Goal: Information Seeking & Learning: Check status

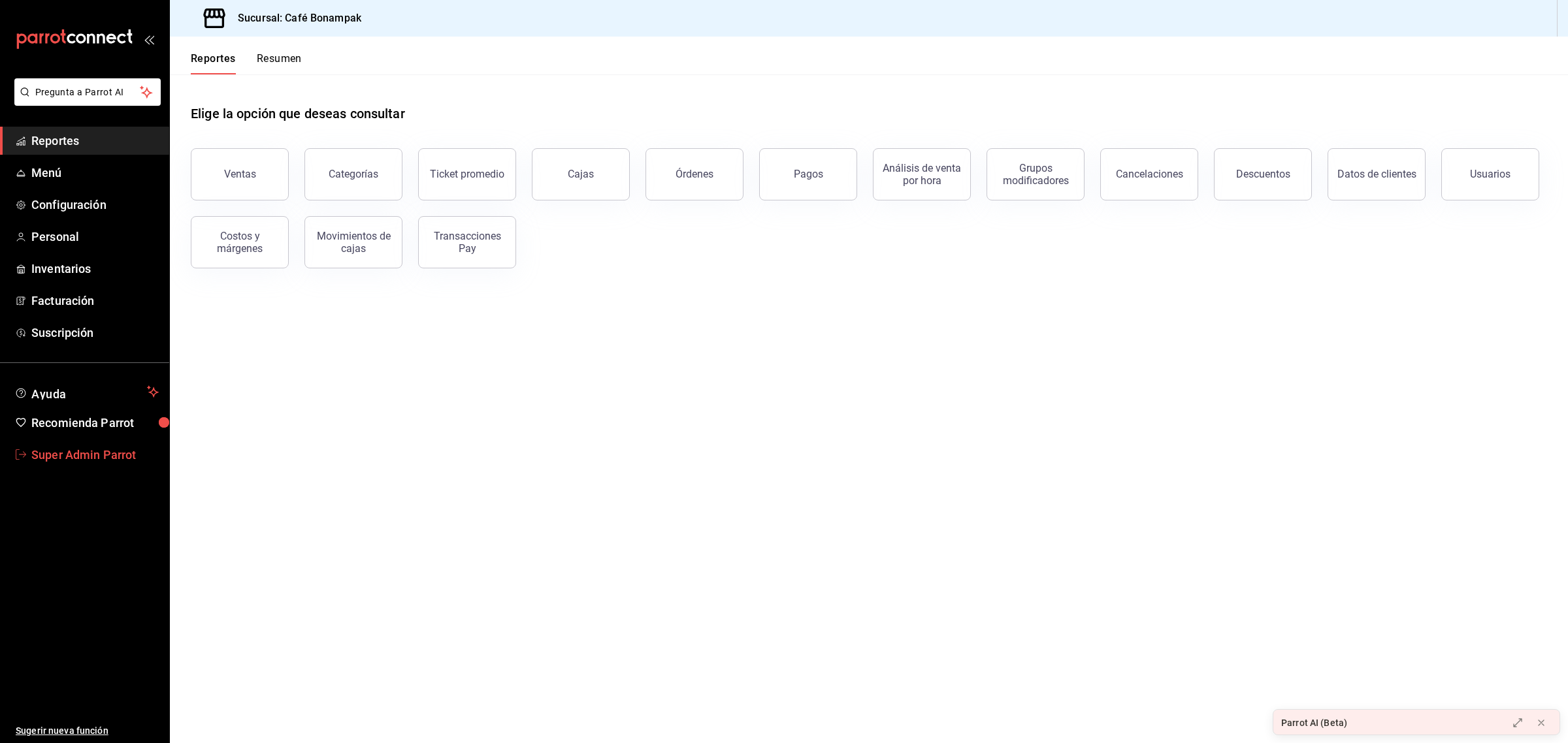
click at [112, 461] on span "Super Admin Parrot" at bounding box center [94, 455] width 127 height 18
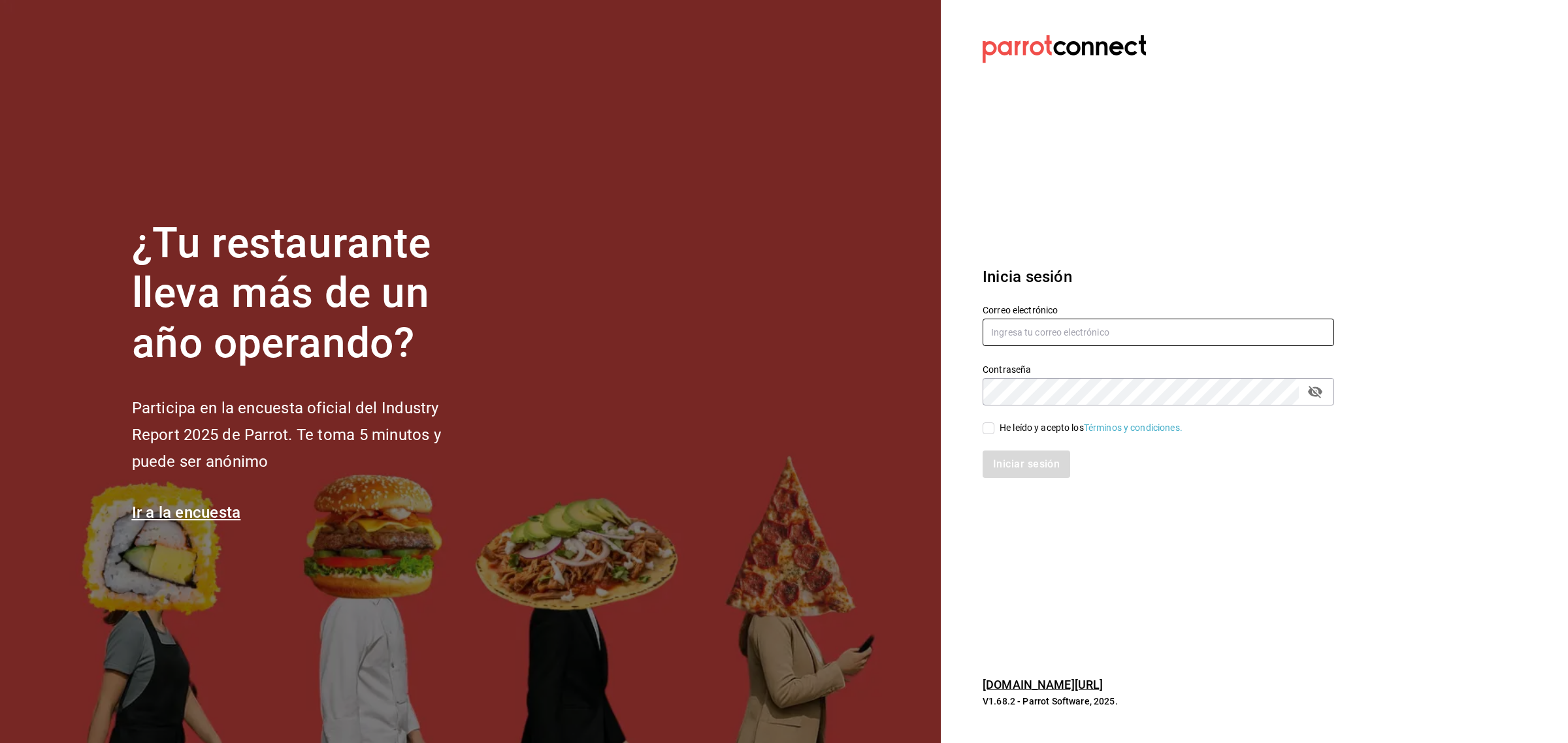
click at [1040, 337] on input "text" at bounding box center [1157, 331] width 351 height 27
type input "racingreality@mty.com"
click at [1026, 431] on div "He leído y acepto los Términos y condiciones." at bounding box center [1091, 428] width 183 height 14
click at [994, 431] on input "He leído y acepto los Términos y condiciones." at bounding box center [988, 428] width 11 height 11
checkbox input "true"
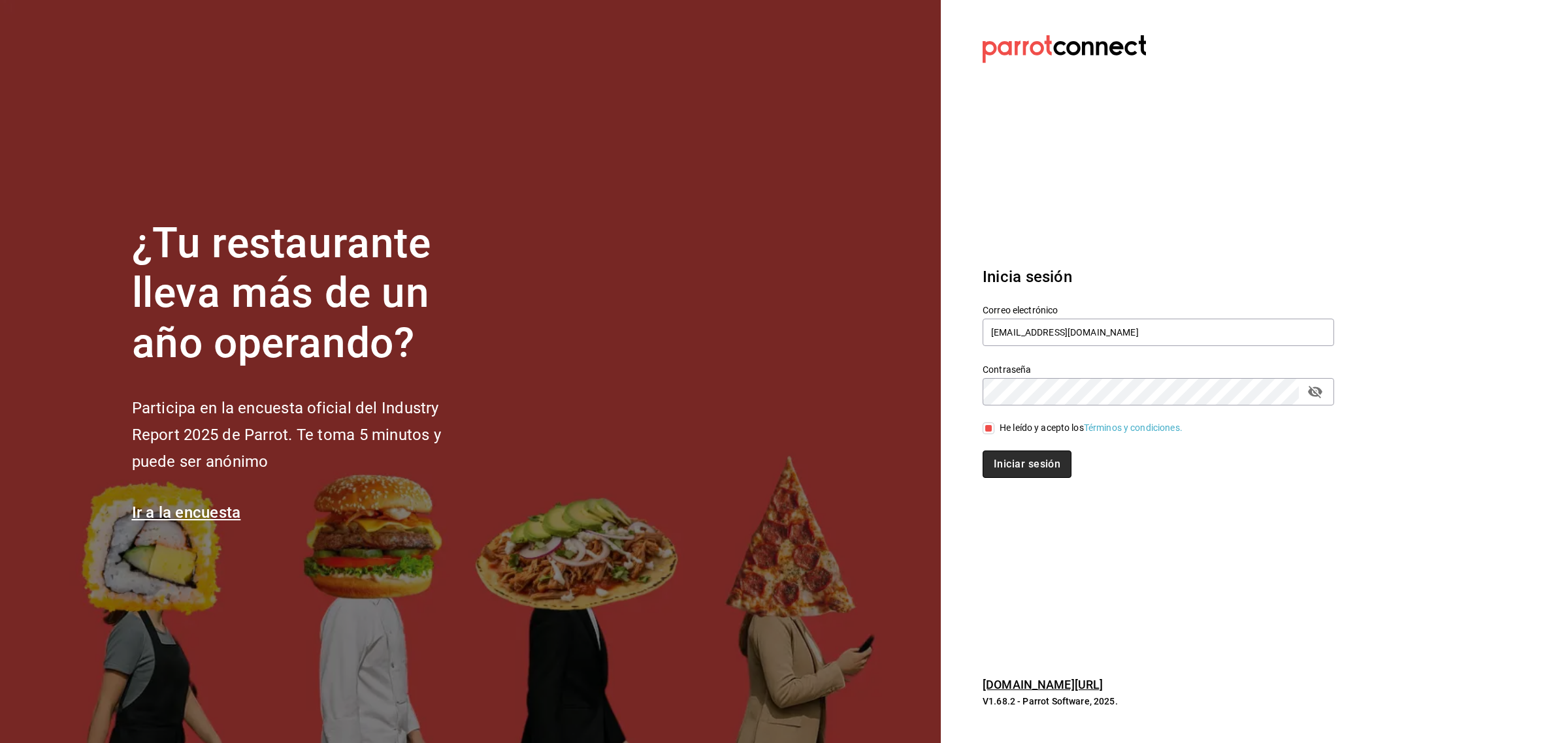
click at [1016, 455] on button "Iniciar sesión" at bounding box center [1026, 464] width 89 height 27
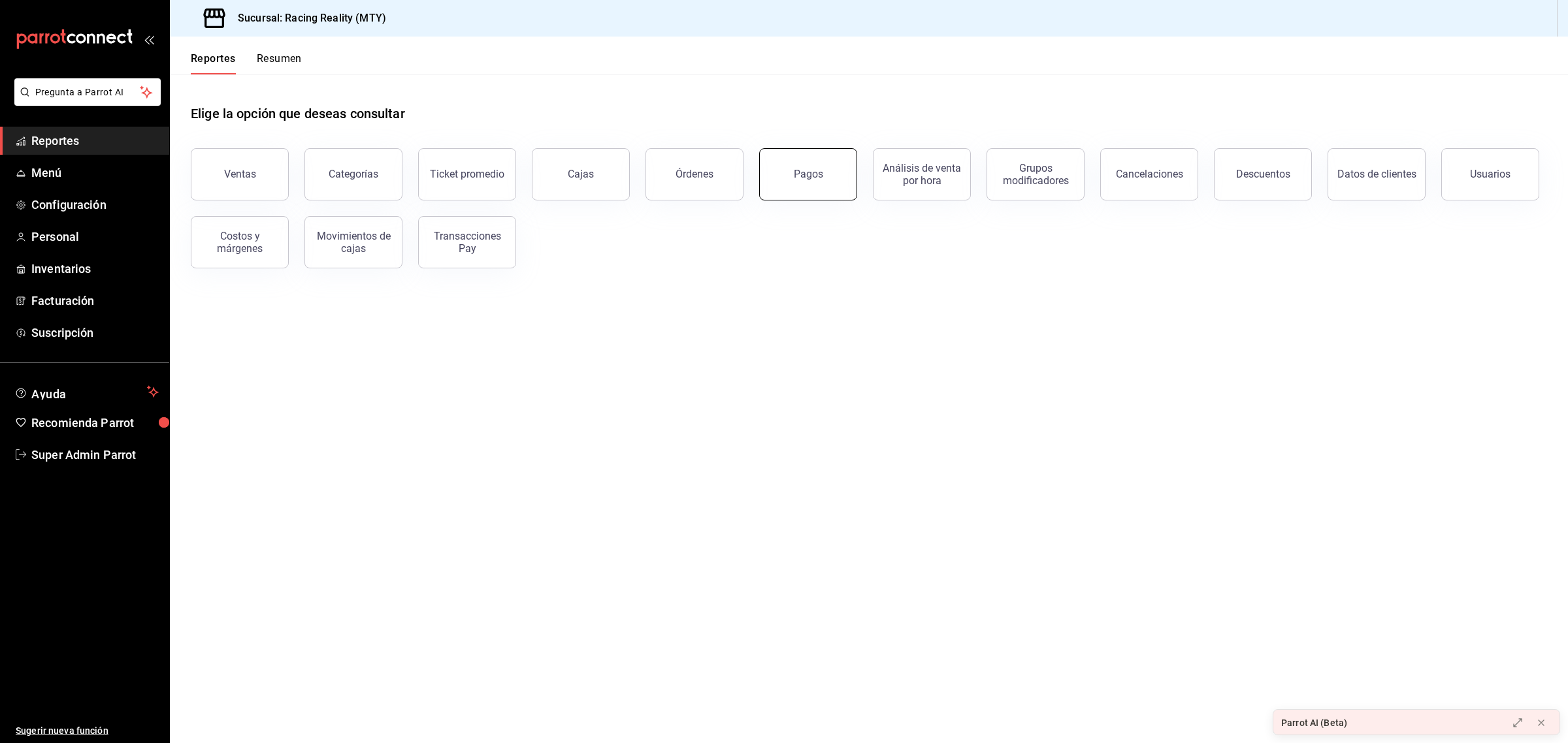
click at [776, 169] on button "Pagos" at bounding box center [808, 173] width 98 height 52
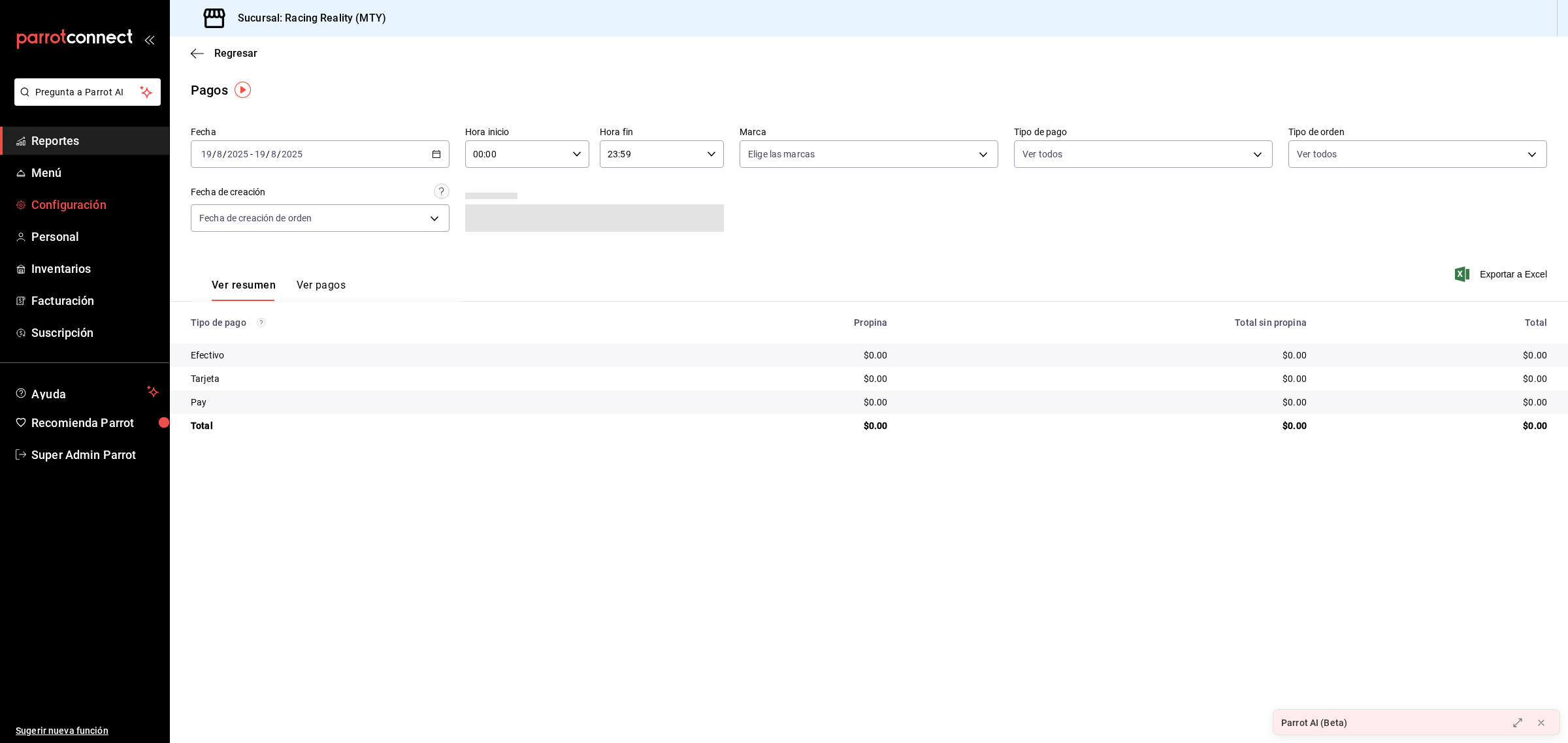
click at [79, 208] on span "Configuración" at bounding box center [94, 204] width 127 height 18
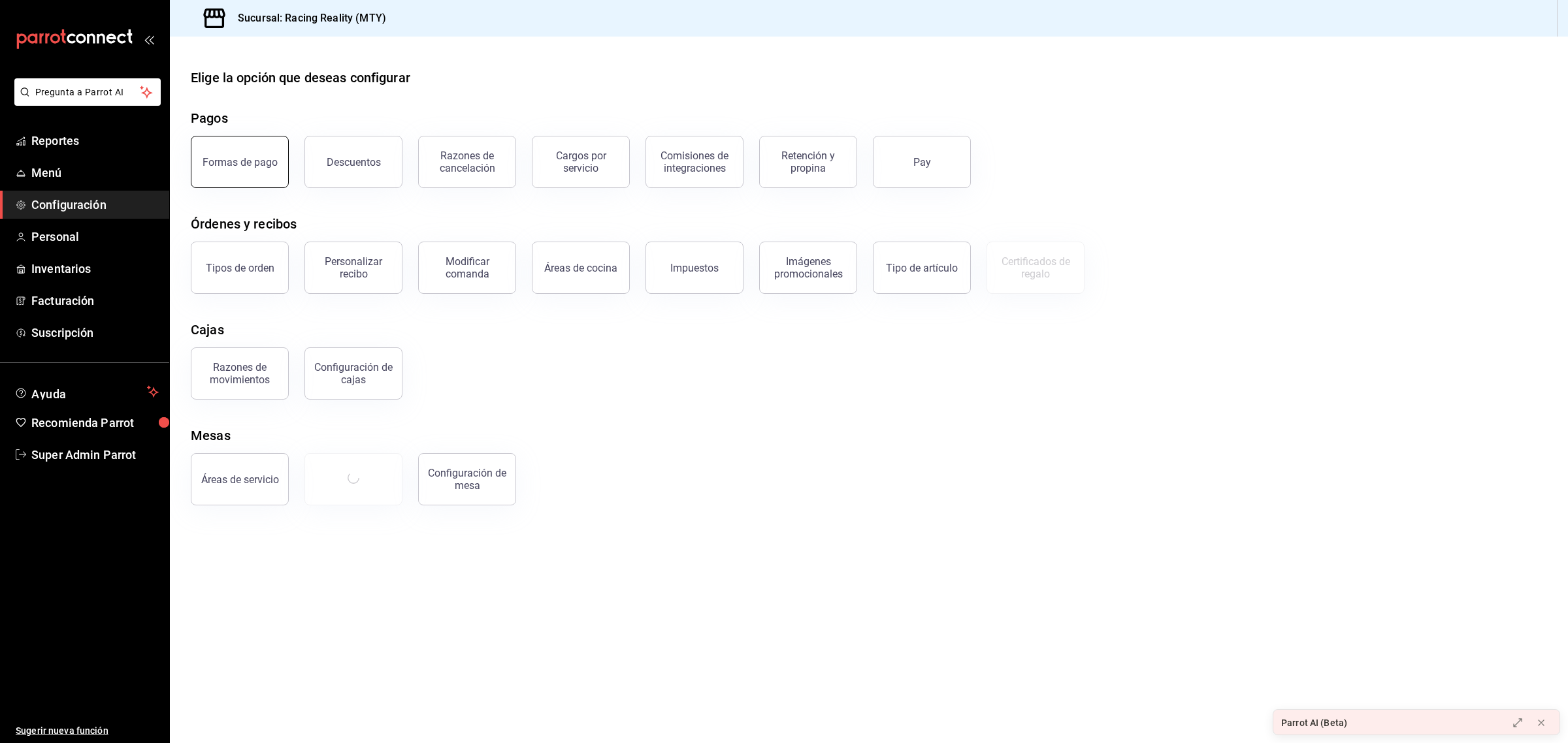
click at [220, 171] on button "Formas de pago" at bounding box center [240, 161] width 98 height 52
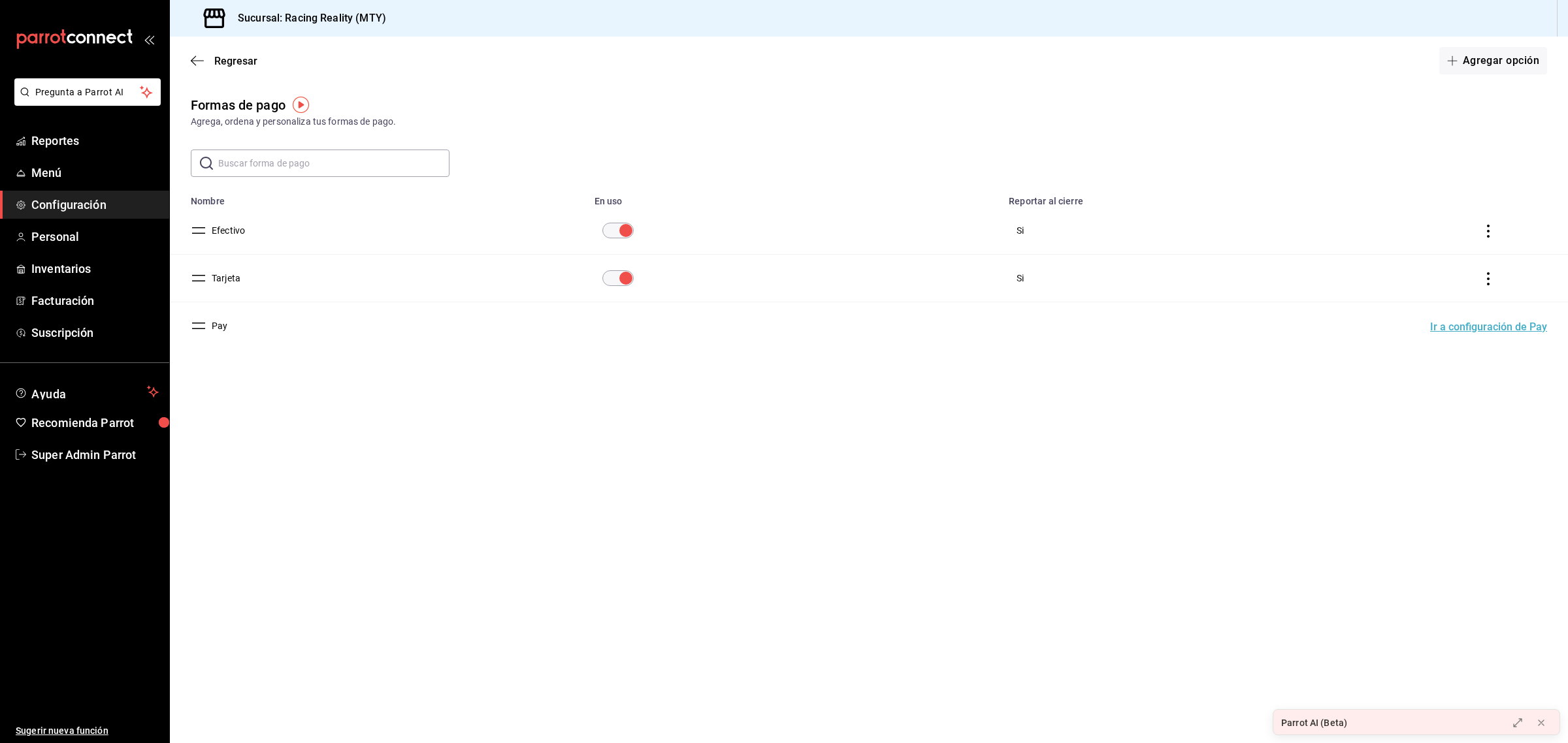
click at [1495, 240] on td "paymentsTable" at bounding box center [1491, 231] width 154 height 48
click at [198, 63] on icon "button" at bounding box center [198, 60] width 13 height 11
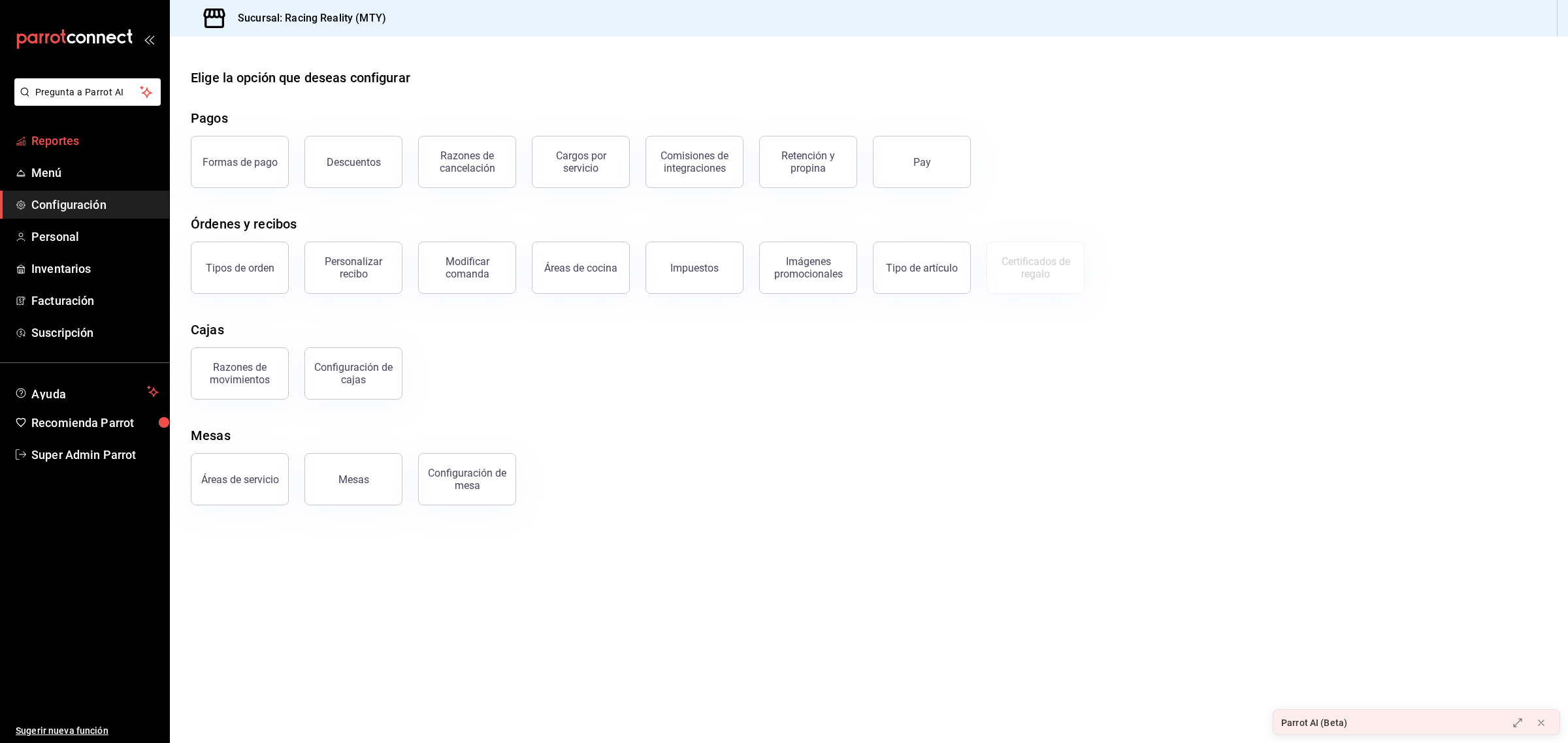
click at [82, 148] on span "Reportes" at bounding box center [94, 140] width 127 height 18
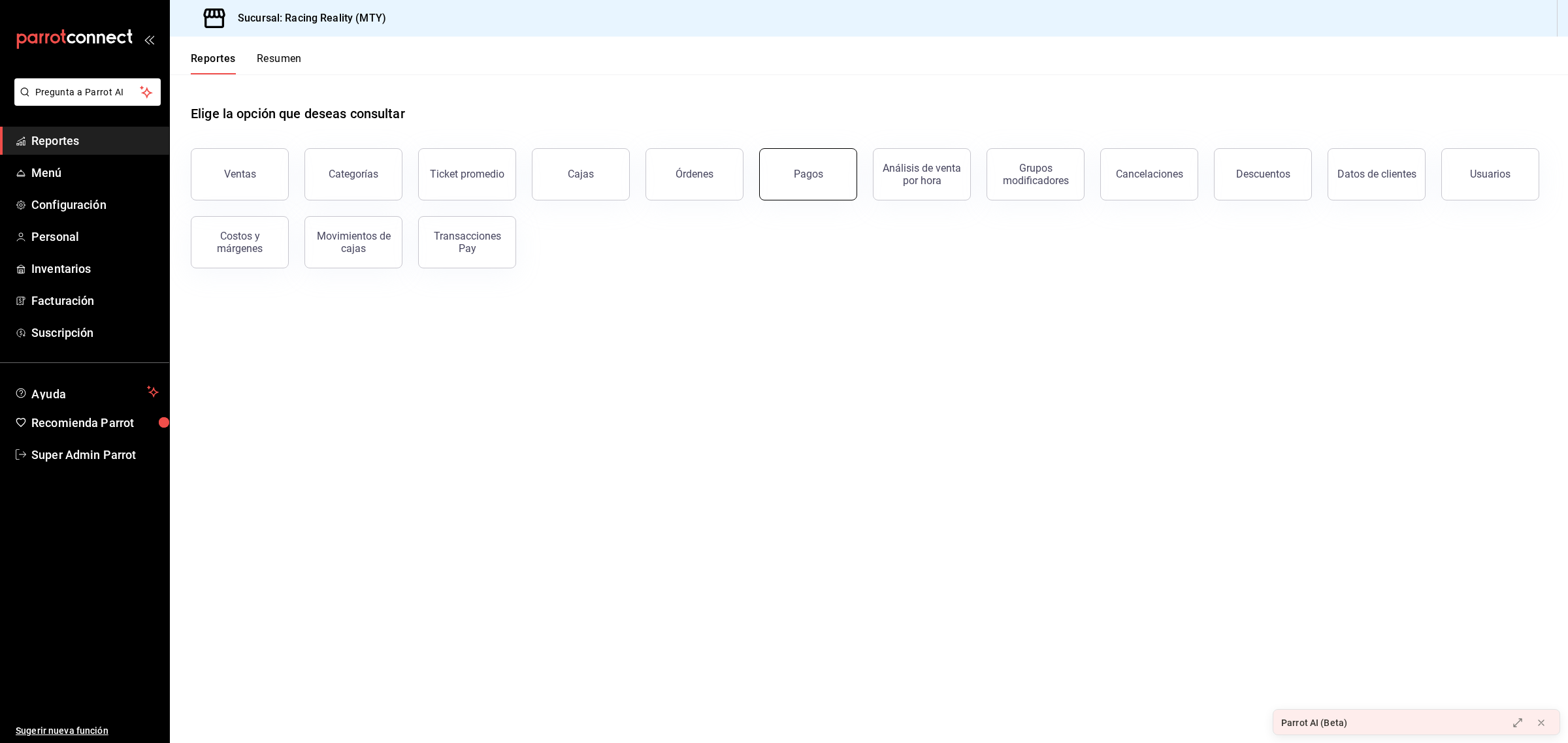
click at [805, 159] on button "Pagos" at bounding box center [808, 173] width 98 height 52
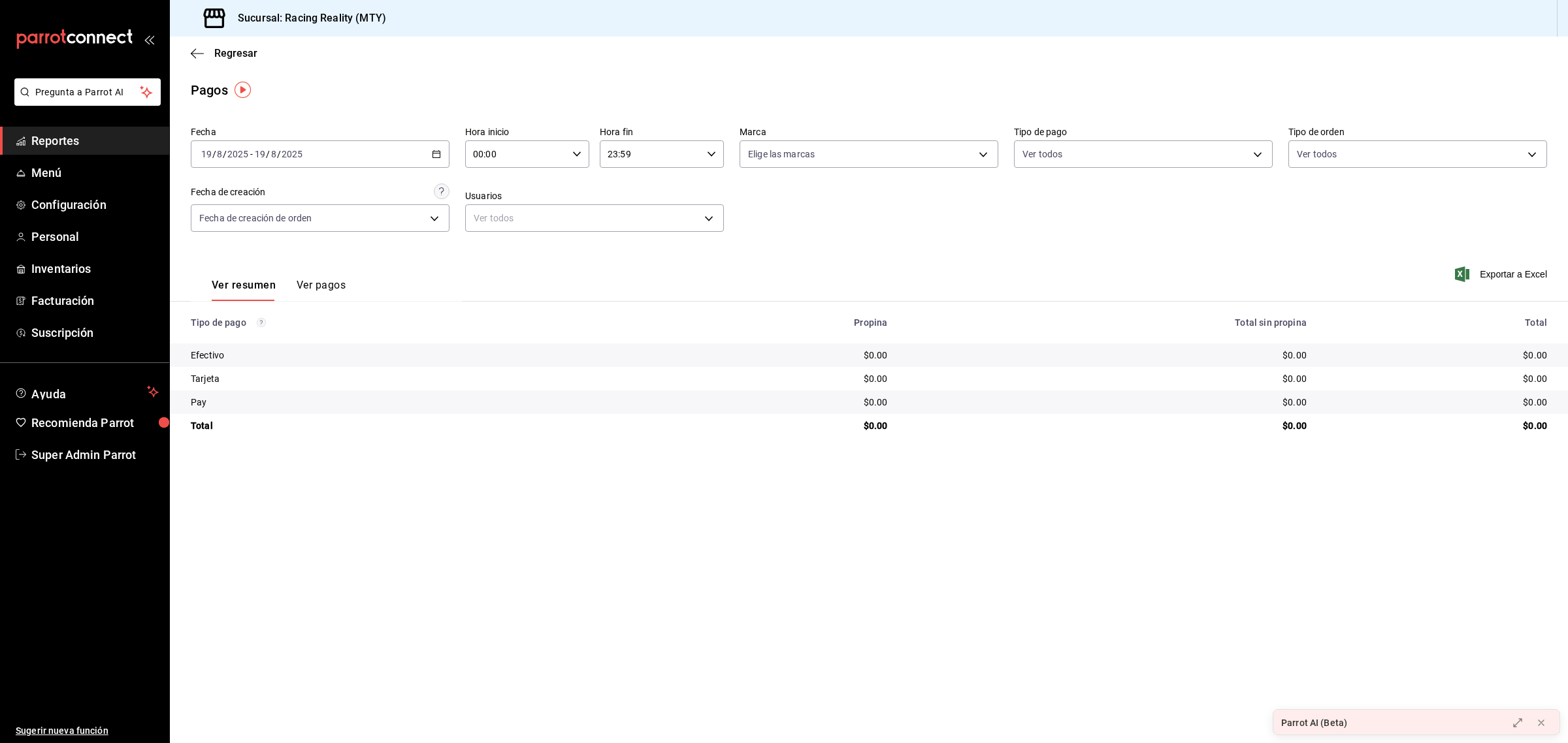
click at [59, 146] on span "Reportes" at bounding box center [94, 140] width 127 height 18
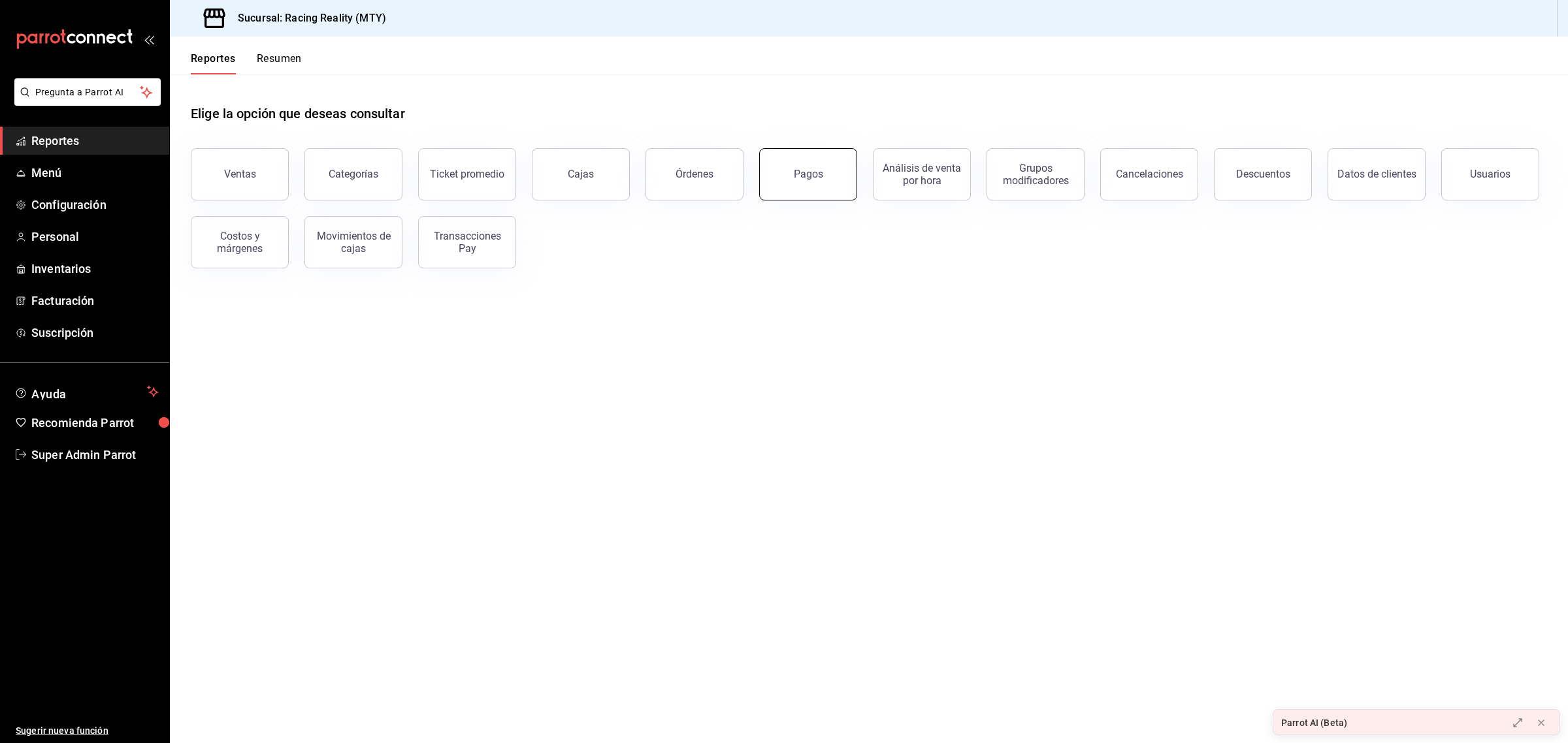
click at [792, 186] on button "Pagos" at bounding box center [808, 173] width 98 height 52
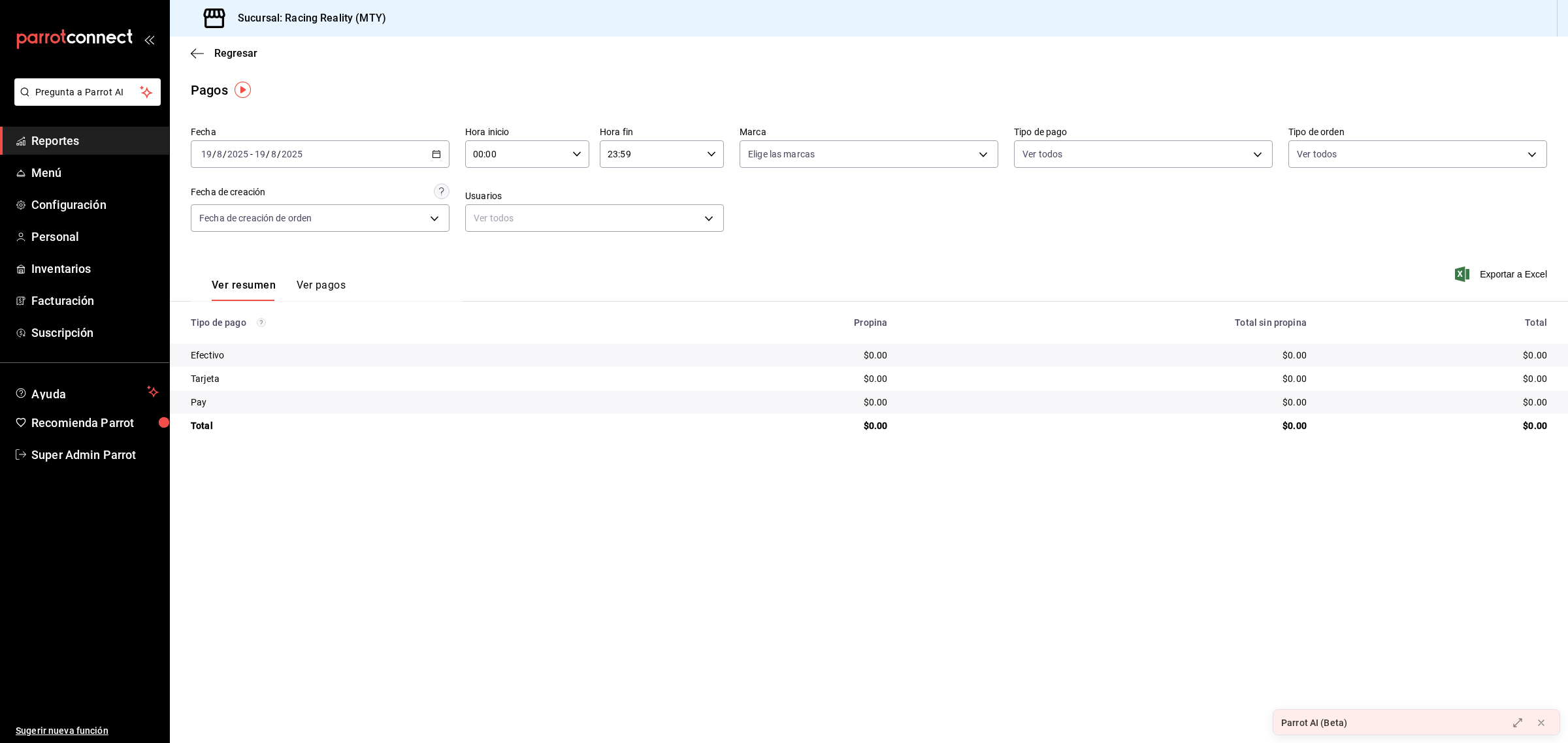
click at [445, 153] on div "[DATE] [DATE] - [DATE] [DATE]" at bounding box center [320, 153] width 259 height 27
click at [269, 214] on li "Ayer" at bounding box center [252, 222] width 122 height 29
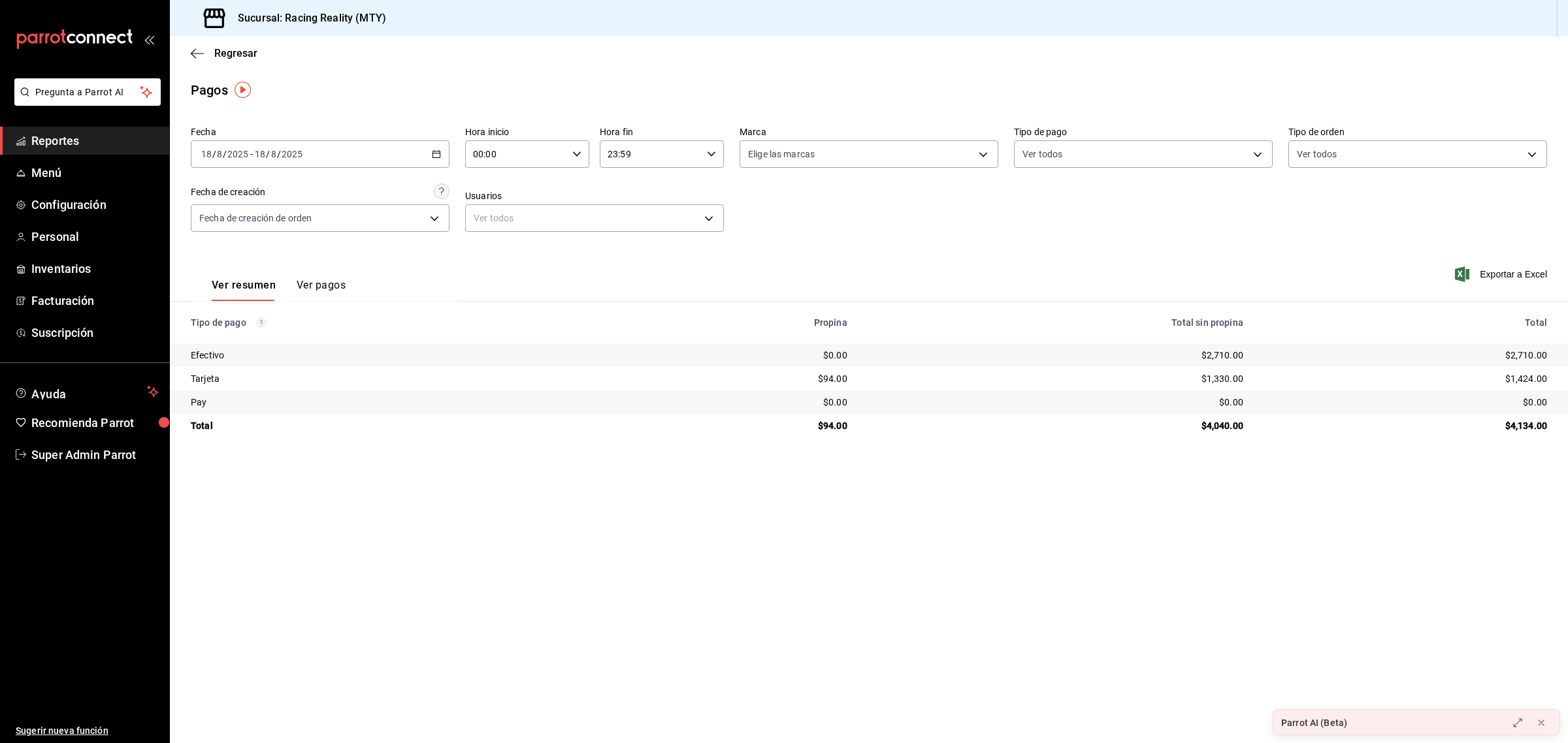
click at [306, 279] on button "Ver pagos" at bounding box center [321, 290] width 49 height 23
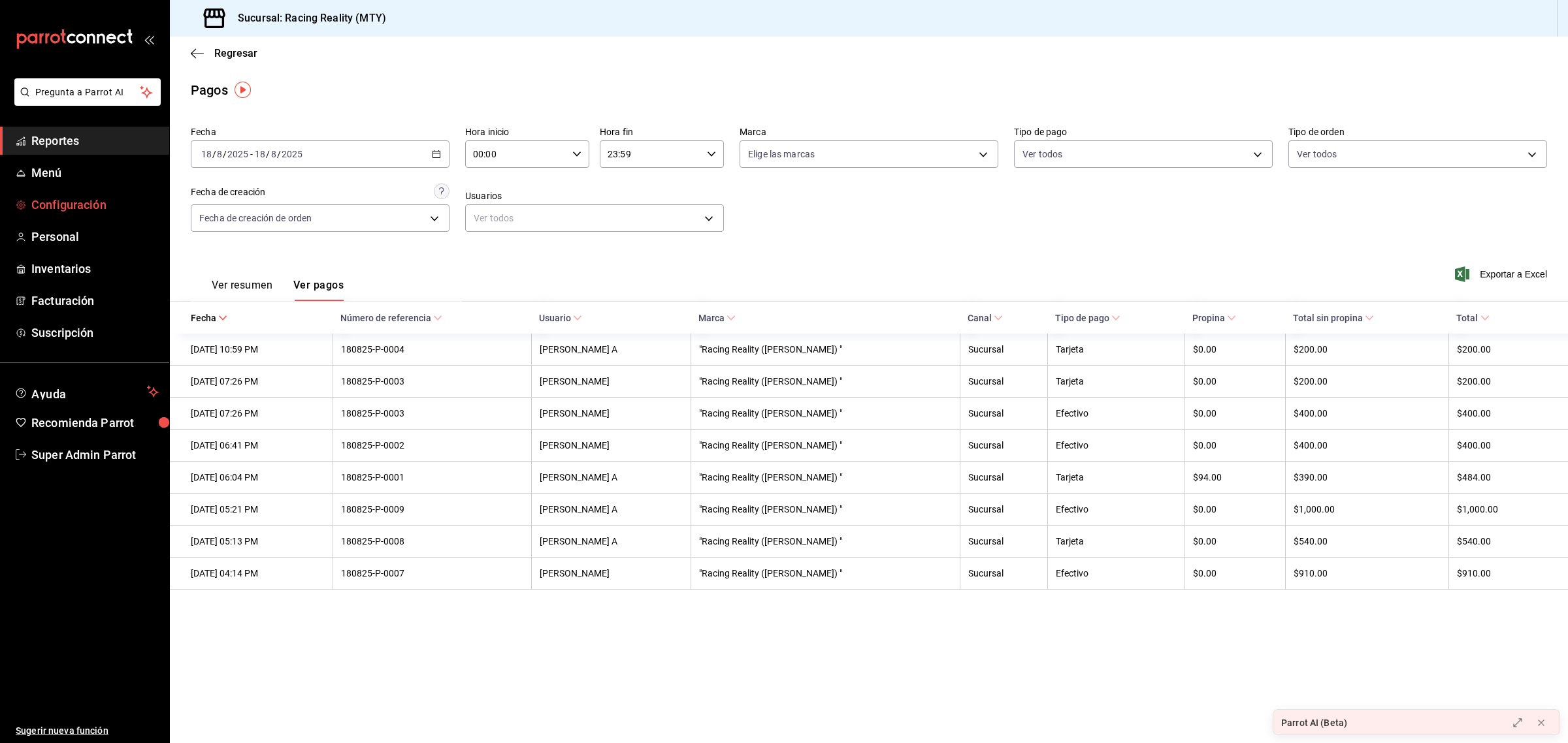
click at [60, 214] on link "Configuración" at bounding box center [85, 205] width 170 height 28
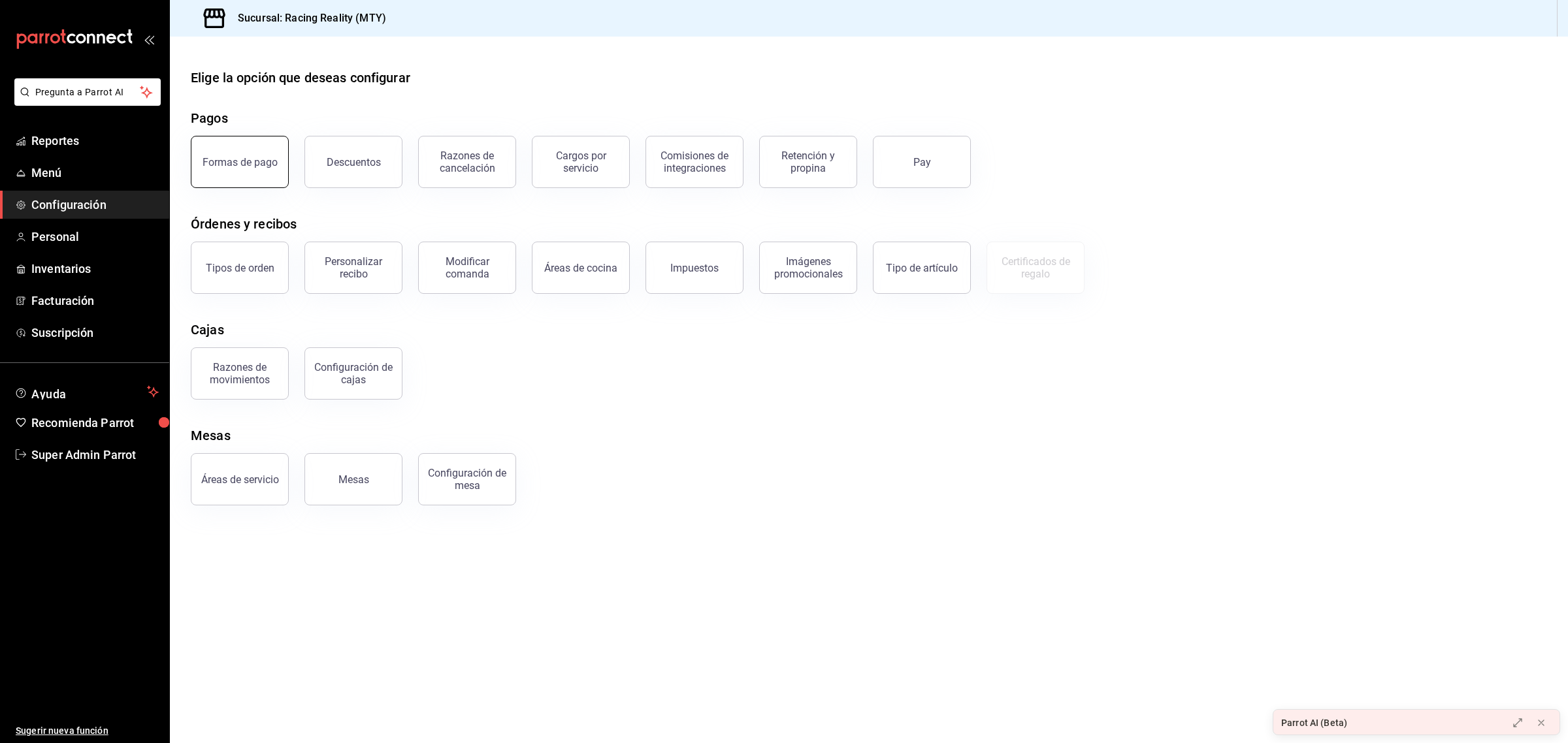
click at [210, 162] on div "Formas de pago" at bounding box center [240, 162] width 75 height 12
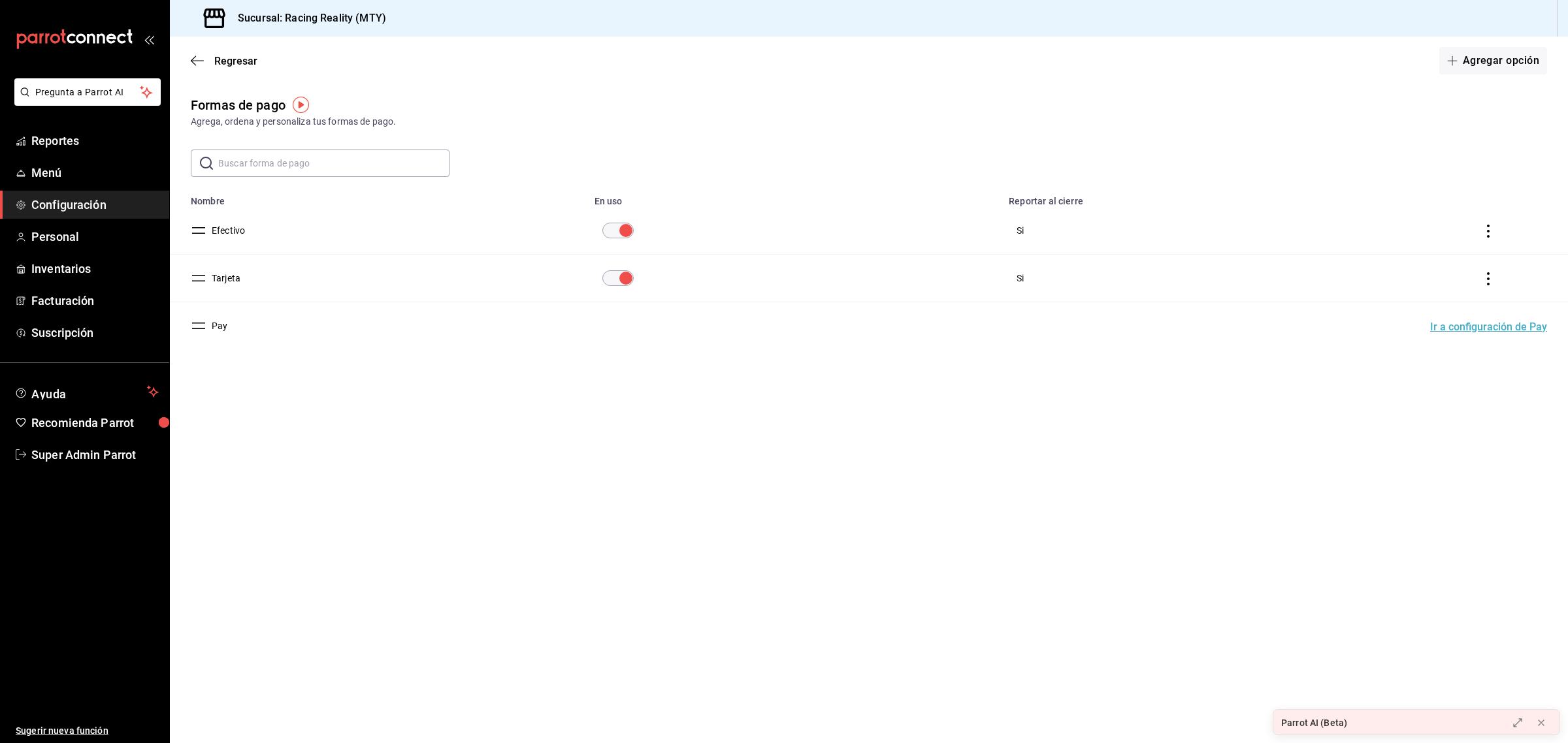
click at [230, 234] on button "Efectivo" at bounding box center [225, 231] width 39 height 13
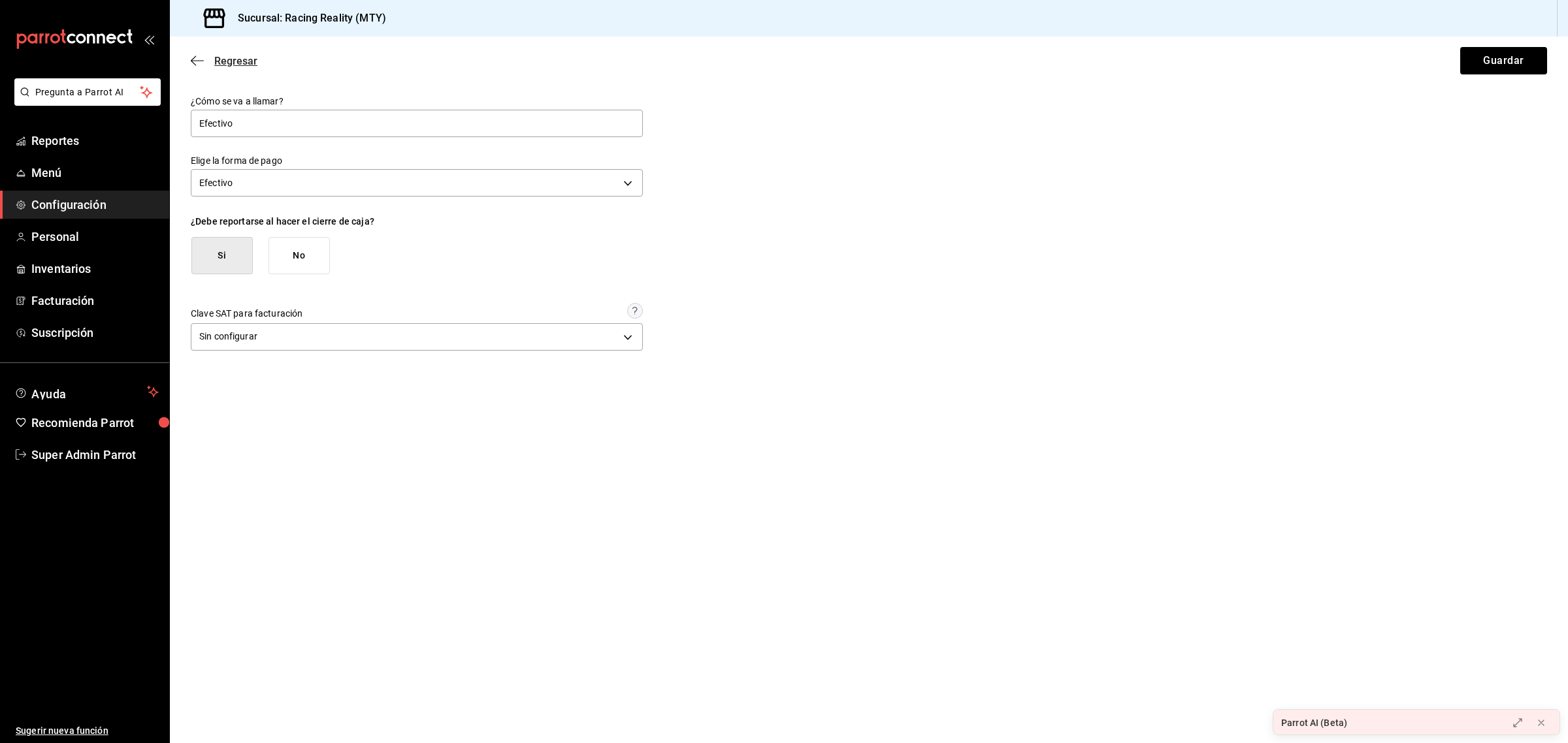
click at [195, 56] on icon "button" at bounding box center [198, 60] width 13 height 11
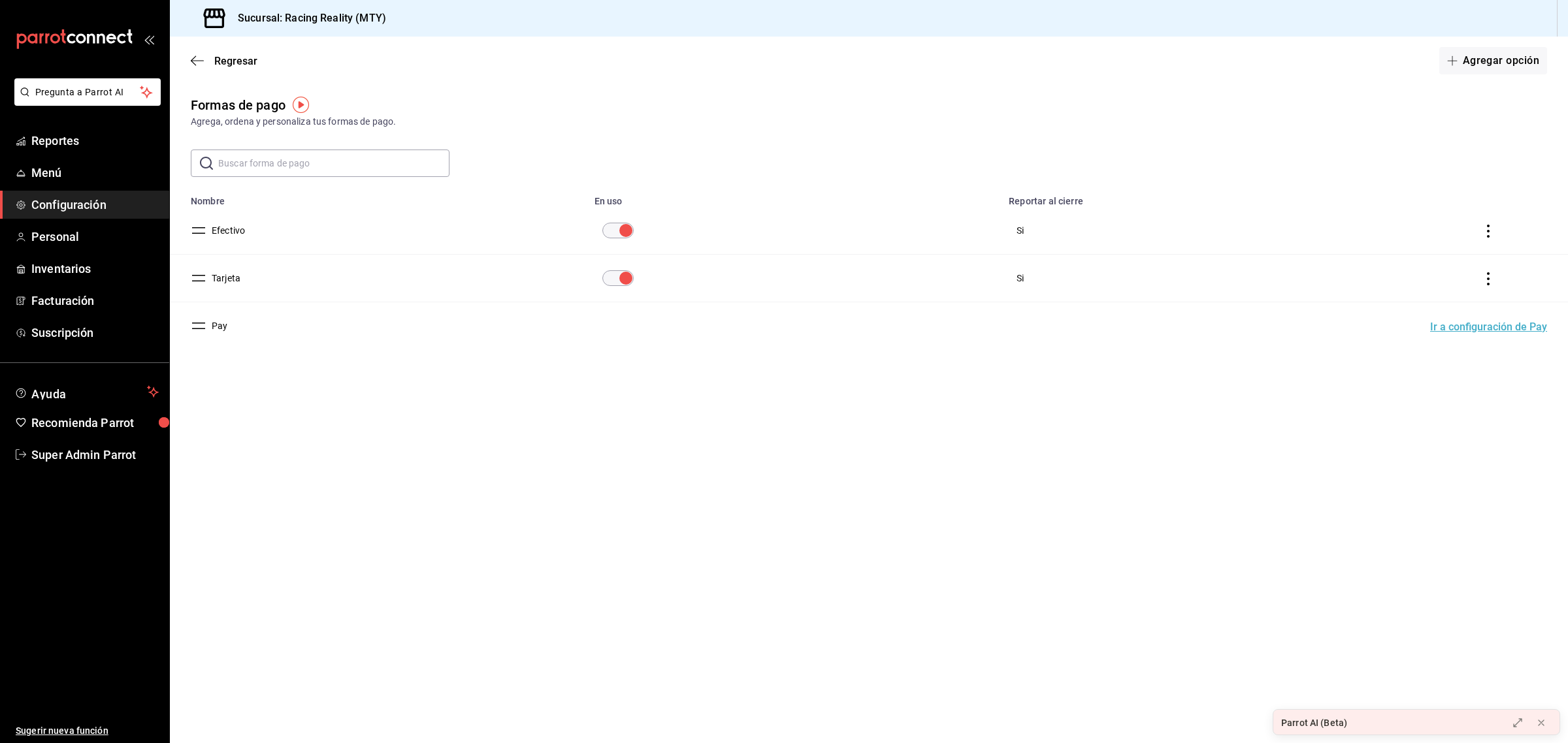
click at [218, 227] on button "Efectivo" at bounding box center [225, 231] width 39 height 13
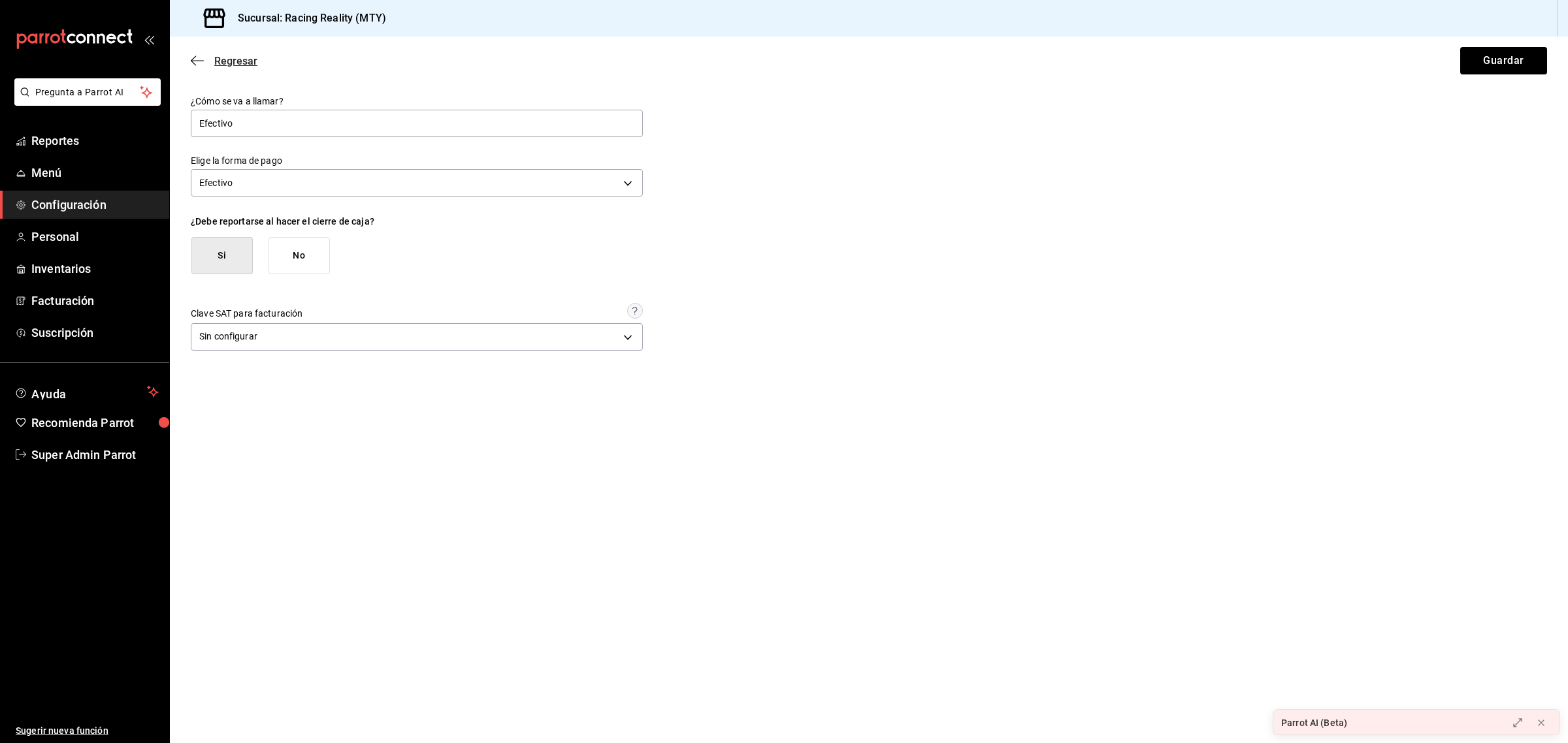
click at [197, 63] on icon "button" at bounding box center [198, 60] width 13 height 11
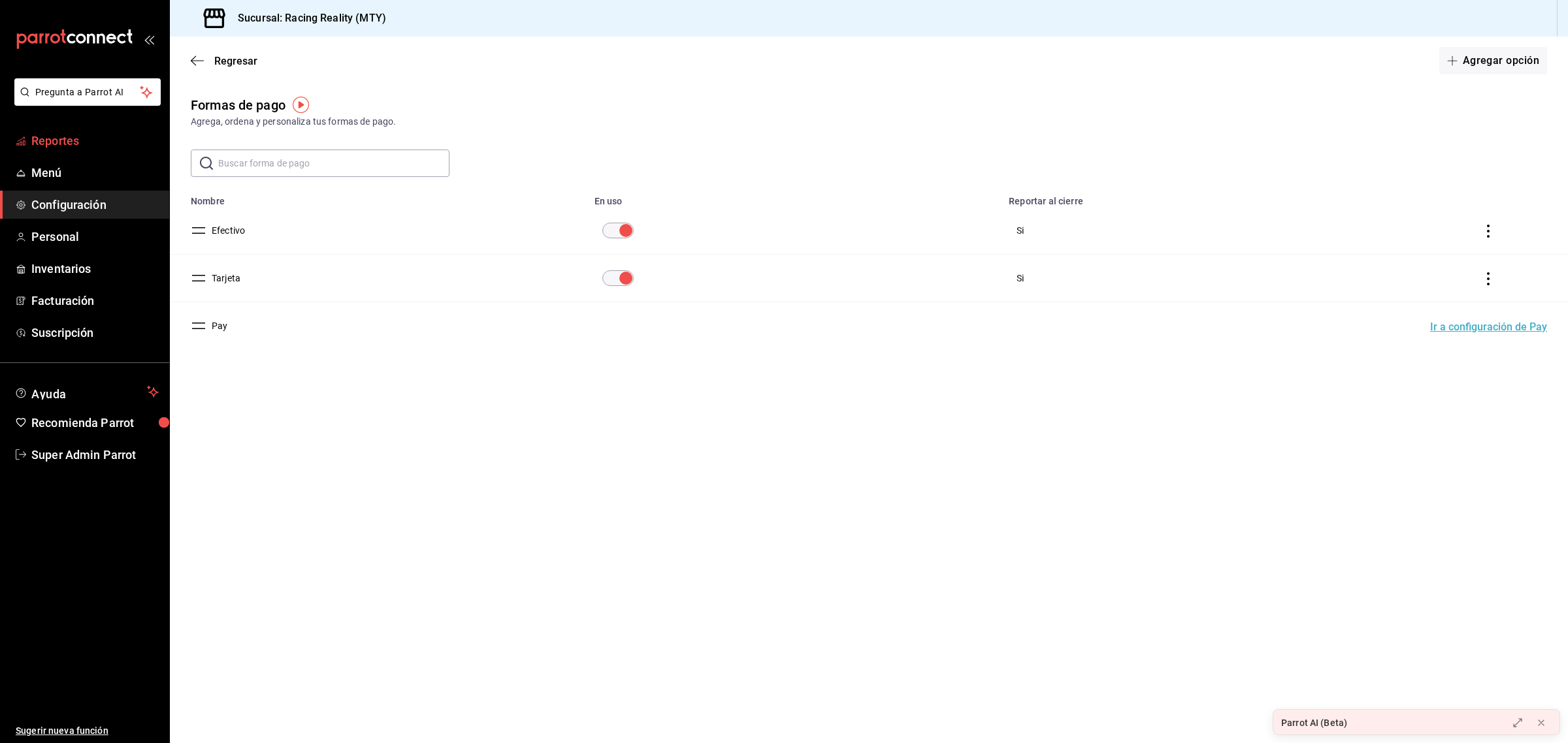
click at [93, 142] on span "Reportes" at bounding box center [94, 140] width 127 height 18
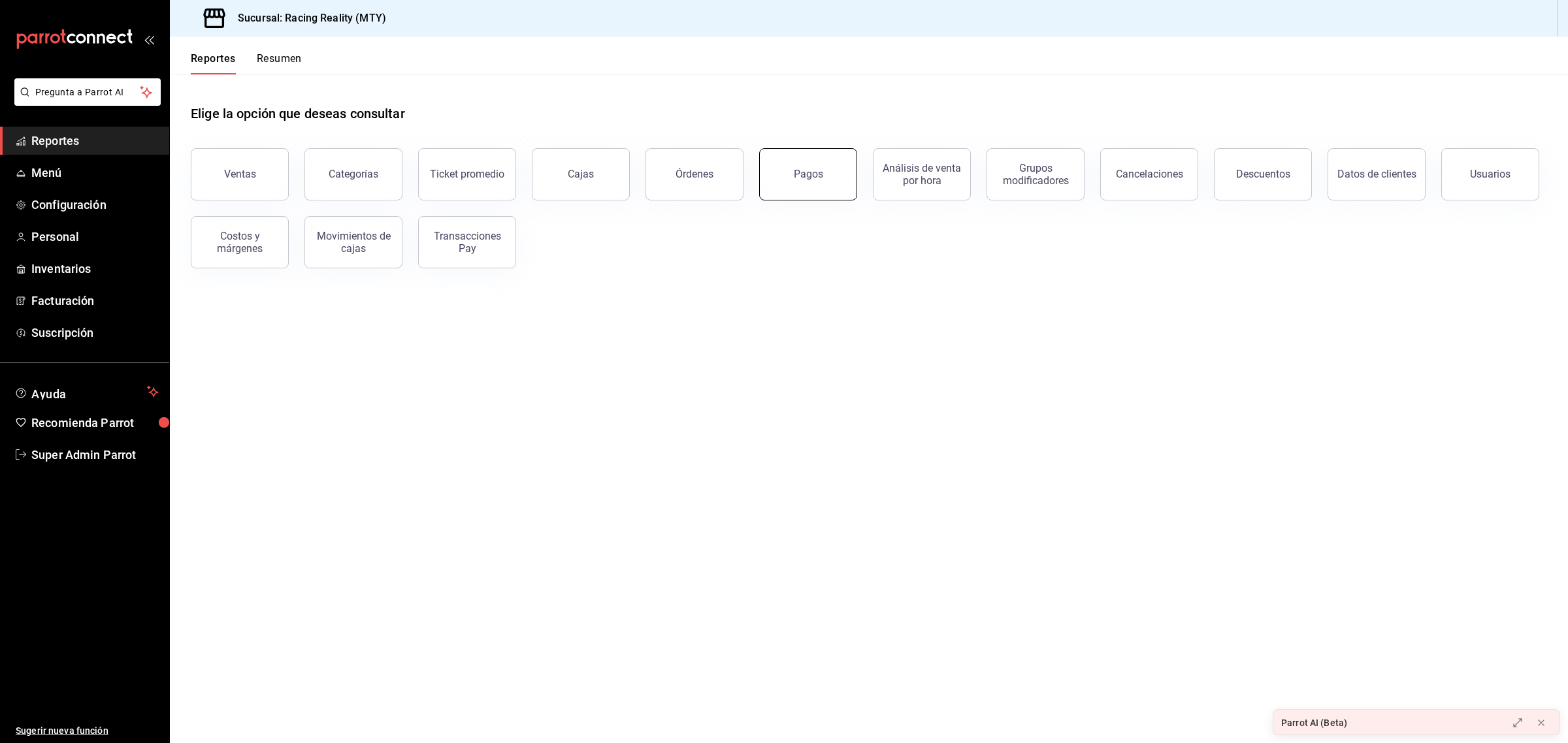
click at [788, 165] on button "Pagos" at bounding box center [808, 173] width 98 height 52
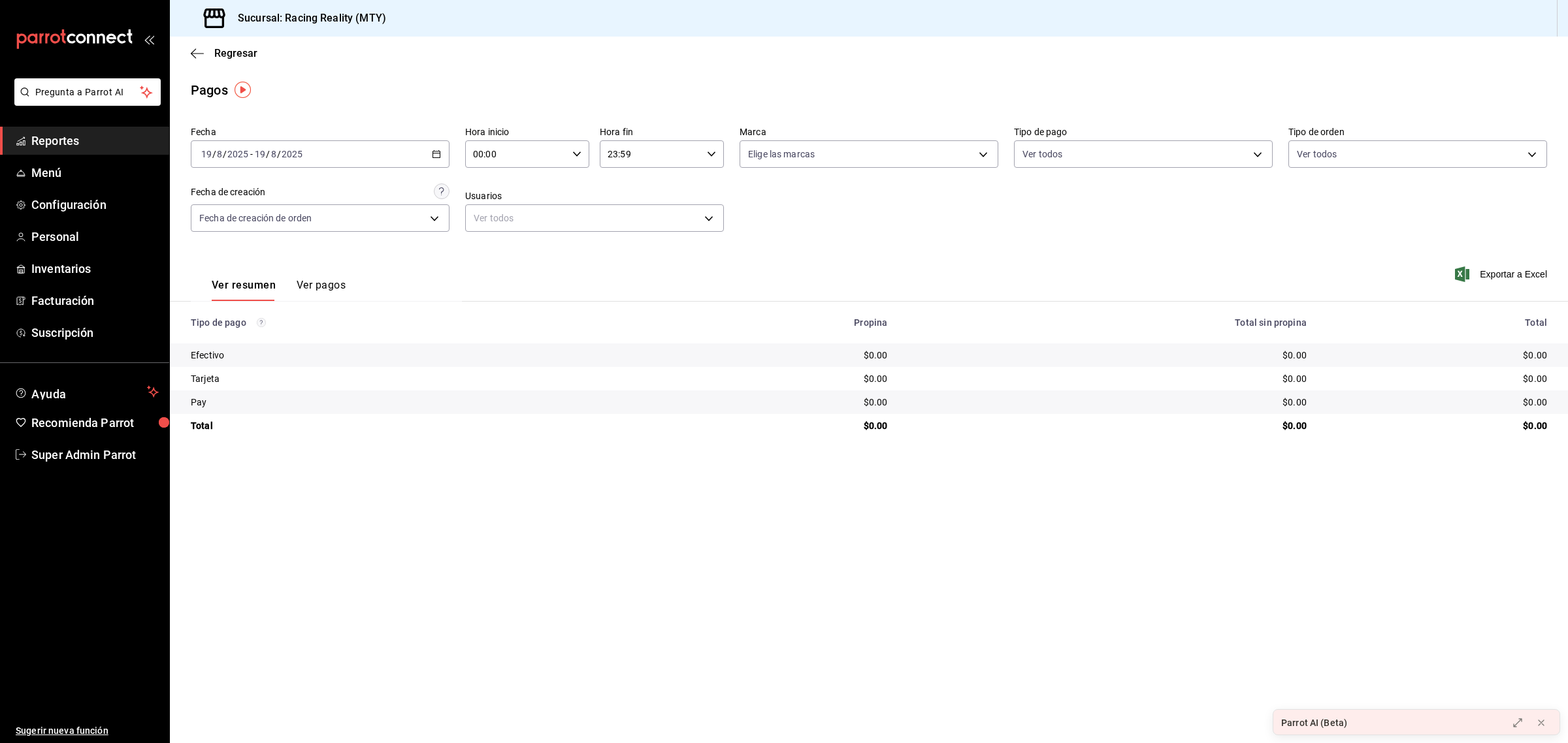
click at [336, 282] on button "Ver pagos" at bounding box center [321, 290] width 49 height 23
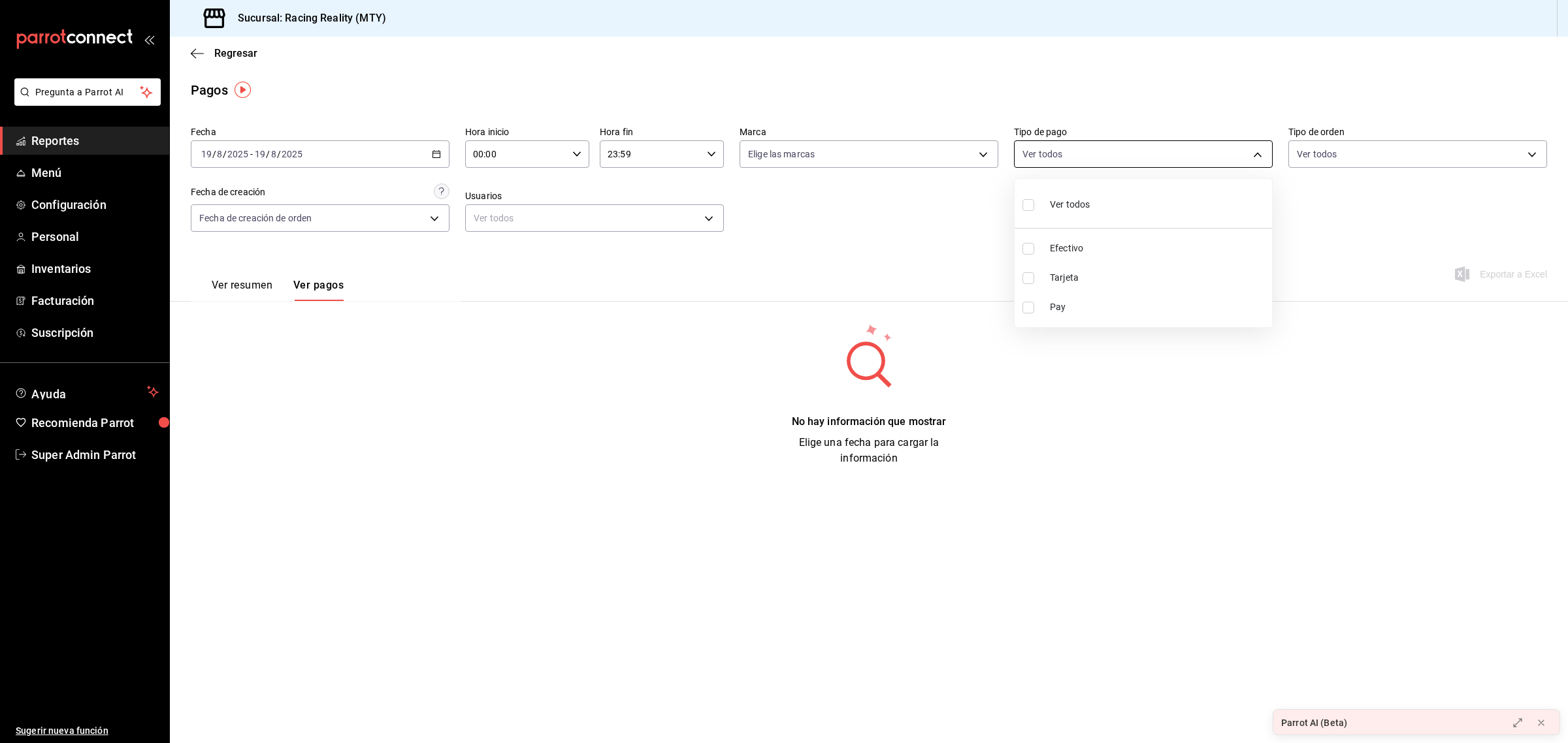
click at [1050, 147] on body "Pregunta a Parrot AI Reportes Menú Configuración Personal Inventarios Facturaci…" at bounding box center [784, 371] width 1568 height 743
click at [433, 153] on div at bounding box center [784, 371] width 1568 height 743
click at [433, 153] on icon "button" at bounding box center [436, 154] width 9 height 9
click at [246, 335] on span "Rango de fechas" at bounding box center [252, 340] width 102 height 14
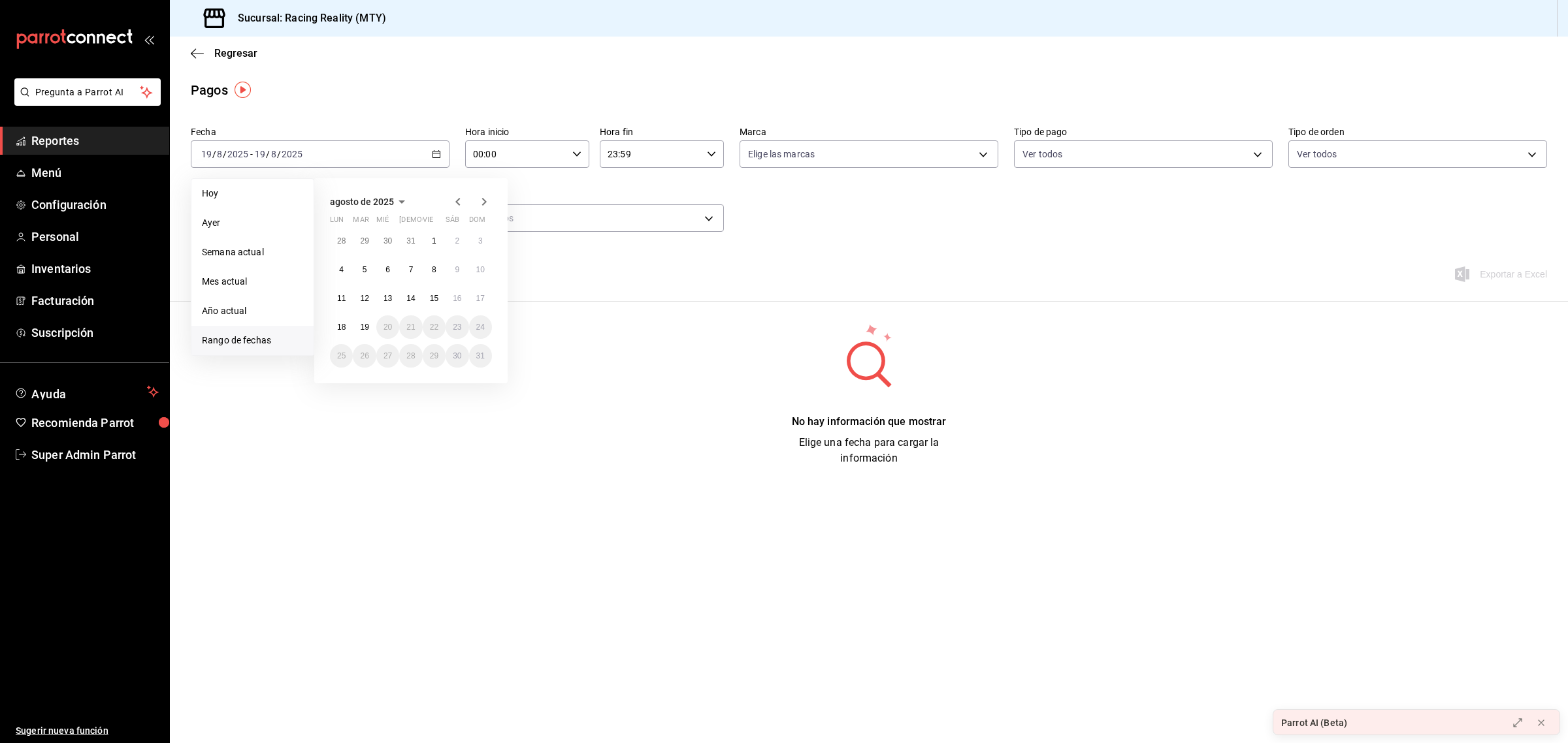
click at [455, 203] on icon "button" at bounding box center [458, 202] width 16 height 16
click at [393, 353] on button "30" at bounding box center [388, 361] width 23 height 24
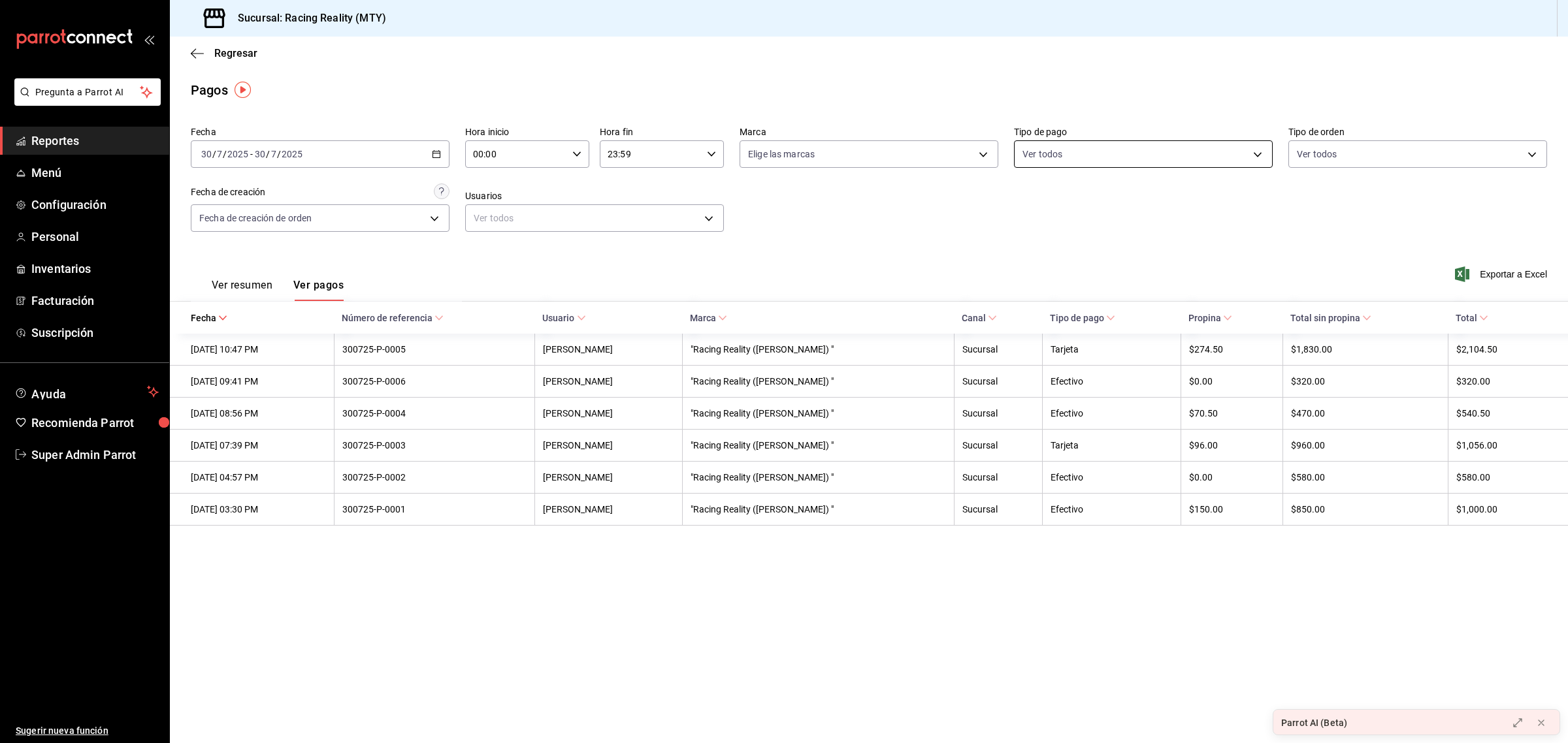
click at [1118, 146] on body "Pregunta a Parrot AI Reportes Menú Configuración Personal Inventarios Facturaci…" at bounding box center [784, 371] width 1568 height 743
click at [1033, 249] on input "checkbox" at bounding box center [1028, 249] width 11 height 11
checkbox input "true"
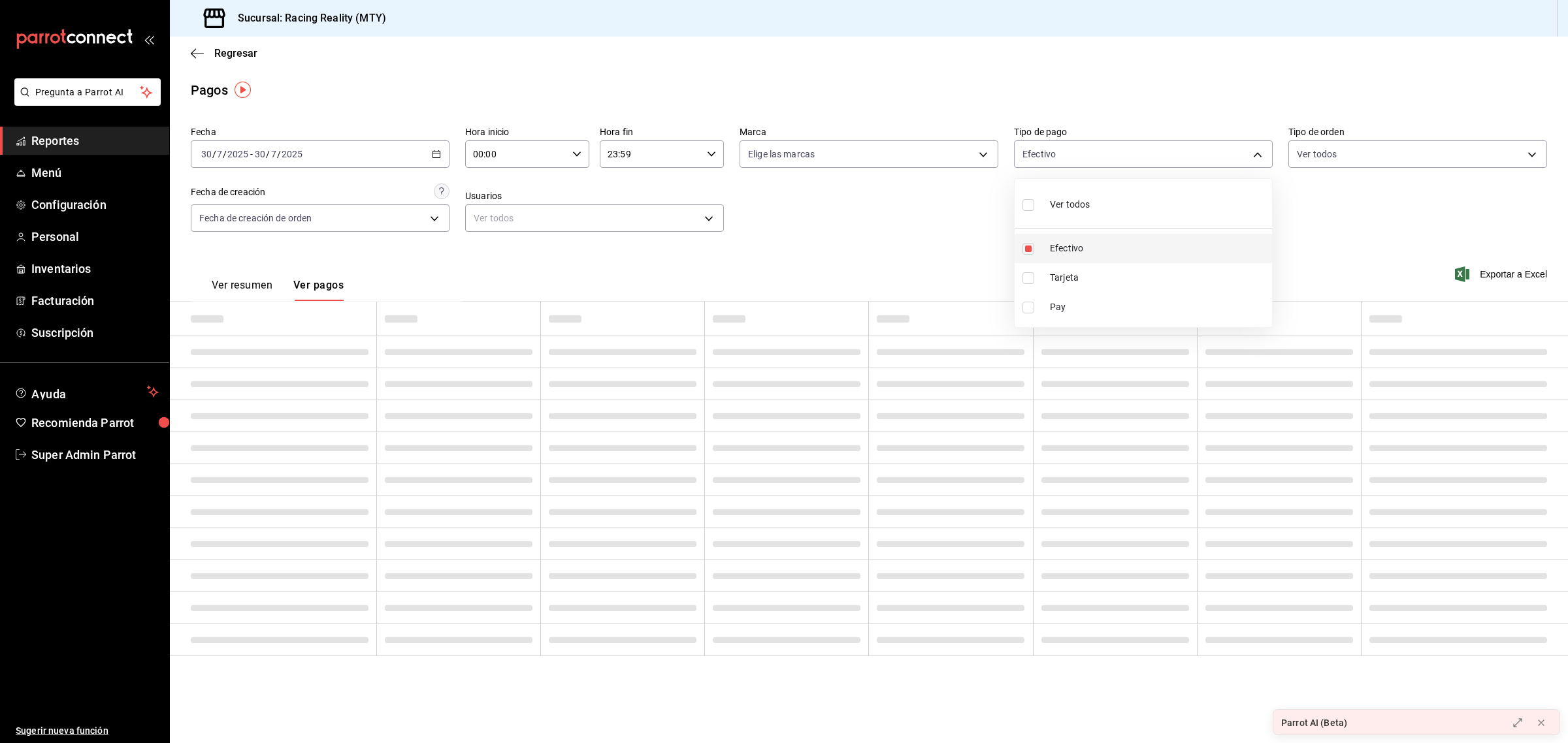
type input "d3a07161-e072-4dd3-87ee-2587c4430c9a"
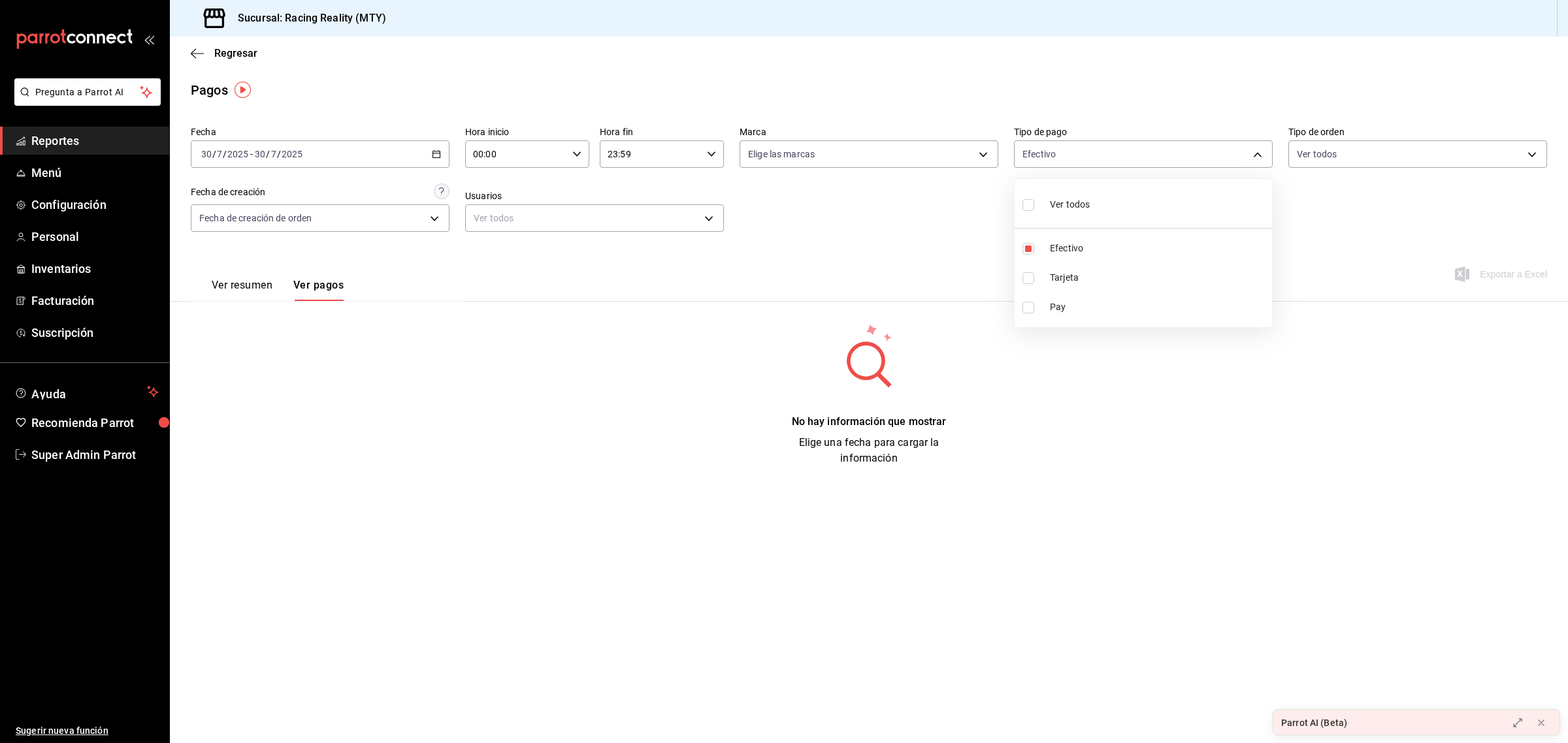
click at [909, 236] on div at bounding box center [784, 371] width 1568 height 743
click at [1035, 153] on body "Pregunta a Parrot AI Reportes Menú Configuración Personal Inventarios Facturaci…" at bounding box center [784, 371] width 1568 height 743
click at [1028, 246] on input "checkbox" at bounding box center [1028, 249] width 11 height 11
checkbox input "false"
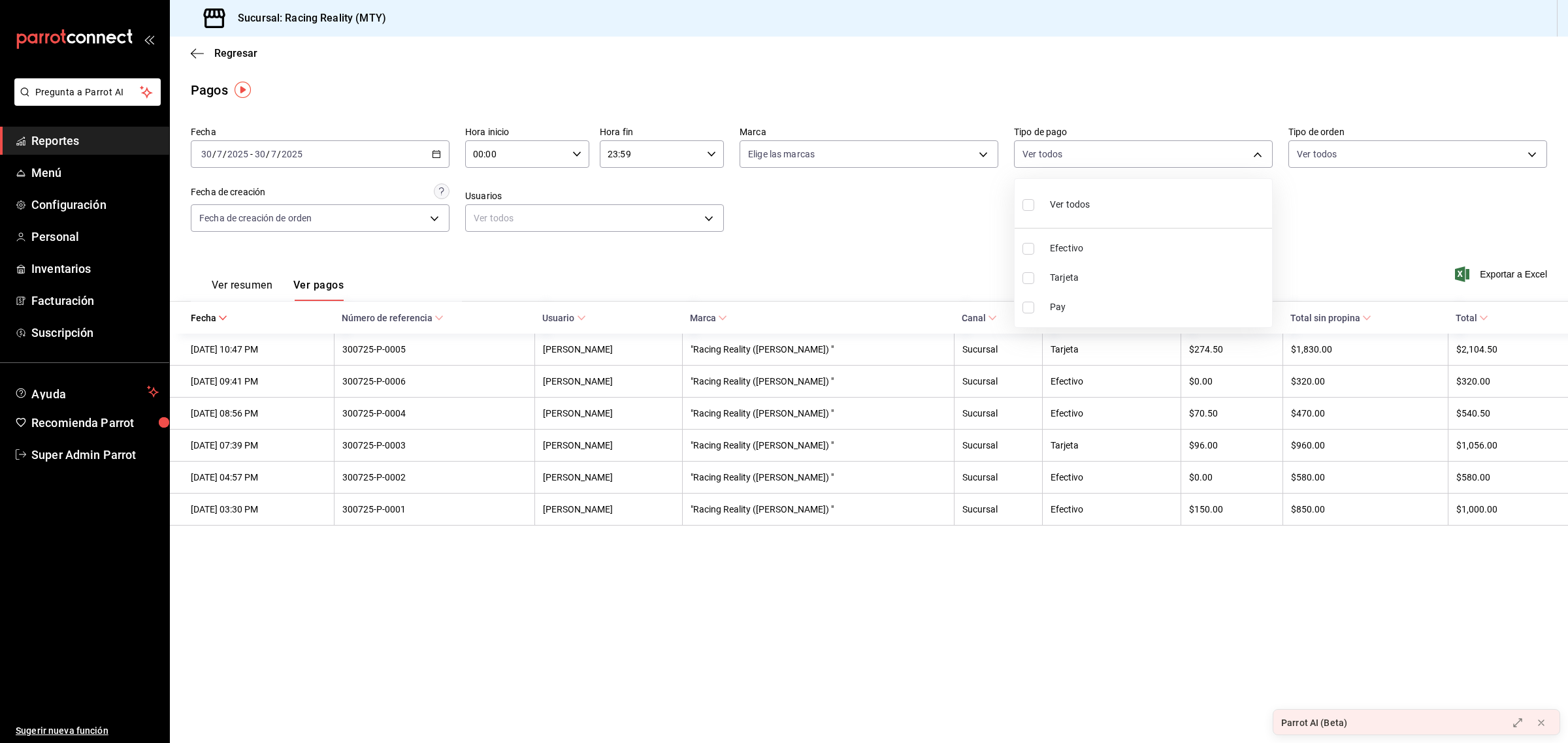
click at [1082, 594] on div at bounding box center [784, 371] width 1568 height 743
click at [434, 157] on \(Stroke\) "button" at bounding box center [436, 154] width 8 height 8
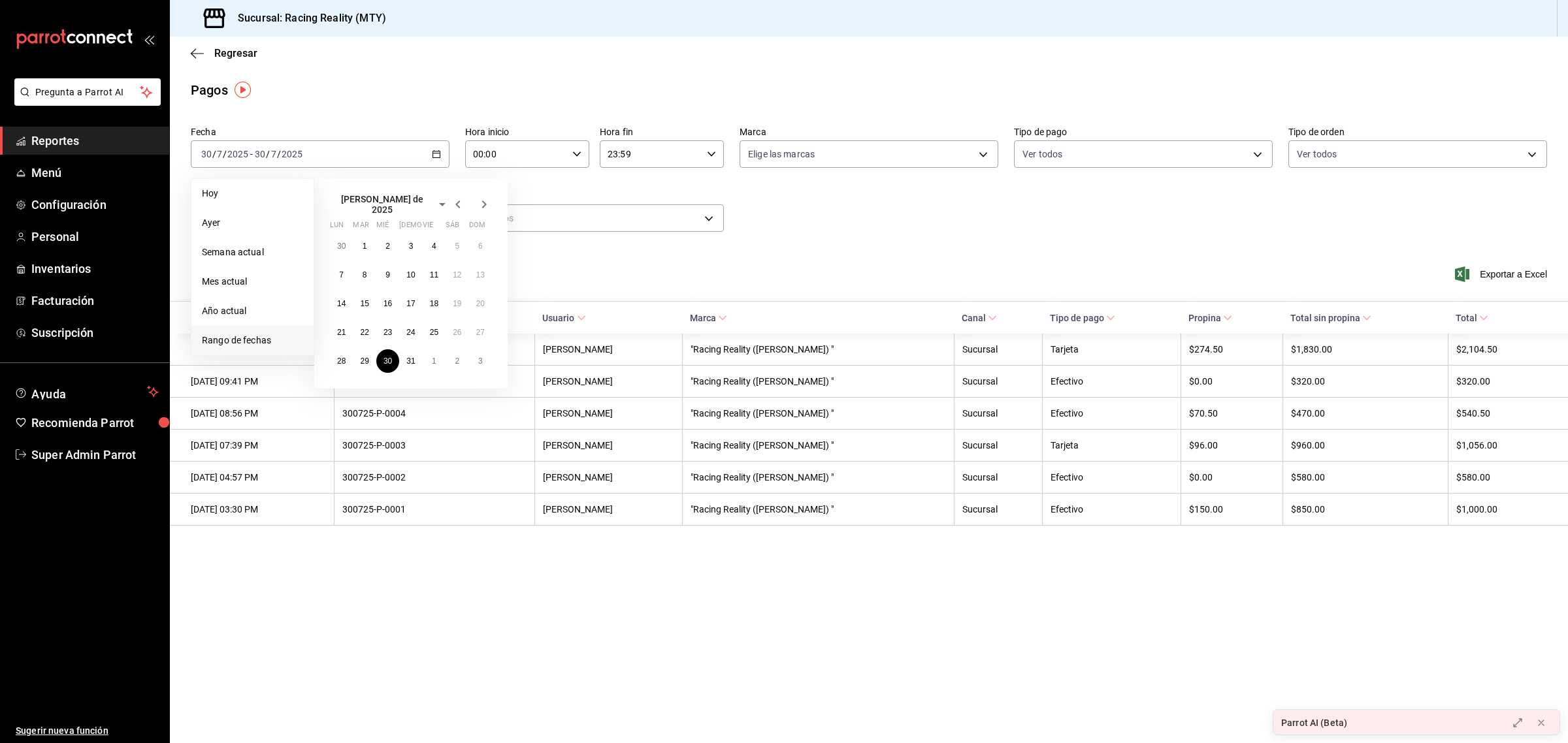
click at [453, 201] on icon "button" at bounding box center [458, 204] width 16 height 16
click at [343, 382] on abbr "30" at bounding box center [341, 385] width 8 height 9
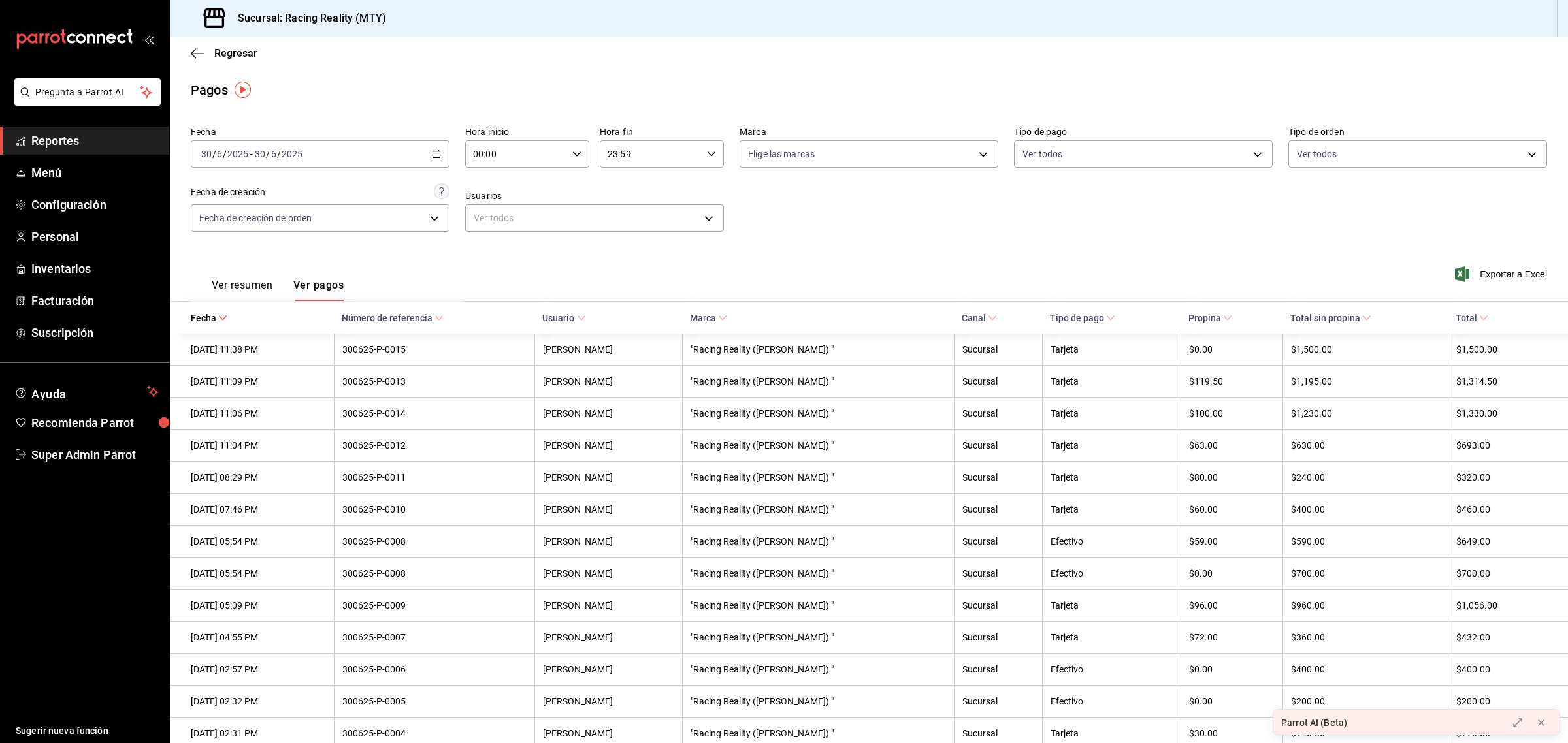
click at [237, 286] on button "Ver resumen" at bounding box center [242, 290] width 61 height 23
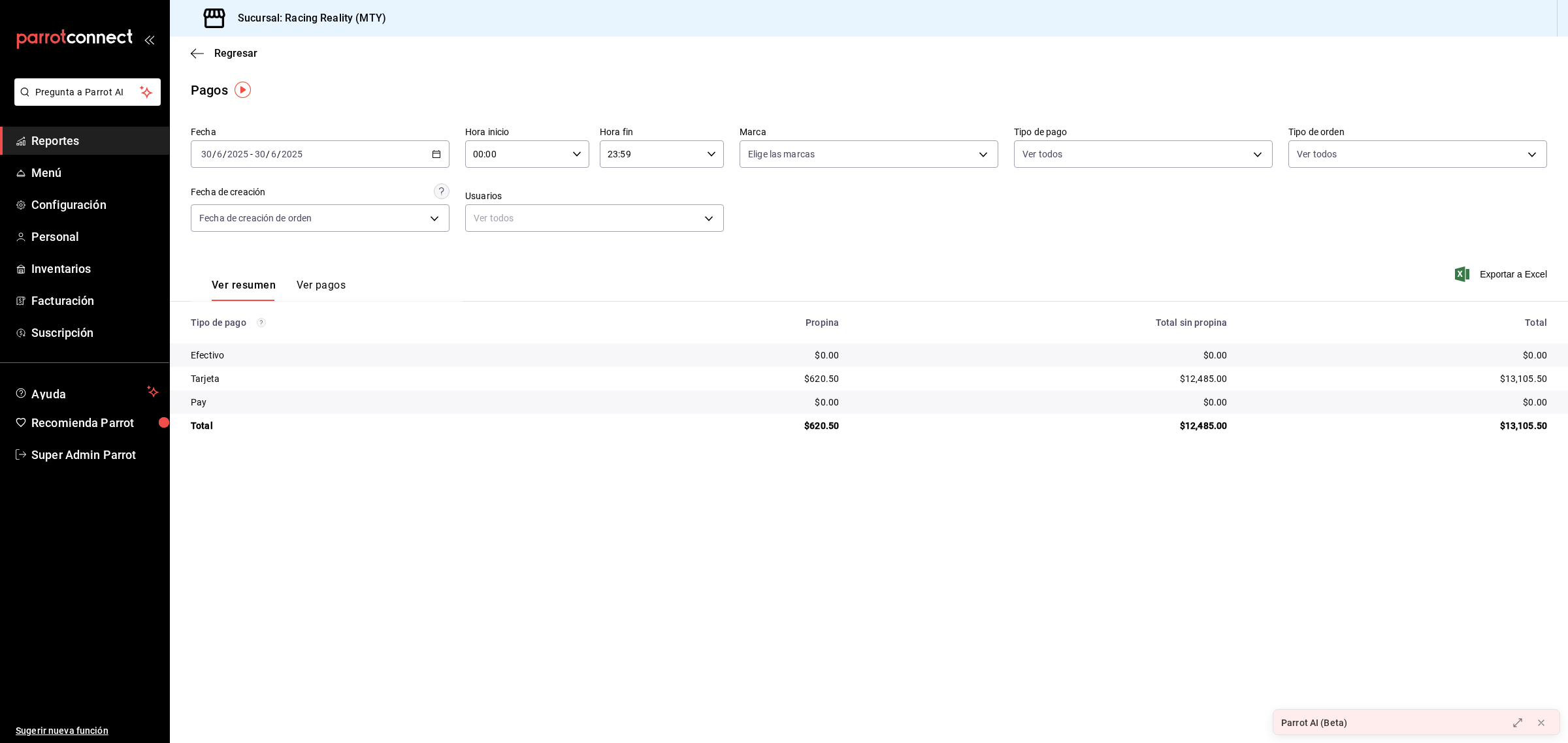
click at [436, 154] on icon "button" at bounding box center [436, 154] width 9 height 9
click at [253, 217] on span "Ayer" at bounding box center [252, 223] width 102 height 14
click at [340, 289] on button "Ver pagos" at bounding box center [321, 290] width 49 height 23
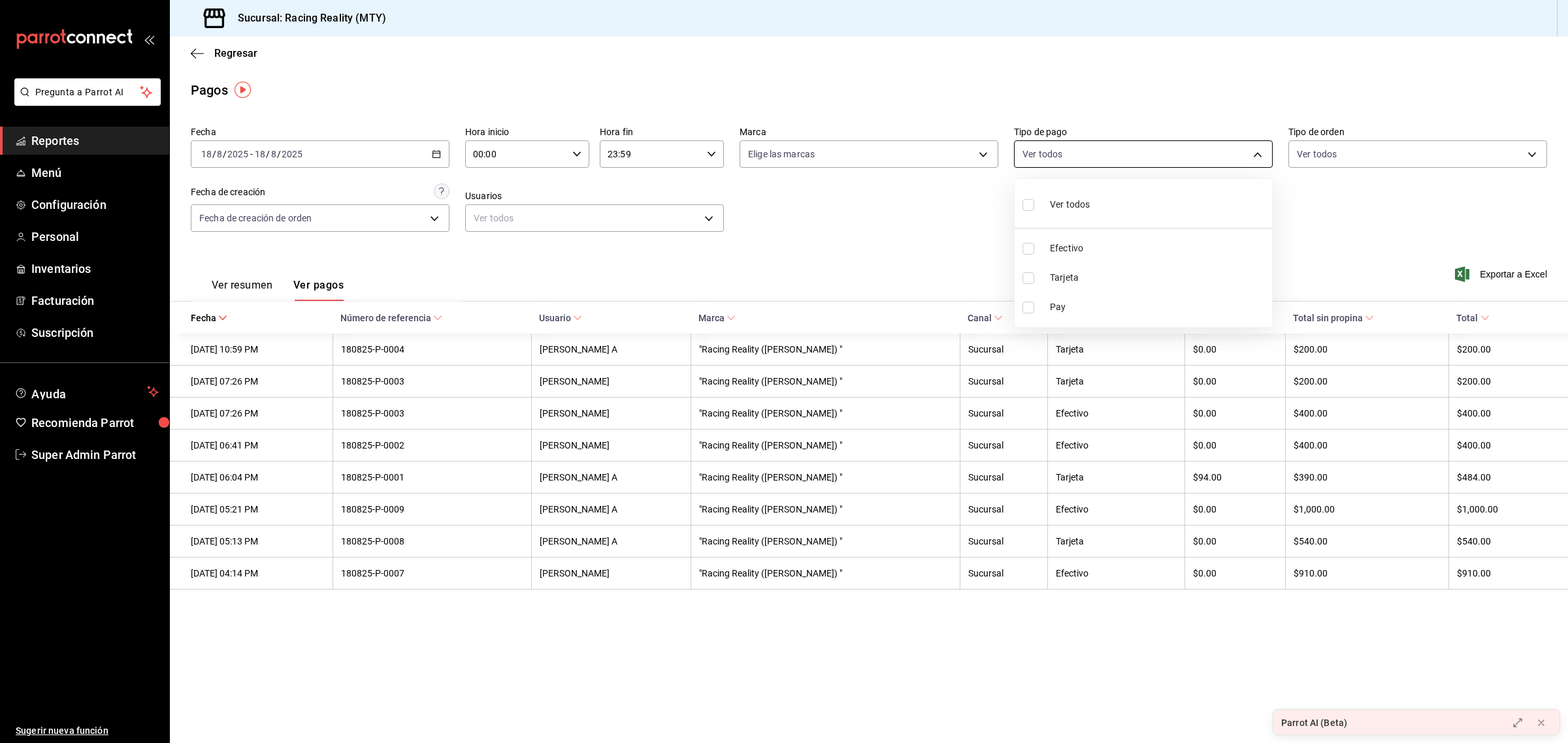
click at [1072, 156] on body "Pregunta a Parrot AI Reportes Menú Configuración Personal Inventarios Facturaci…" at bounding box center [784, 371] width 1568 height 743
click at [929, 236] on div at bounding box center [784, 371] width 1568 height 743
click at [441, 155] on div "2025-08-18 18 / 8 / 2025 - 2025-08-18 18 / 8 / 2025" at bounding box center [320, 153] width 259 height 27
click at [238, 244] on li "Semana actual" at bounding box center [252, 251] width 122 height 29
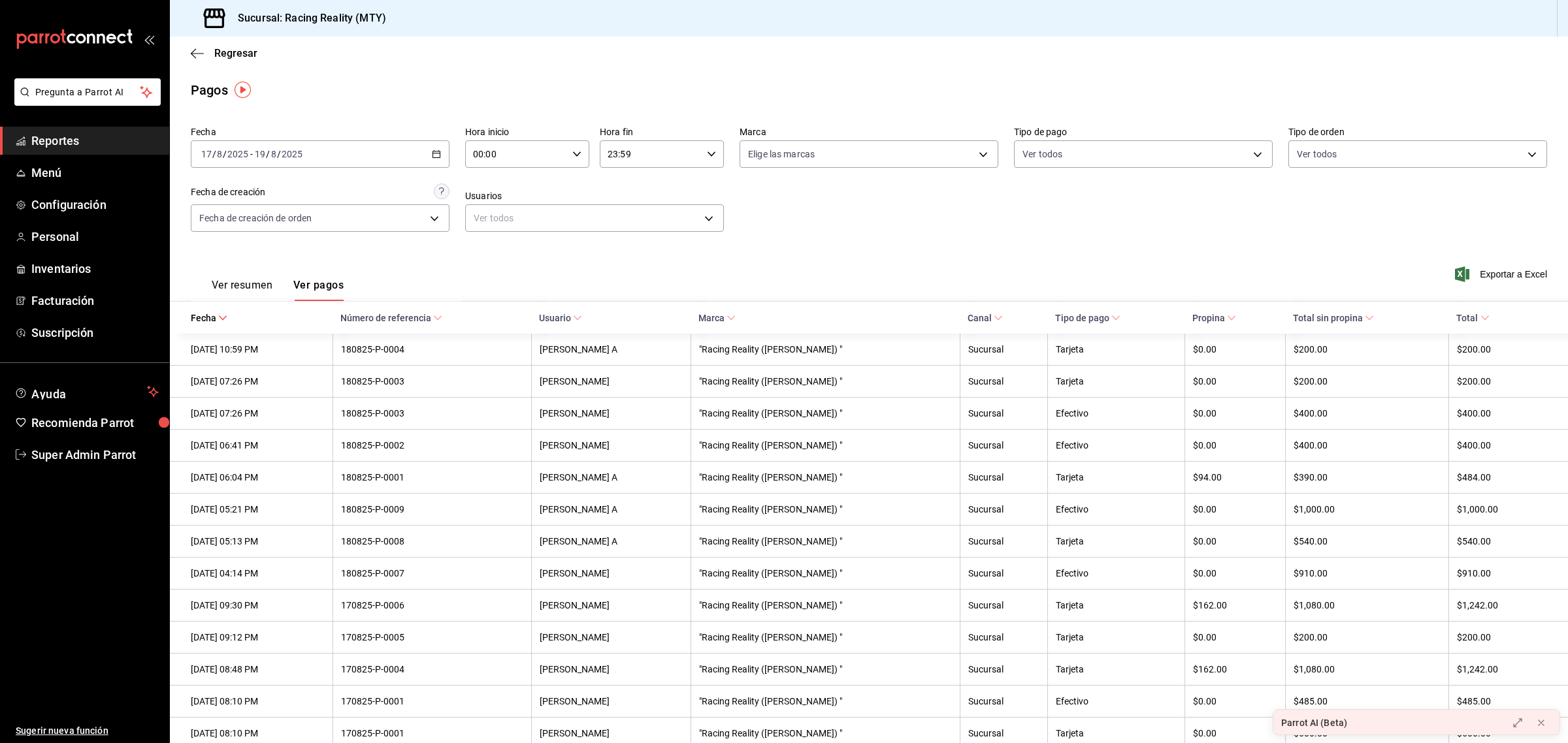
click at [431, 154] on icon "button" at bounding box center [436, 154] width 9 height 9
click at [255, 268] on li "Mes actual" at bounding box center [252, 282] width 122 height 29
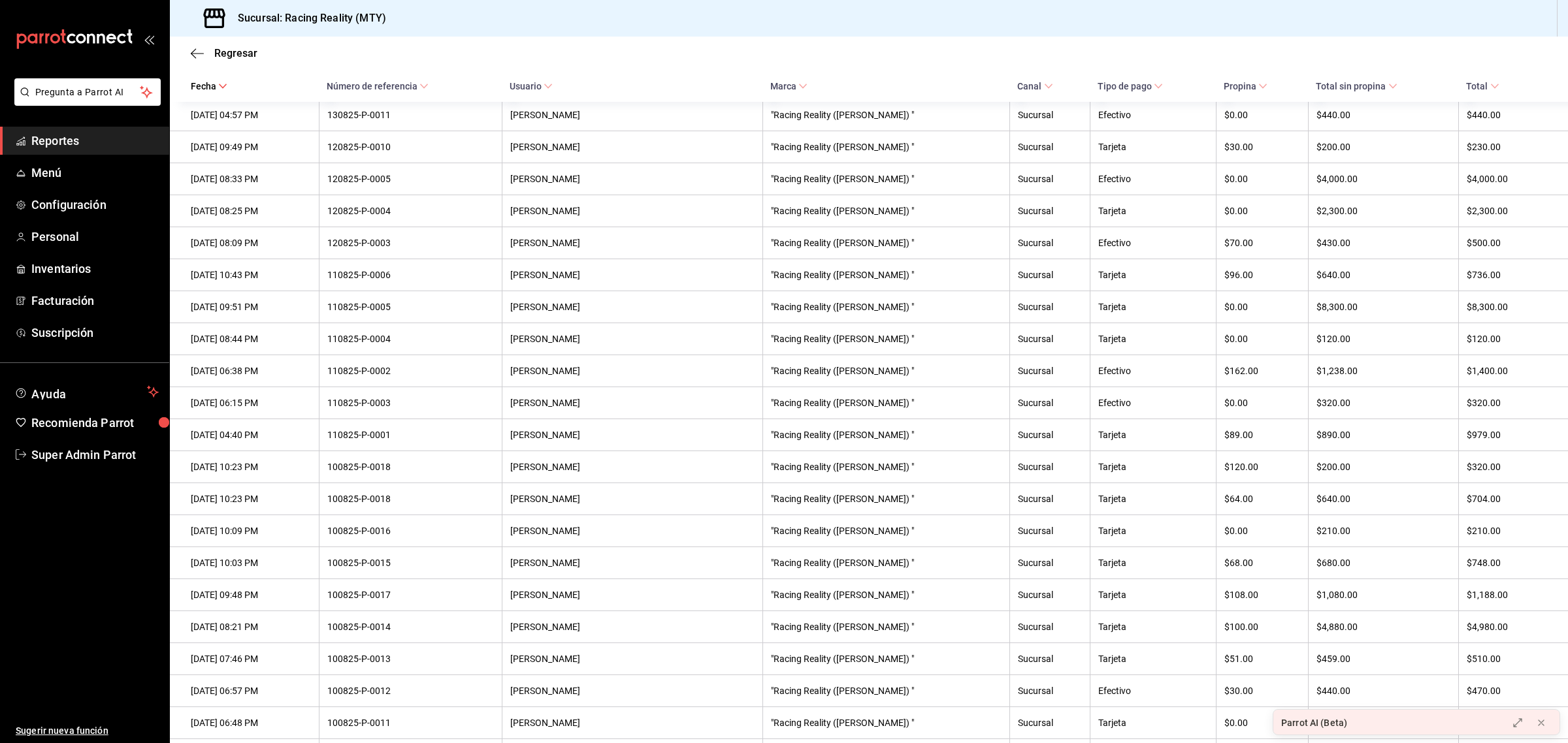
scroll to position [2540, 0]
click at [1259, 87] on \(Stroke\) at bounding box center [1263, 86] width 8 height 5
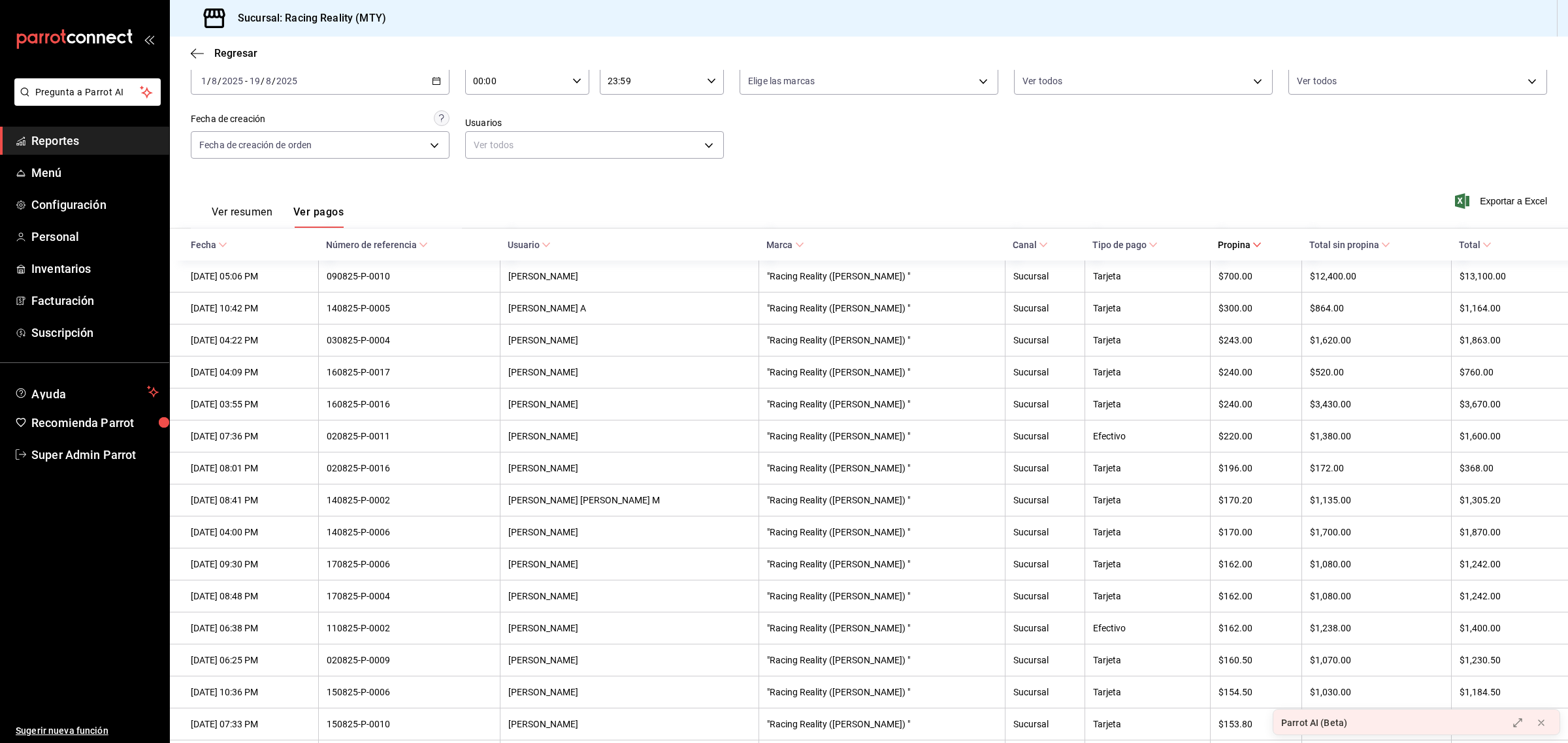
scroll to position [73, 0]
click at [1149, 246] on \(Stroke\) at bounding box center [1153, 244] width 8 height 5
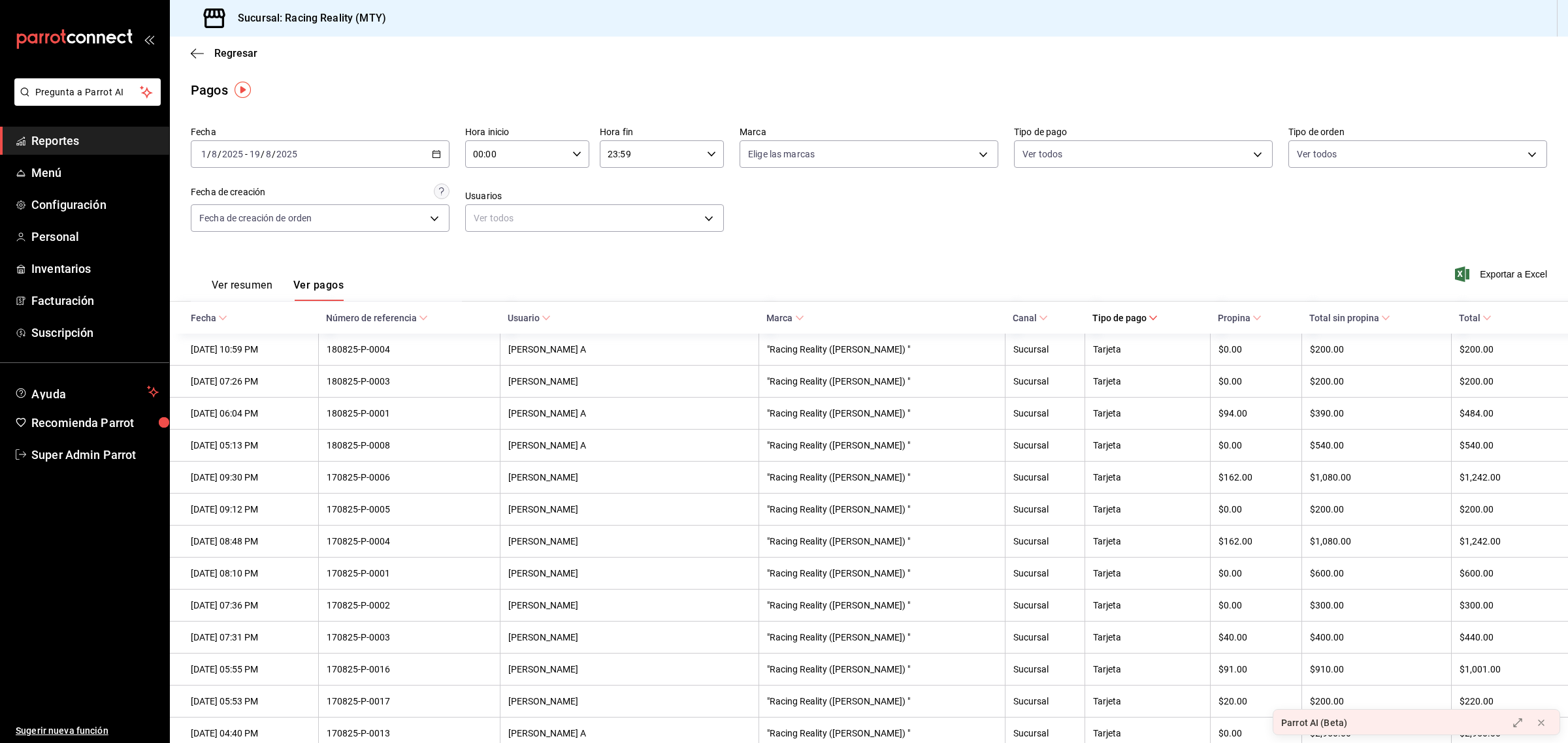
click at [429, 162] on div "2025-08-01 1 / 8 / 2025 - 2025-08-19 19 / 8 / 2025" at bounding box center [320, 153] width 259 height 27
click at [240, 215] on li "Ayer" at bounding box center [252, 222] width 122 height 29
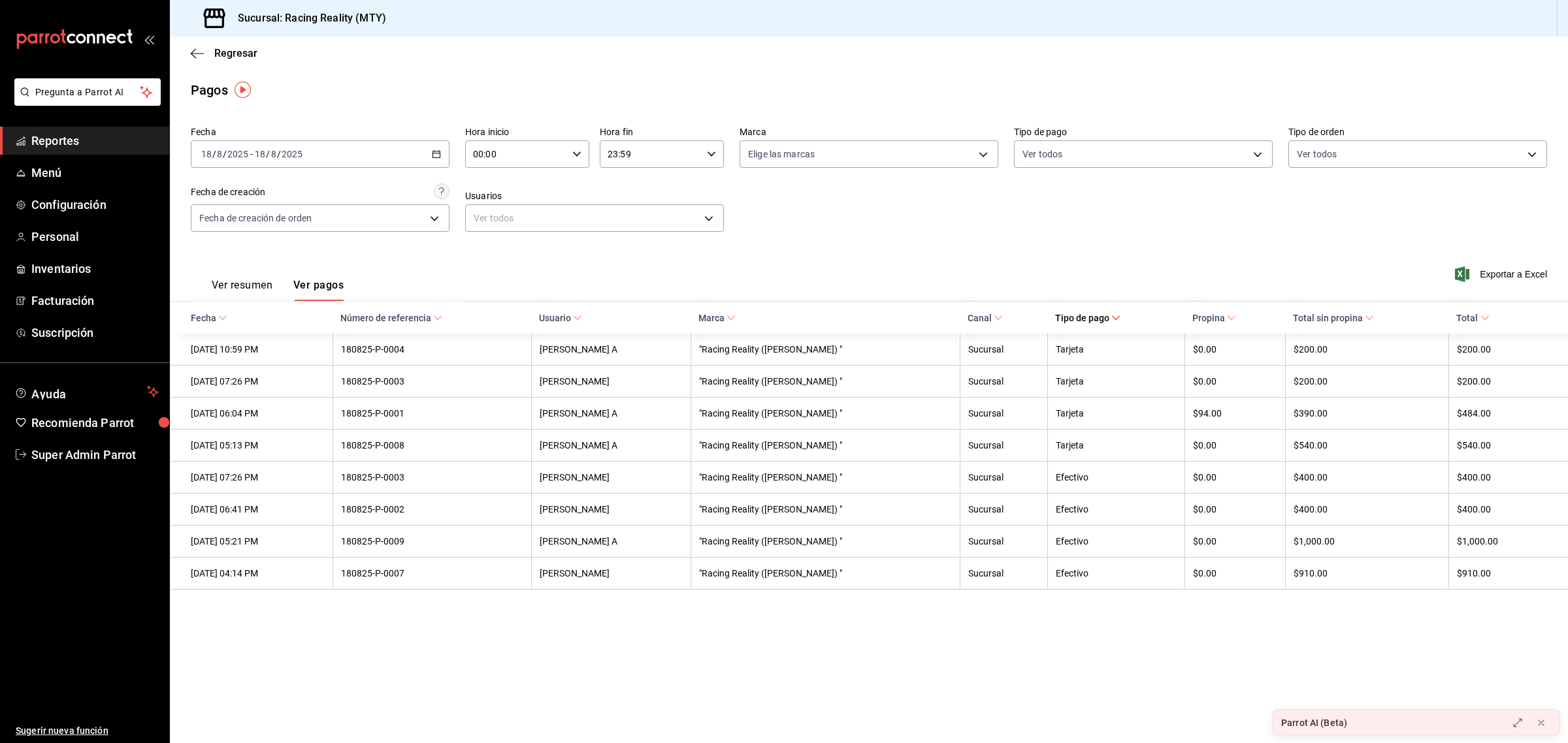
click at [442, 161] on div "2025-08-18 18 / 8 / 2025 - 2025-08-18 18 / 8 / 2025" at bounding box center [320, 153] width 259 height 27
click at [265, 198] on span "Hoy" at bounding box center [252, 193] width 102 height 14
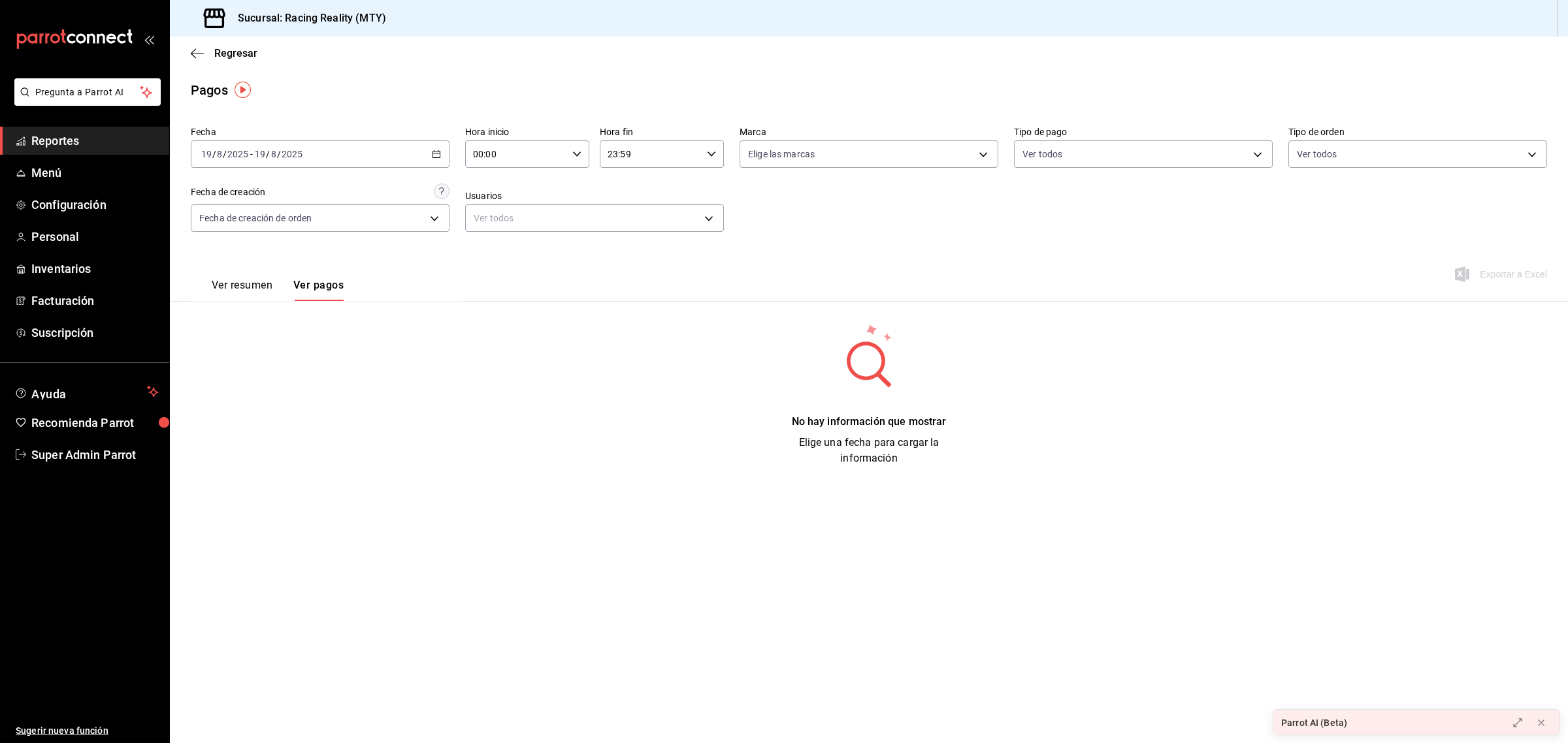
click at [955, 404] on div "No hay información que mostrar Elige una fecha para cargar la información" at bounding box center [869, 395] width 1356 height 144
click at [238, 287] on button "Ver resumen" at bounding box center [242, 290] width 61 height 23
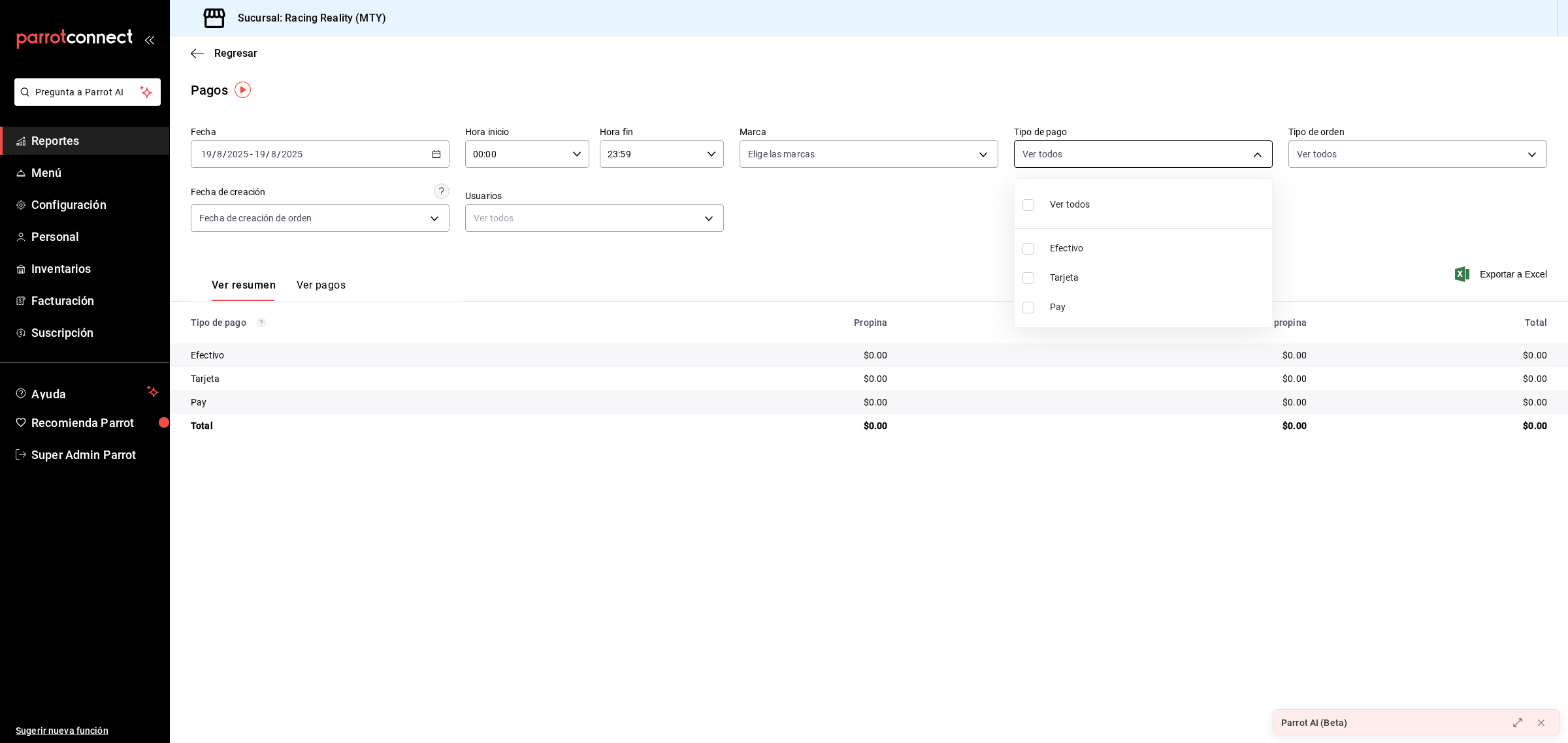
click at [1055, 151] on body "Pregunta a Parrot AI Reportes Menú Configuración Personal Inventarios Facturaci…" at bounding box center [784, 371] width 1568 height 743
click at [1030, 250] on input "checkbox" at bounding box center [1028, 249] width 11 height 11
checkbox input "true"
type input "d3a07161-e072-4dd3-87ee-2587c4430c9a"
click at [934, 238] on div at bounding box center [784, 371] width 1568 height 743
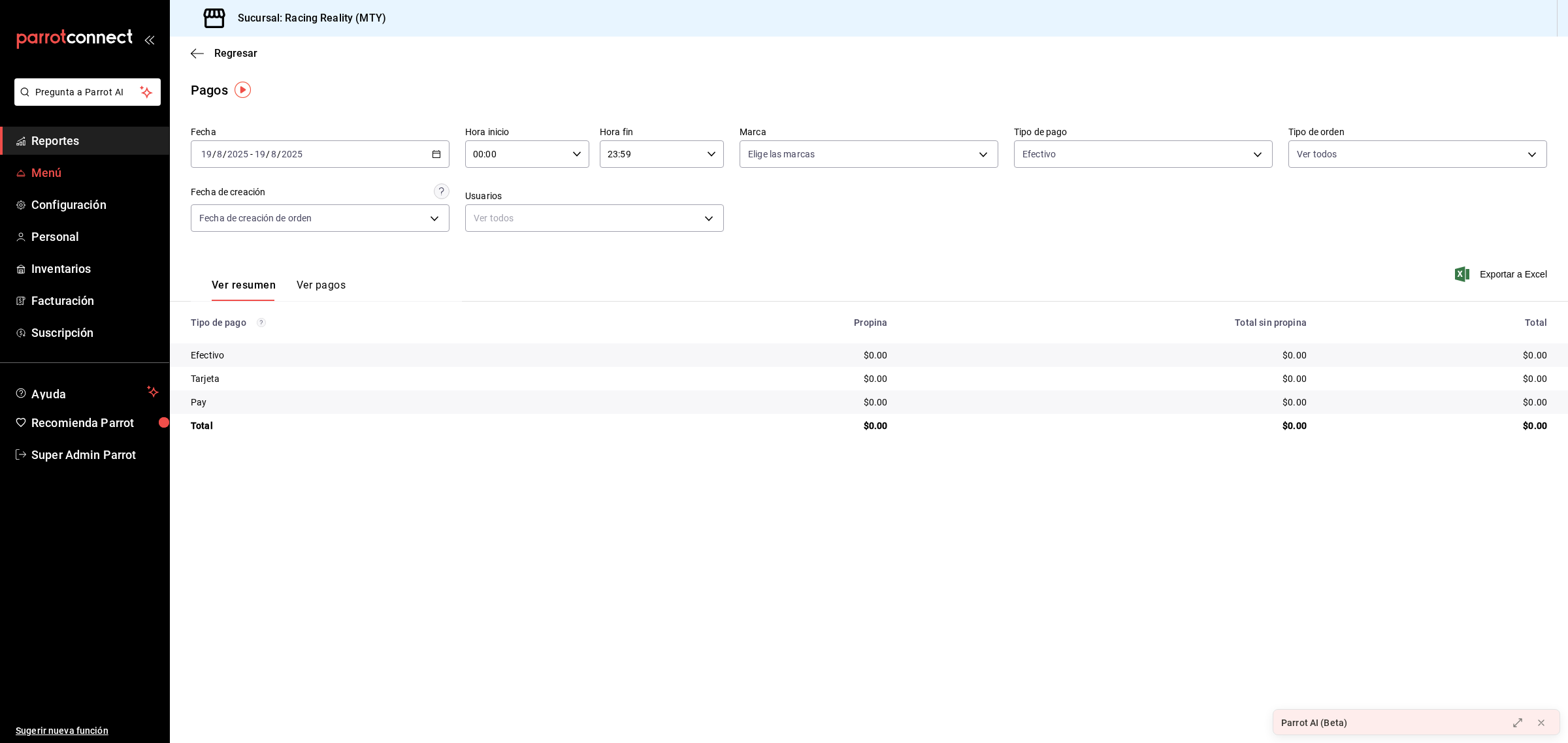
click at [51, 185] on link "Menú" at bounding box center [85, 173] width 170 height 28
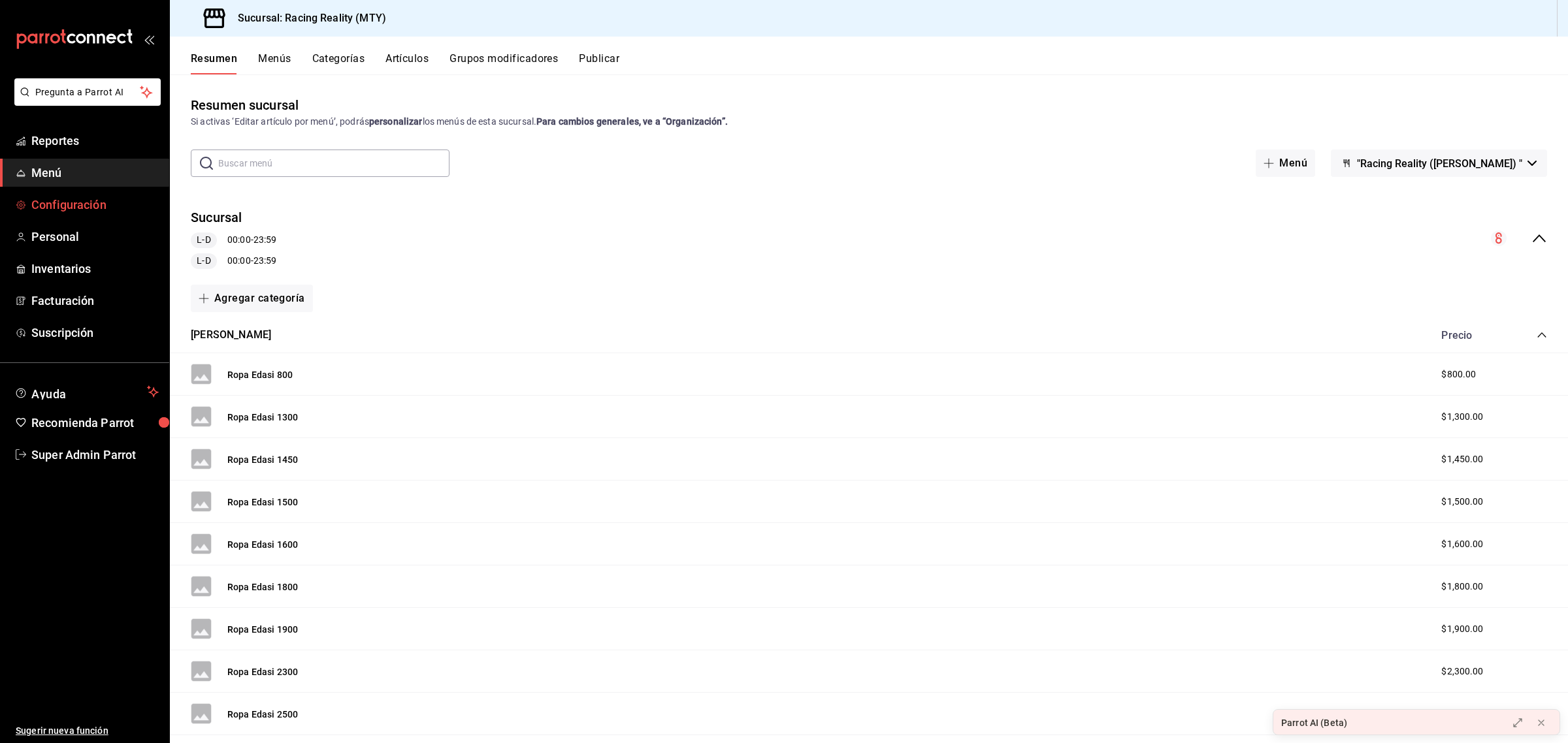
click at [54, 210] on span "Configuración" at bounding box center [94, 204] width 127 height 18
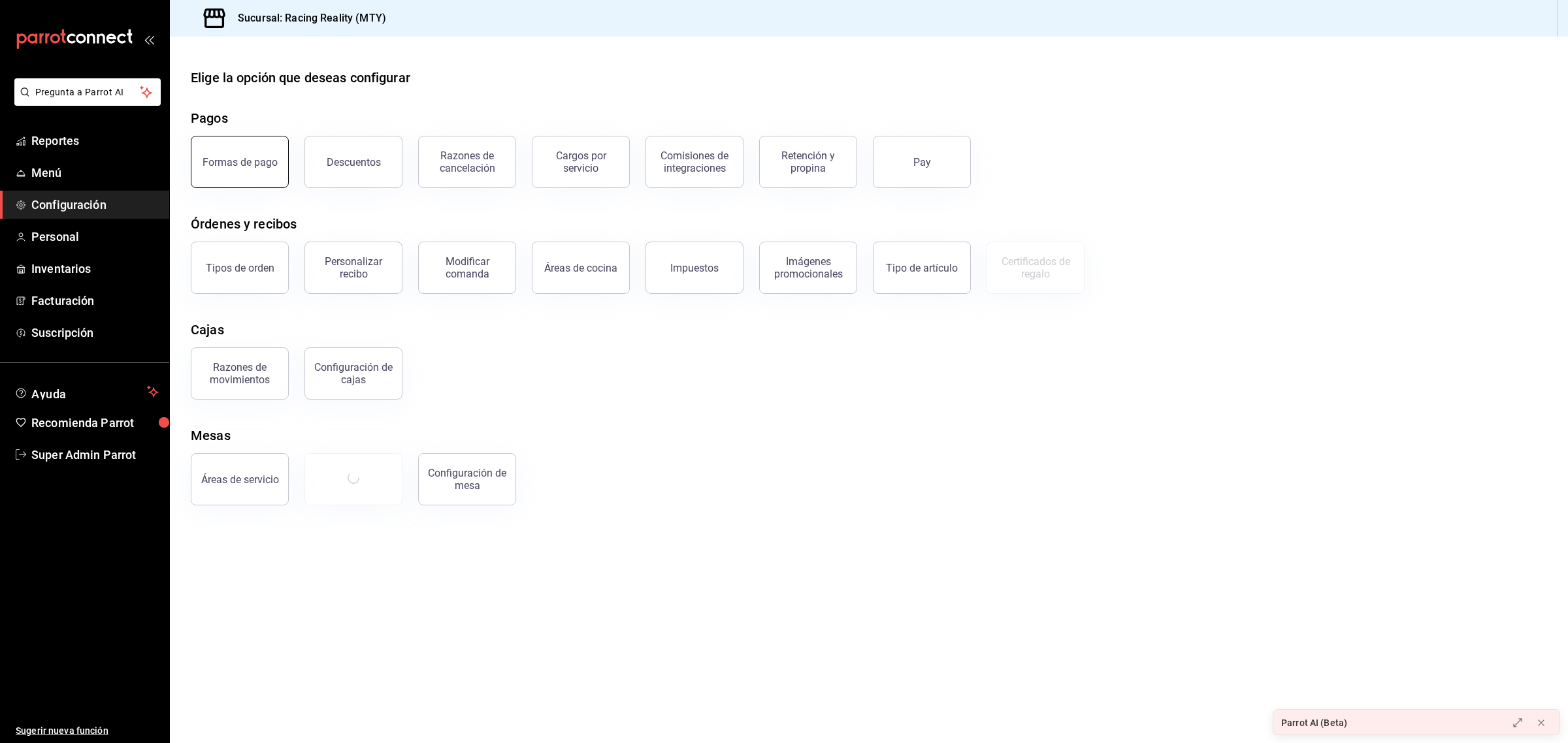
click at [217, 165] on div "Formas de pago" at bounding box center [240, 162] width 75 height 12
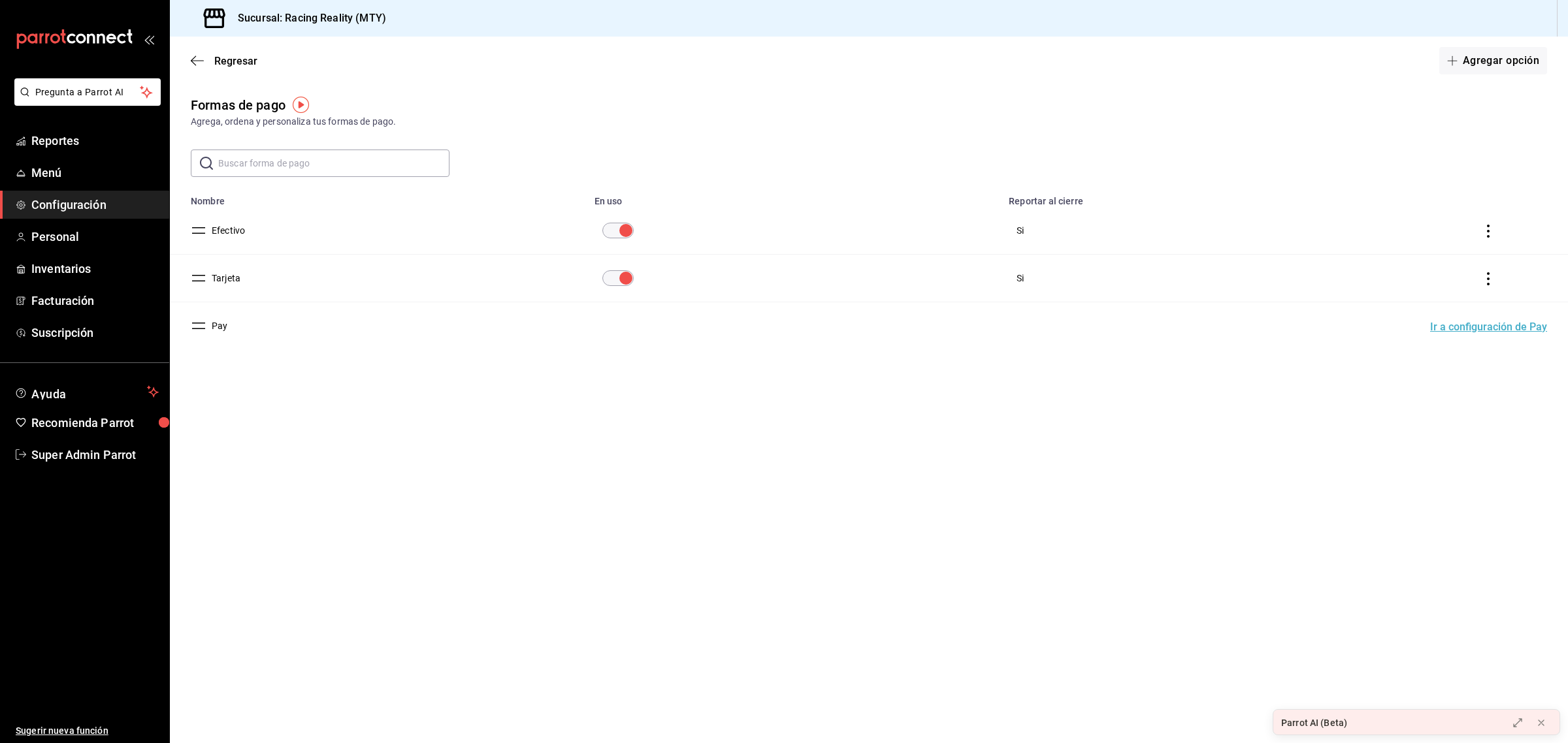
click at [235, 227] on button "Efectivo" at bounding box center [225, 231] width 39 height 13
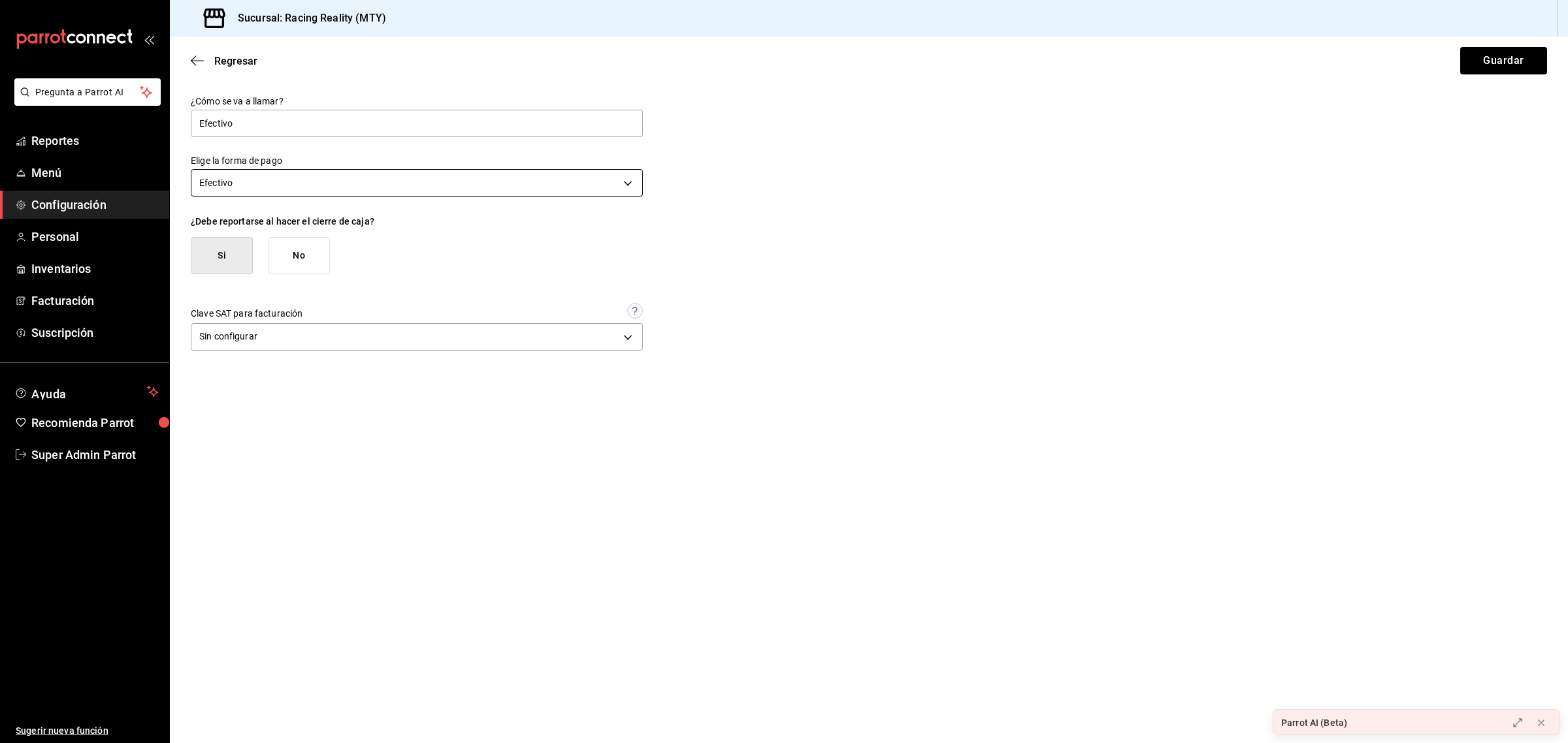
click at [296, 186] on body "Pregunta a Parrot AI Reportes Menú Configuración Personal Inventarios Facturaci…" at bounding box center [784, 371] width 1568 height 743
click at [284, 73] on div at bounding box center [784, 371] width 1568 height 743
click at [62, 145] on span "Reportes" at bounding box center [94, 140] width 127 height 18
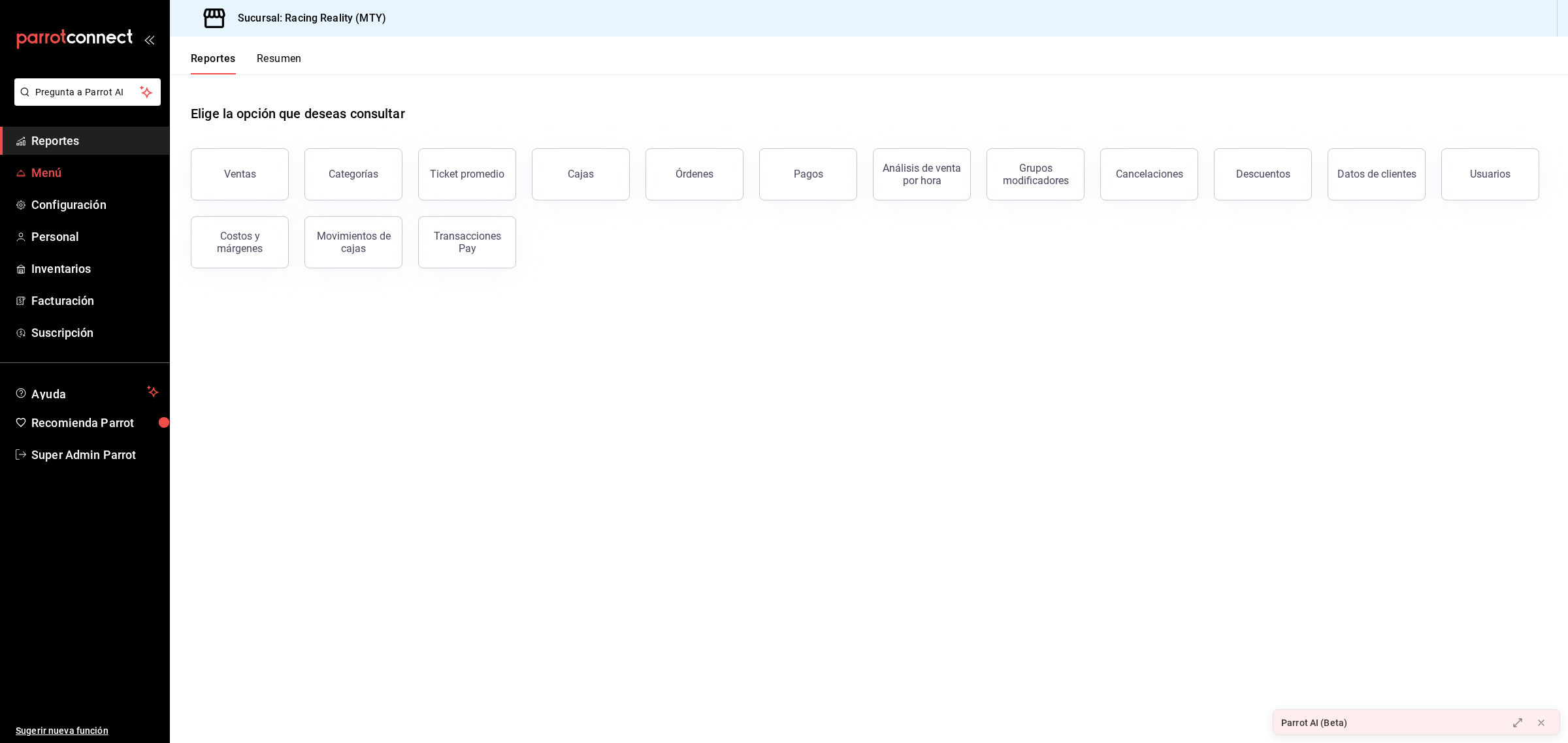
click at [57, 185] on link "Menú" at bounding box center [85, 173] width 170 height 28
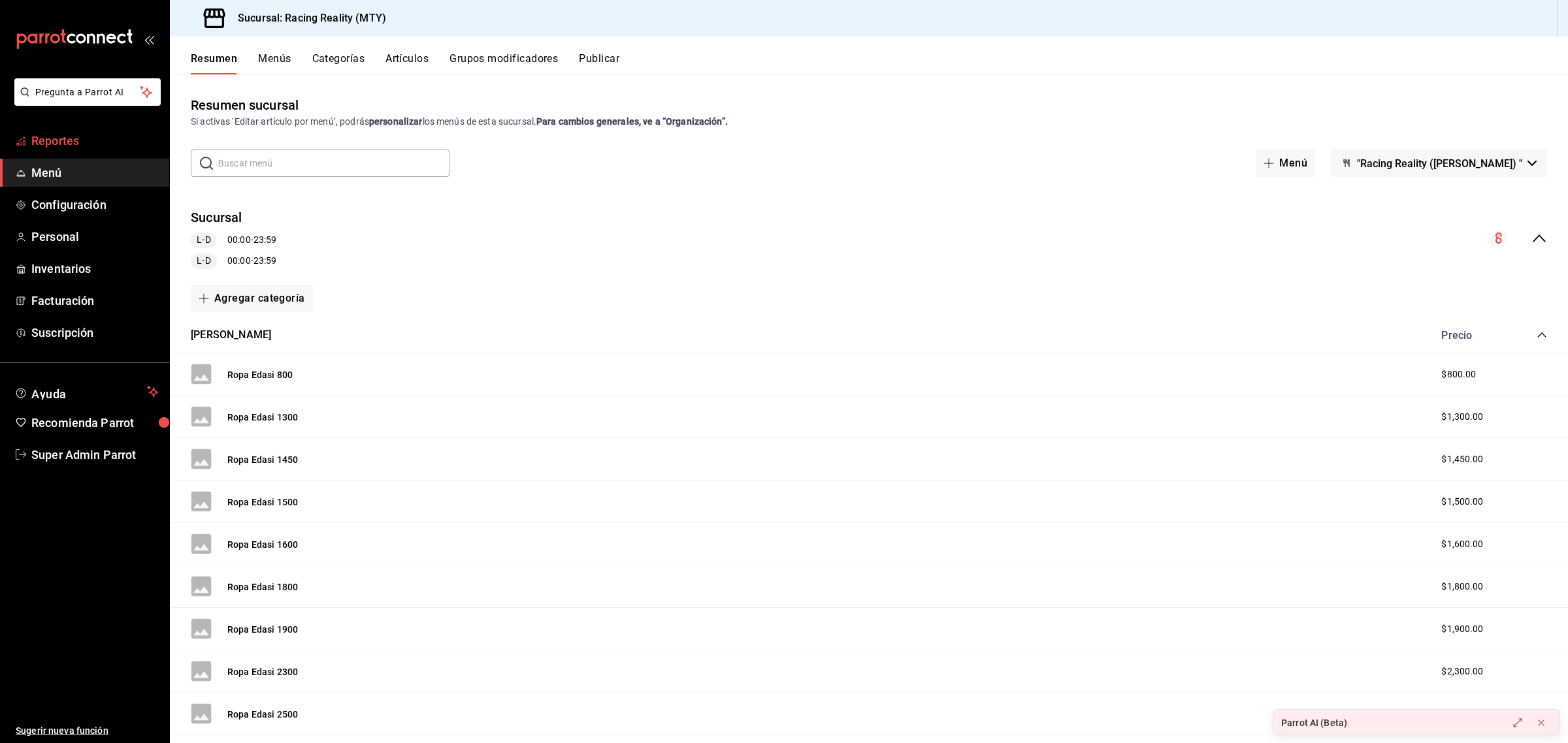
click at [73, 146] on span "Reportes" at bounding box center [94, 140] width 127 height 18
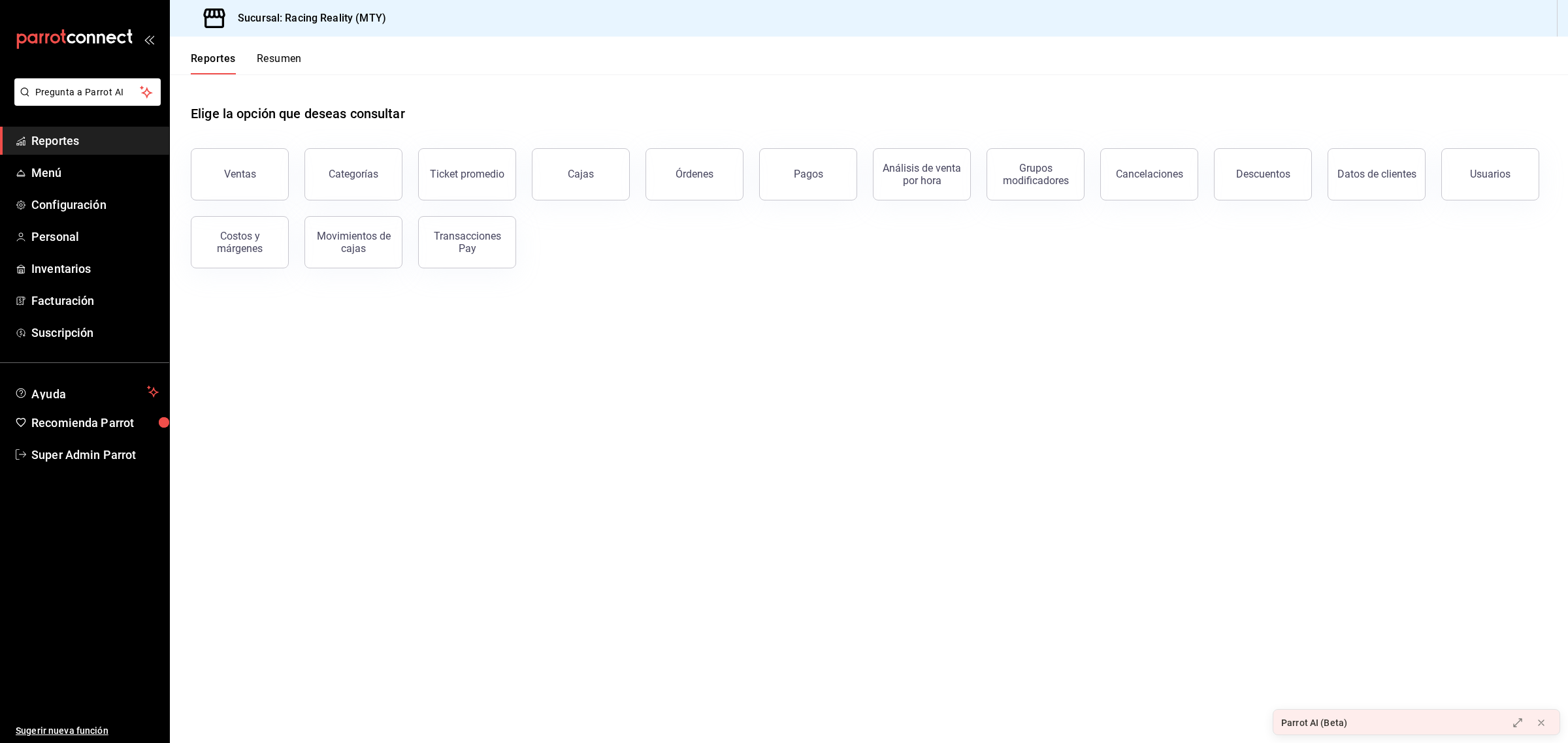
click at [291, 57] on button "Resumen" at bounding box center [280, 63] width 45 height 23
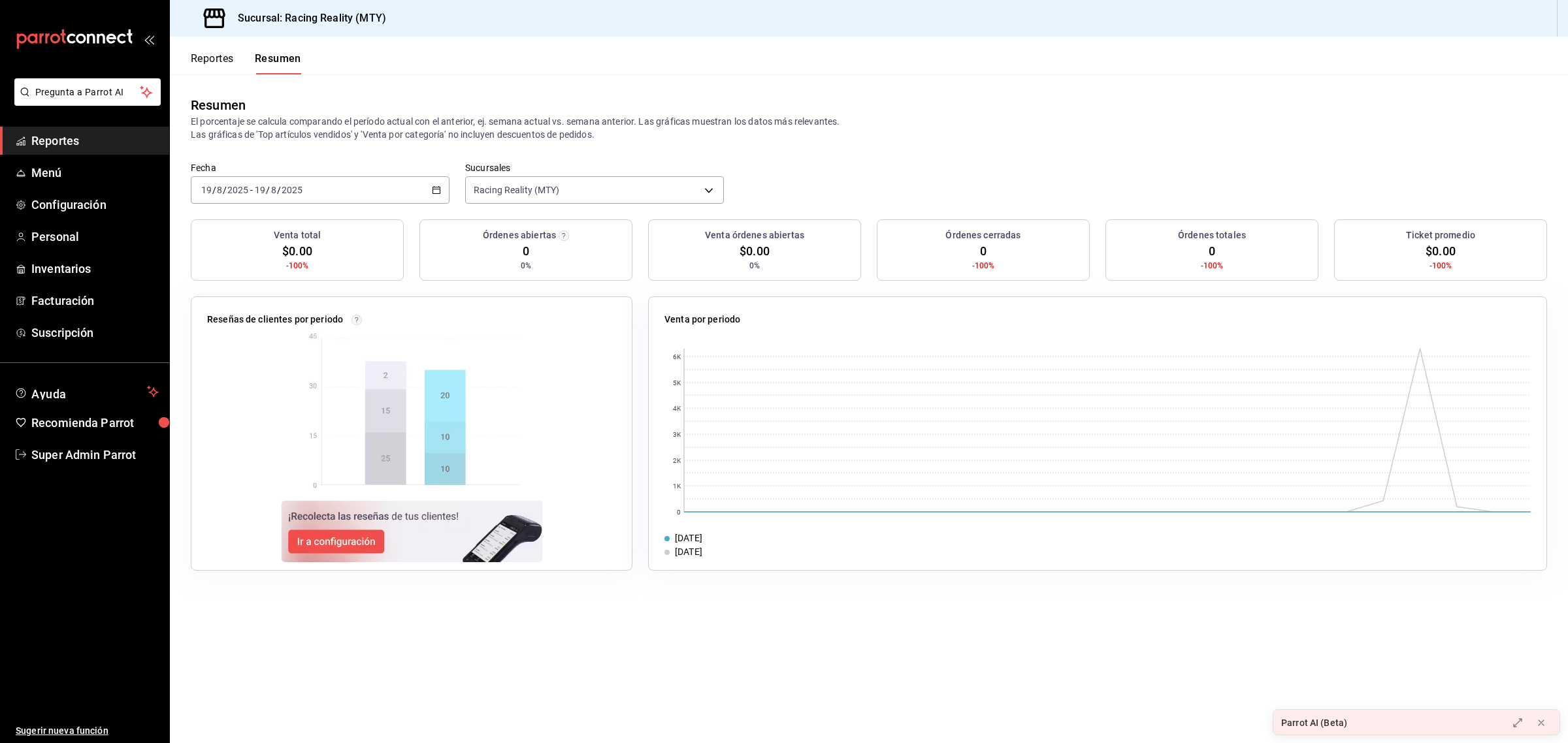
click at [223, 61] on button "Reportes" at bounding box center [213, 63] width 43 height 23
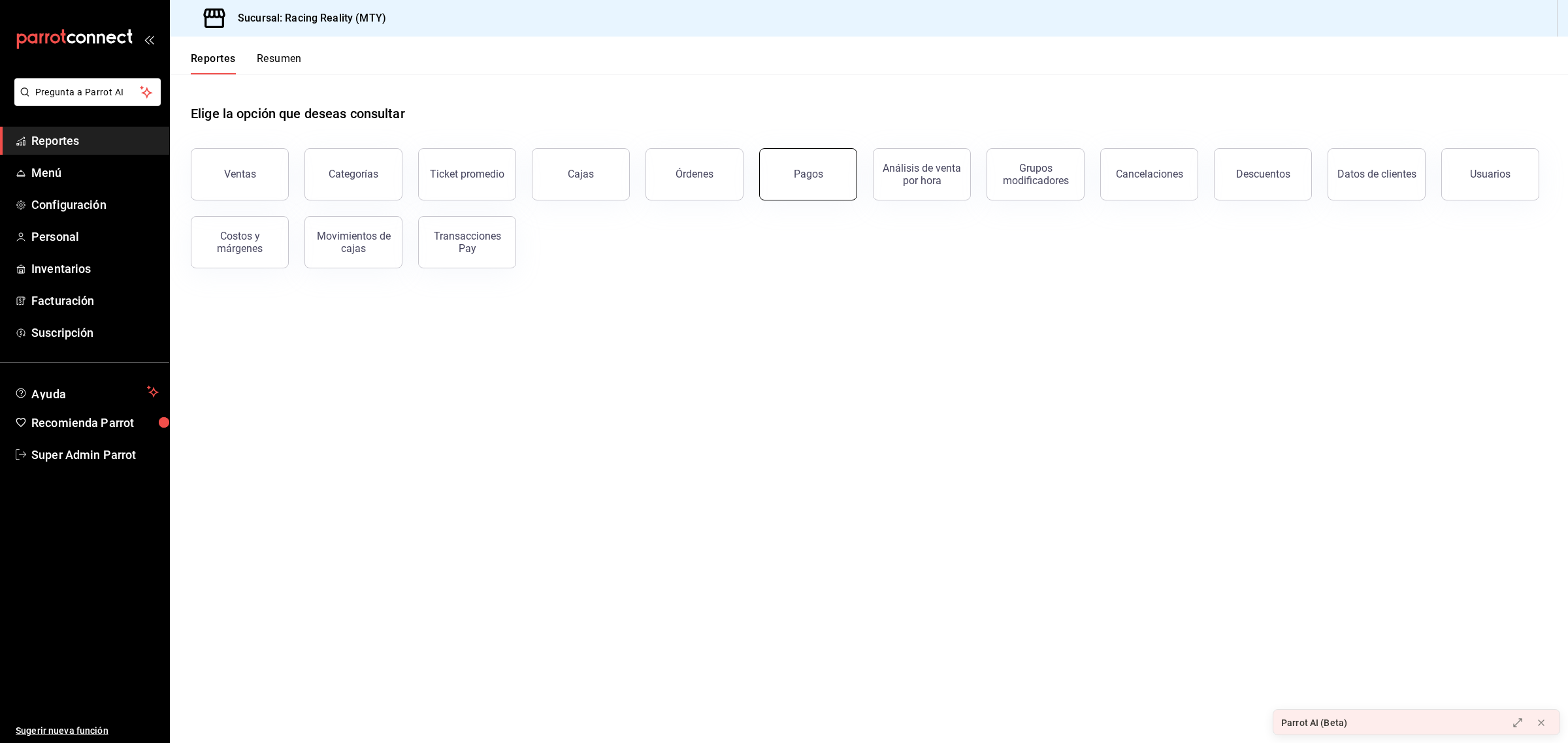
click at [794, 171] on button "Pagos" at bounding box center [808, 173] width 98 height 52
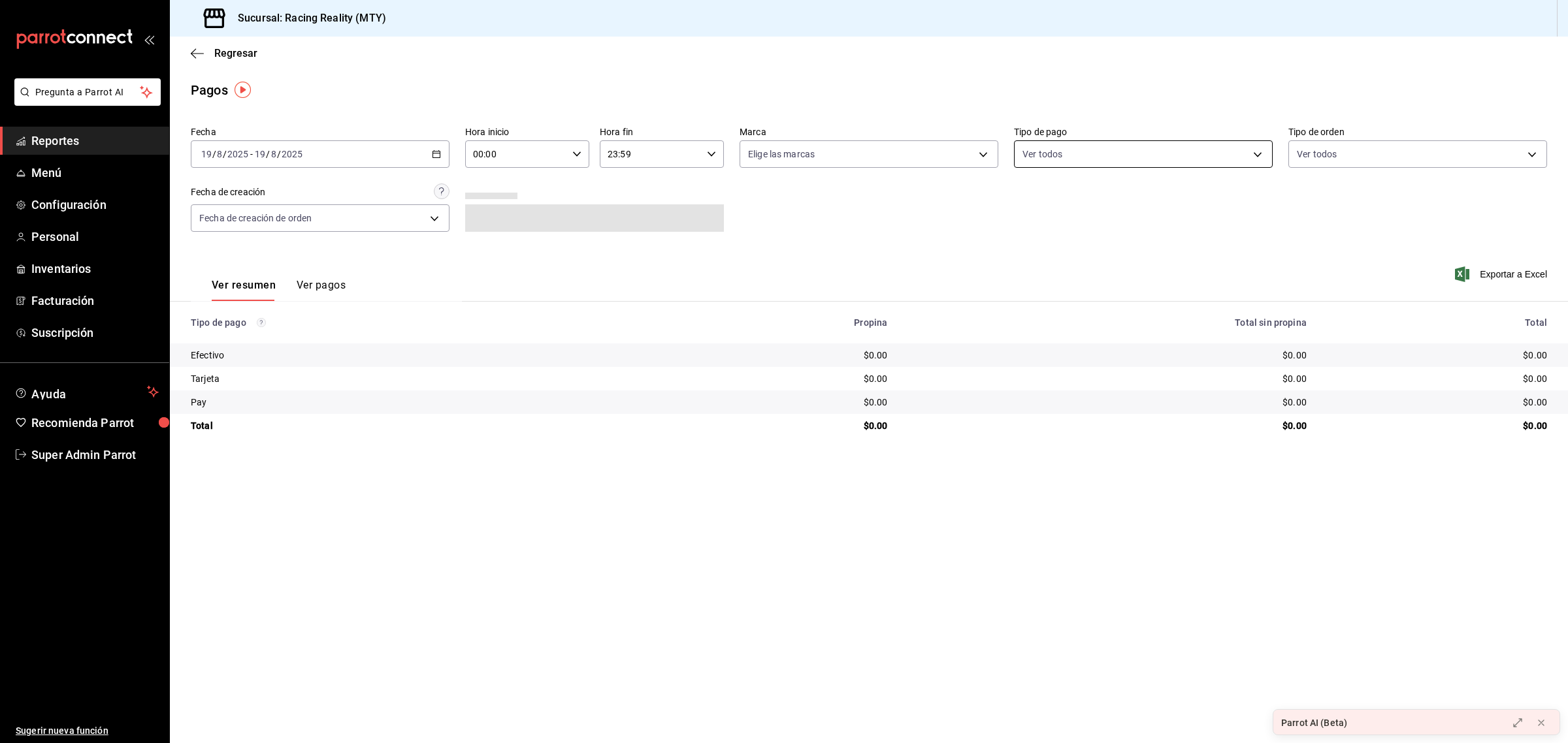
click at [1060, 153] on body "Pregunta a Parrot AI Reportes Menú Configuración Personal Inventarios Facturaci…" at bounding box center [784, 371] width 1568 height 743
click at [1060, 153] on div at bounding box center [784, 371] width 1568 height 743
click at [1040, 160] on body "Pregunta a Parrot AI Reportes Menú Configuración Personal Inventarios Facturaci…" at bounding box center [784, 371] width 1568 height 743
click at [943, 246] on div at bounding box center [784, 371] width 1568 height 743
click at [1111, 161] on body "Pregunta a Parrot AI Reportes Menú Configuración Personal Inventarios Facturaci…" at bounding box center [784, 371] width 1568 height 743
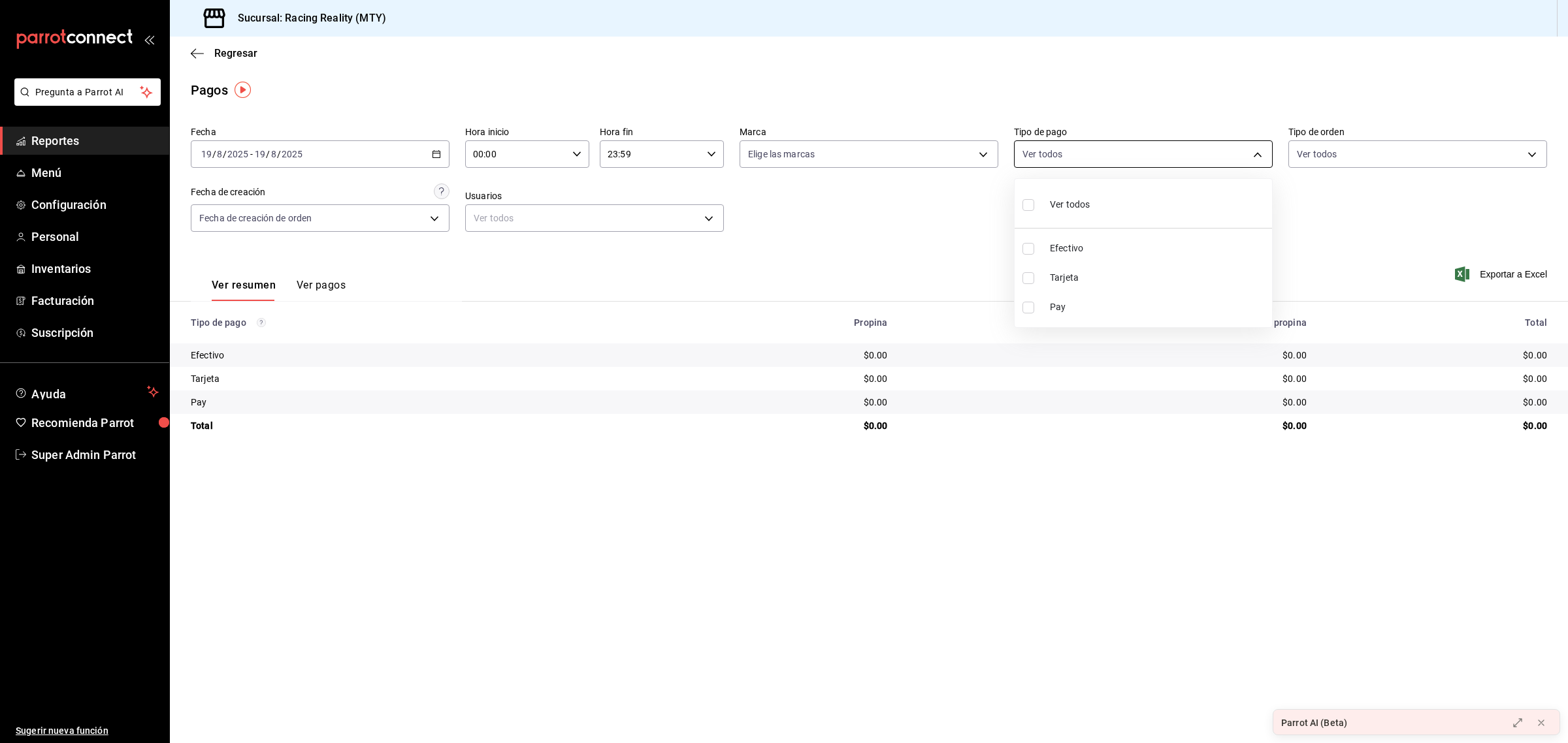
click at [1111, 161] on div at bounding box center [784, 371] width 1568 height 743
click at [431, 167] on div "[DATE] [DATE] - [DATE] [DATE]" at bounding box center [320, 153] width 259 height 27
click at [253, 340] on span "Rango de fechas" at bounding box center [252, 340] width 102 height 14
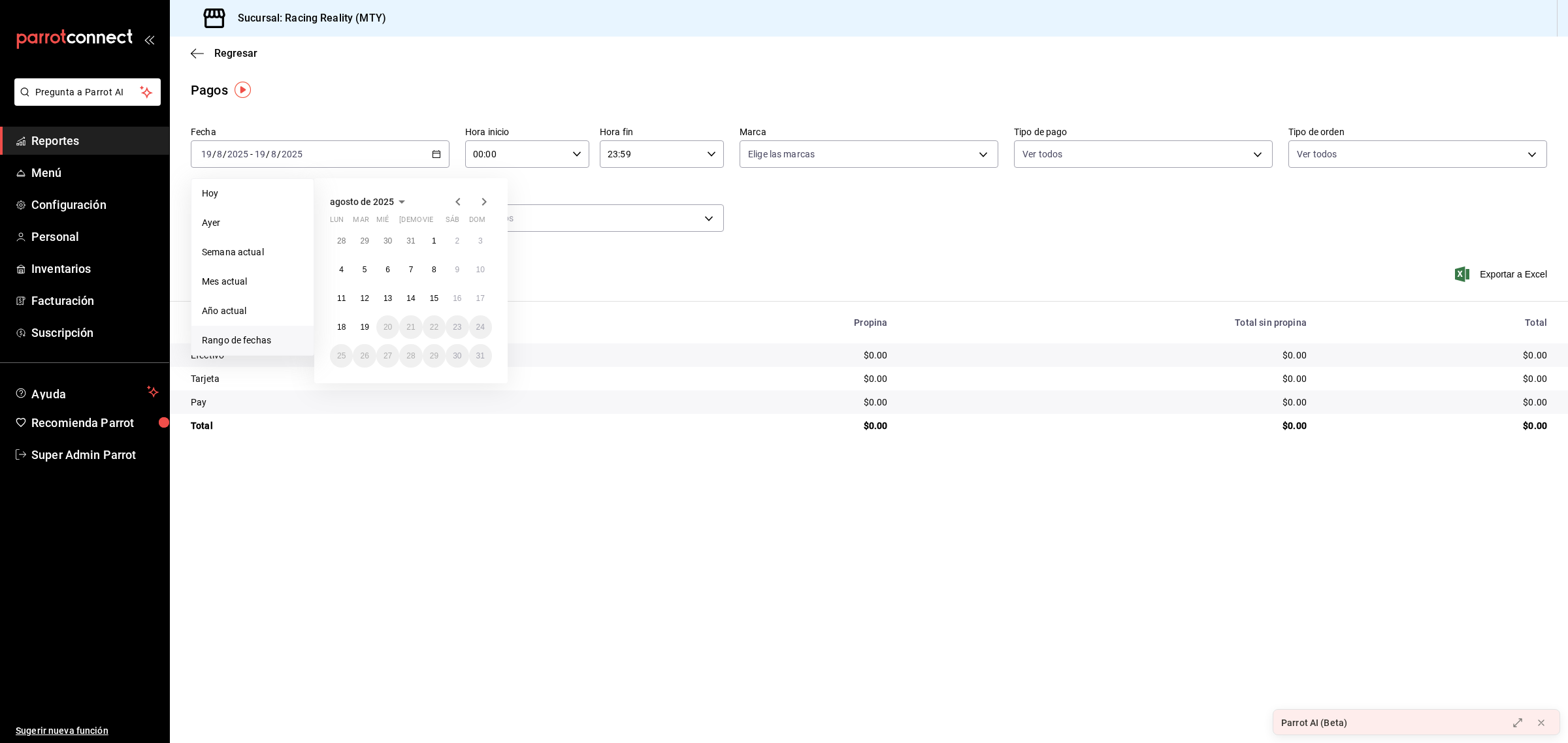
click at [397, 200] on icon "button" at bounding box center [401, 202] width 16 height 16
click at [355, 200] on icon "button" at bounding box center [358, 202] width 16 height 16
click at [364, 250] on button "2024" at bounding box center [357, 250] width 55 height 24
click at [364, 232] on button "enero" at bounding box center [357, 226] width 55 height 24
click at [364, 232] on button "2" at bounding box center [364, 240] width 23 height 24
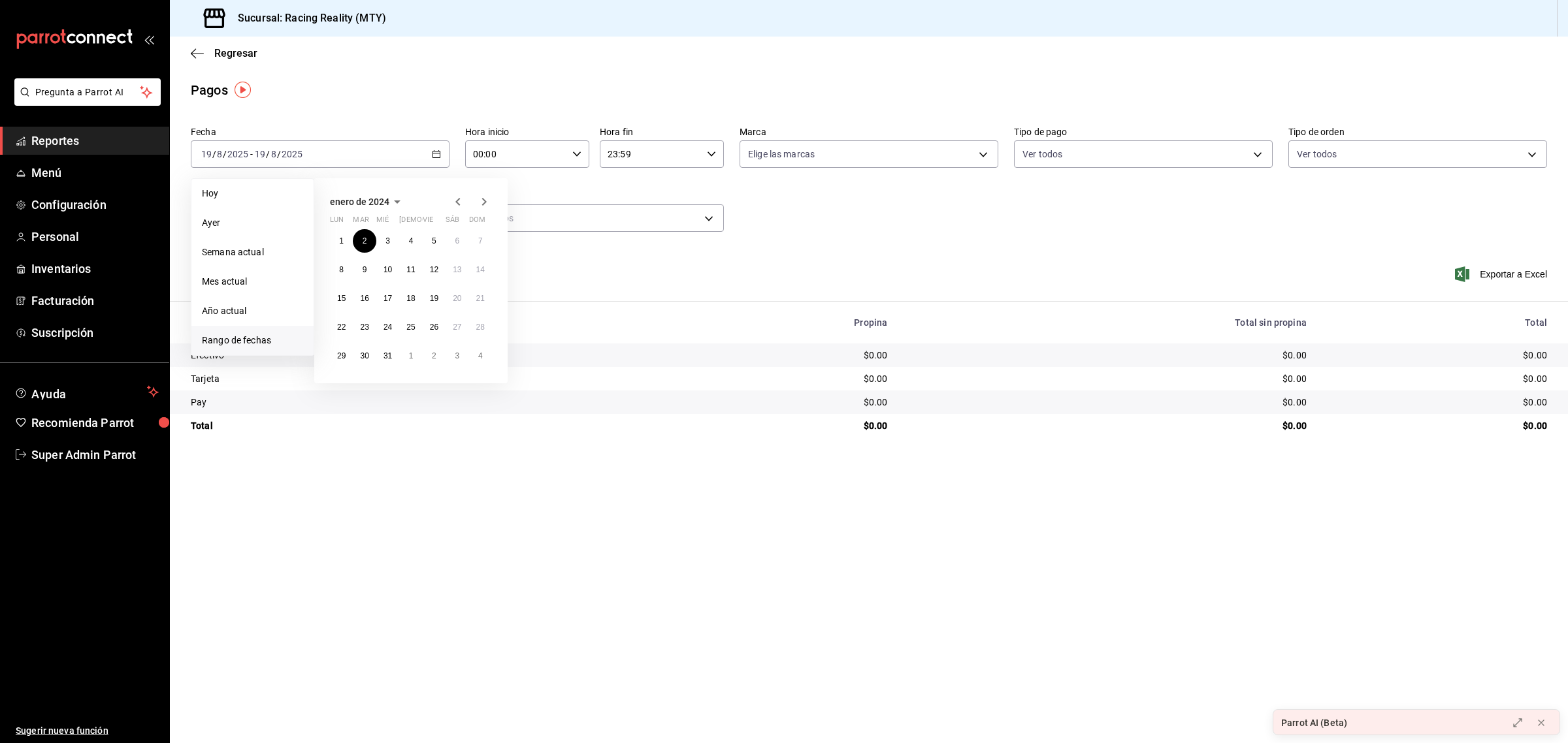
click at [394, 201] on icon "button" at bounding box center [396, 202] width 7 height 3
click at [475, 298] on abbr "diciembre" at bounding box center [465, 298] width 34 height 9
click at [366, 383] on abbr "31" at bounding box center [364, 385] width 8 height 9
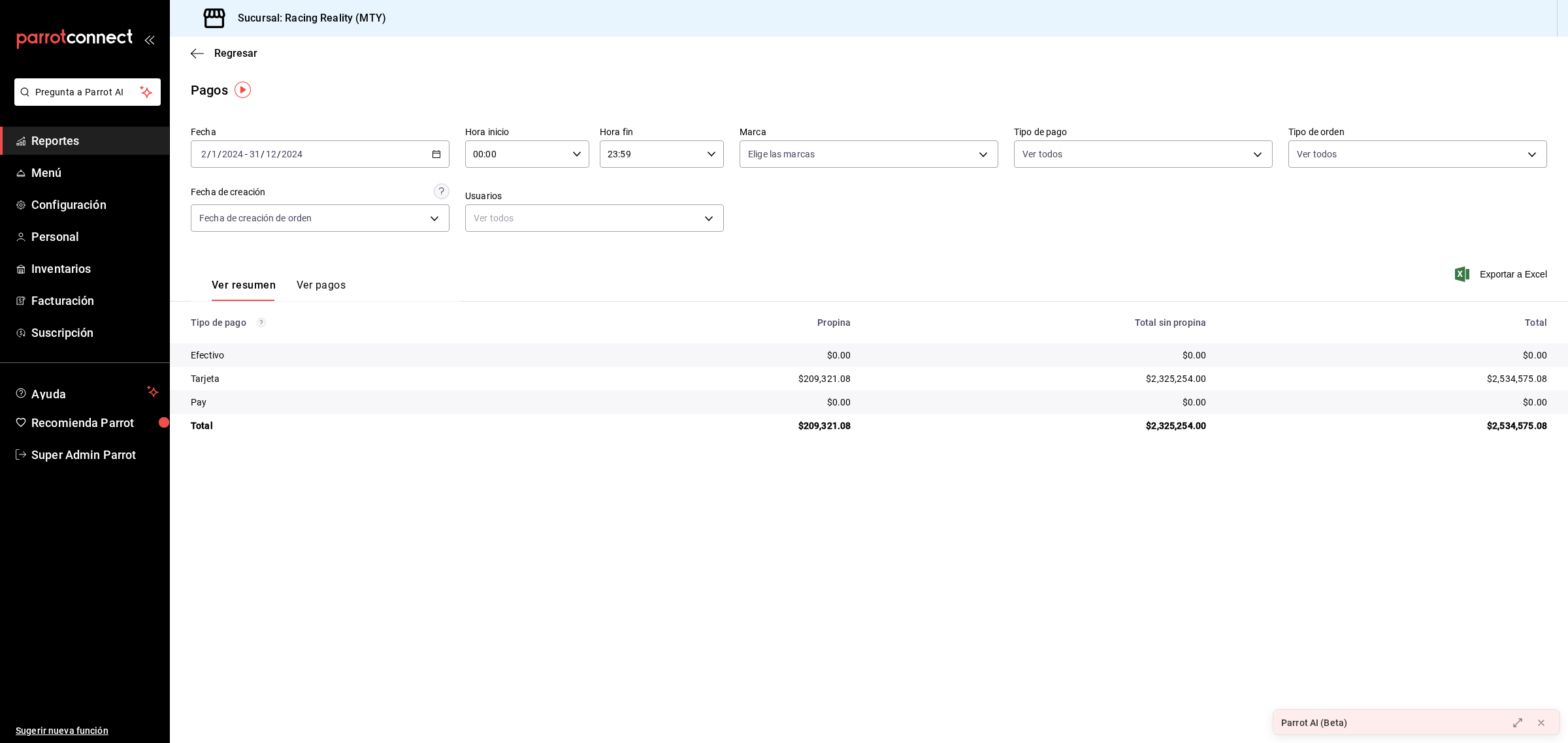
click at [331, 286] on button "Ver pagos" at bounding box center [321, 290] width 49 height 23
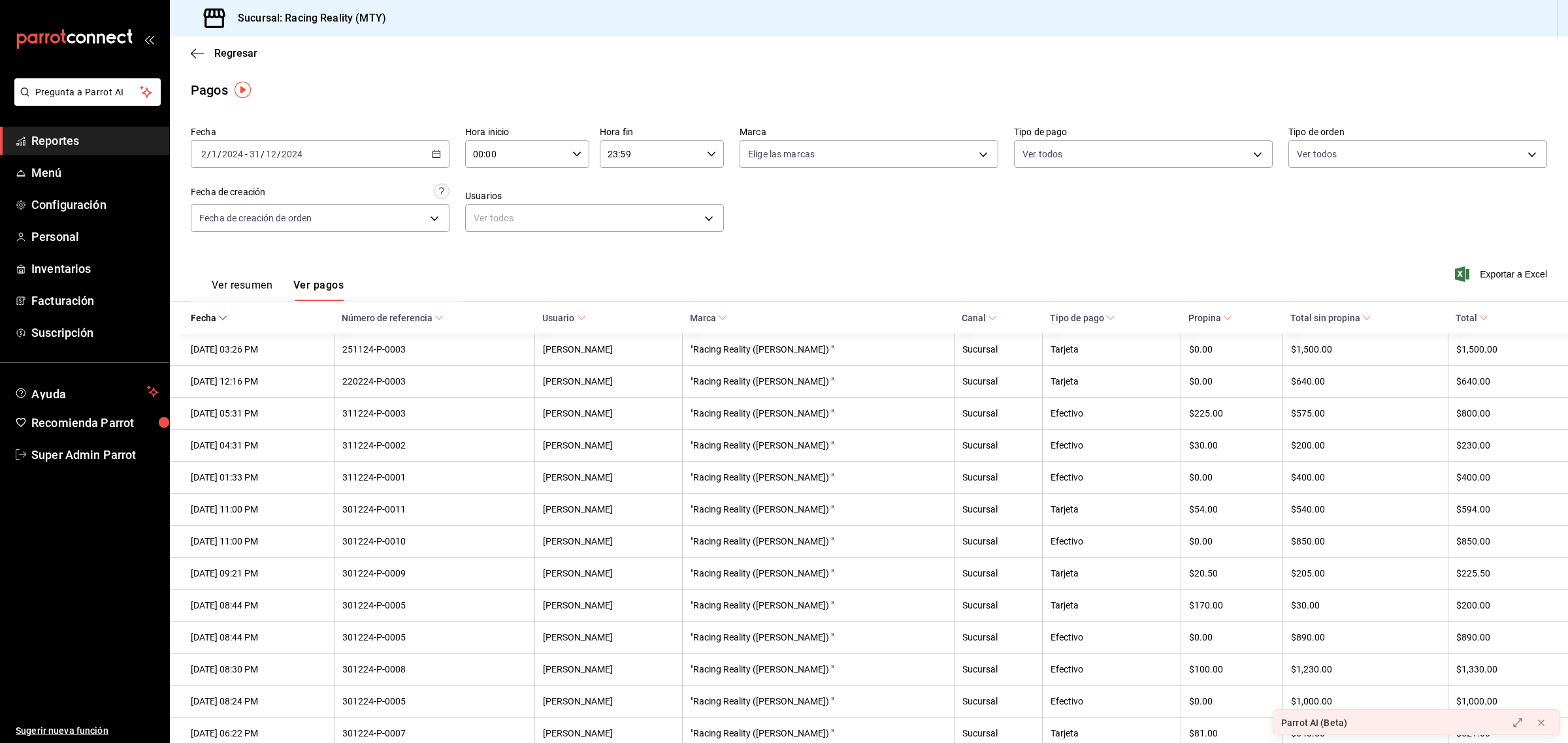
click at [435, 157] on \(Stroke\) "button" at bounding box center [436, 154] width 8 height 8
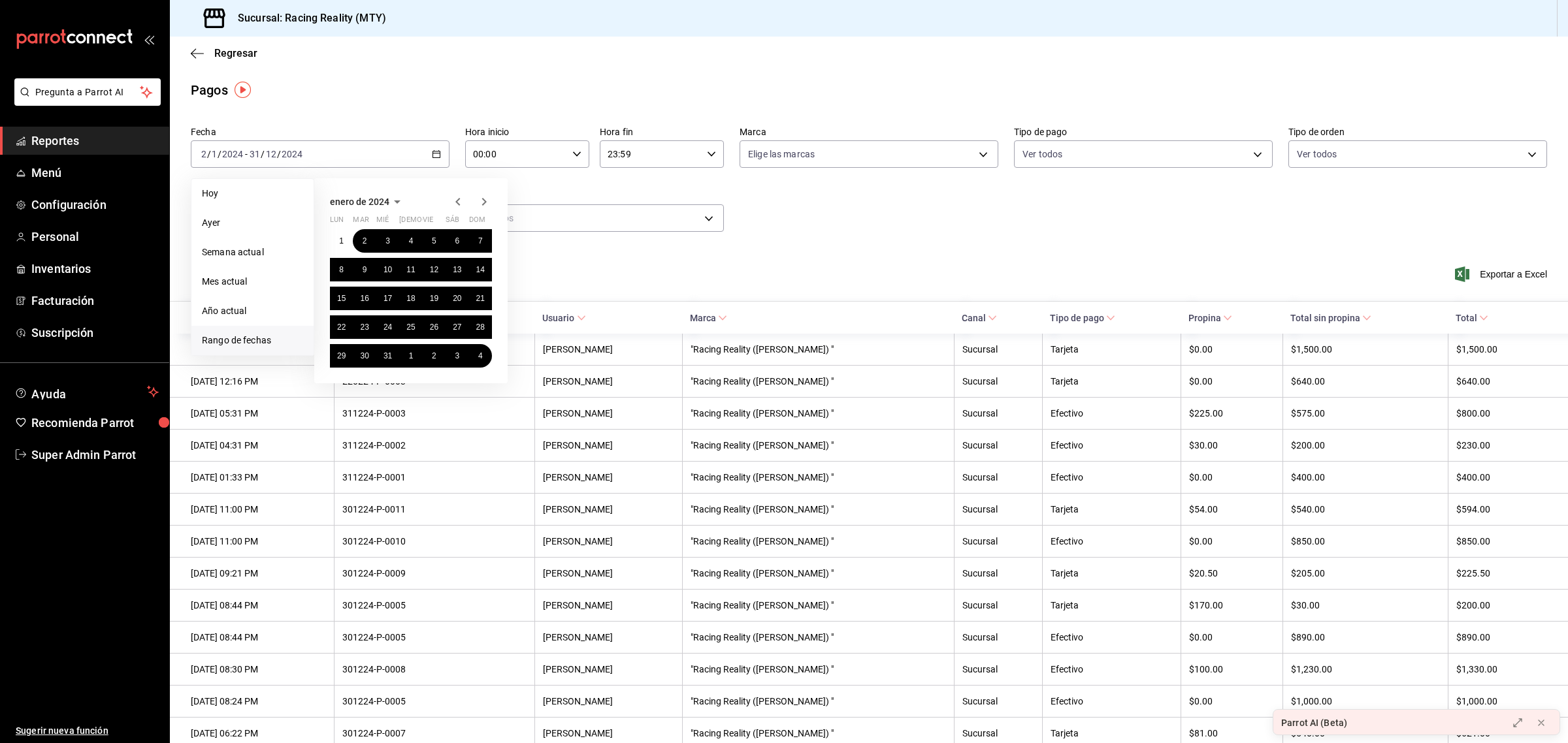
click at [396, 198] on icon "button" at bounding box center [396, 202] width 16 height 16
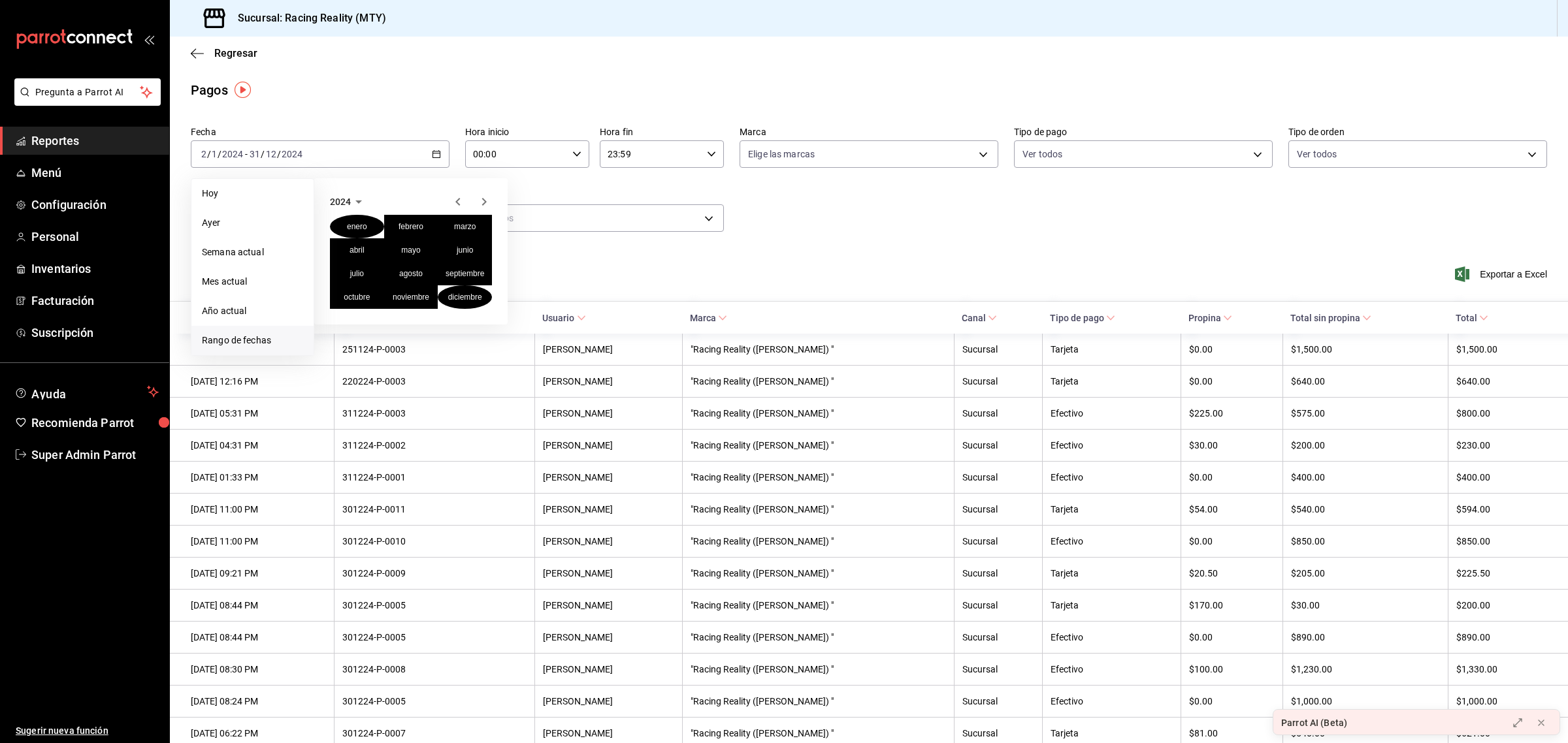
click at [354, 202] on icon "button" at bounding box center [358, 202] width 16 height 16
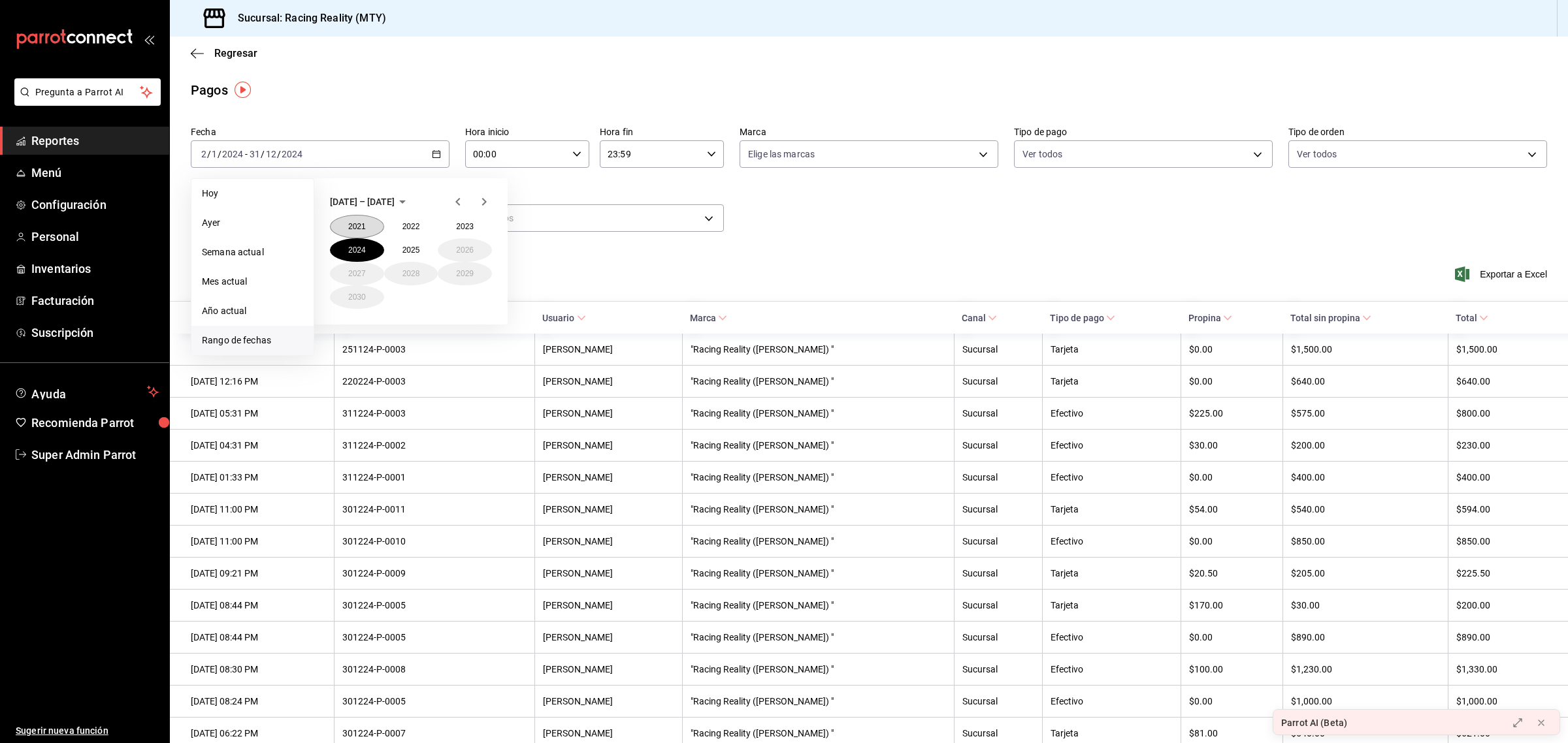
click at [355, 224] on button "2021" at bounding box center [357, 226] width 55 height 24
click at [356, 202] on icon "button" at bounding box center [358, 202] width 16 height 16
drag, startPoint x: 357, startPoint y: 220, endPoint x: 407, endPoint y: 225, distance: 50.2
click at [407, 225] on div "2021 2022 2023 2024 2025 2026 2027 2028 2029 2030" at bounding box center [411, 262] width 162 height 94
click at [463, 218] on button "2023" at bounding box center [465, 226] width 55 height 24
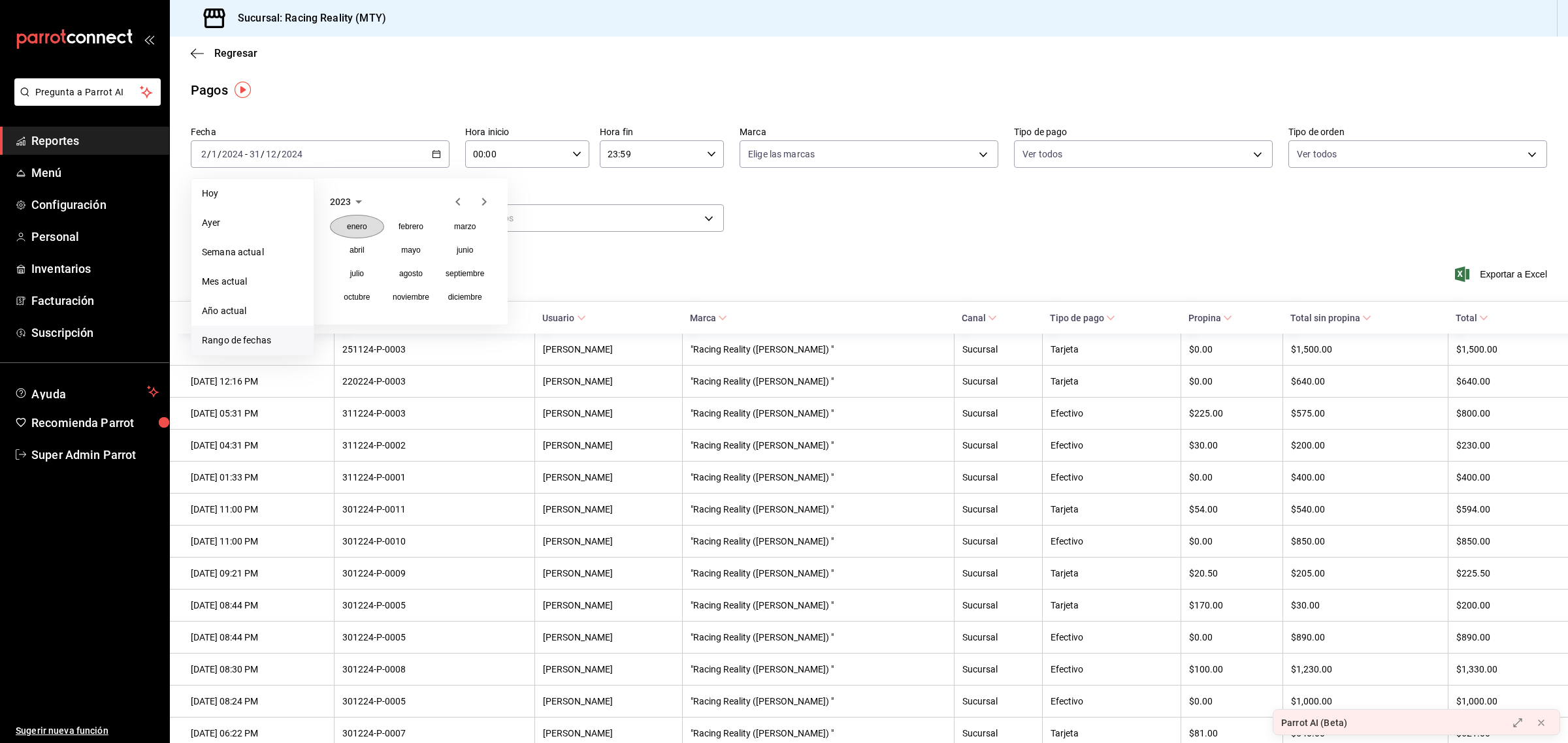
click at [358, 222] on abbr "enero" at bounding box center [357, 227] width 21 height 9
click at [363, 380] on abbr "31" at bounding box center [364, 385] width 8 height 9
click at [394, 203] on icon "button" at bounding box center [396, 202] width 16 height 16
click at [477, 300] on abbr "diciembre" at bounding box center [465, 298] width 34 height 9
click at [427, 355] on button "29" at bounding box center [434, 356] width 23 height 24
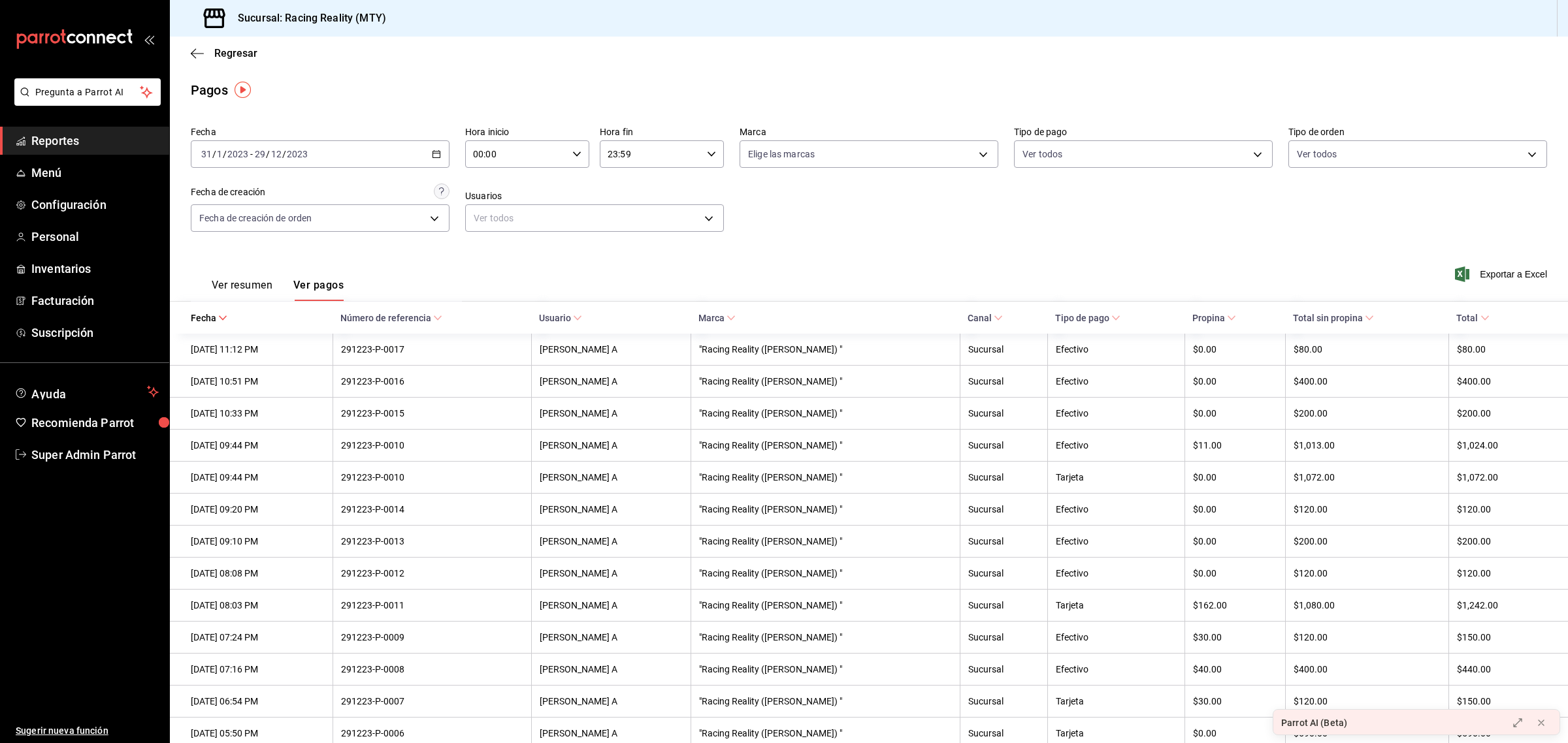
click at [249, 279] on button "Ver resumen" at bounding box center [242, 290] width 61 height 23
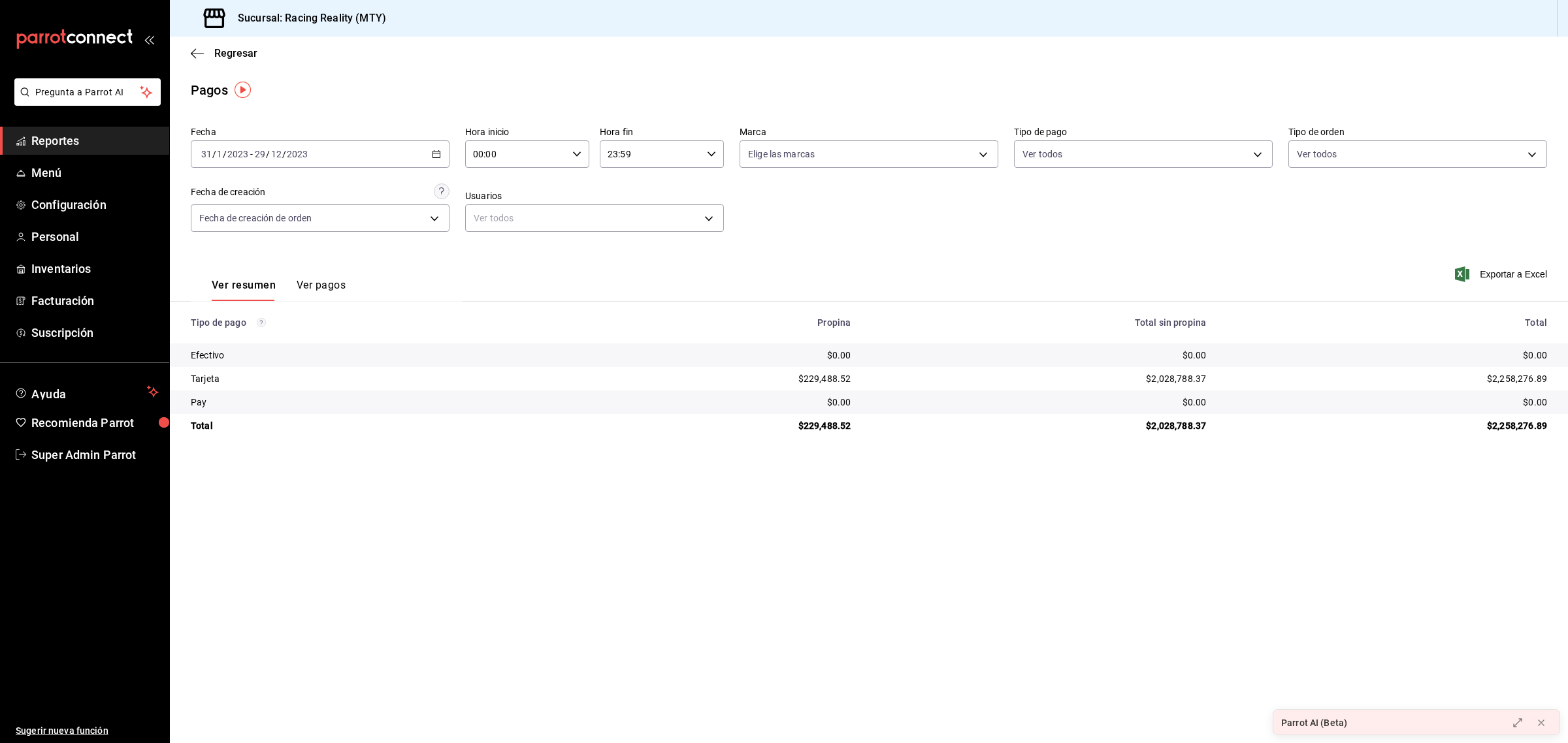
click at [64, 148] on span "Reportes" at bounding box center [94, 140] width 127 height 18
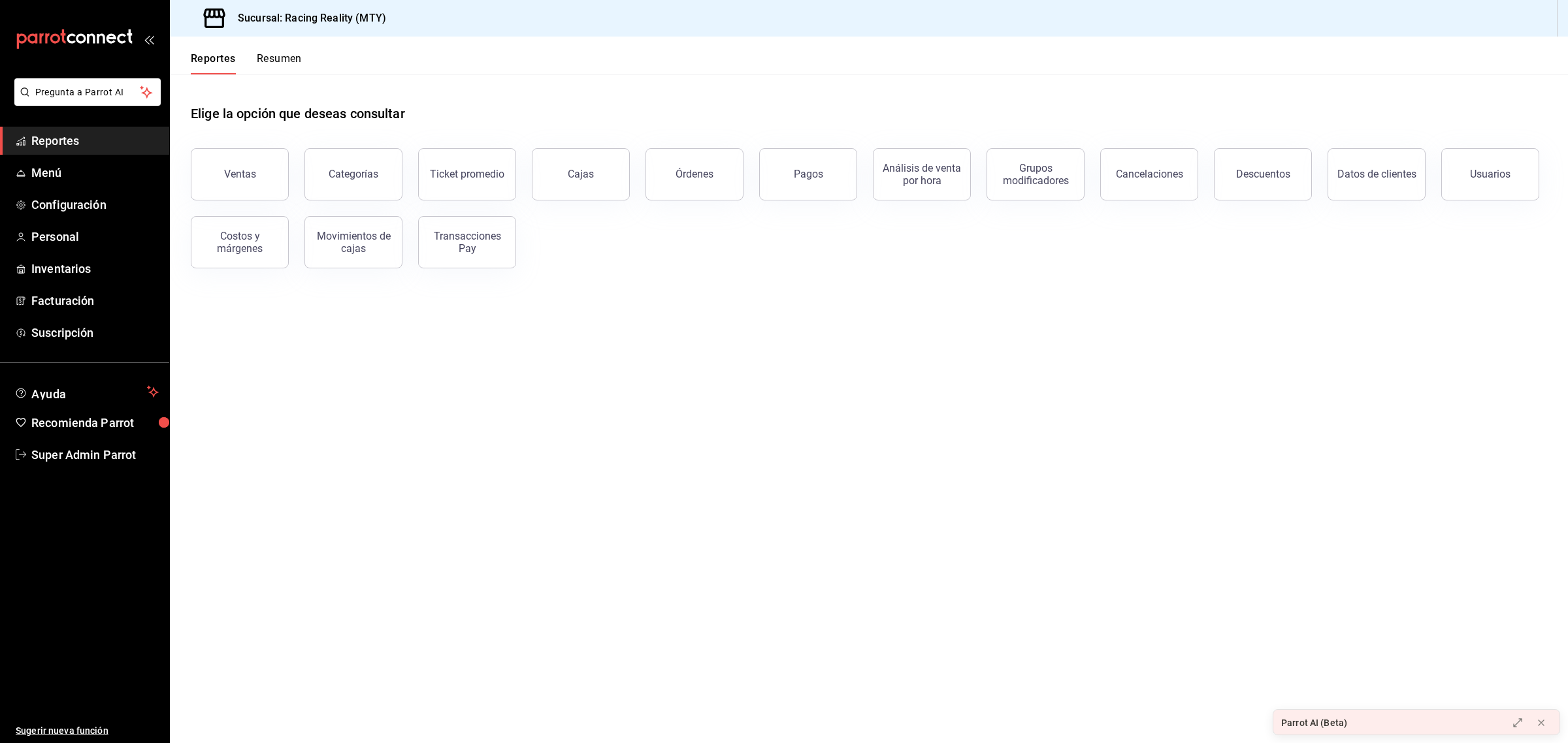
click at [266, 57] on button "Resumen" at bounding box center [280, 63] width 45 height 23
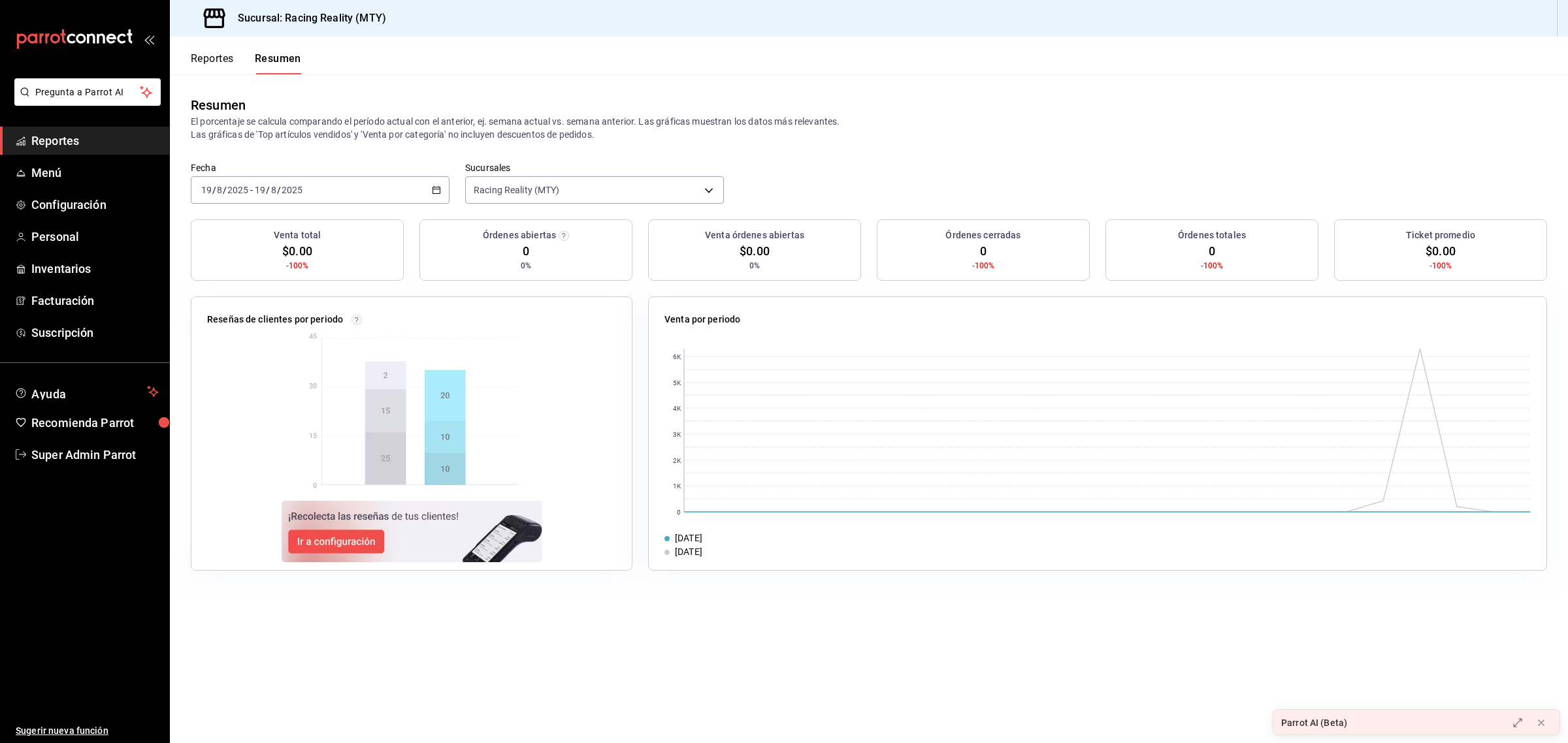
click at [194, 59] on button "Reportes" at bounding box center [213, 63] width 43 height 23
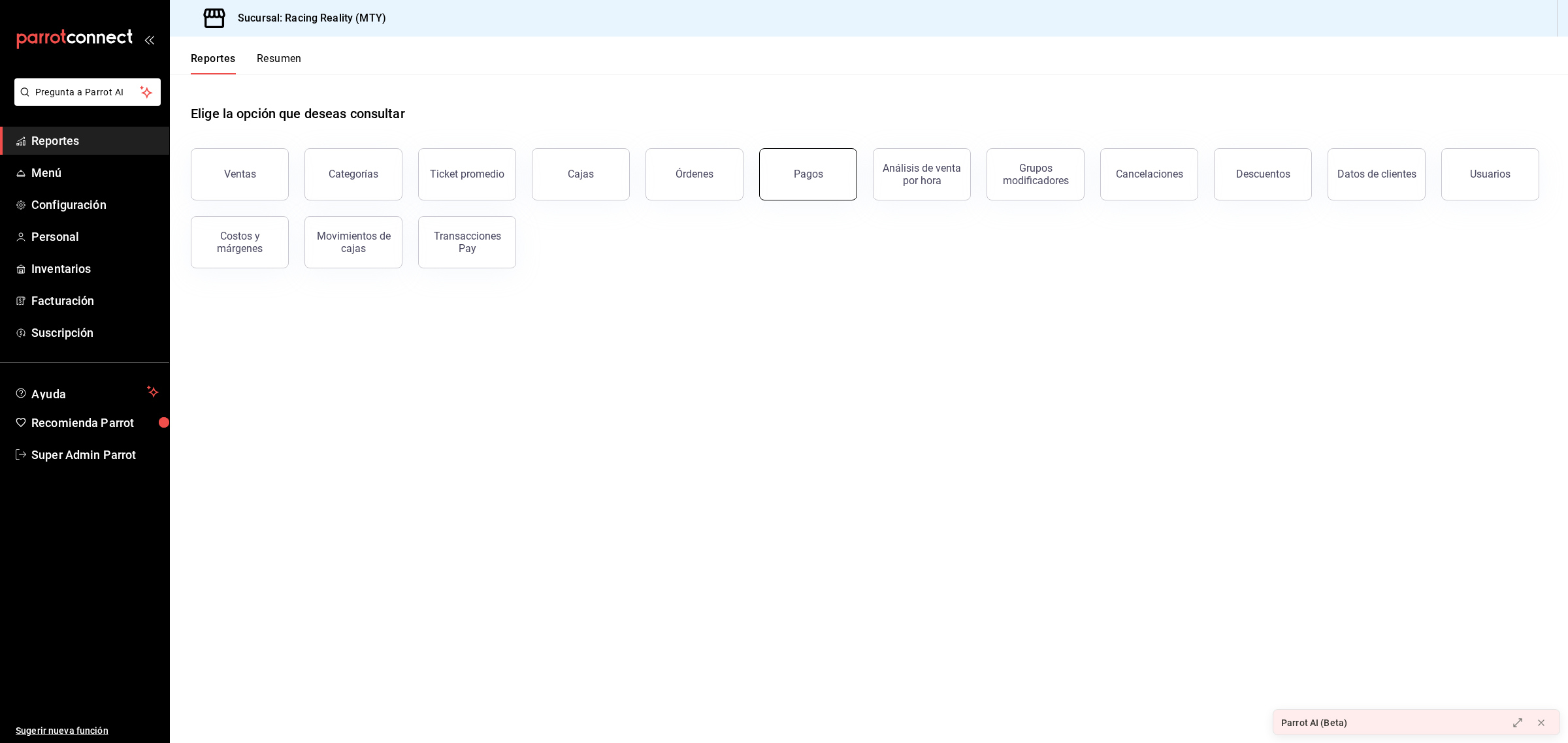
click at [789, 165] on button "Pagos" at bounding box center [808, 173] width 98 height 52
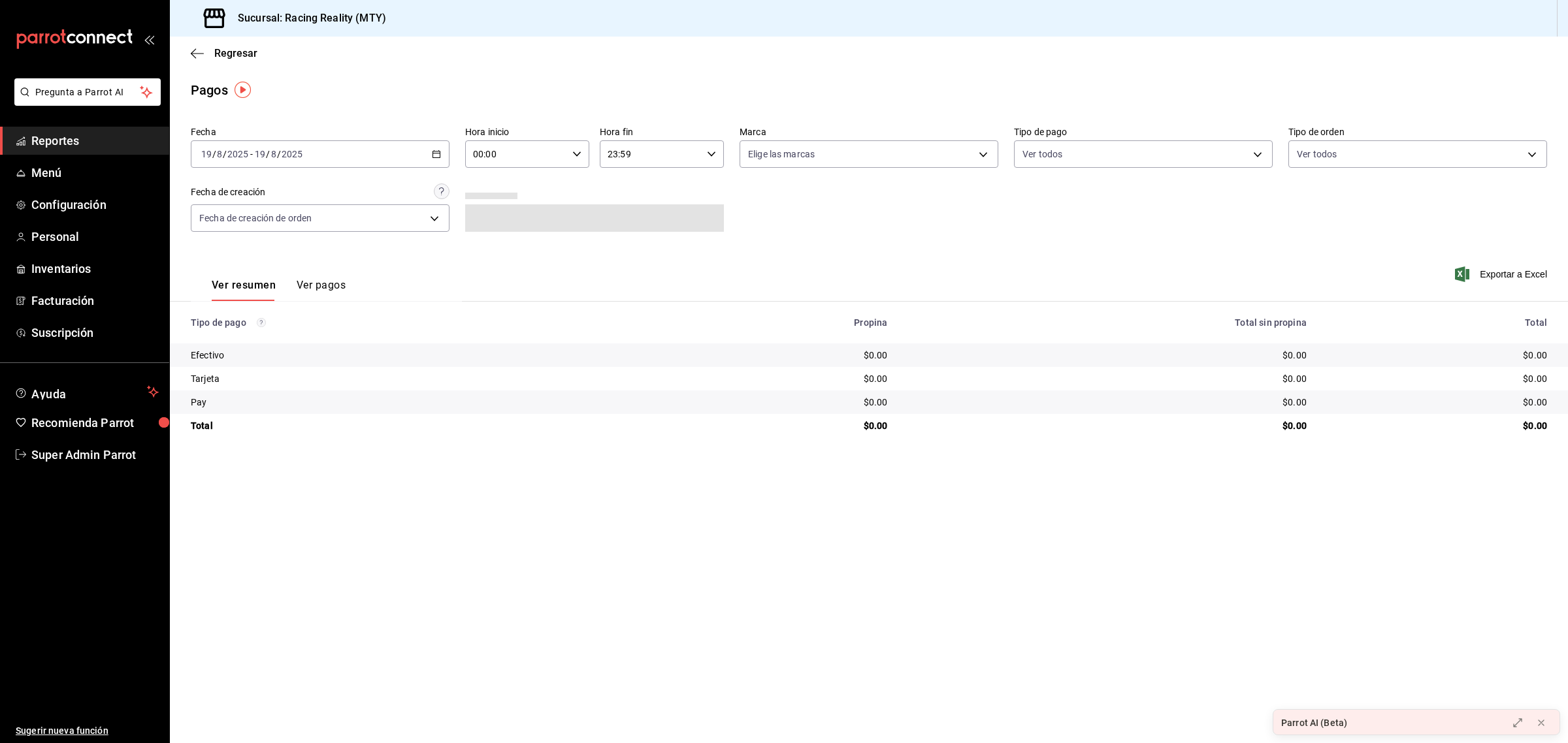
click at [396, 160] on div "[DATE] [DATE] - [DATE] [DATE]" at bounding box center [320, 153] width 259 height 27
click at [253, 258] on span "Semana actual" at bounding box center [252, 252] width 102 height 14
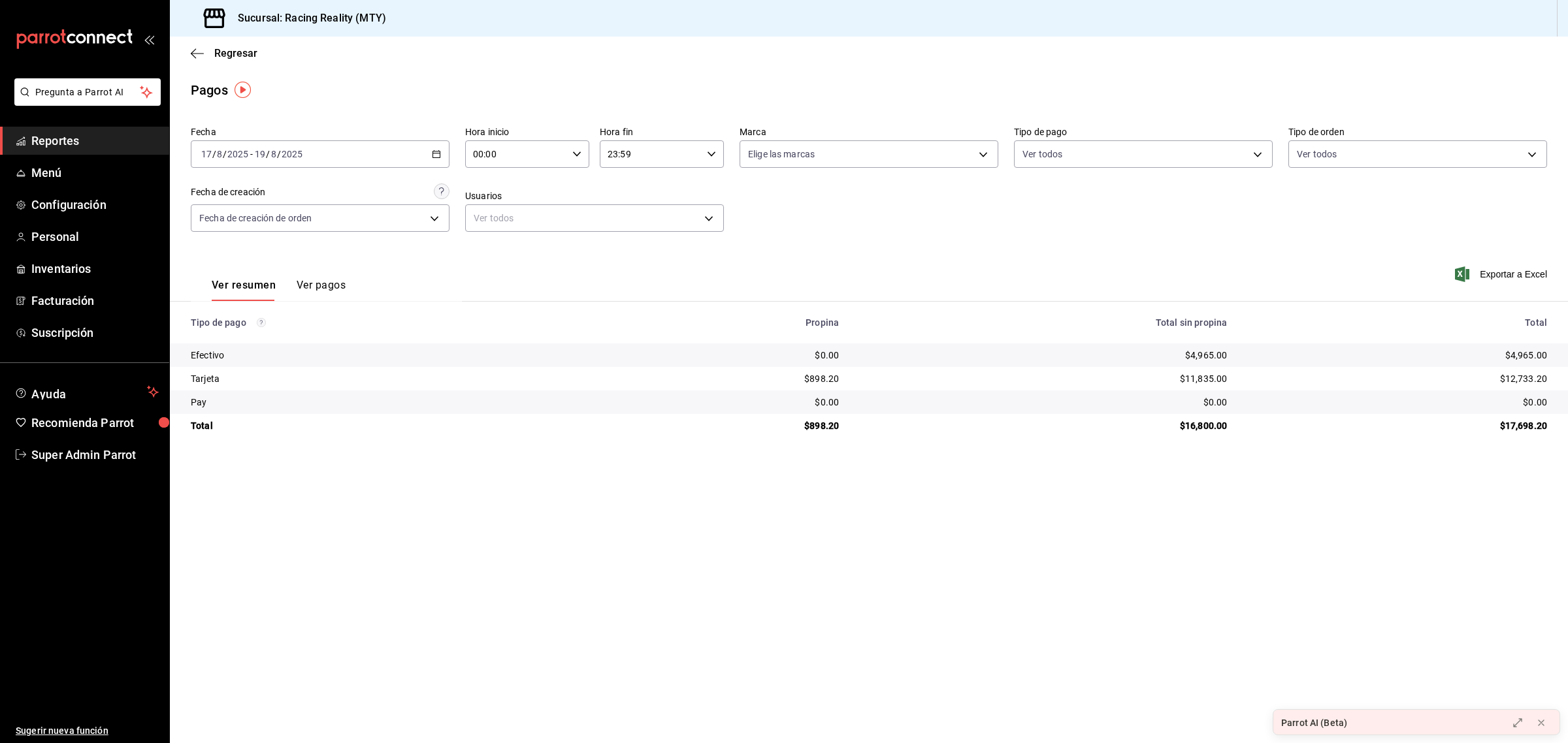
click at [325, 295] on button "Ver pagos" at bounding box center [321, 290] width 49 height 23
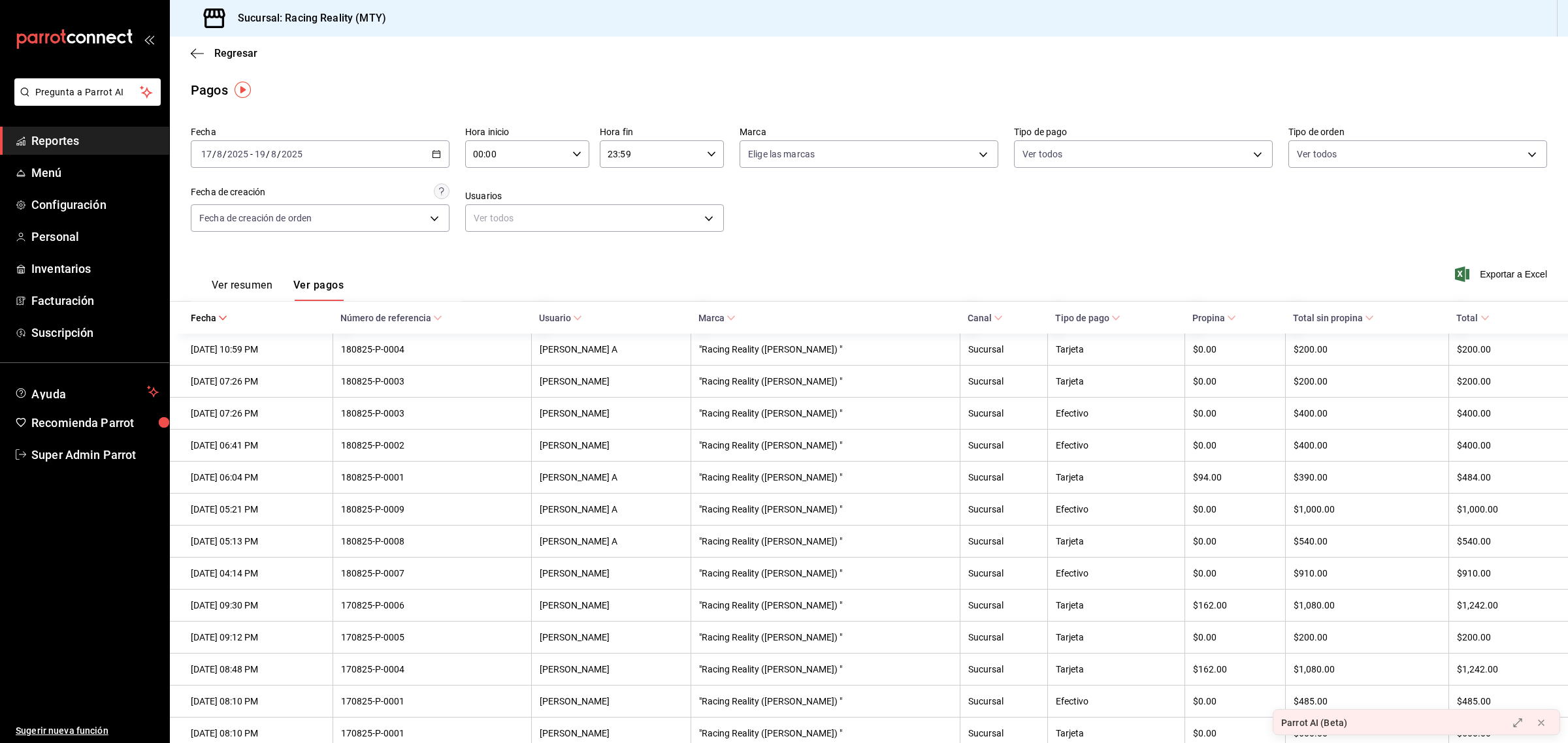
click at [1116, 321] on span "Tipo de pago" at bounding box center [1087, 317] width 65 height 10
click at [193, 46] on div "Regresar" at bounding box center [868, 53] width 1398 height 33
click at [197, 53] on icon "button" at bounding box center [198, 53] width 13 height 1
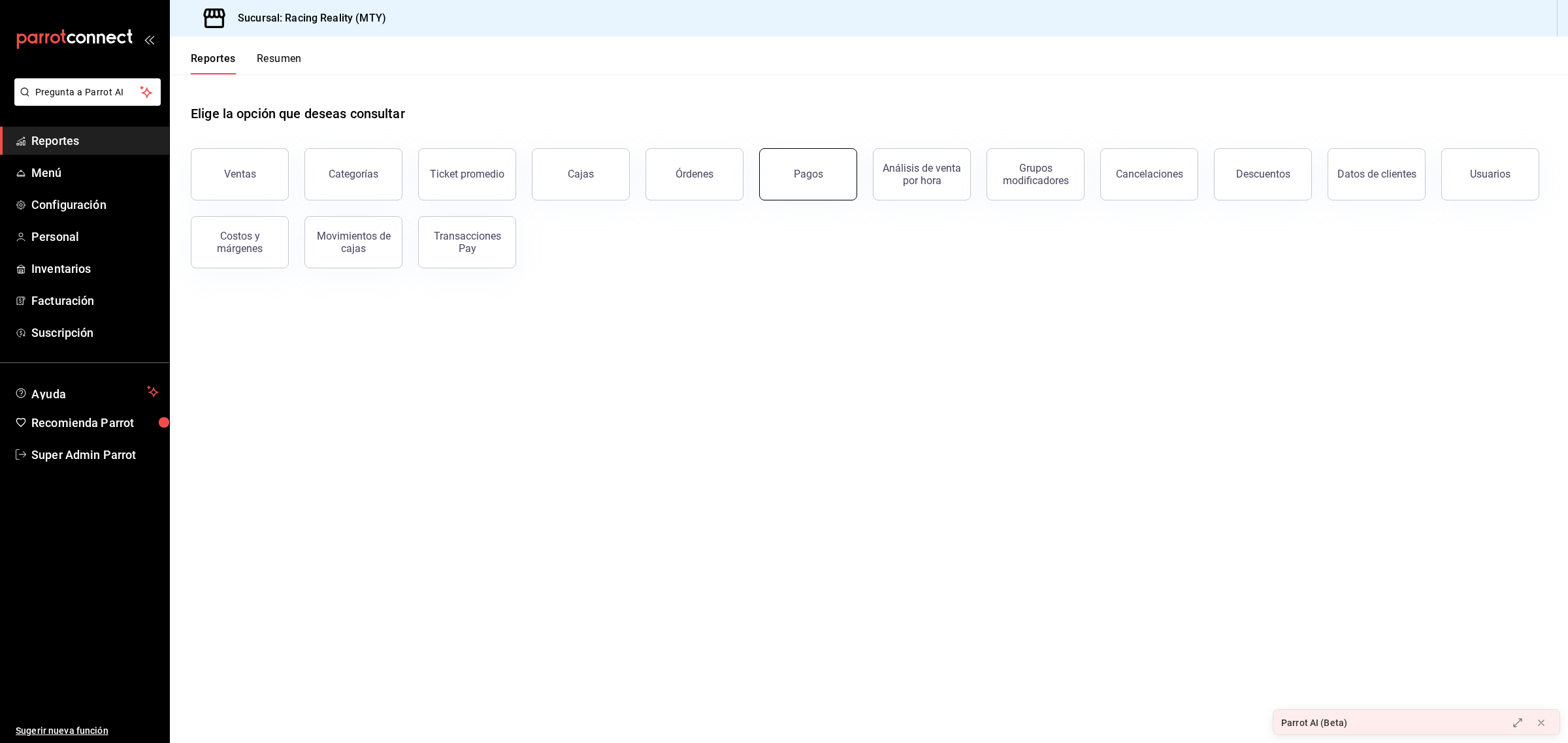
click at [781, 164] on button "Pagos" at bounding box center [808, 173] width 98 height 52
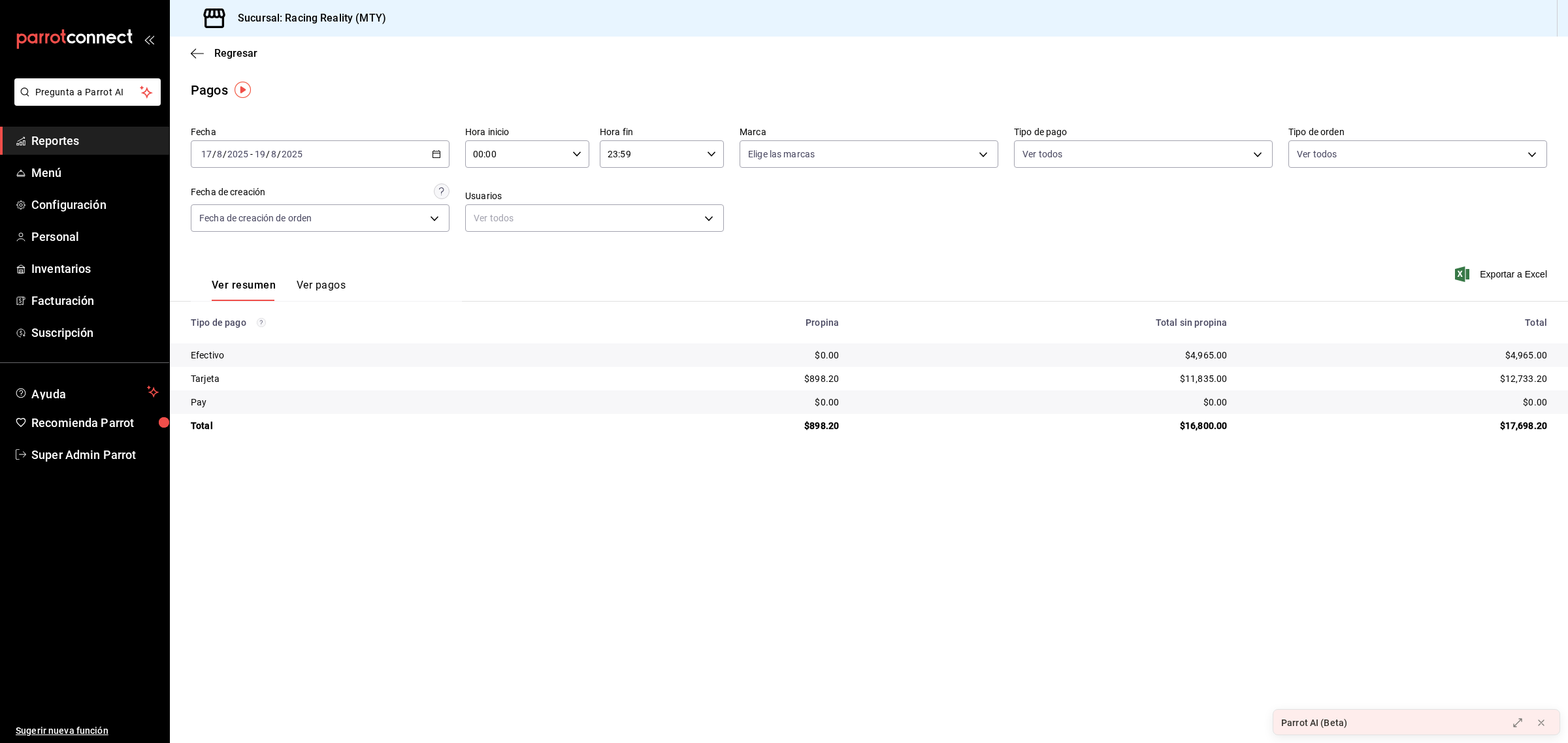
click at [438, 151] on \(Stroke\) "button" at bounding box center [436, 154] width 8 height 8
click at [250, 340] on span "Rango de fechas" at bounding box center [252, 340] width 102 height 14
click at [398, 200] on icon "button" at bounding box center [401, 202] width 16 height 16
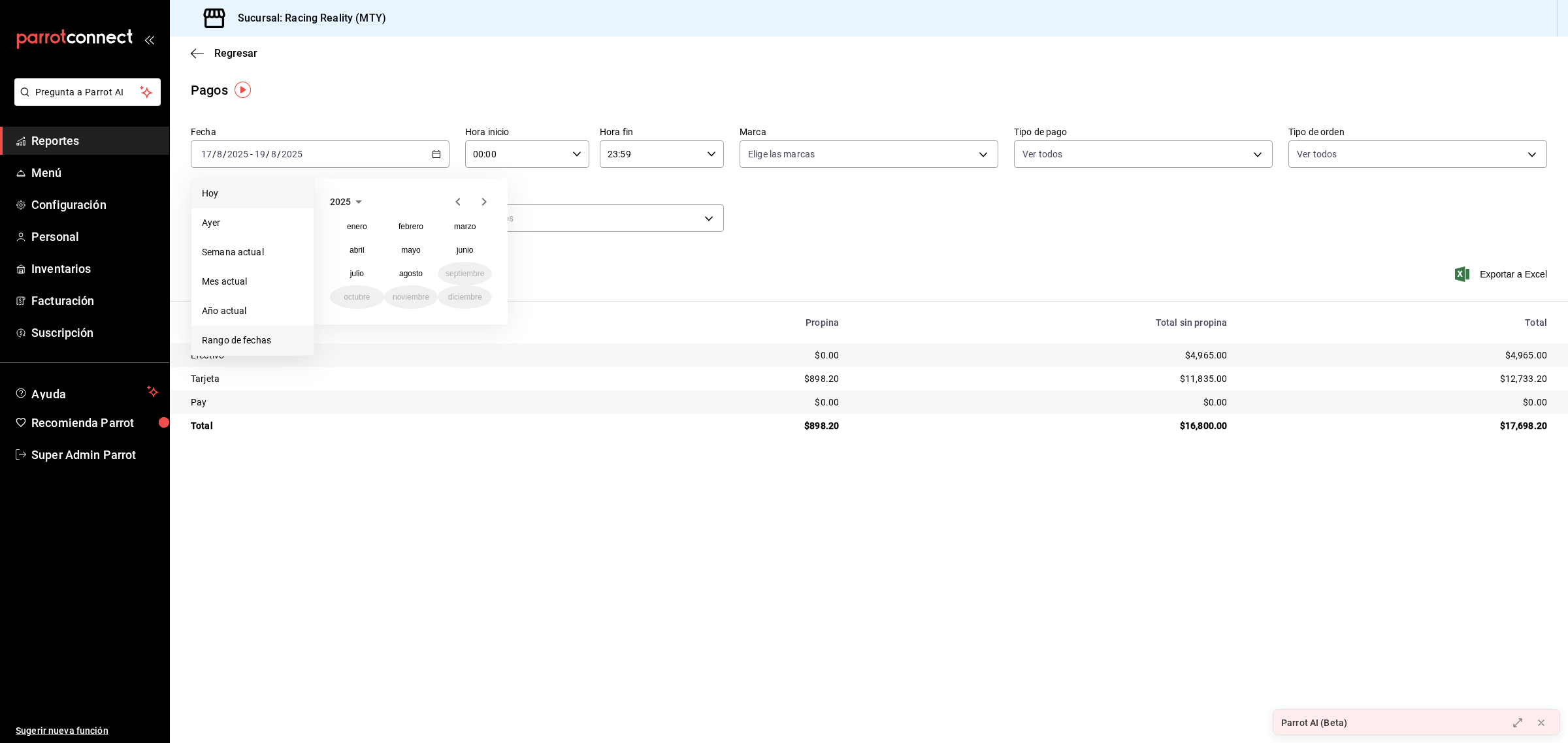
click at [246, 202] on li "Hoy" at bounding box center [252, 193] width 122 height 29
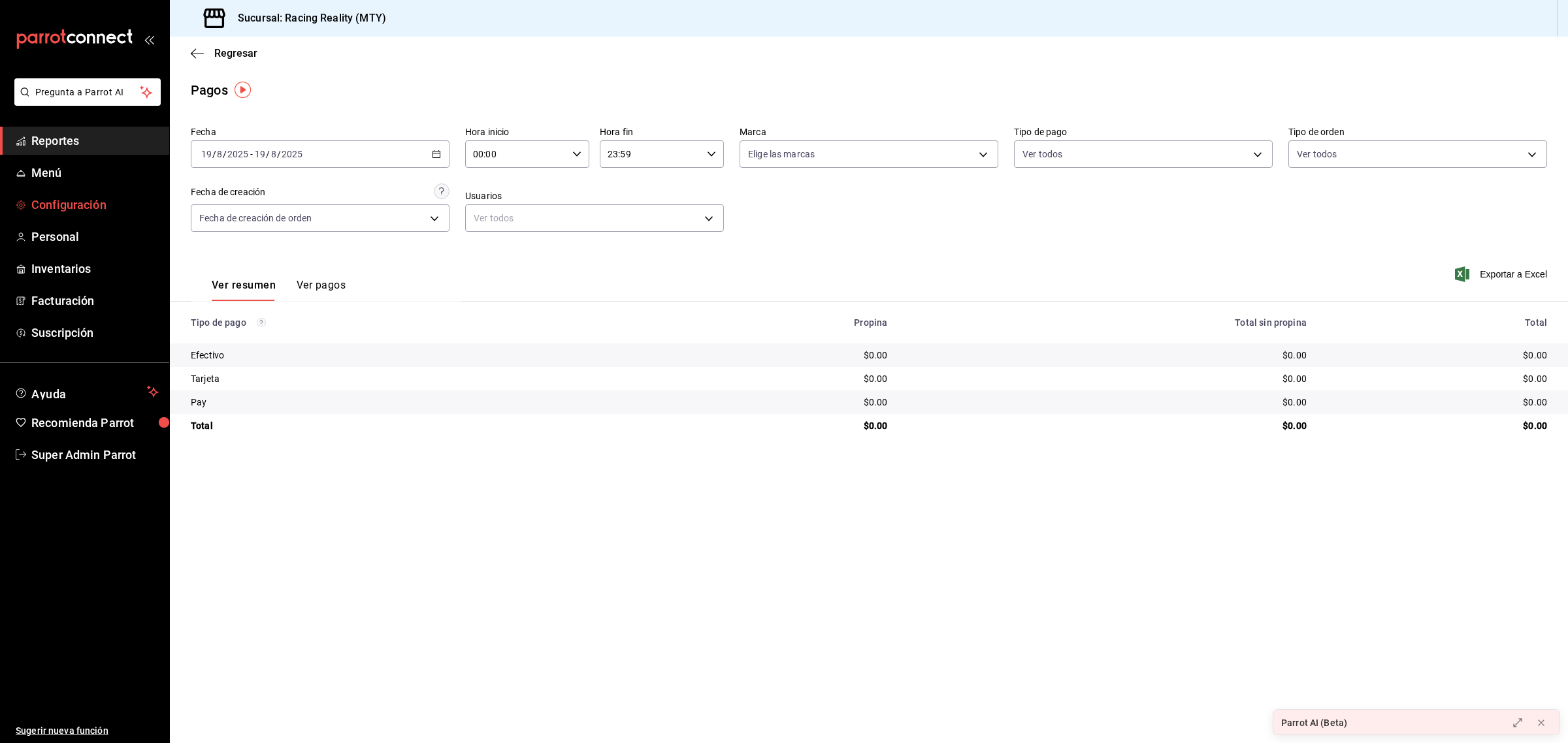
click at [89, 208] on span "Configuración" at bounding box center [94, 204] width 127 height 18
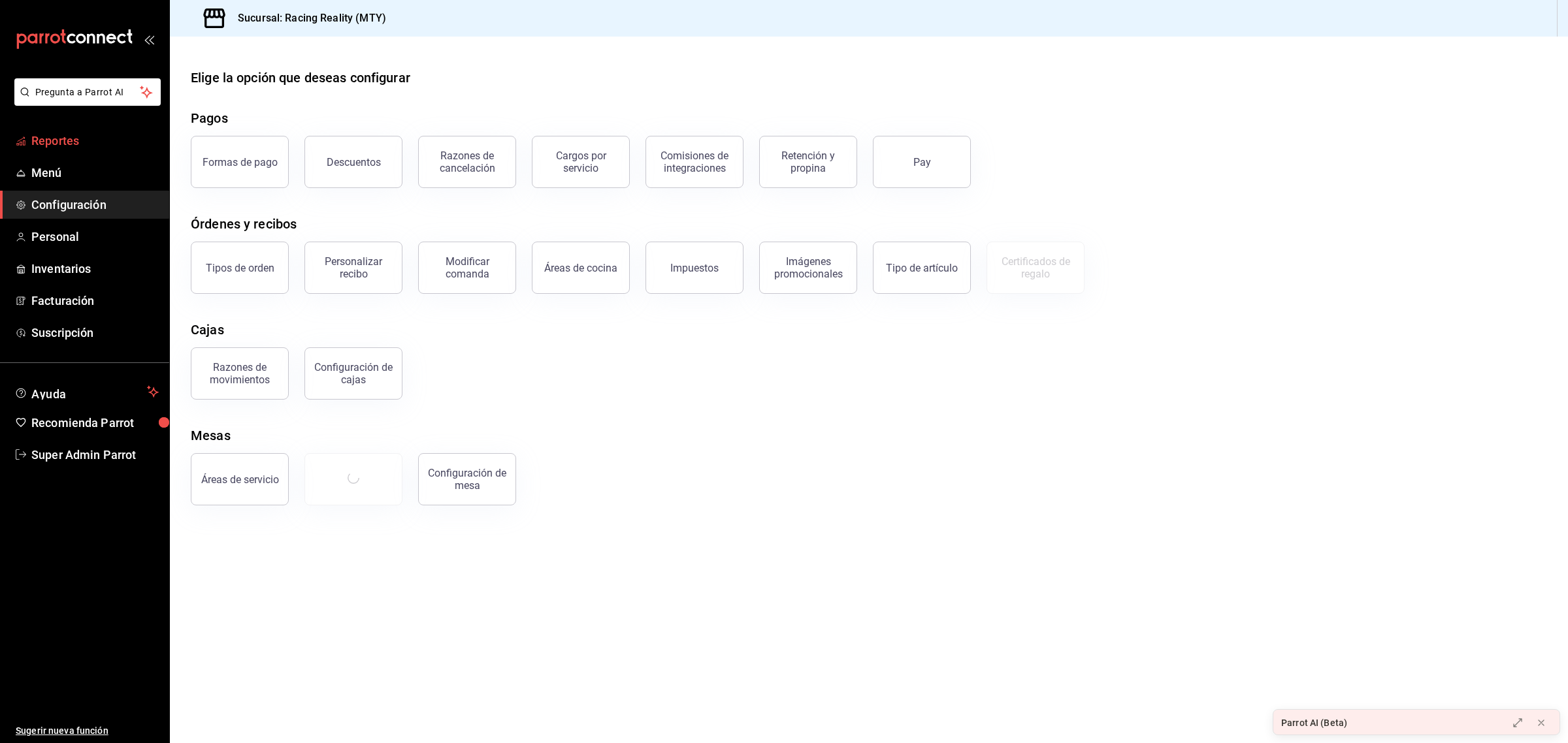
click at [87, 137] on span "Reportes" at bounding box center [94, 140] width 127 height 18
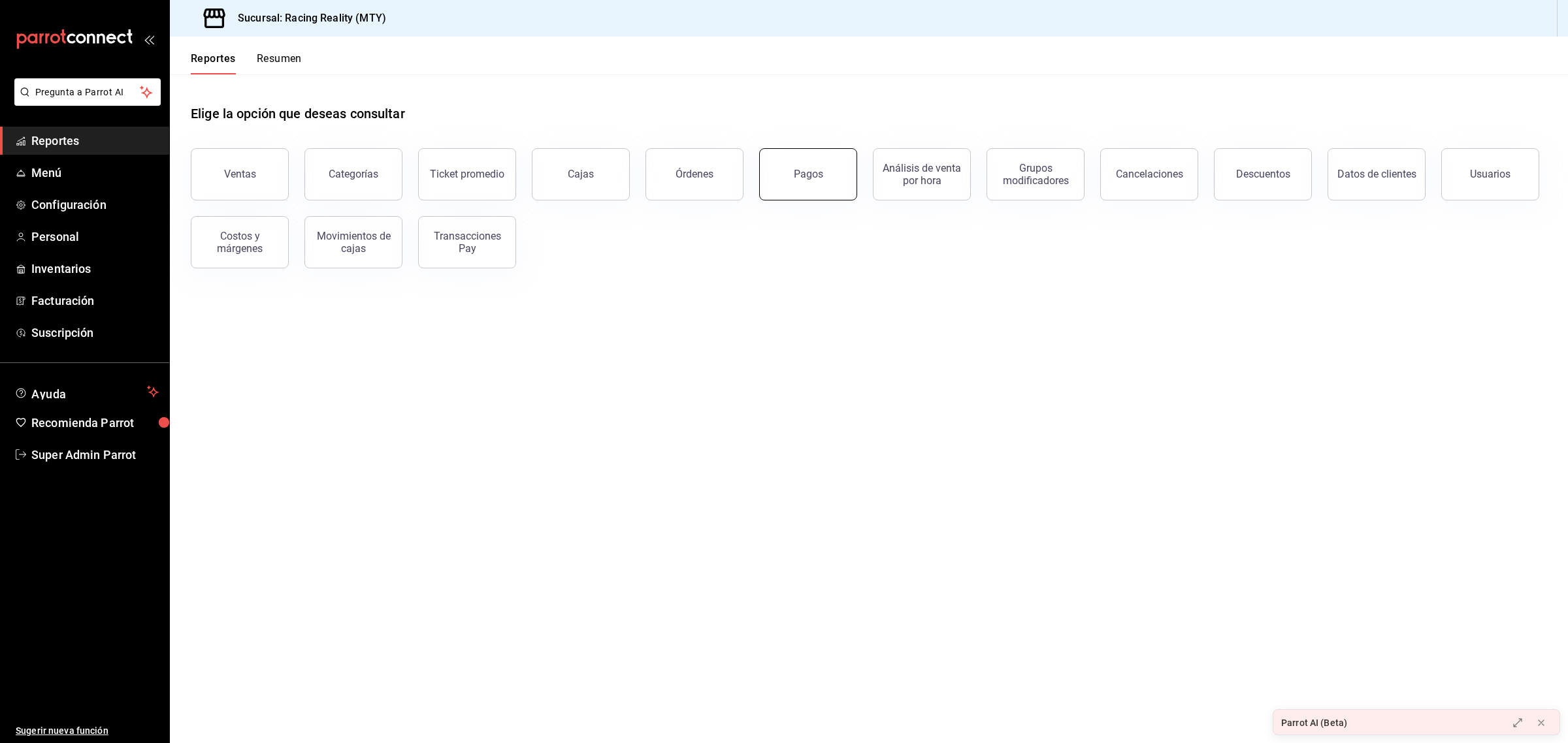
click at [825, 185] on button "Pagos" at bounding box center [808, 173] width 98 height 52
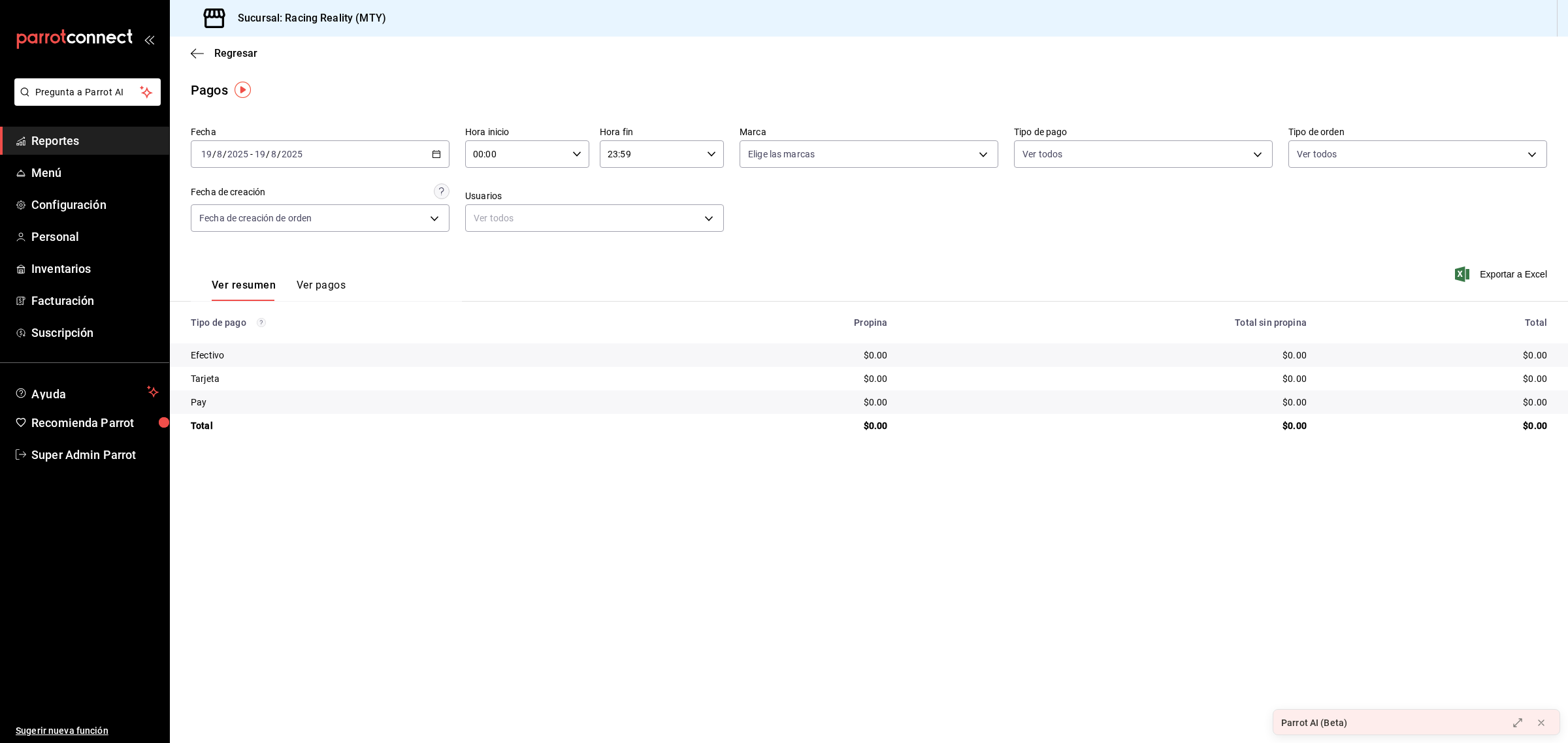
click at [325, 285] on button "Ver pagos" at bounding box center [321, 290] width 49 height 23
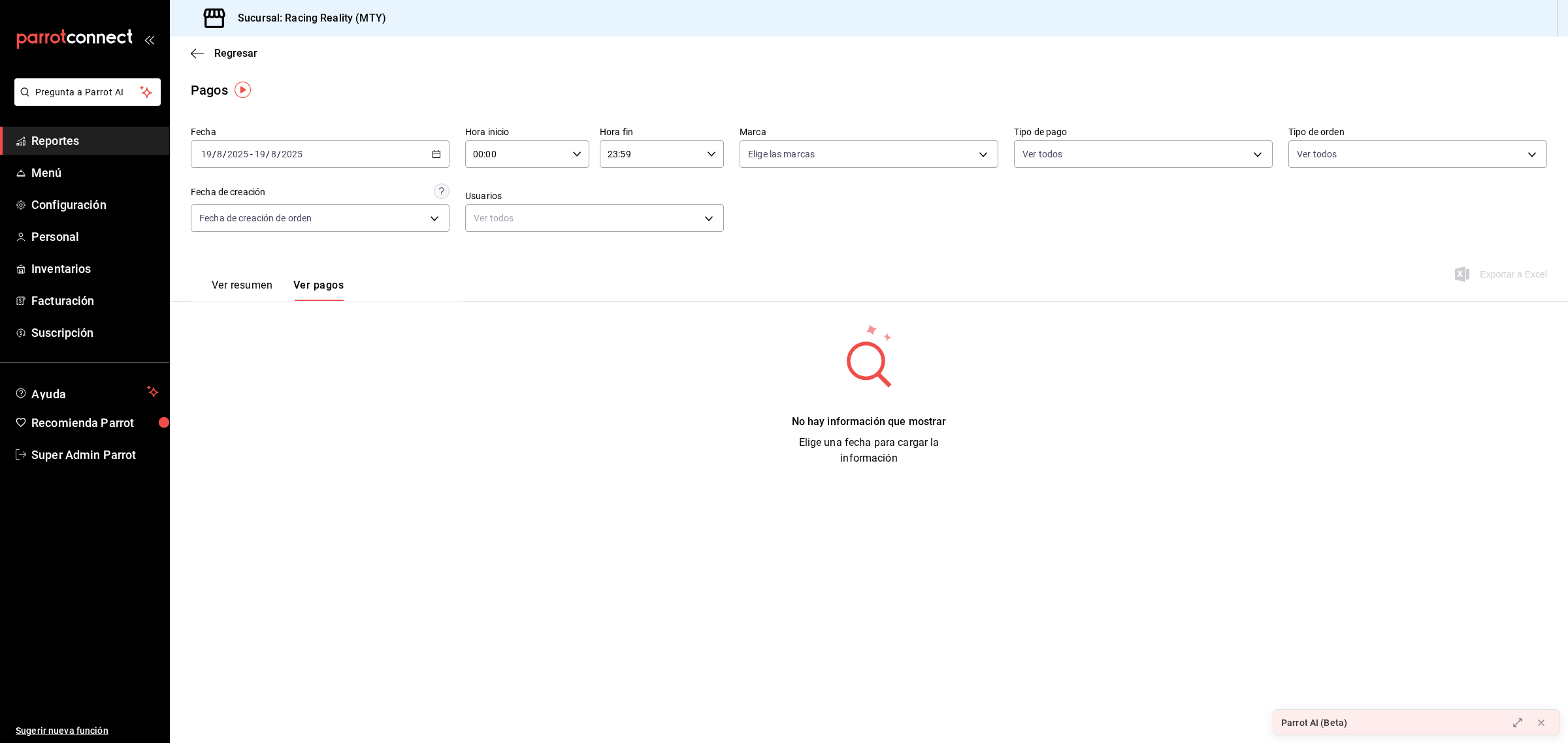
click at [267, 283] on button "Ver resumen" at bounding box center [242, 290] width 61 height 23
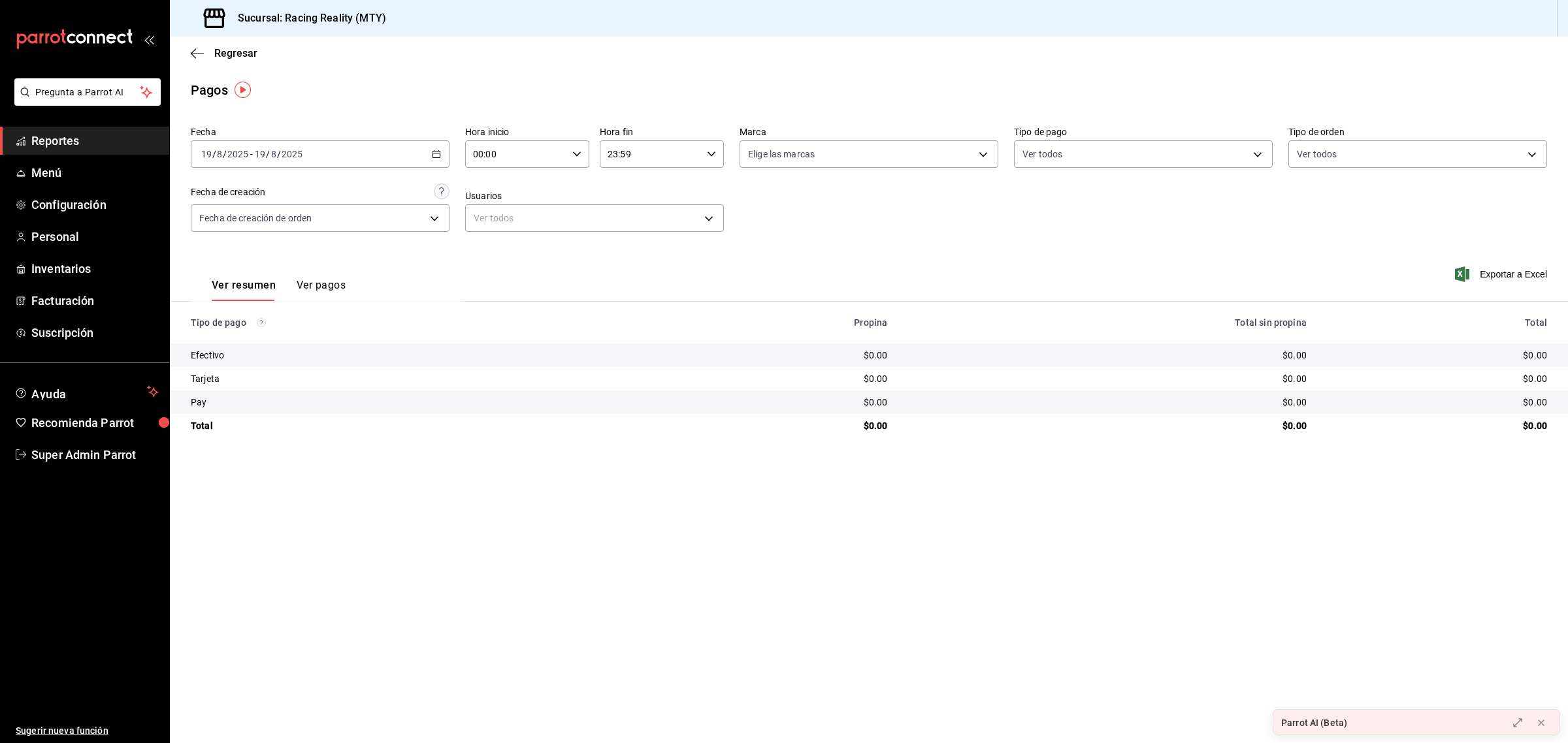
click at [305, 279] on button "Ver pagos" at bounding box center [321, 290] width 49 height 23
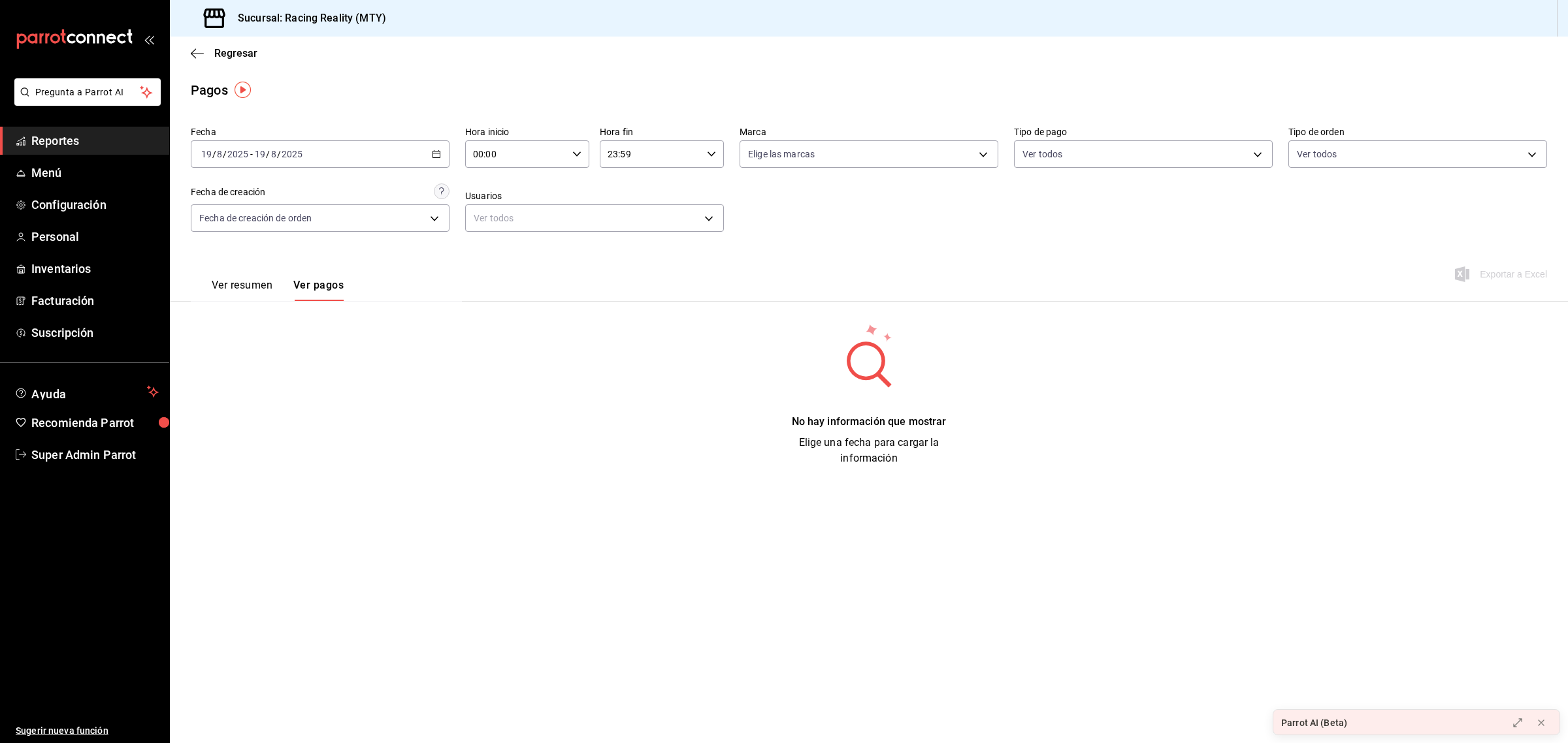
click at [251, 280] on button "Ver resumen" at bounding box center [242, 290] width 61 height 23
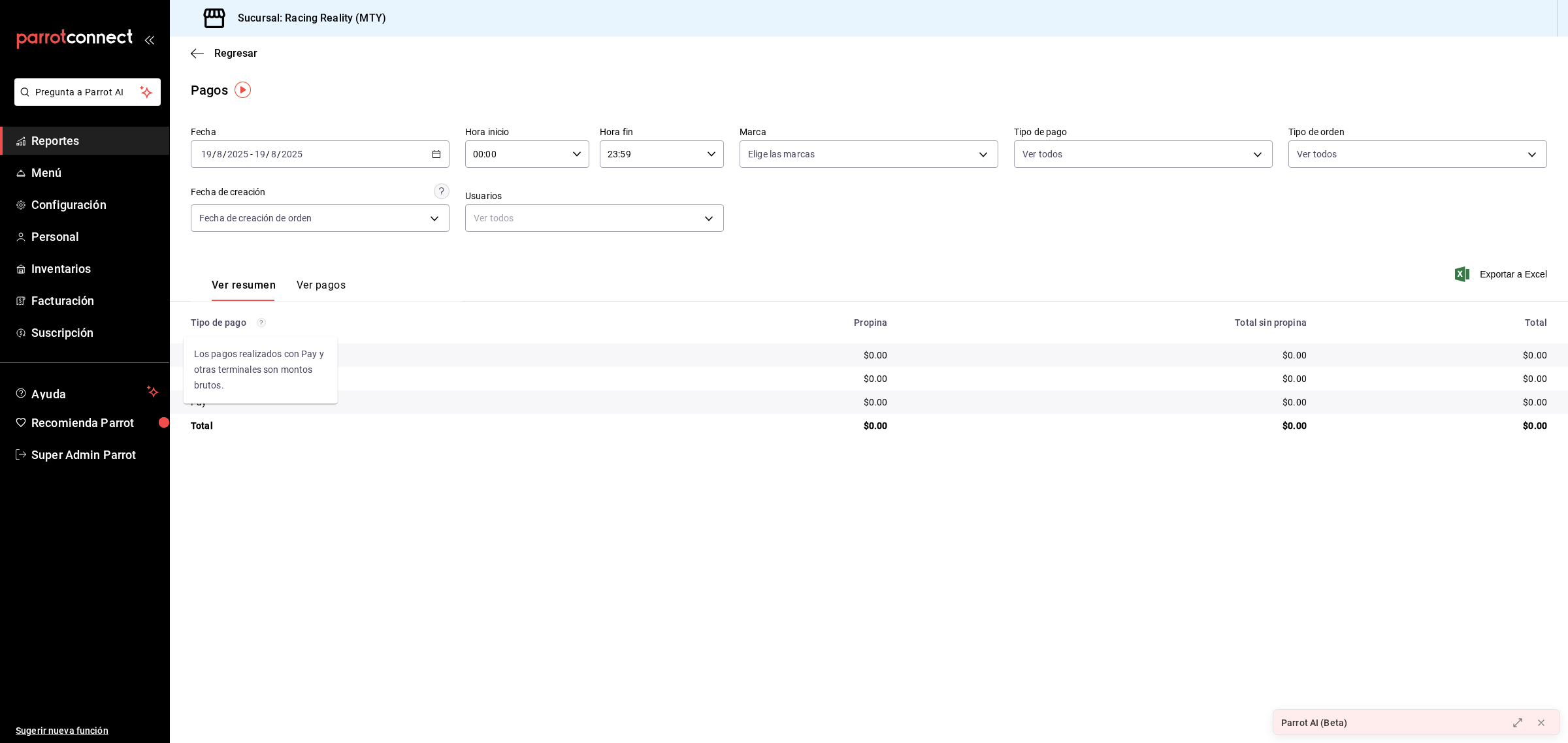
click at [259, 324] on circle "Los pagos realizados con Pay y otras terminales son montos brutos." at bounding box center [261, 322] width 8 height 8
click at [279, 407] on div "Pay" at bounding box center [416, 402] width 451 height 13
click at [337, 284] on button "Ver pagos" at bounding box center [321, 290] width 49 height 23
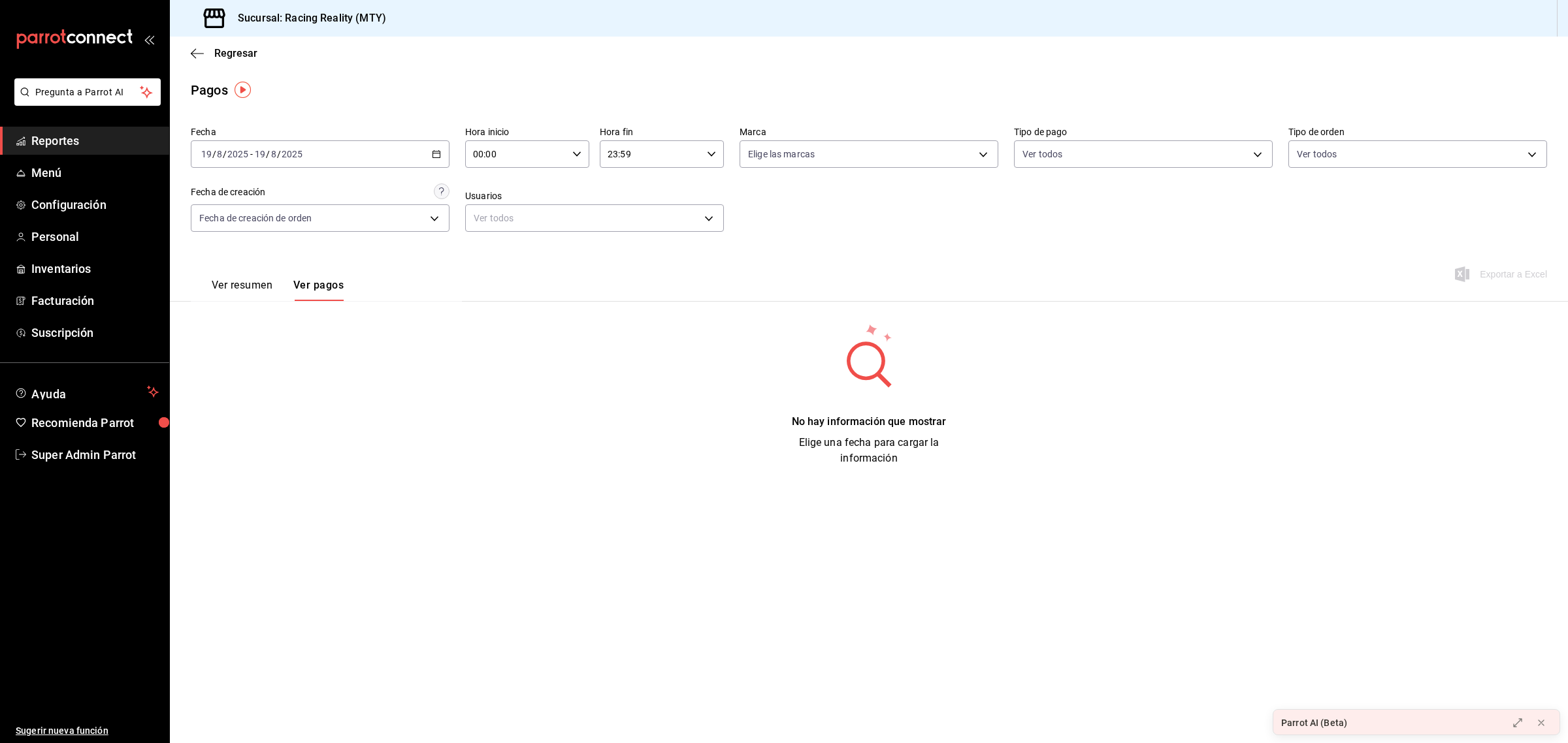
click at [244, 284] on button "Ver resumen" at bounding box center [242, 290] width 61 height 23
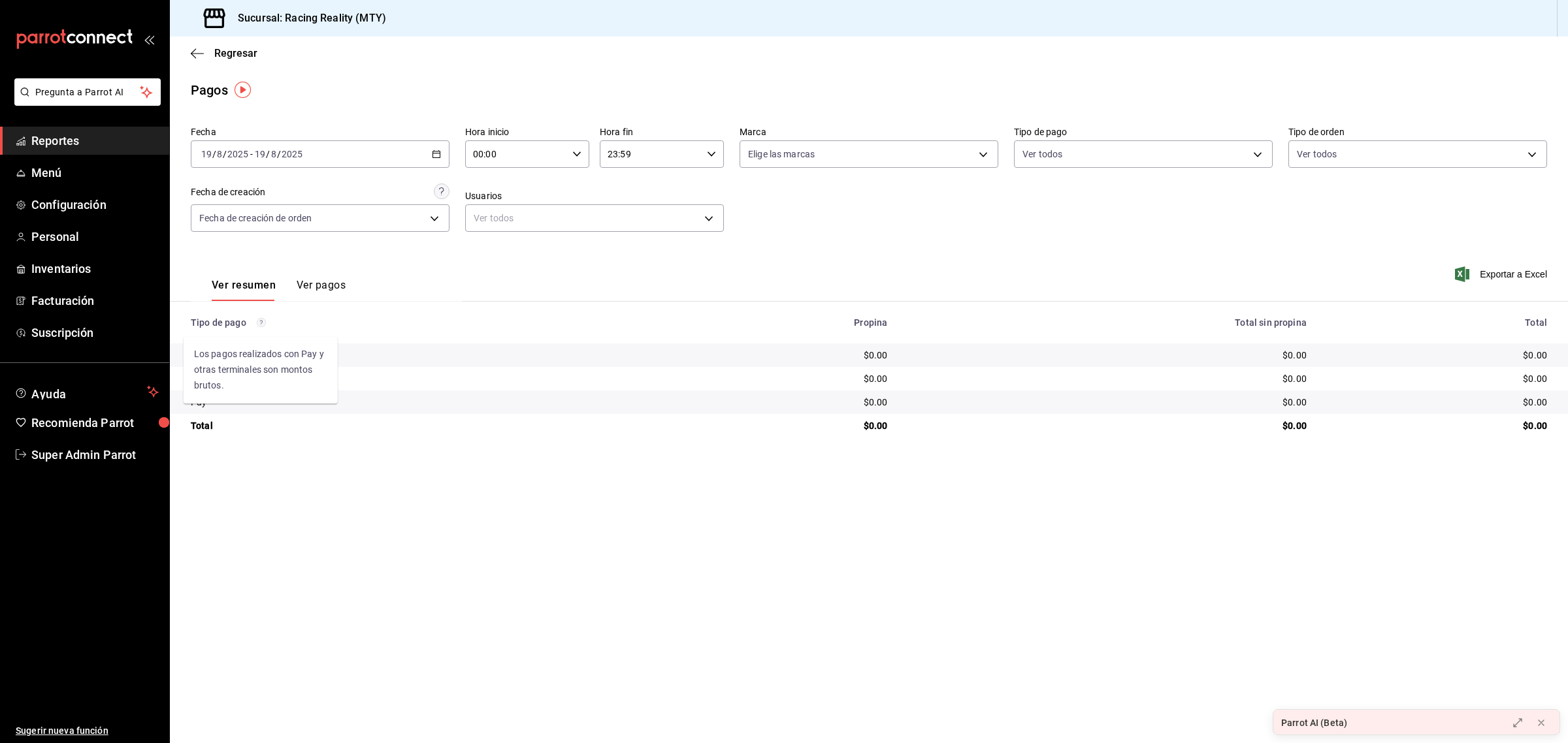
click at [264, 328] on div "Los pagos realizados con Pay y otras terminales son montos brutos." at bounding box center [261, 366] width 156 height 78
click at [503, 520] on main "Regresar Pagos Fecha 2025-08-19 19 / 8 / 2025 - 2025-08-19 19 / 8 / 2025 Hora i…" at bounding box center [868, 390] width 1398 height 706
click at [330, 286] on button "Ver pagos" at bounding box center [321, 290] width 49 height 23
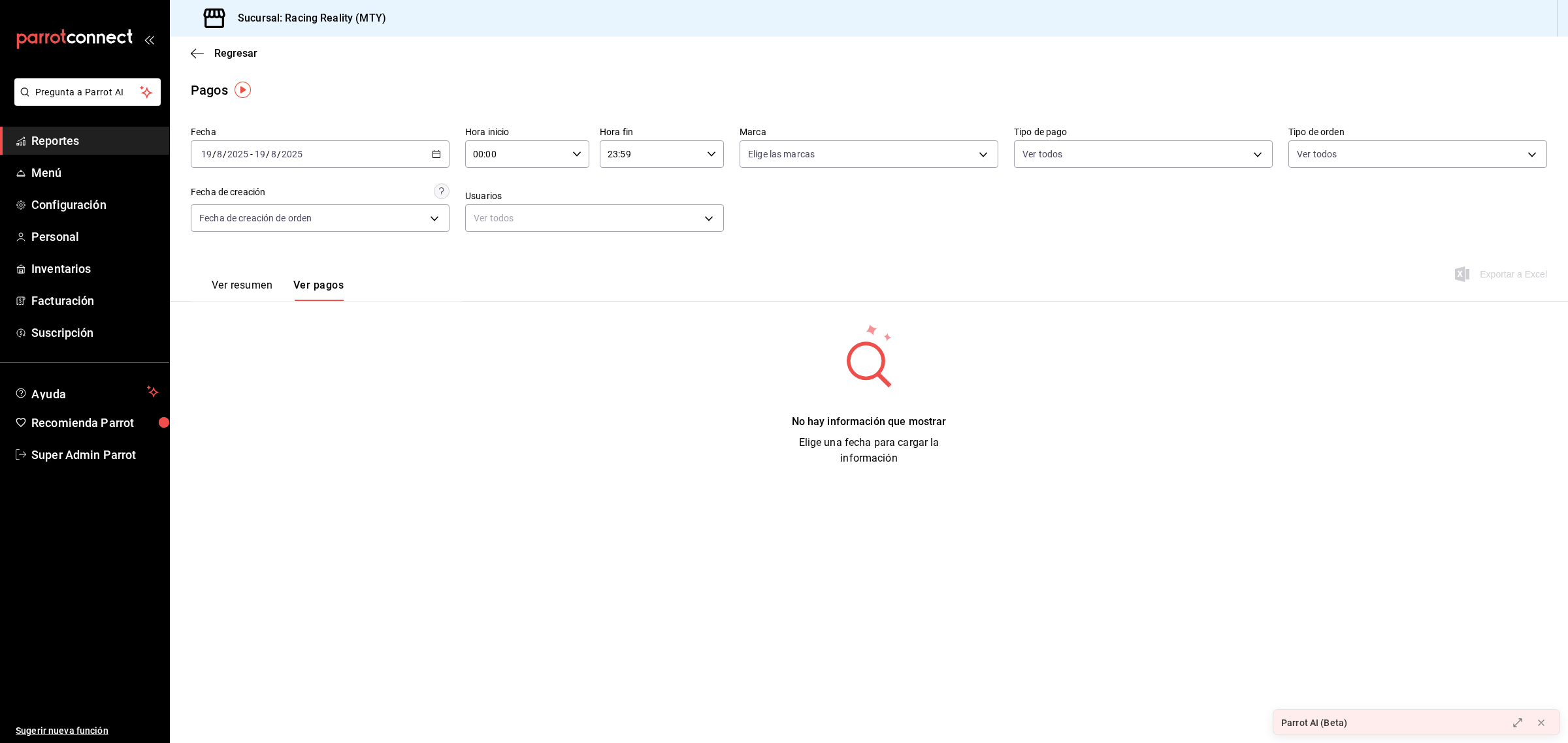
click at [246, 284] on button "Ver resumen" at bounding box center [242, 290] width 61 height 23
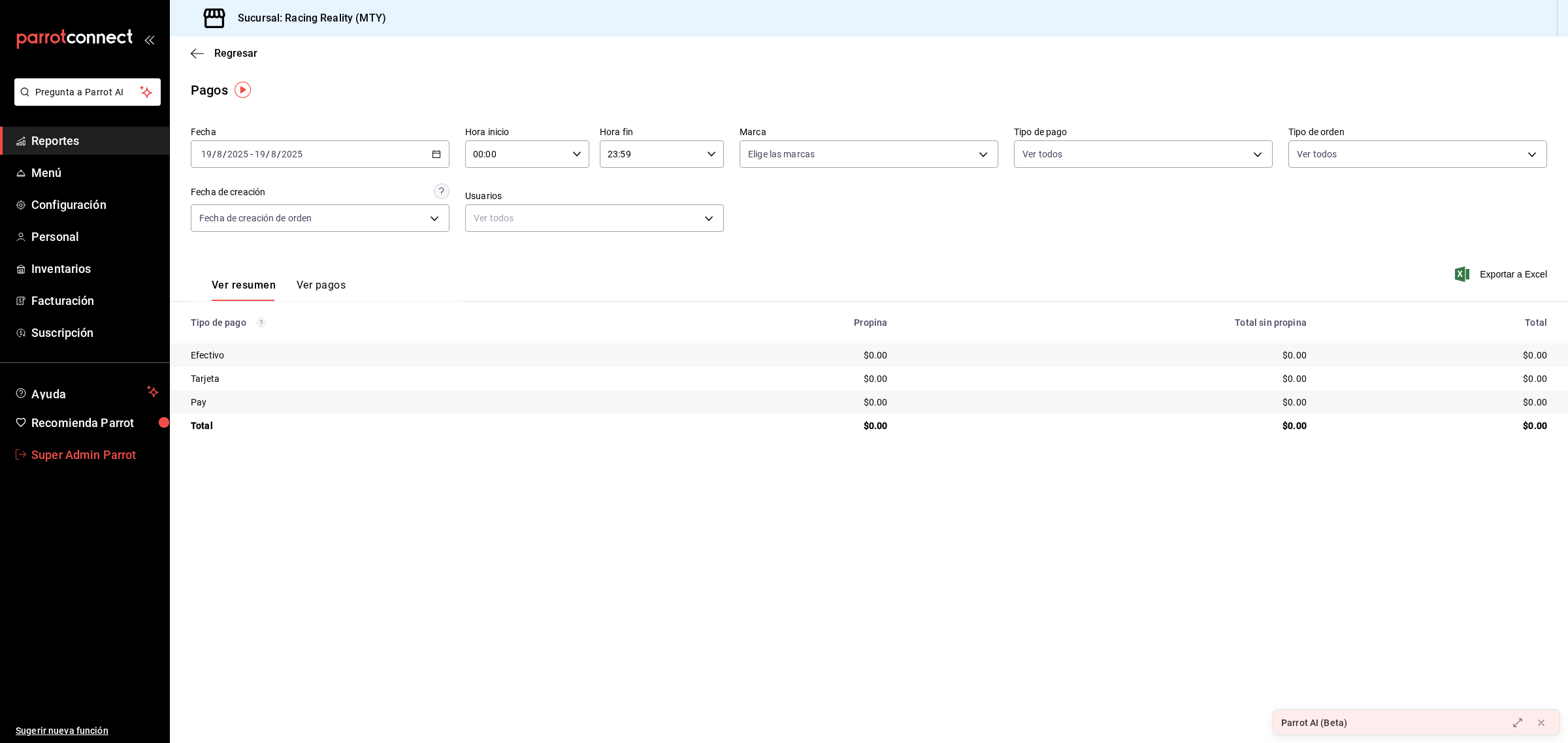
click at [127, 449] on span "Super Admin Parrot" at bounding box center [94, 455] width 127 height 18
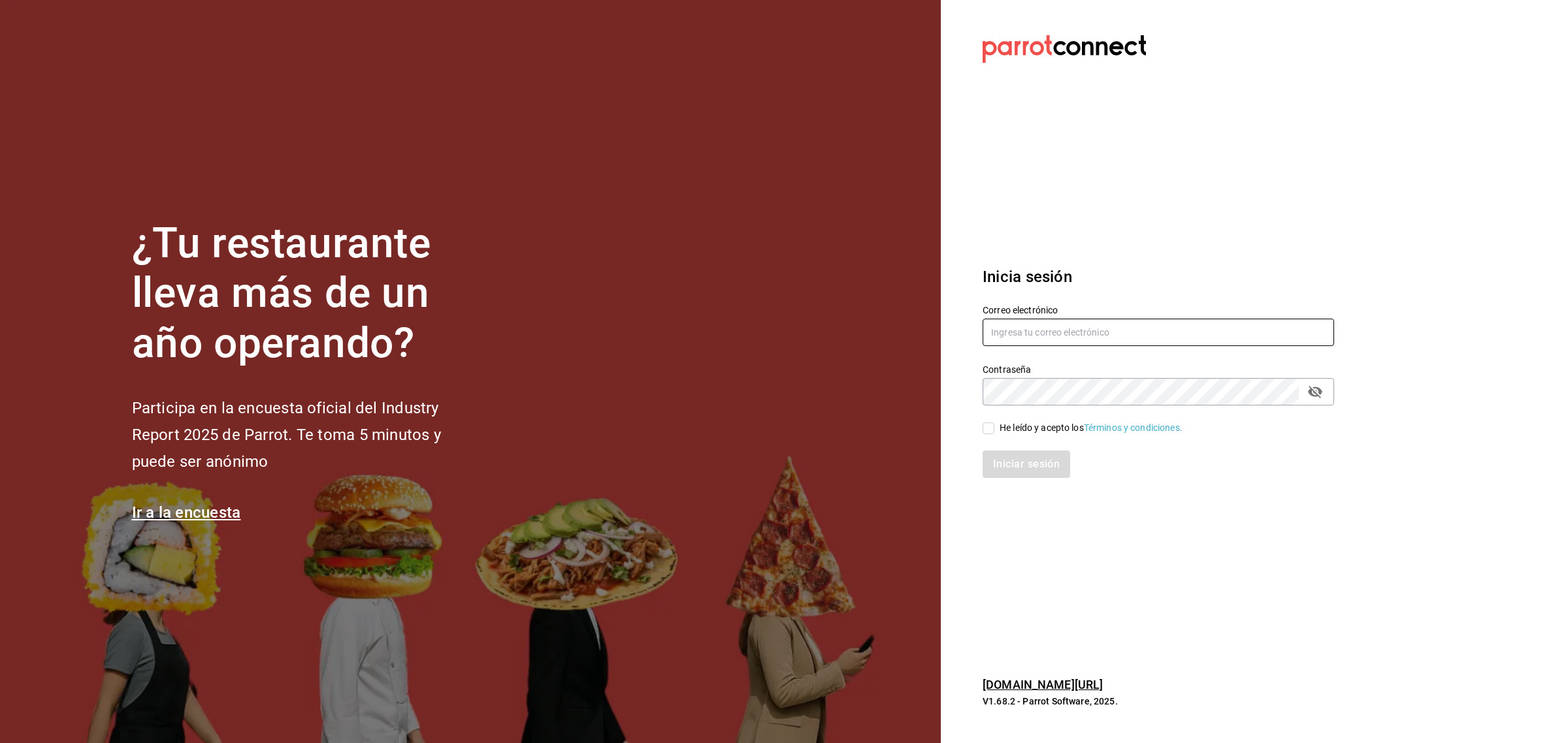
click at [1011, 327] on input "text" at bounding box center [1157, 331] width 351 height 27
type input "apapachohostal@cdmx.com"
click at [984, 427] on input "He leído y acepto los Términos y condiciones." at bounding box center [988, 428] width 11 height 11
checkbox input "true"
click at [991, 470] on button "Iniciar sesión" at bounding box center [1026, 464] width 89 height 27
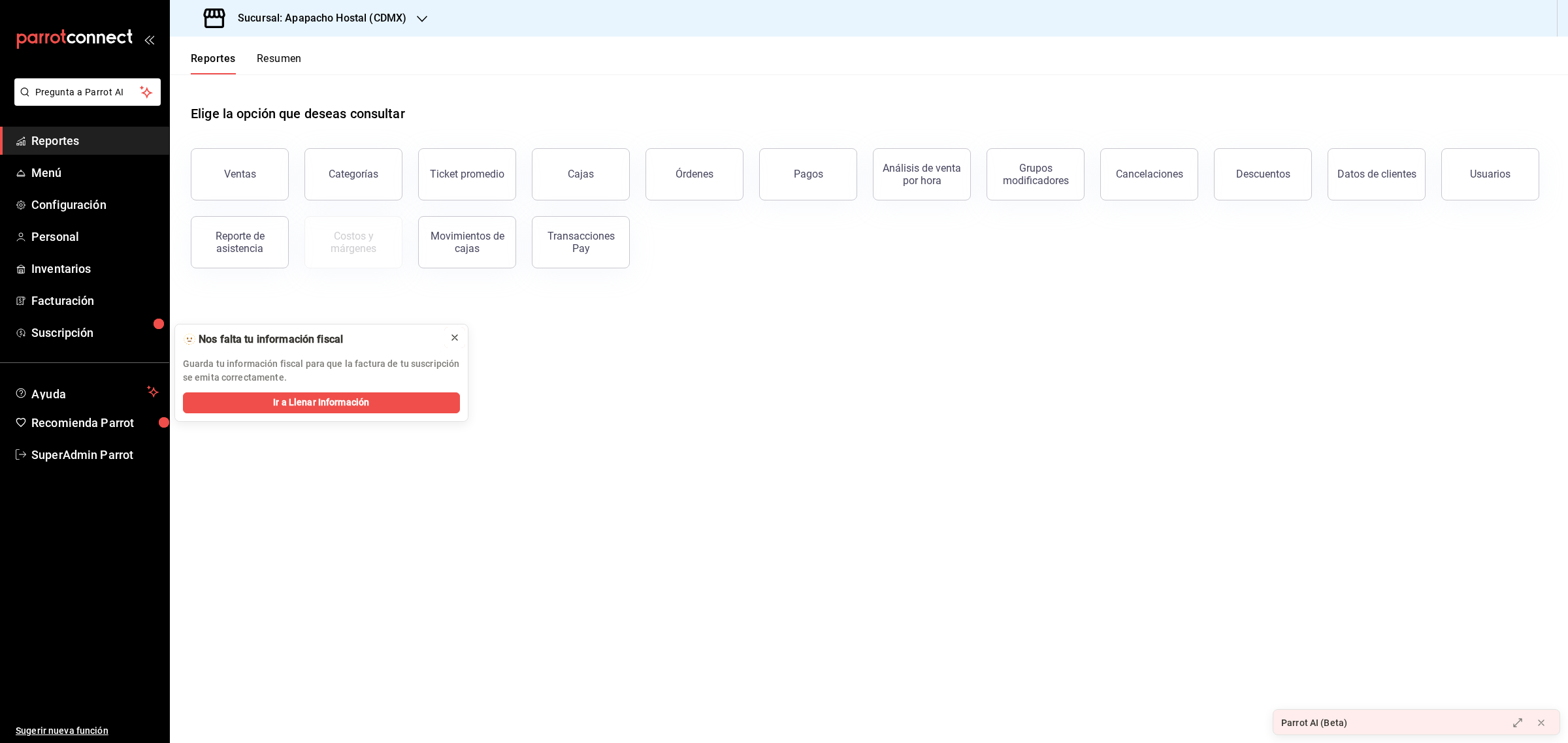
click at [451, 338] on icon at bounding box center [454, 337] width 10 height 10
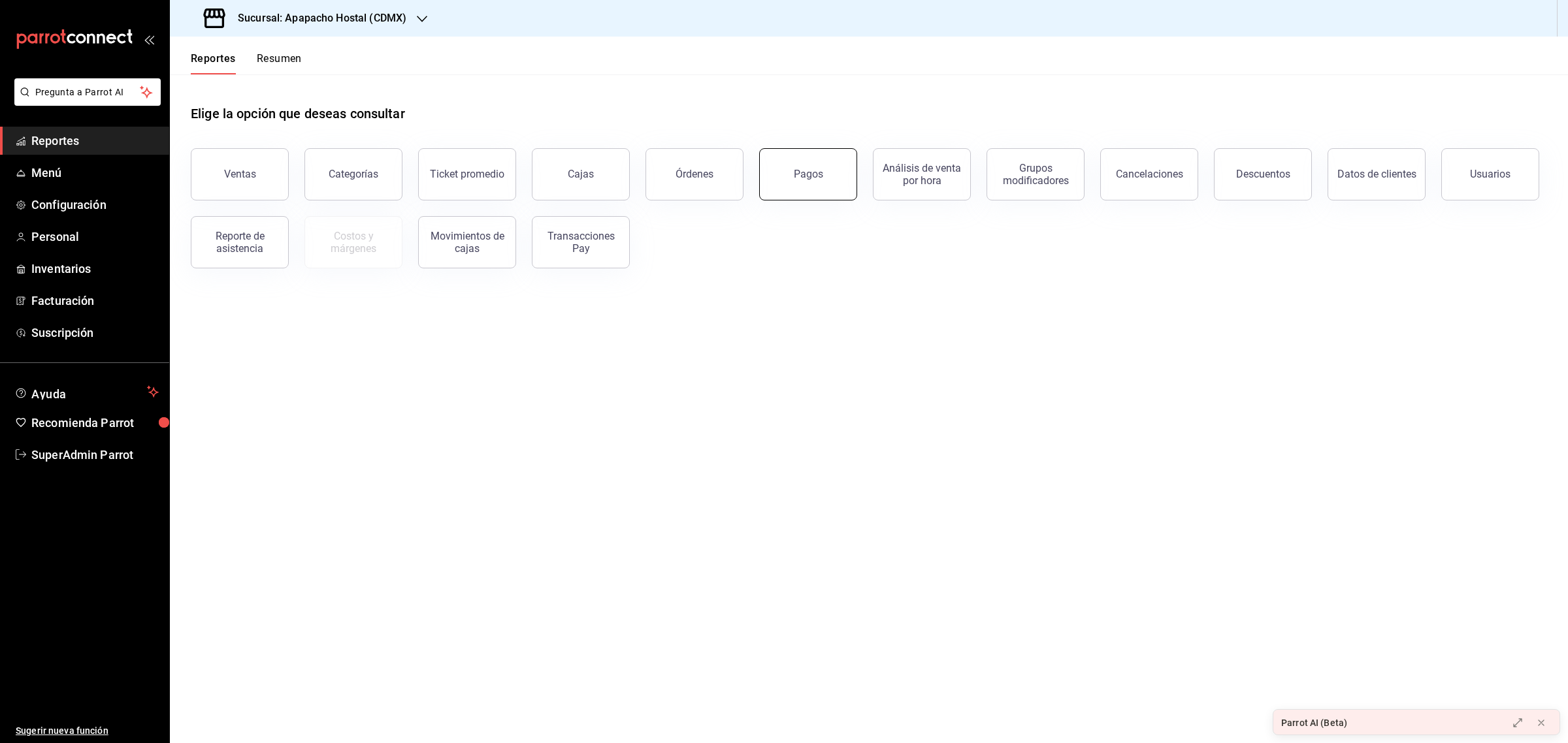
click at [816, 171] on div "Pagos" at bounding box center [808, 173] width 29 height 12
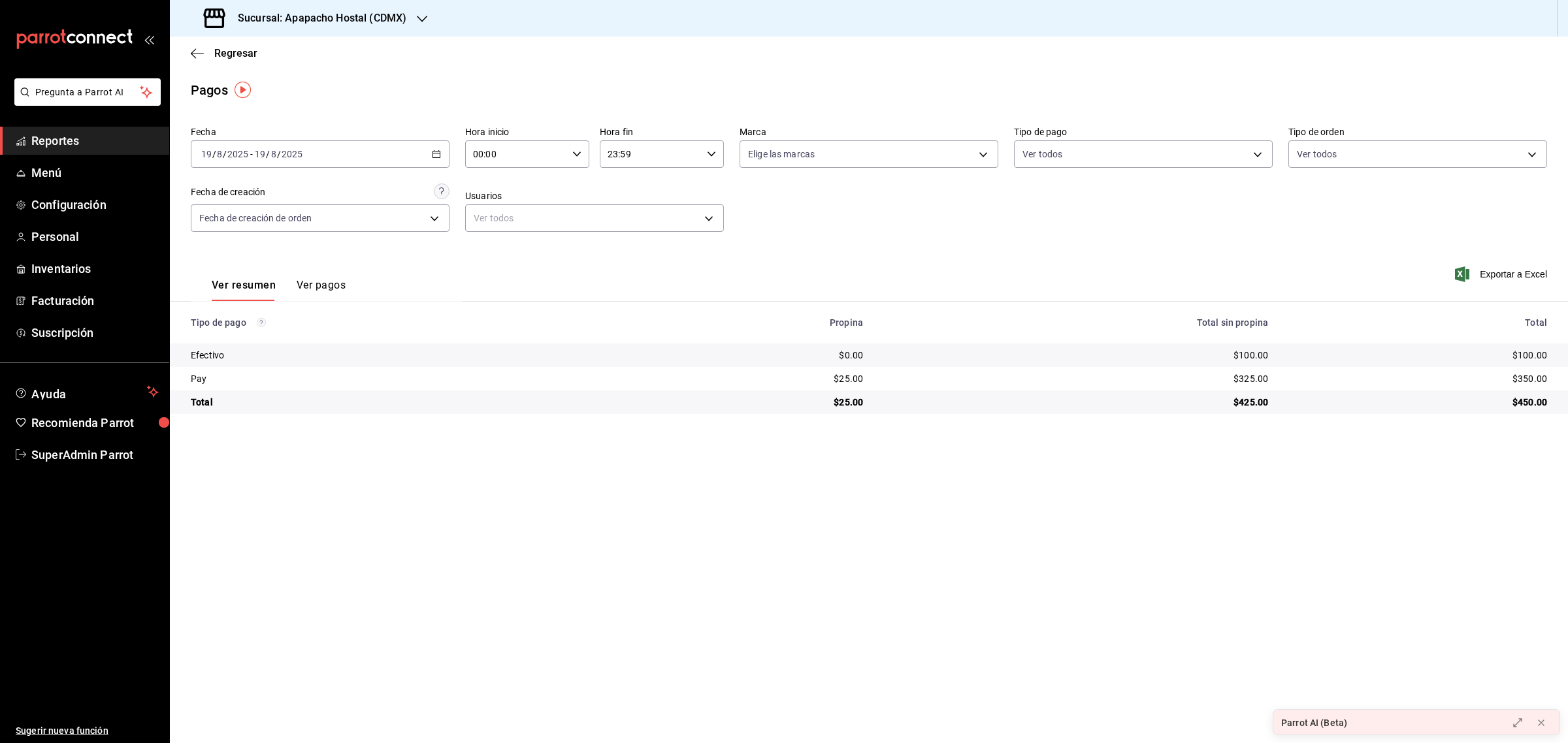
click at [336, 283] on button "Ver pagos" at bounding box center [321, 290] width 49 height 23
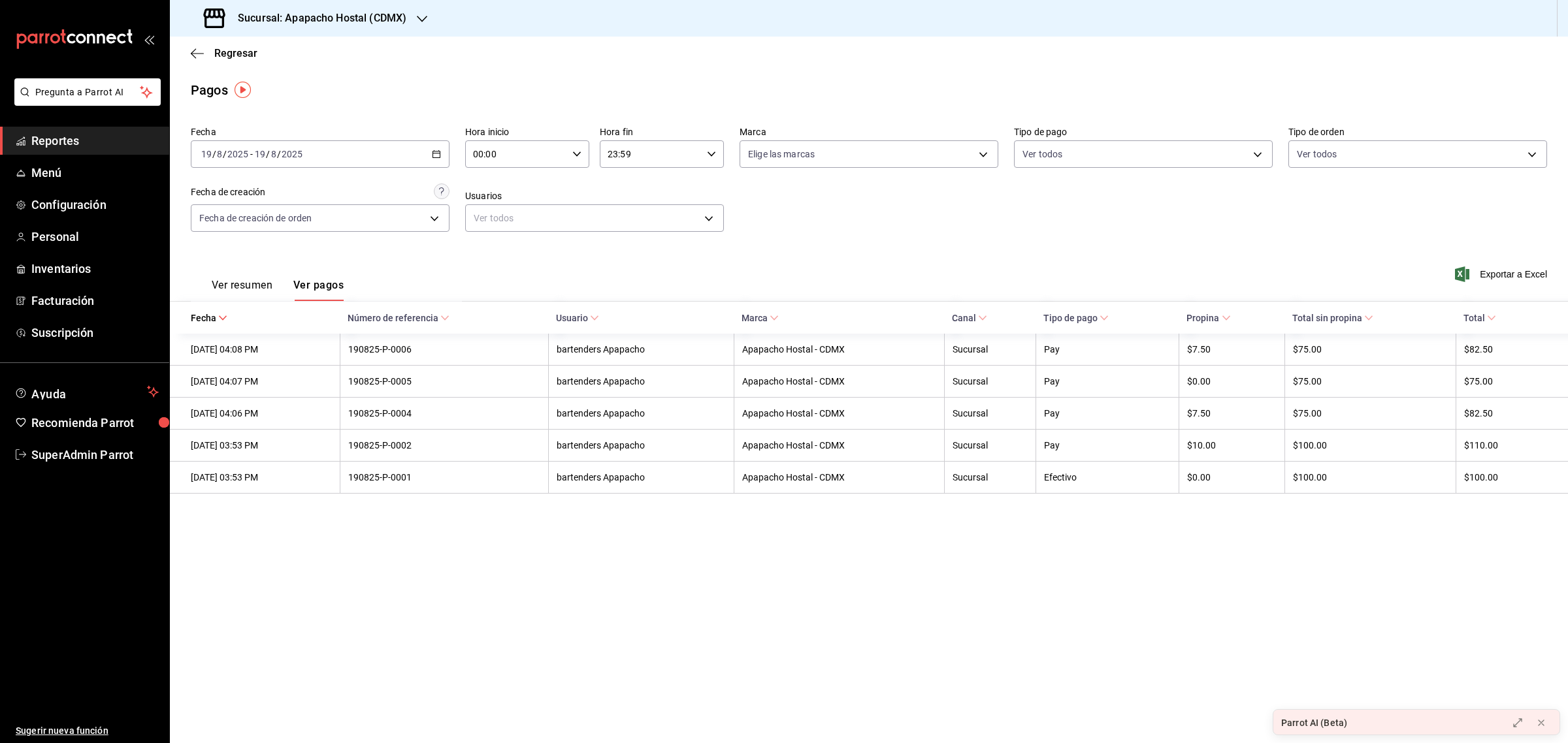
click at [441, 155] on div "2025-08-19 19 / 8 / 2025 - 2025-08-19 19 / 8 / 2025" at bounding box center [320, 153] width 259 height 27
click at [238, 247] on span "Semana actual" at bounding box center [252, 252] width 102 height 14
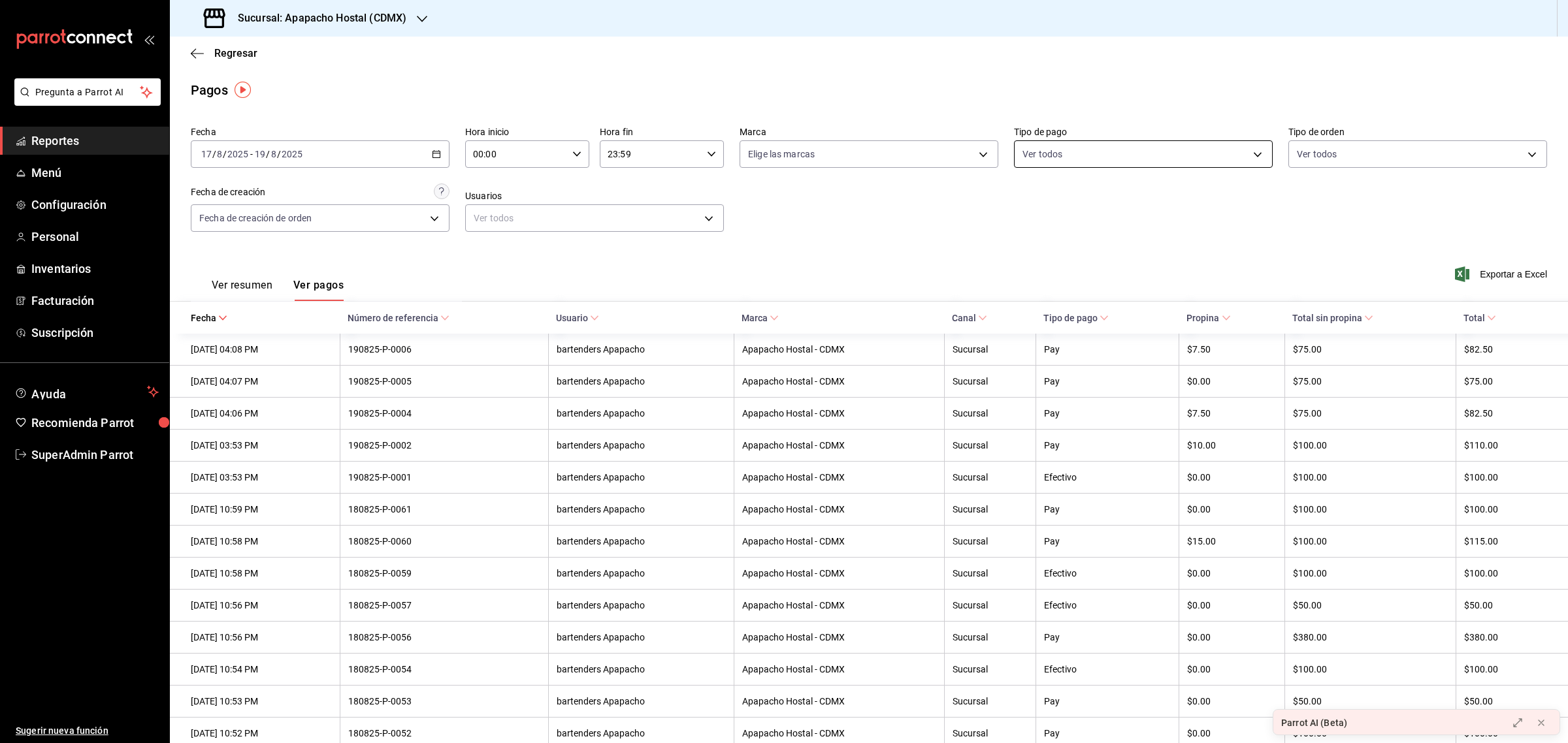
click at [1069, 154] on body "Pregunta a Parrot AI Reportes Menú Configuración Personal Inventarios Facturaci…" at bounding box center [784, 371] width 1568 height 743
click at [1021, 240] on li "Efectivo" at bounding box center [1135, 248] width 255 height 29
type input "5e8614e8-128f-4f9d-822e-3dfbf782dbe2"
checkbox input "true"
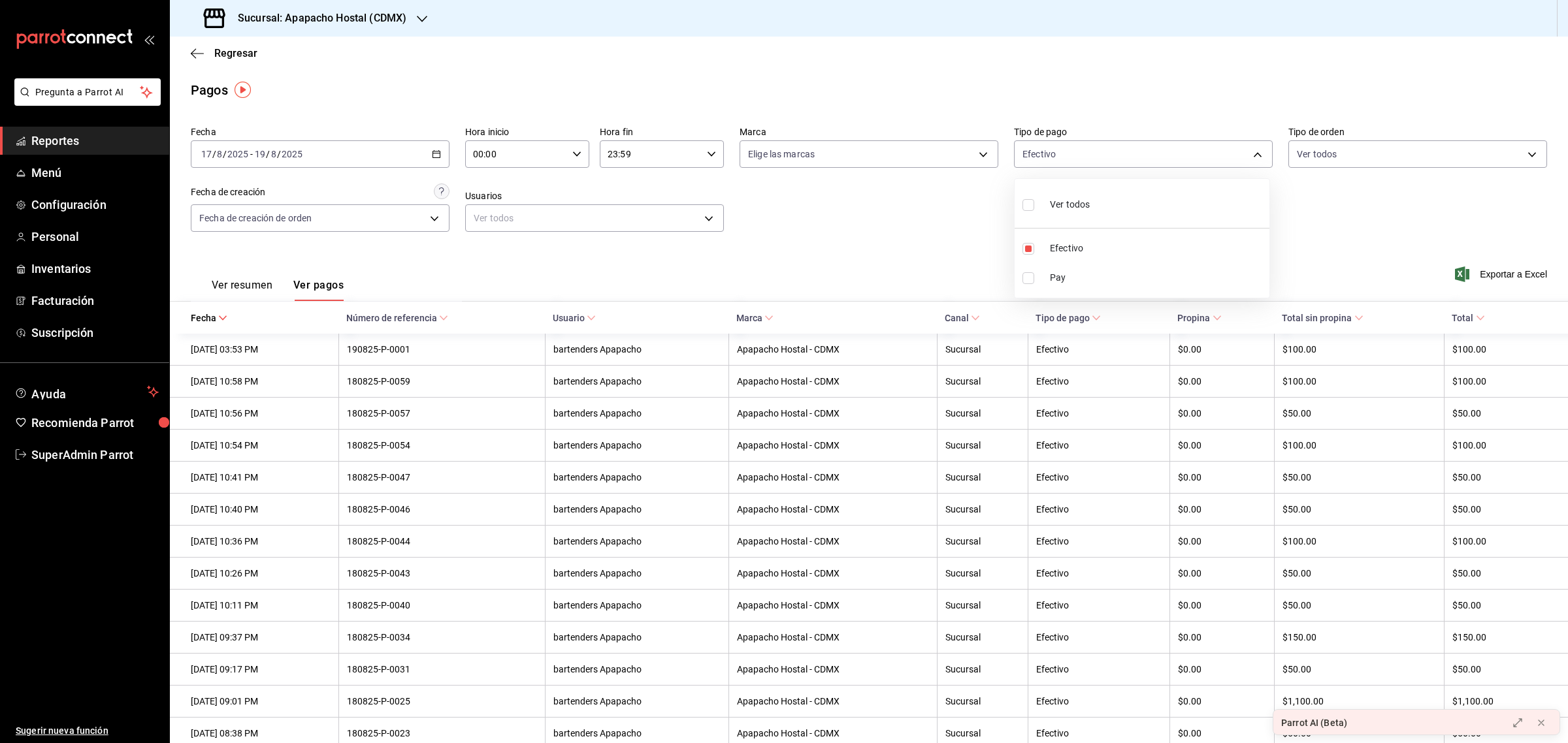
click at [963, 219] on div at bounding box center [784, 371] width 1568 height 743
click at [963, 219] on div "Fecha 2025-08-17 17 / 8 / 2025 - 2025-08-19 19 / 8 / 2025 Hora inicio 00:00 Hor…" at bounding box center [869, 184] width 1356 height 127
click at [98, 447] on span "SuperAdmin Parrot" at bounding box center [94, 455] width 127 height 18
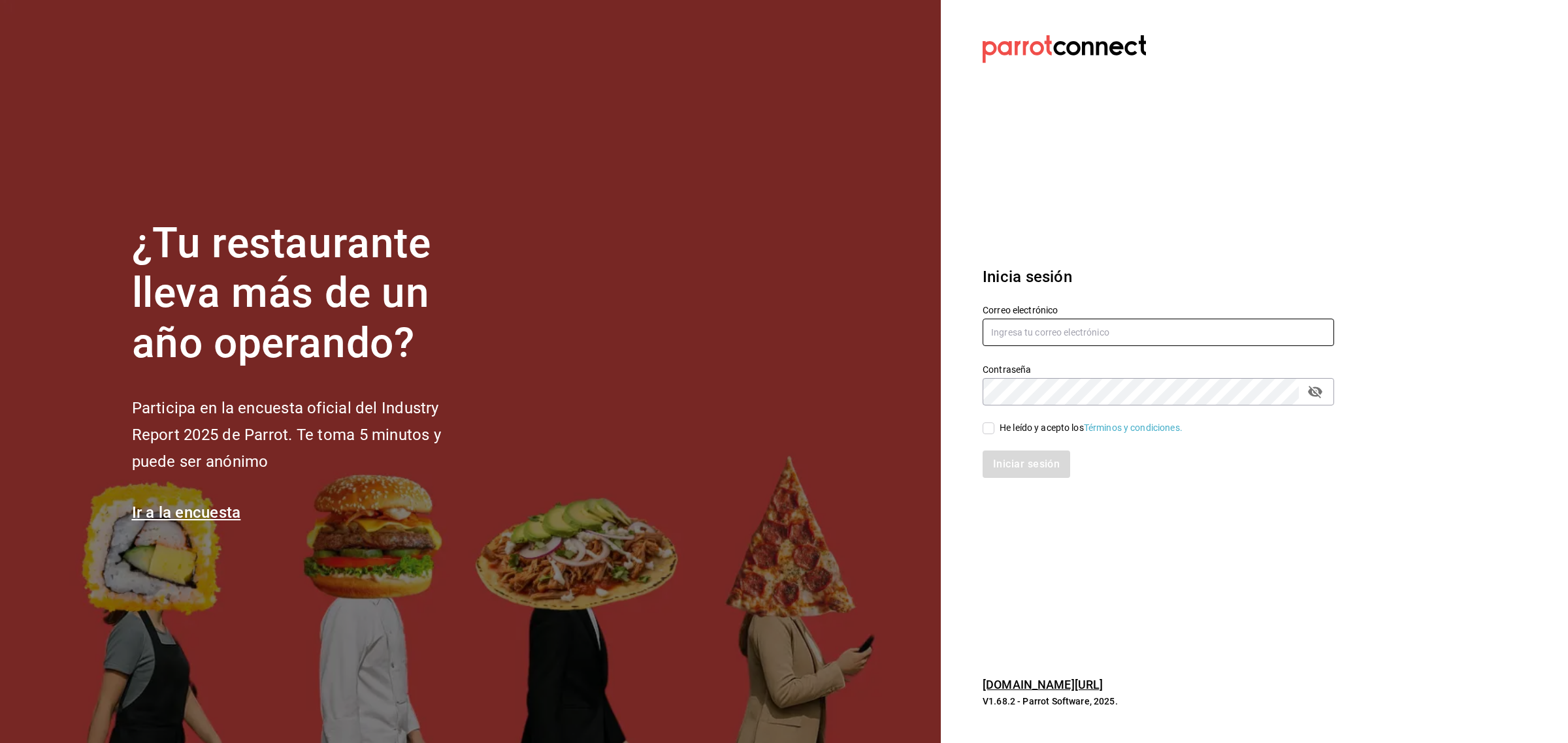
click at [1003, 325] on input "text" at bounding box center [1157, 331] width 351 height 27
type input "beluga@cancun.com"
click at [984, 419] on div "He leído y acepto los Términos y condiciones." at bounding box center [1151, 421] width 367 height 30
click at [985, 426] on input "He leído y acepto los Términos y condiciones." at bounding box center [988, 428] width 11 height 11
checkbox input "true"
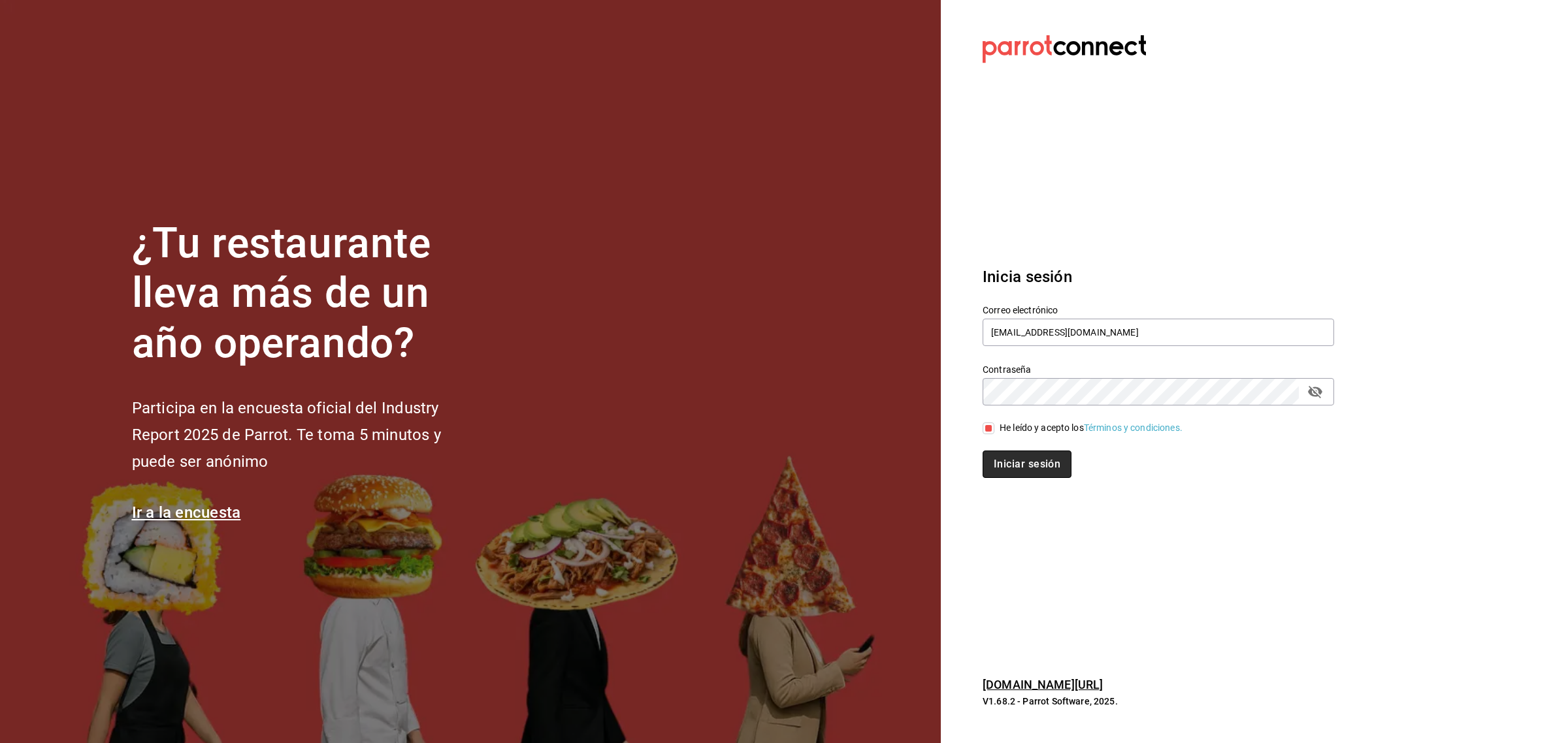
click at [998, 463] on button "Iniciar sesión" at bounding box center [1026, 464] width 89 height 27
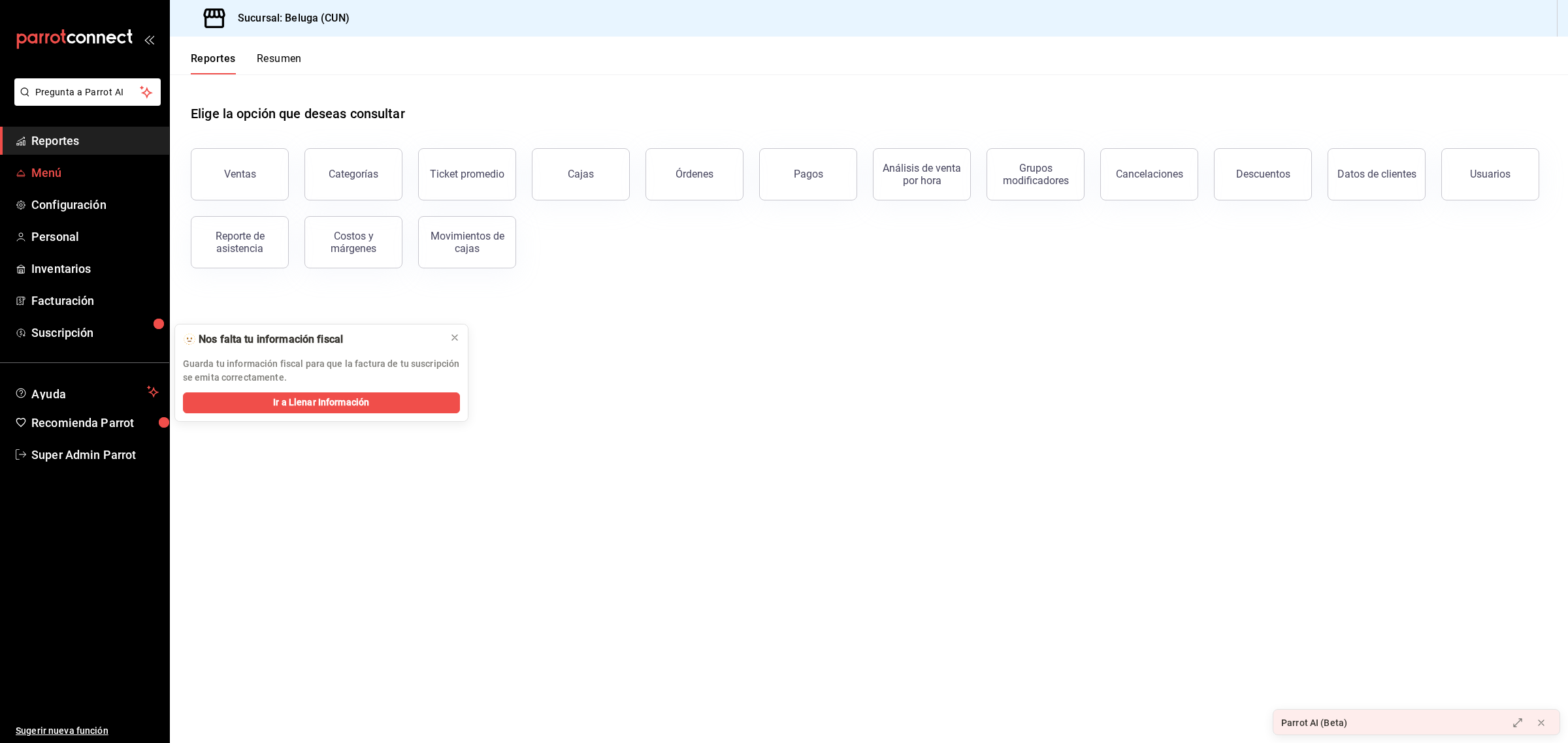
click at [70, 165] on span "Menú" at bounding box center [94, 172] width 127 height 18
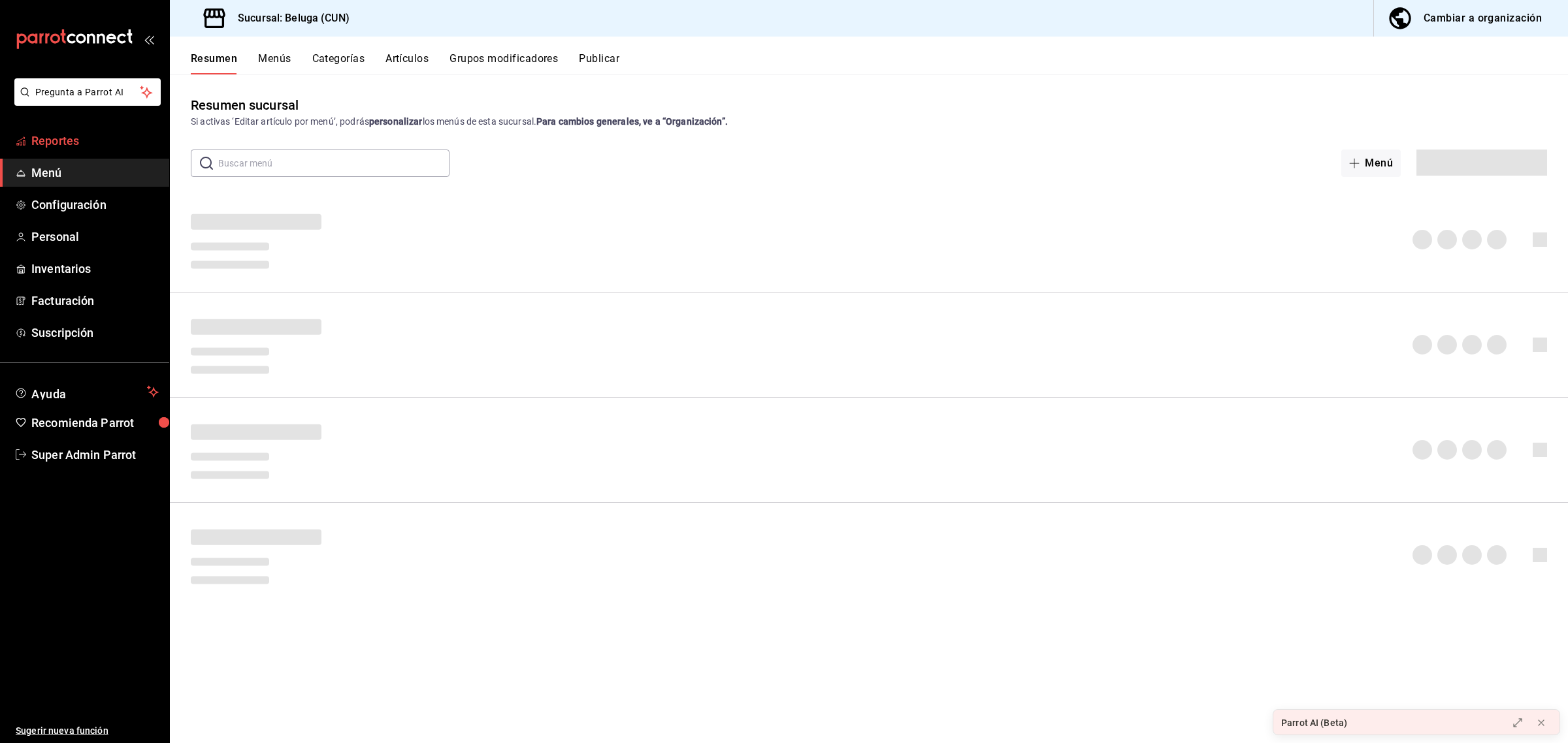
click at [70, 141] on span "Reportes" at bounding box center [94, 140] width 127 height 18
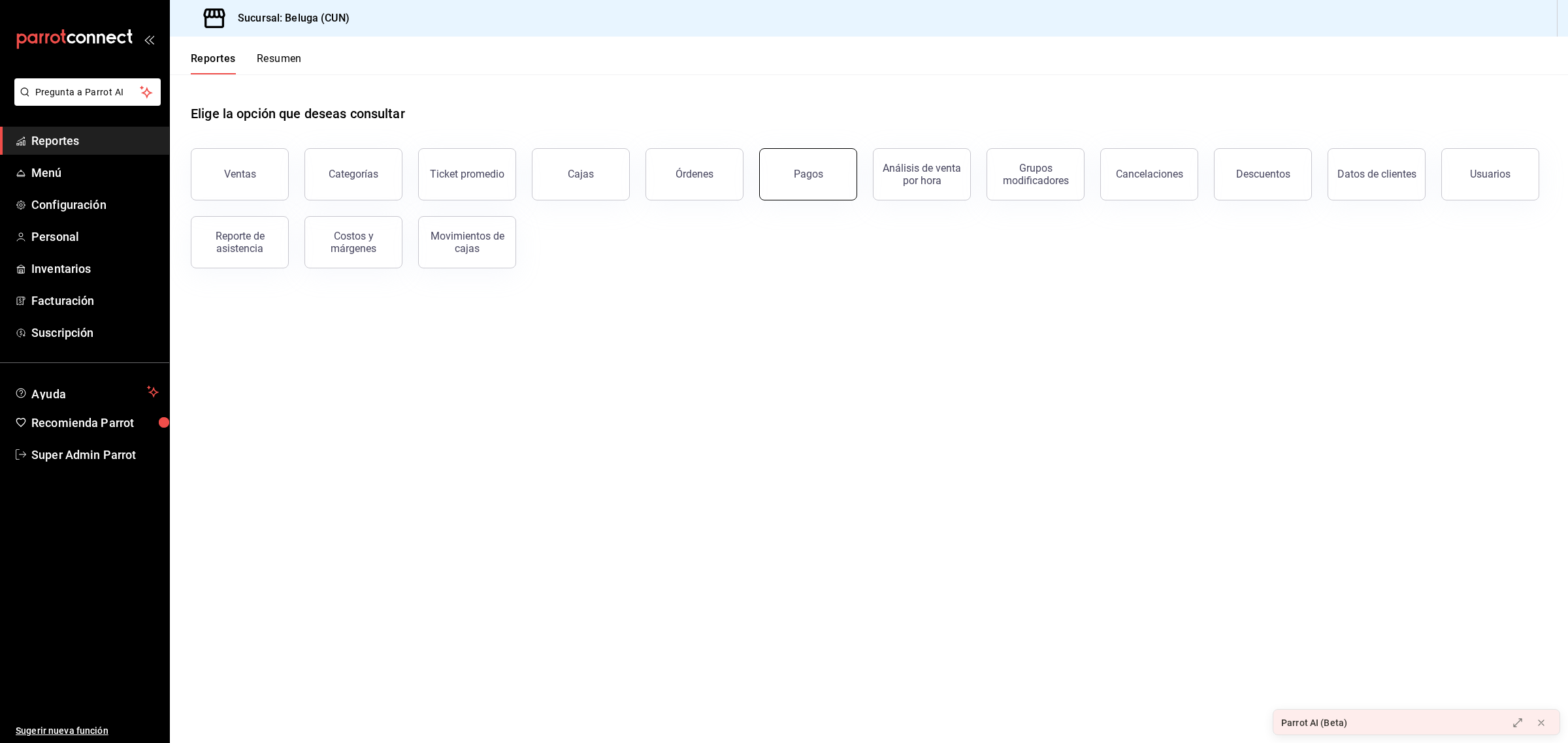
click at [772, 180] on button "Pagos" at bounding box center [808, 173] width 98 height 52
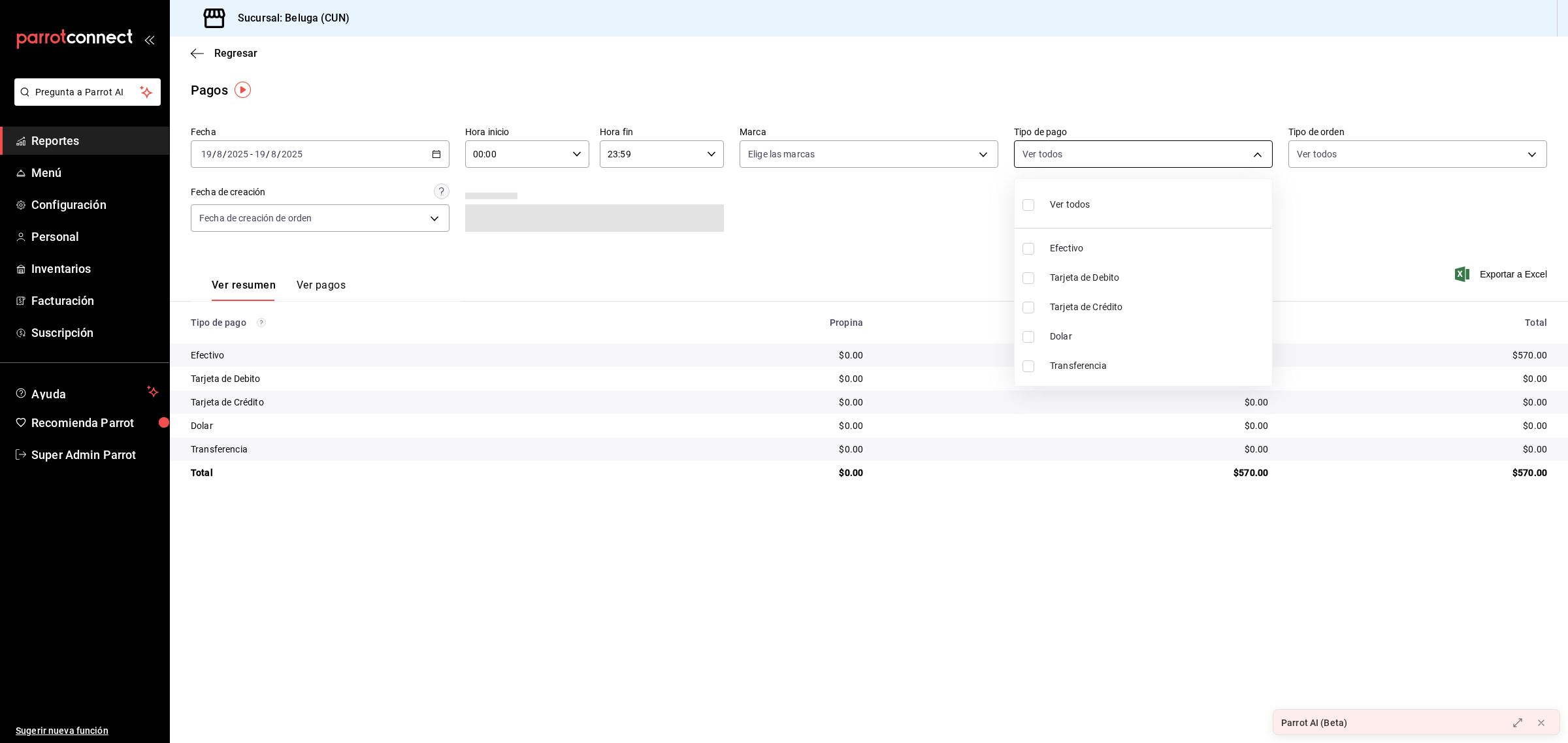
click at [1072, 154] on body "Pregunta a Parrot AI Reportes Menú Configuración Personal Inventarios Facturaci…" at bounding box center [784, 371] width 1568 height 743
click at [472, 278] on div at bounding box center [784, 371] width 1568 height 743
click at [331, 284] on button "Ver pagos" at bounding box center [321, 290] width 49 height 23
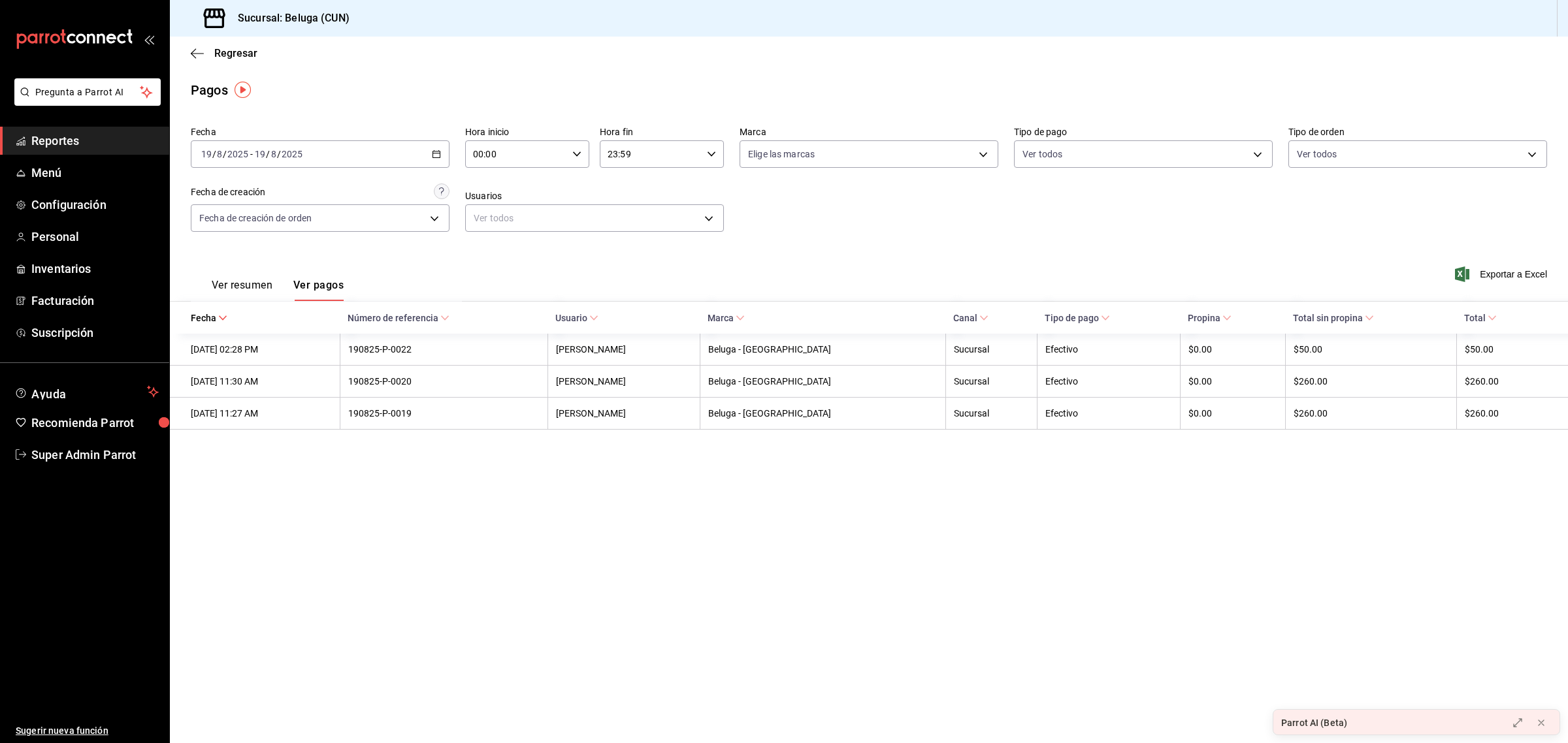
click at [434, 154] on icon "button" at bounding box center [436, 154] width 9 height 9
click at [239, 249] on span "Semana actual" at bounding box center [252, 252] width 102 height 14
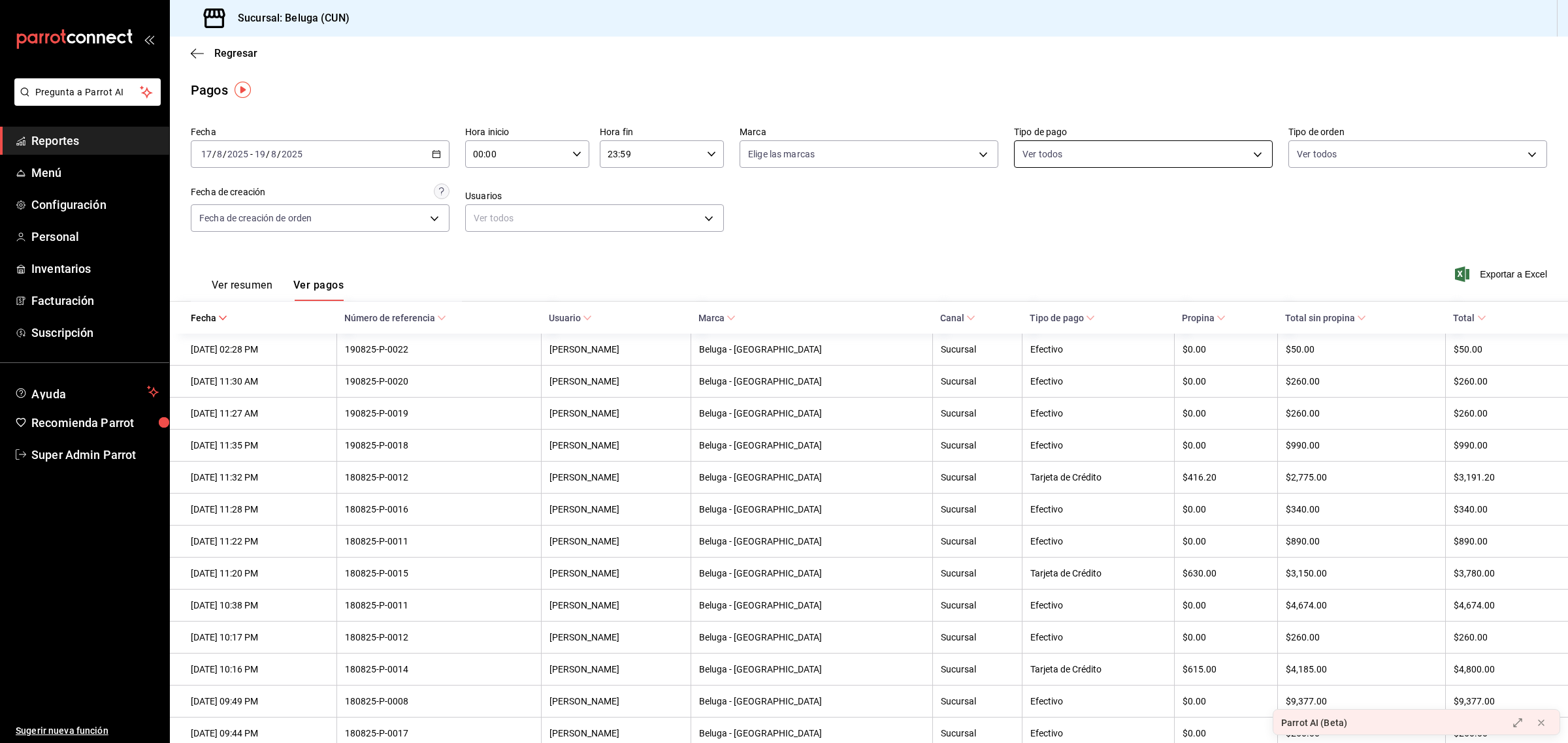
click at [1070, 154] on body "Pregunta a Parrot AI Reportes Menú Configuración Personal Inventarios Facturaci…" at bounding box center [784, 371] width 1568 height 743
click at [1045, 242] on span "Efectivo" at bounding box center [1150, 249] width 215 height 14
type input "69045bf3-9b0b-4754-9d2e-6ba3457d7ac5"
checkbox input "true"
click at [952, 230] on div at bounding box center [784, 371] width 1568 height 743
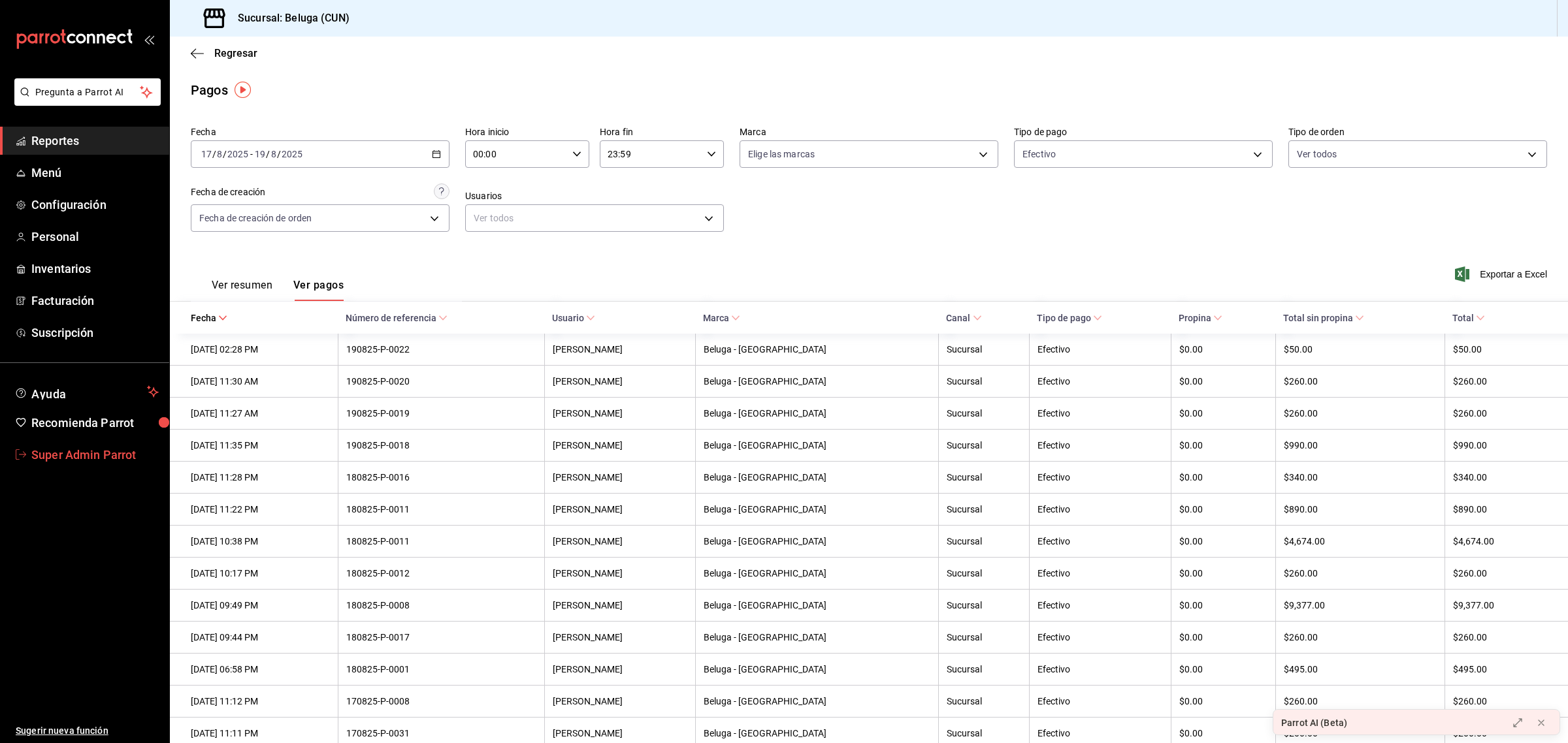
click at [31, 446] on span "Super Admin Parrot" at bounding box center [94, 455] width 127 height 18
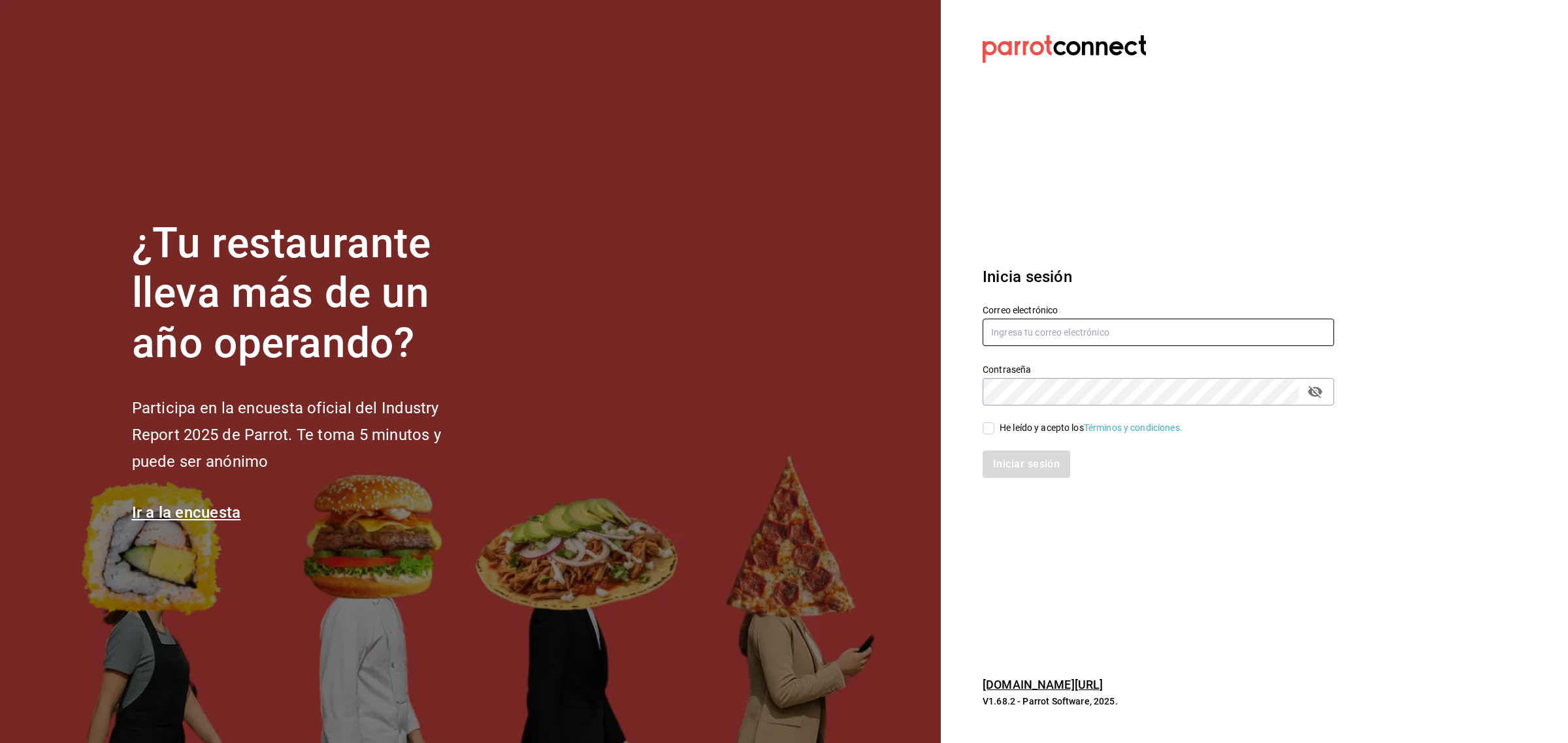
click at [996, 328] on input "text" at bounding box center [1157, 331] width 351 height 27
type input "caprichos@cun.com"
click at [986, 429] on input "He leído y acepto los Términos y condiciones." at bounding box center [988, 428] width 11 height 11
checkbox input "true"
click at [1001, 461] on button "Iniciar sesión" at bounding box center [1026, 464] width 89 height 27
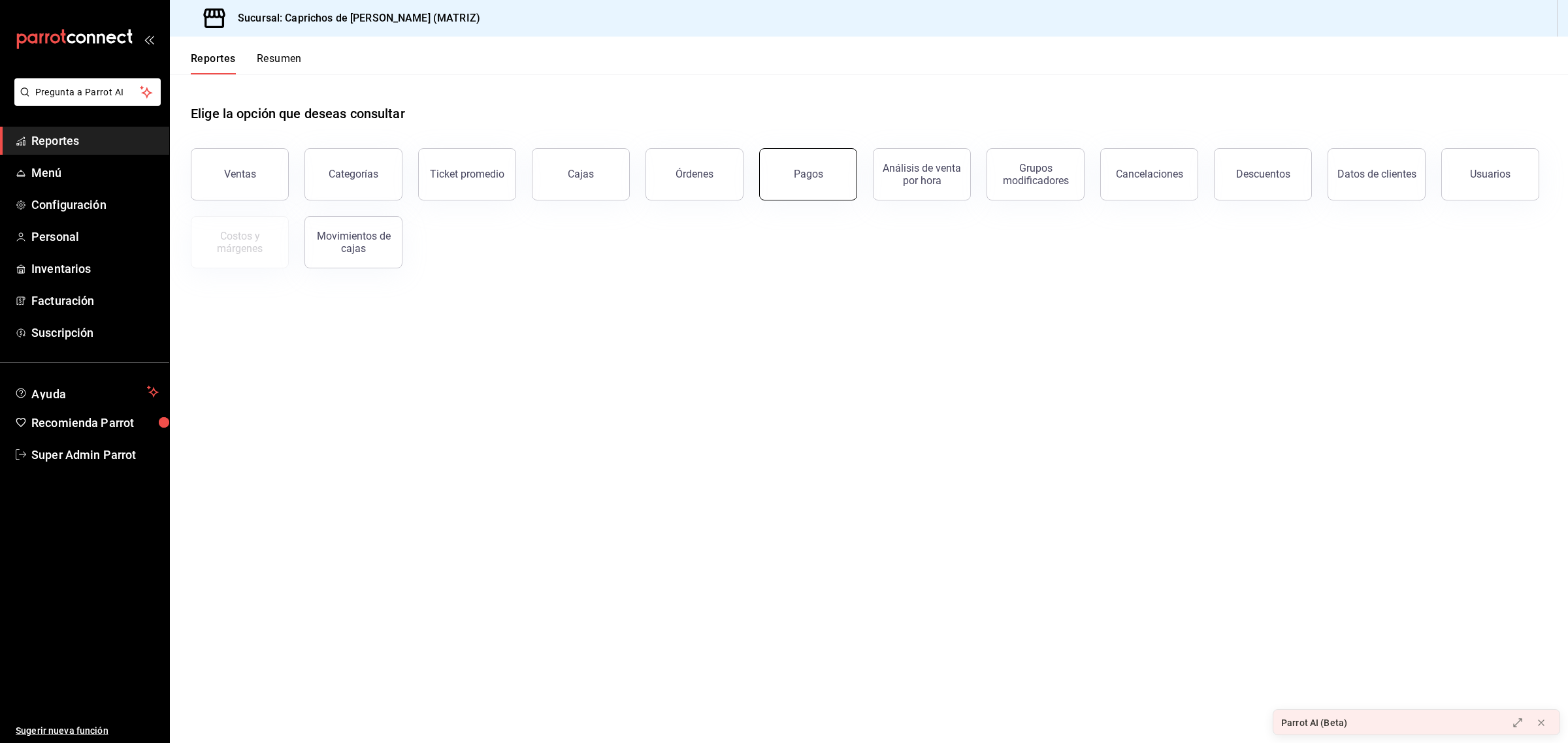
click at [817, 183] on button "Pagos" at bounding box center [808, 173] width 98 height 52
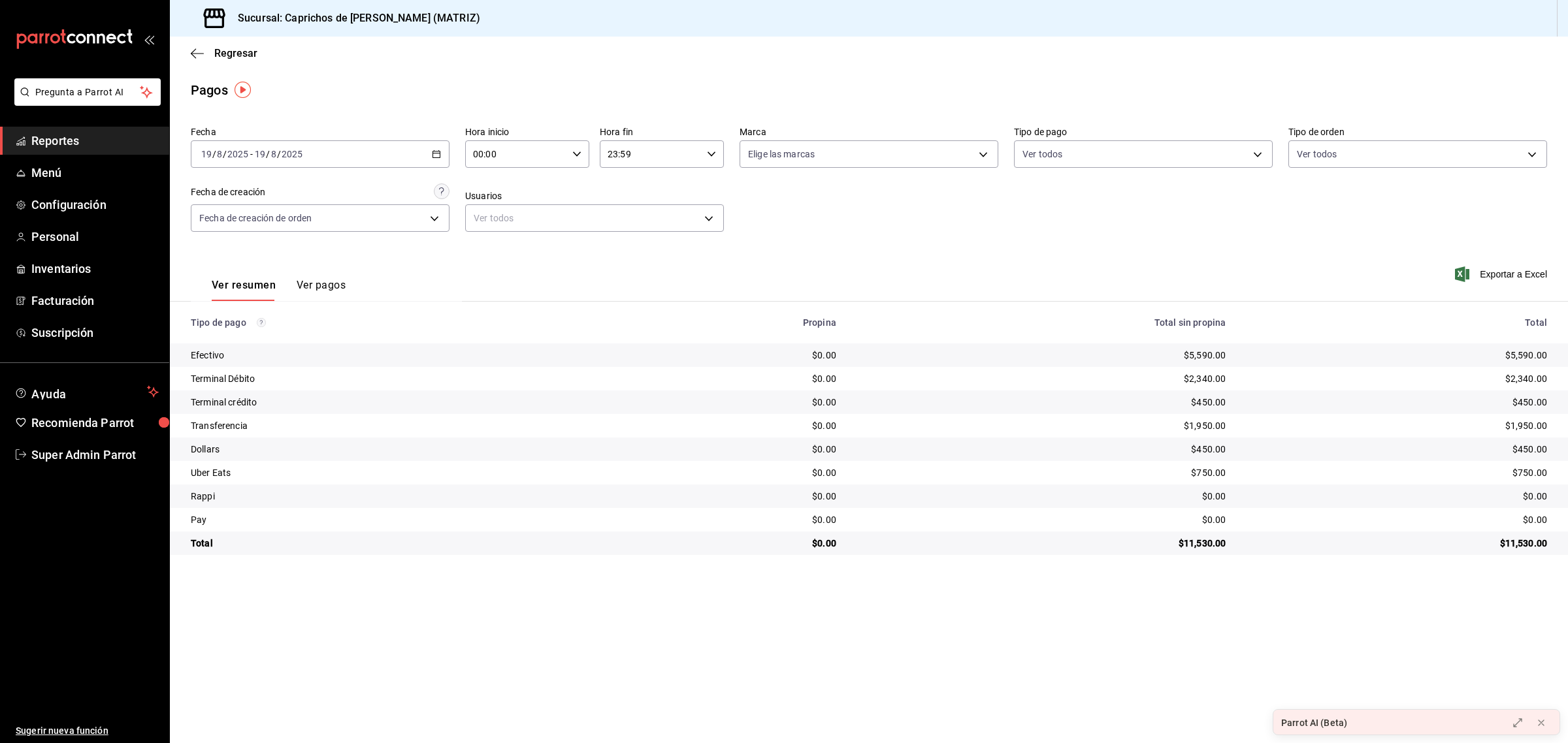
click at [432, 160] on div "[DATE] [DATE] - [DATE] [DATE]" at bounding box center [320, 153] width 259 height 27
click at [261, 242] on li "Semana actual" at bounding box center [252, 251] width 122 height 29
click at [331, 287] on button "Ver pagos" at bounding box center [321, 290] width 49 height 23
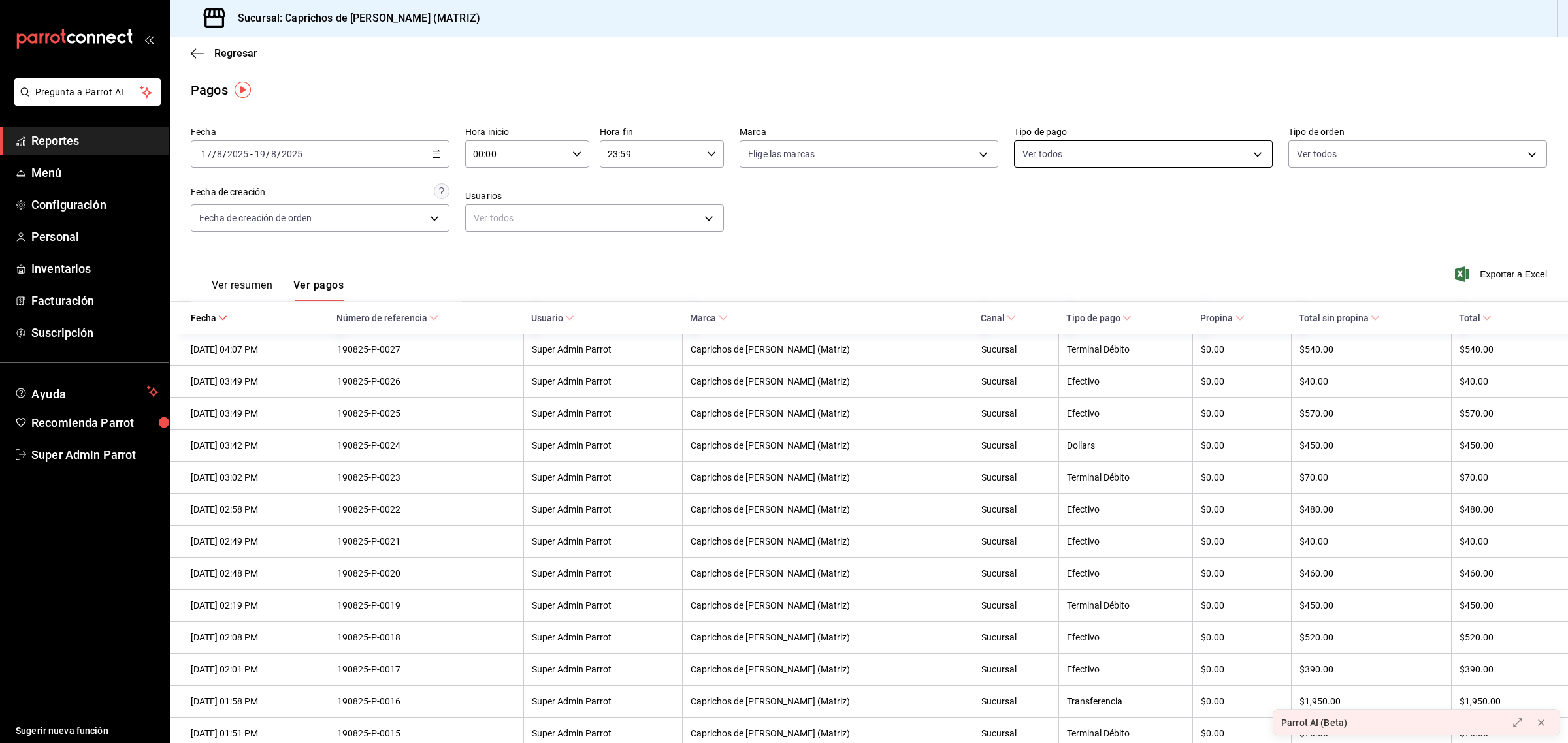
click at [1056, 156] on body "Pregunta a Parrot AI Reportes Menú Configuración Personal Inventarios Facturaci…" at bounding box center [784, 371] width 1568 height 743
click at [1019, 304] on input "checkbox" at bounding box center [1021, 307] width 11 height 11
checkbox input "true"
type input "e6ba55de-fb46-43c5-a240-249108123b09"
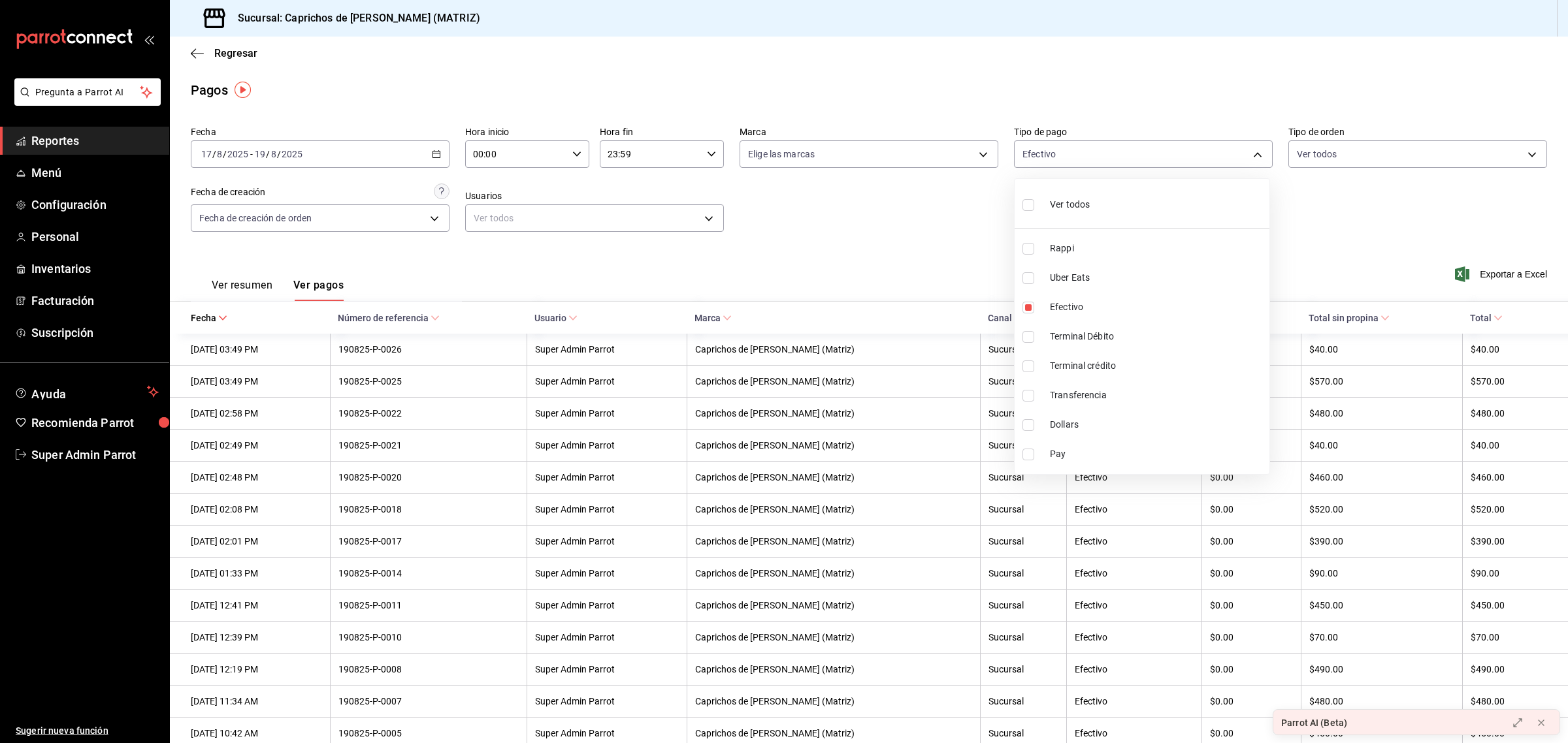
click at [936, 246] on div at bounding box center [784, 371] width 1568 height 743
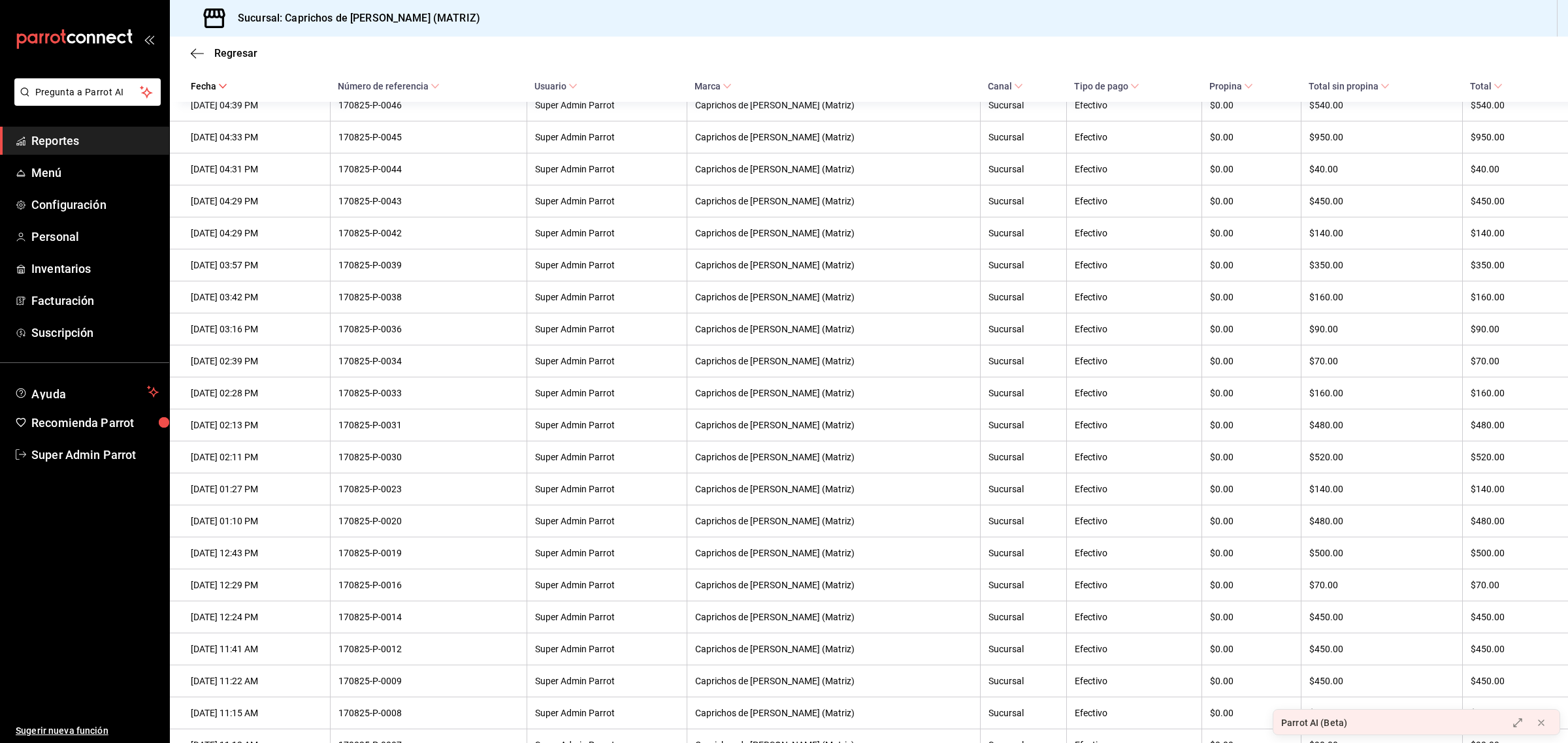
scroll to position [2760, 0]
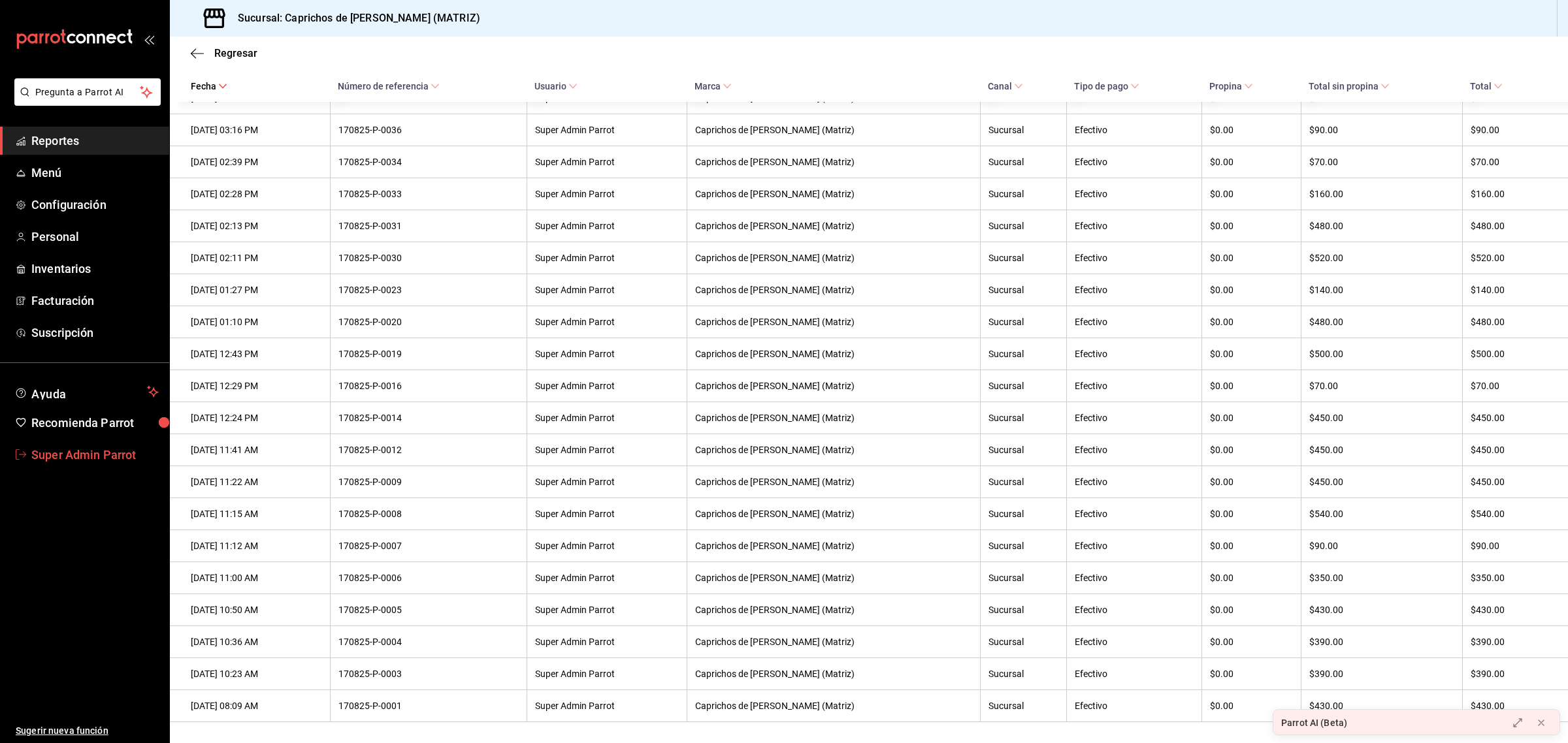
click at [62, 455] on span "Super Admin Parrot" at bounding box center [94, 455] width 127 height 18
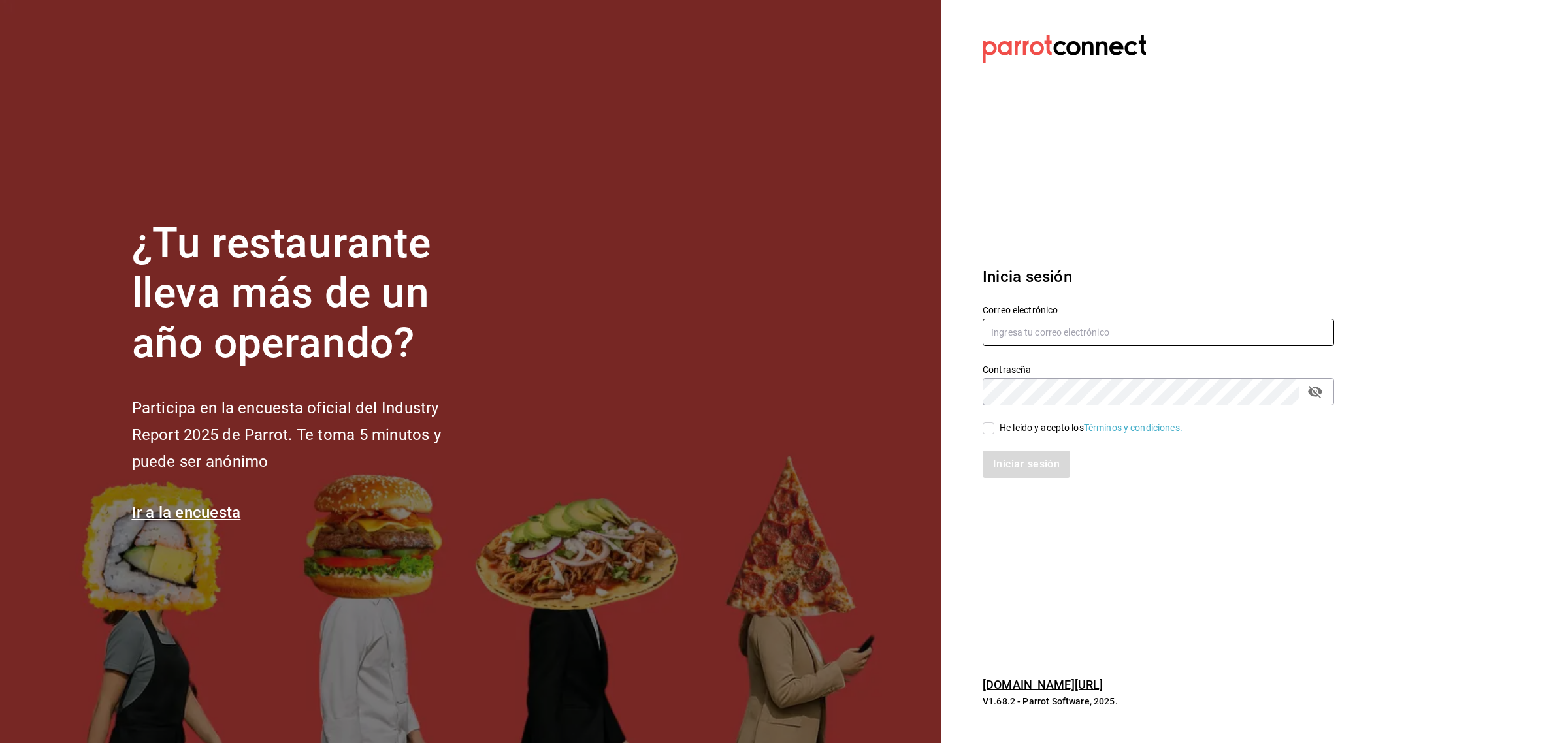
click at [1033, 328] on input "text" at bounding box center [1157, 331] width 351 height 27
type input "cerveza@mty.com"
click at [996, 432] on span "He leído y acepto los Términos y condiciones." at bounding box center [1089, 428] width 188 height 14
click at [994, 432] on input "He leído y acepto los Términos y condiciones." at bounding box center [988, 428] width 11 height 11
checkbox input "true"
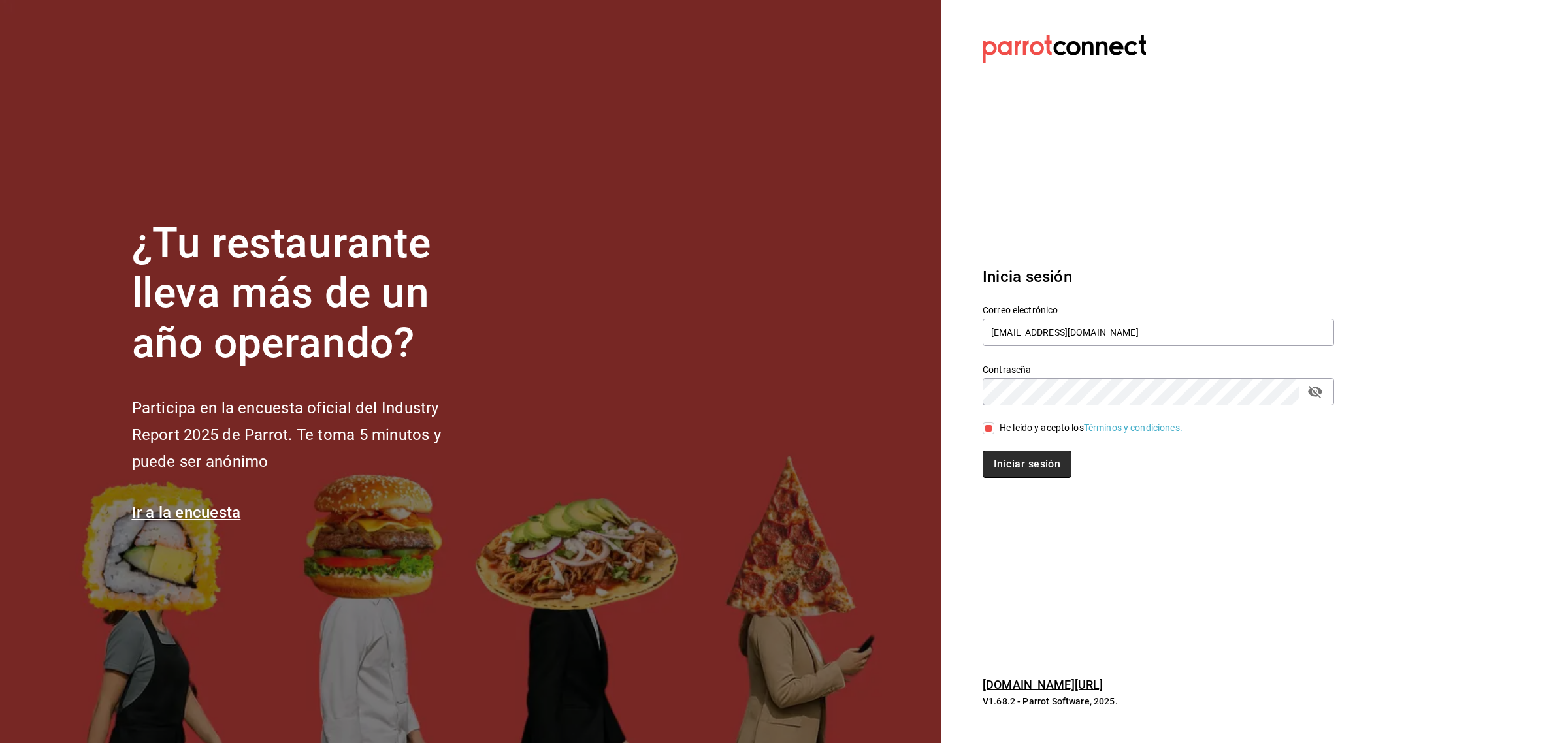
click at [1000, 451] on button "Iniciar sesión" at bounding box center [1026, 464] width 89 height 27
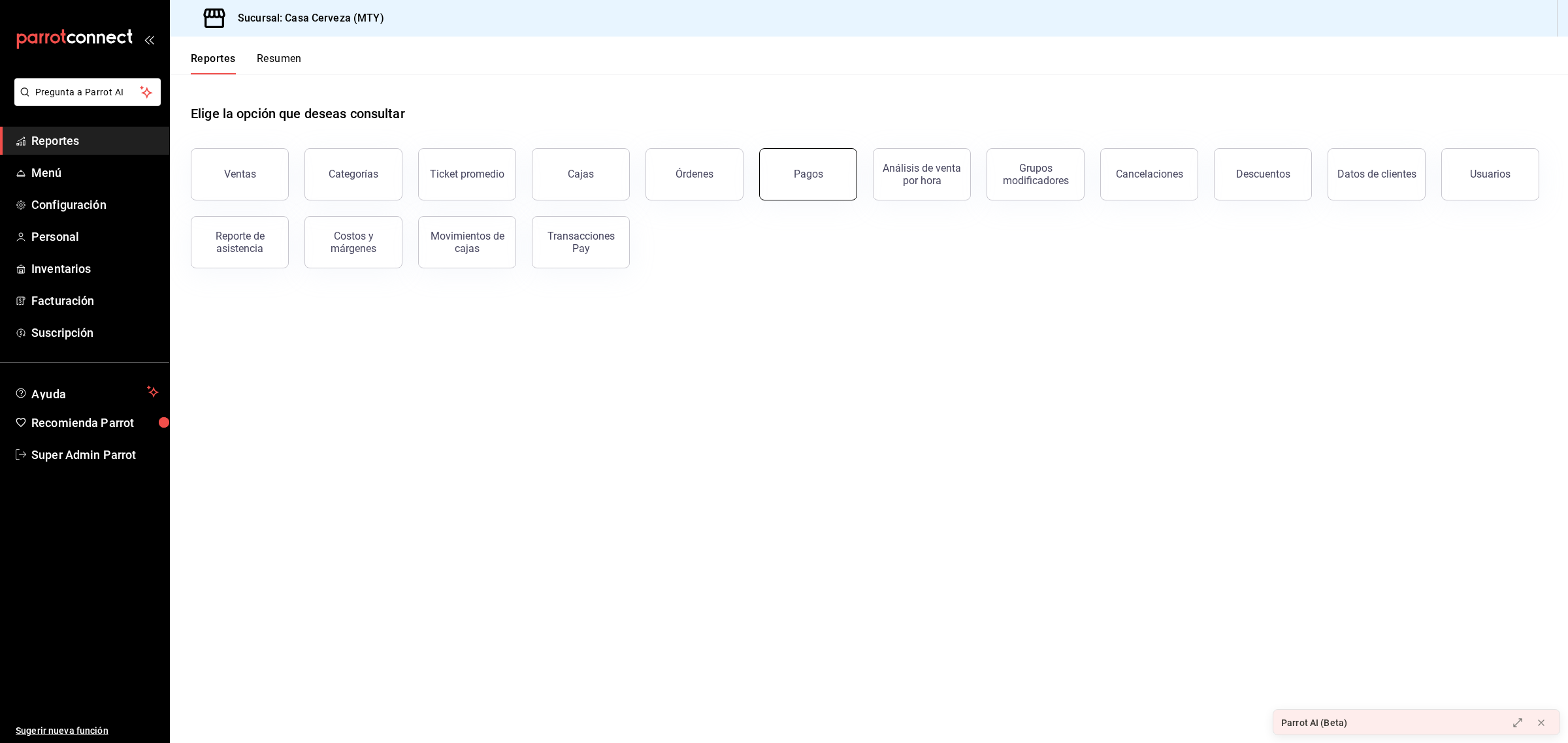
click at [814, 149] on div "Pagos" at bounding box center [800, 167] width 114 height 68
click at [805, 168] on button "Pagos" at bounding box center [808, 173] width 98 height 52
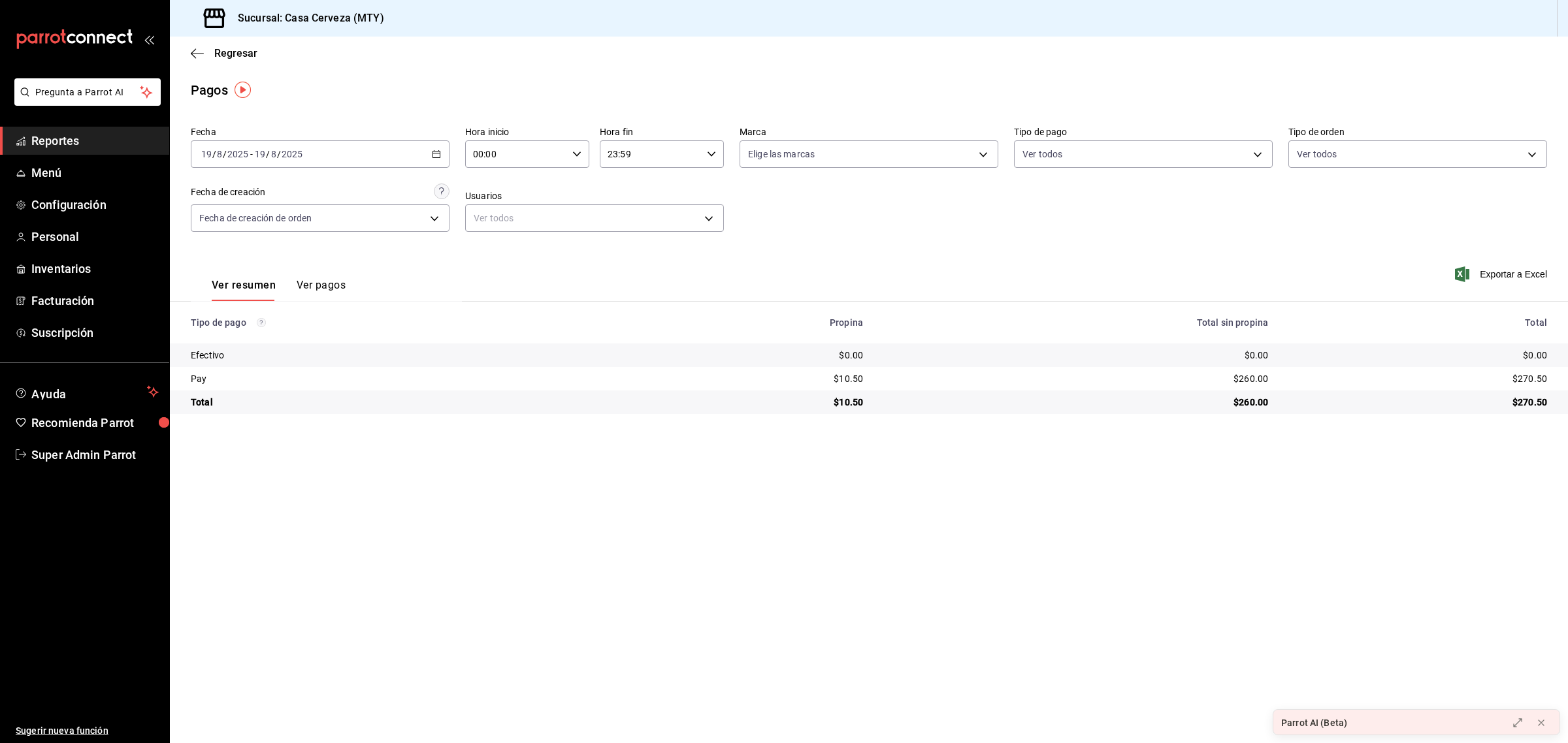
click at [321, 288] on button "Ver pagos" at bounding box center [321, 290] width 49 height 23
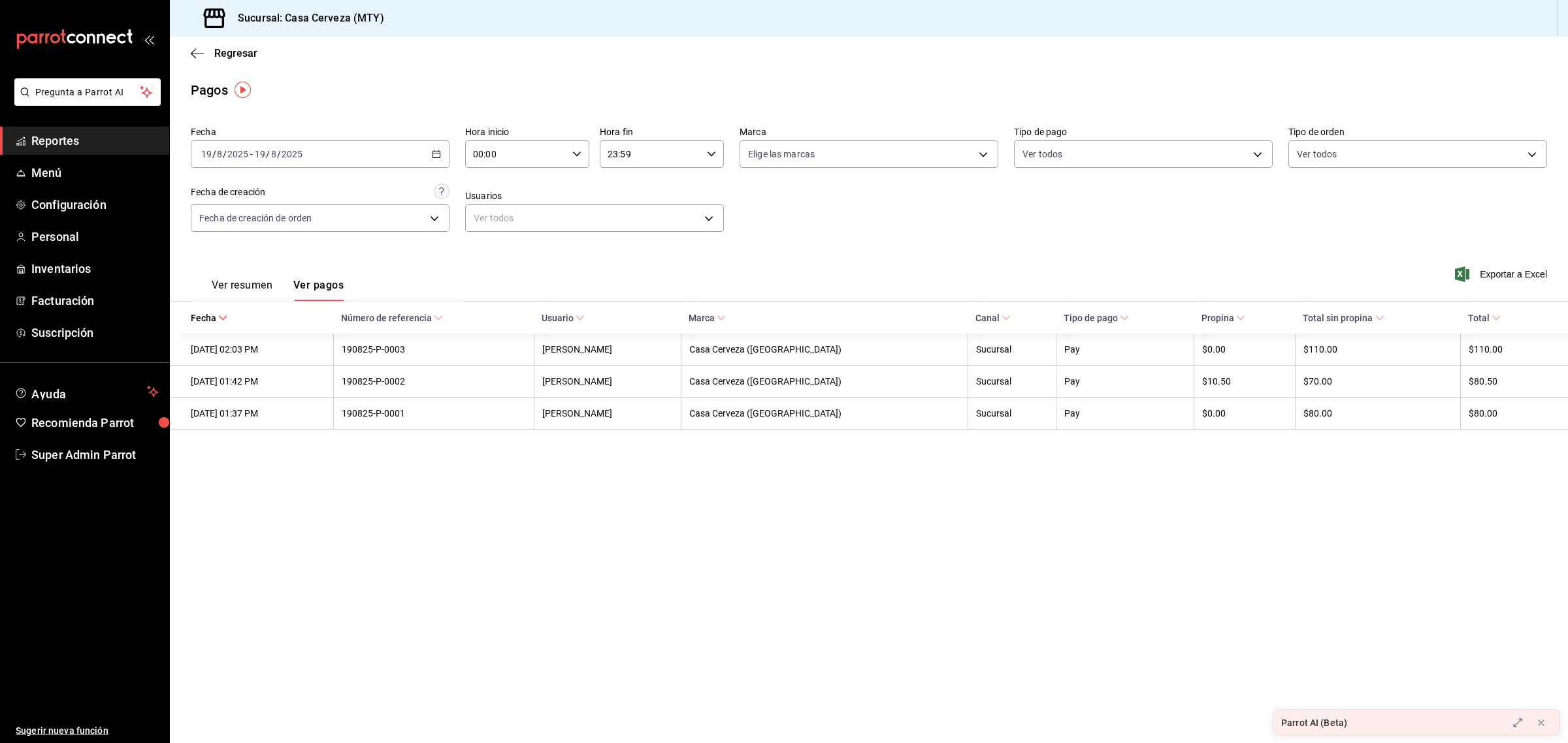
click at [423, 153] on div "[DATE] [DATE] - [DATE] [DATE]" at bounding box center [320, 153] width 259 height 27
click at [249, 257] on span "Semana actual" at bounding box center [252, 252] width 102 height 14
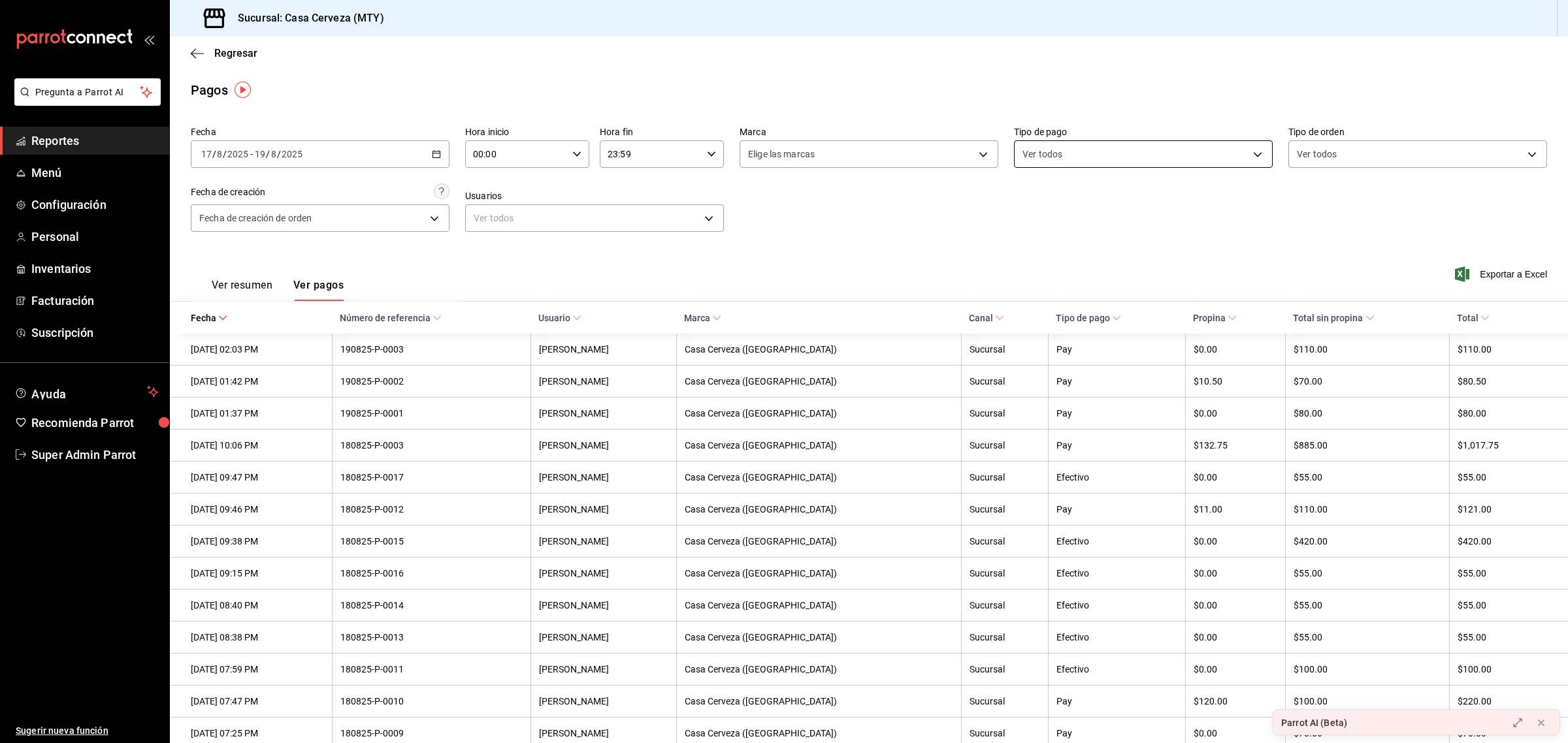
click at [1036, 155] on body "Pregunta a Parrot AI Reportes Menú Configuración Personal Inventarios Facturaci…" at bounding box center [784, 371] width 1568 height 743
click at [1033, 250] on li "Efectivo" at bounding box center [1135, 248] width 255 height 29
type input "71ecc2b3-912f-4da6-aaa3-5d5718c78c6f"
checkbox input "true"
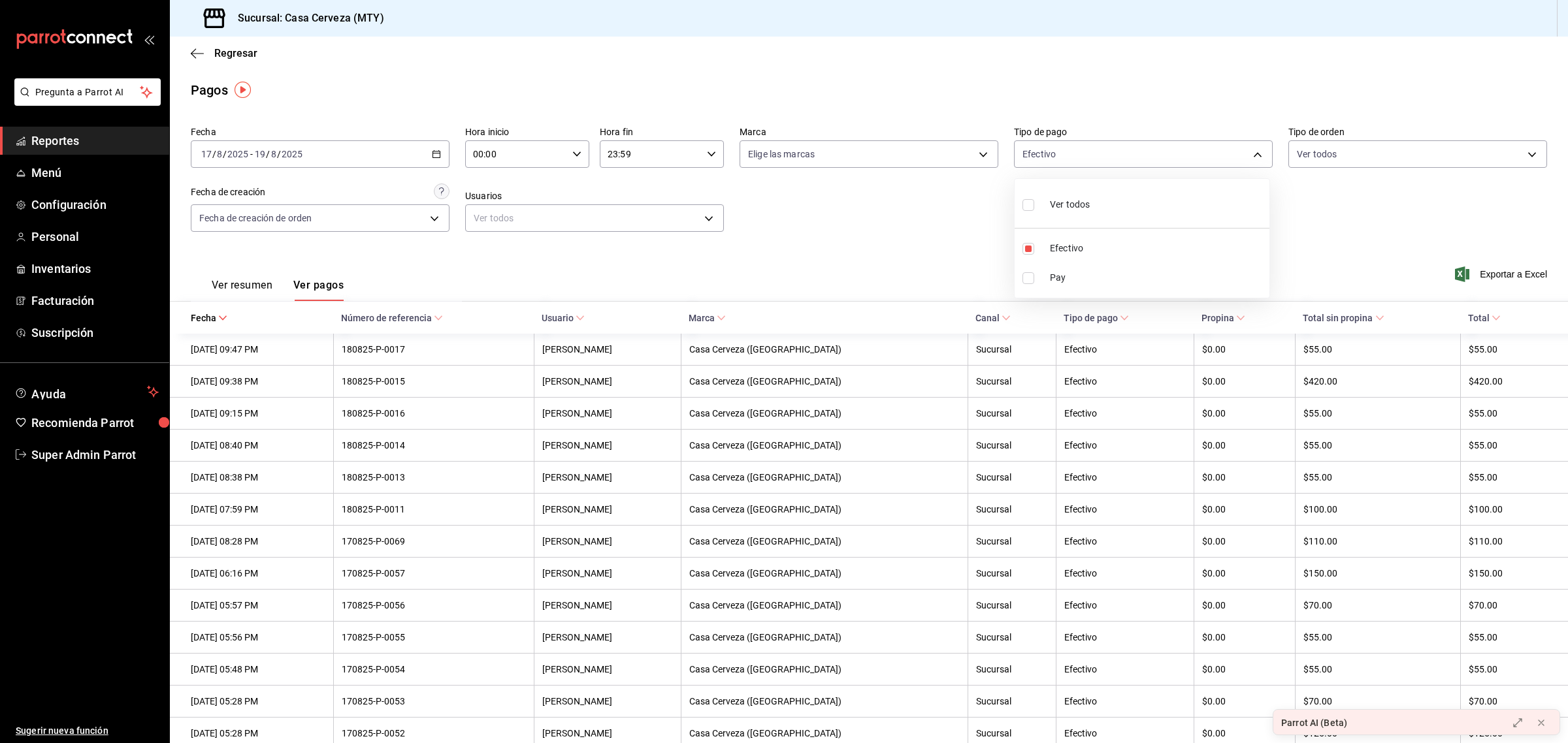
click at [958, 237] on div at bounding box center [784, 371] width 1568 height 743
click at [434, 151] on \(Stroke\) "button" at bounding box center [434, 151] width 1 height 1
click at [219, 284] on span "Mes actual" at bounding box center [252, 282] width 102 height 14
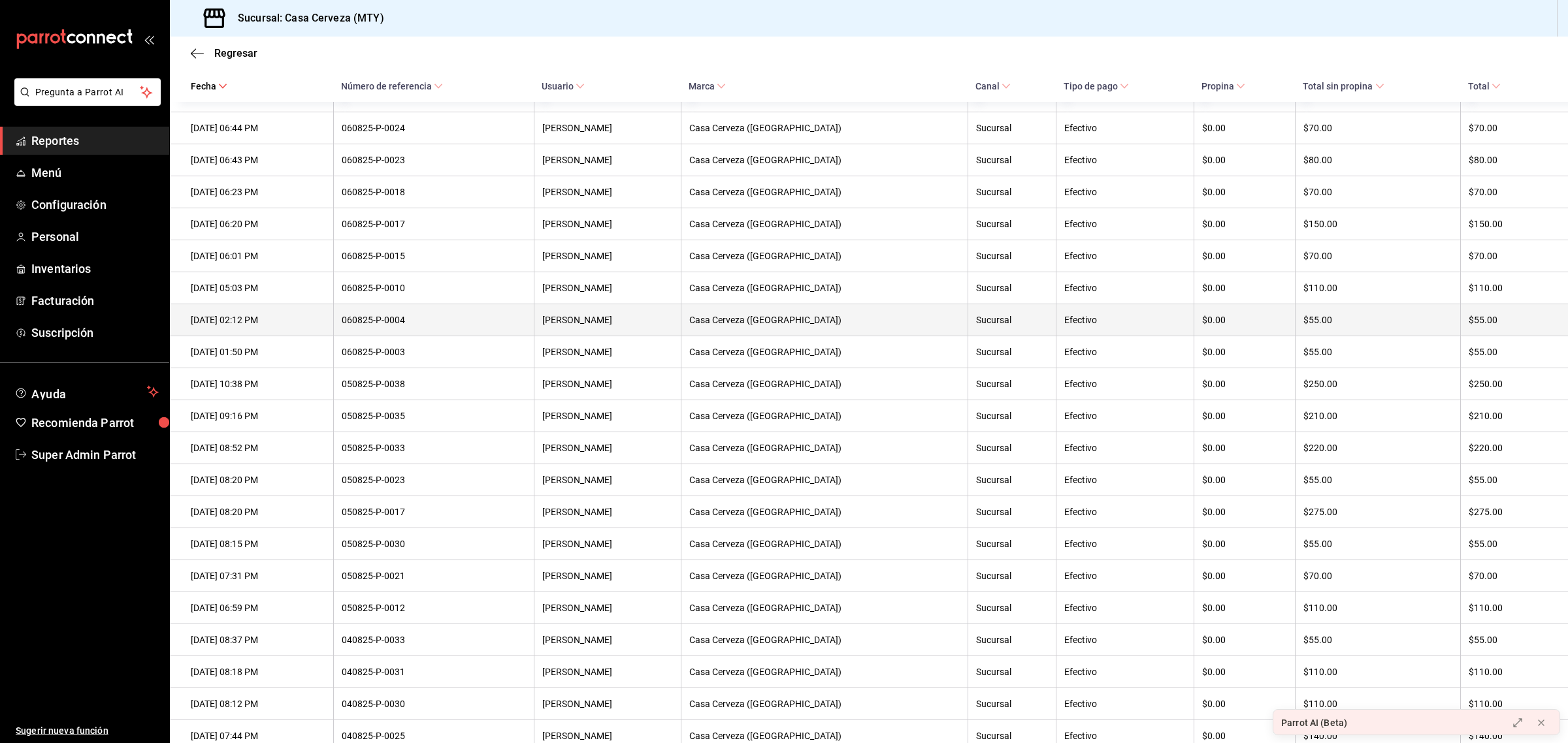
scroll to position [5274, 0]
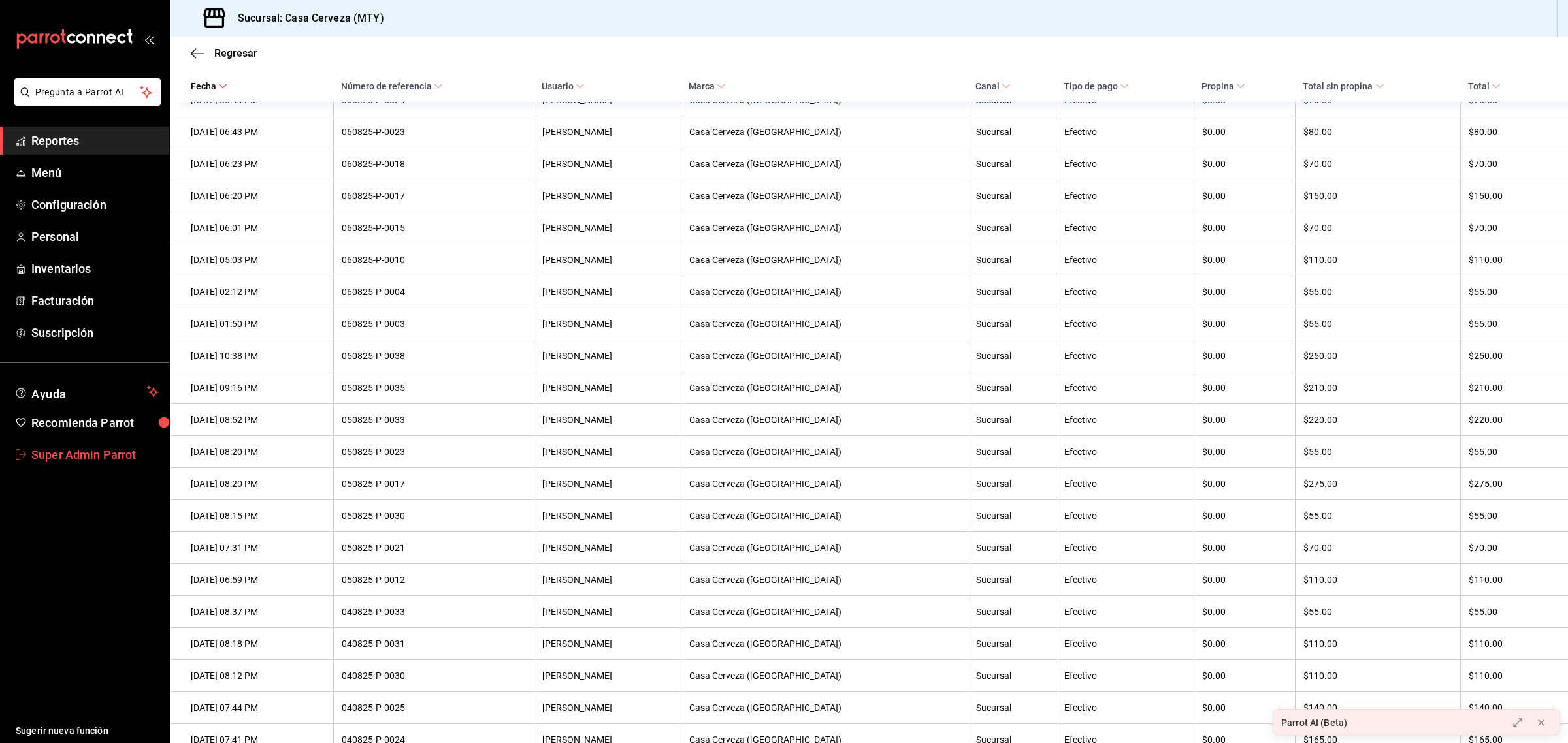
click at [44, 461] on span "Super Admin Parrot" at bounding box center [94, 455] width 127 height 18
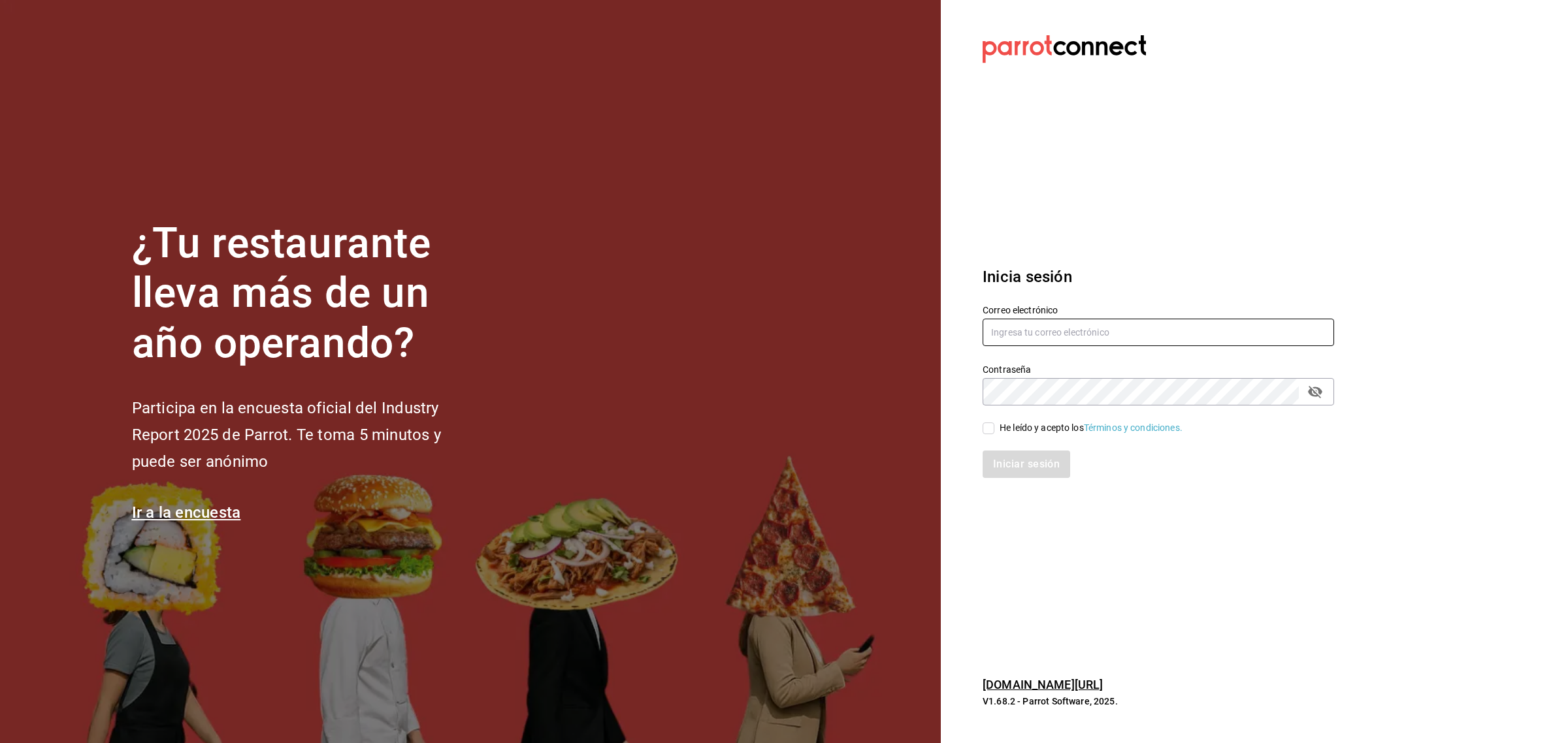
click at [1020, 328] on input "text" at bounding box center [1157, 331] width 351 height 27
type input "[EMAIL_ADDRESS][DOMAIN_NAME]"
click at [987, 426] on input "He leído y acepto los Términos y condiciones." at bounding box center [988, 428] width 11 height 11
checkbox input "true"
click at [996, 461] on button "Iniciar sesión" at bounding box center [1026, 464] width 89 height 27
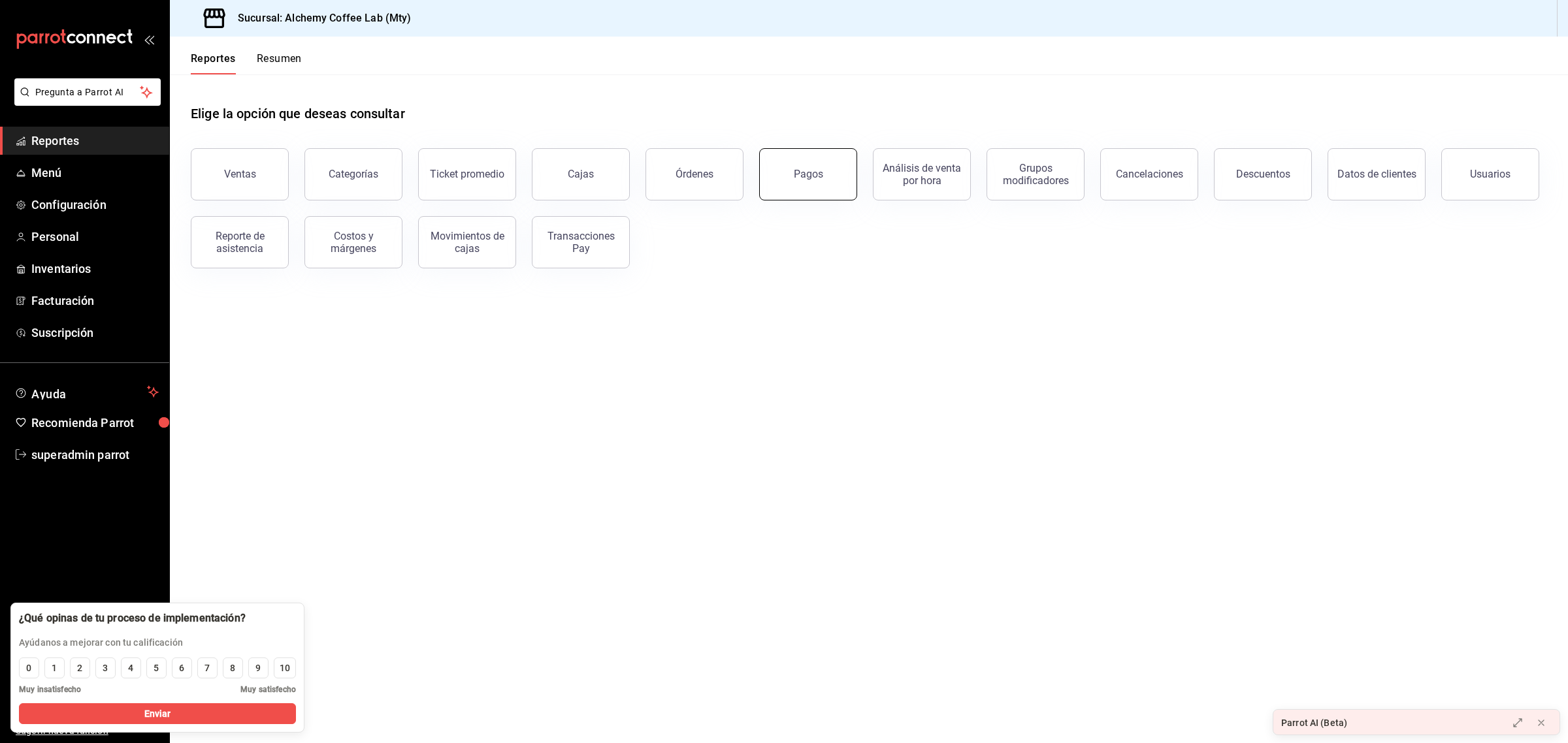
click at [767, 191] on button "Pagos" at bounding box center [808, 173] width 98 height 52
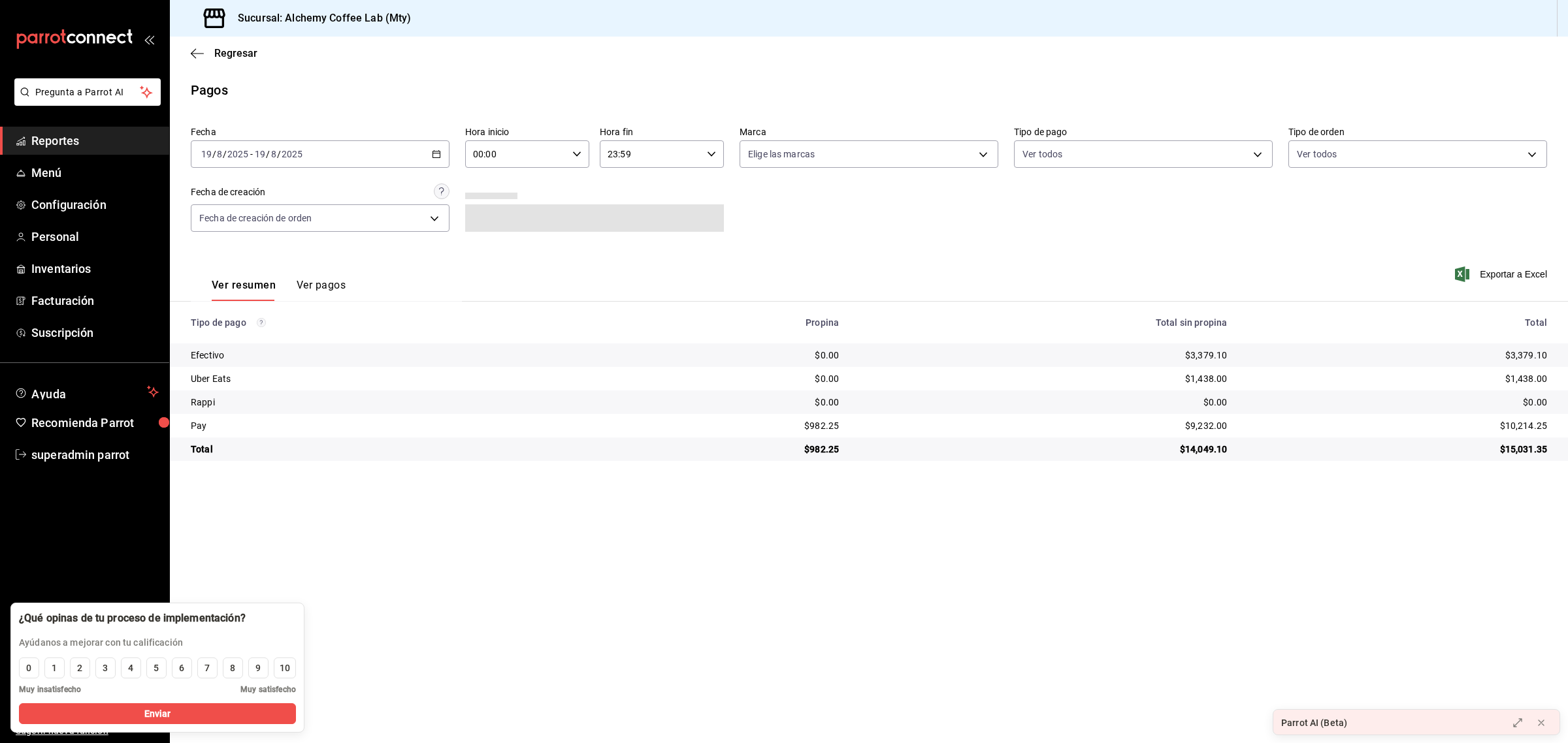
click at [397, 153] on div "2025-08-19 19 / 8 / 2025 - 2025-08-19 19 / 8 / 2025" at bounding box center [320, 153] width 259 height 27
click at [244, 272] on li "Mes actual" at bounding box center [252, 282] width 122 height 29
click at [320, 284] on button "Ver pagos" at bounding box center [321, 290] width 49 height 23
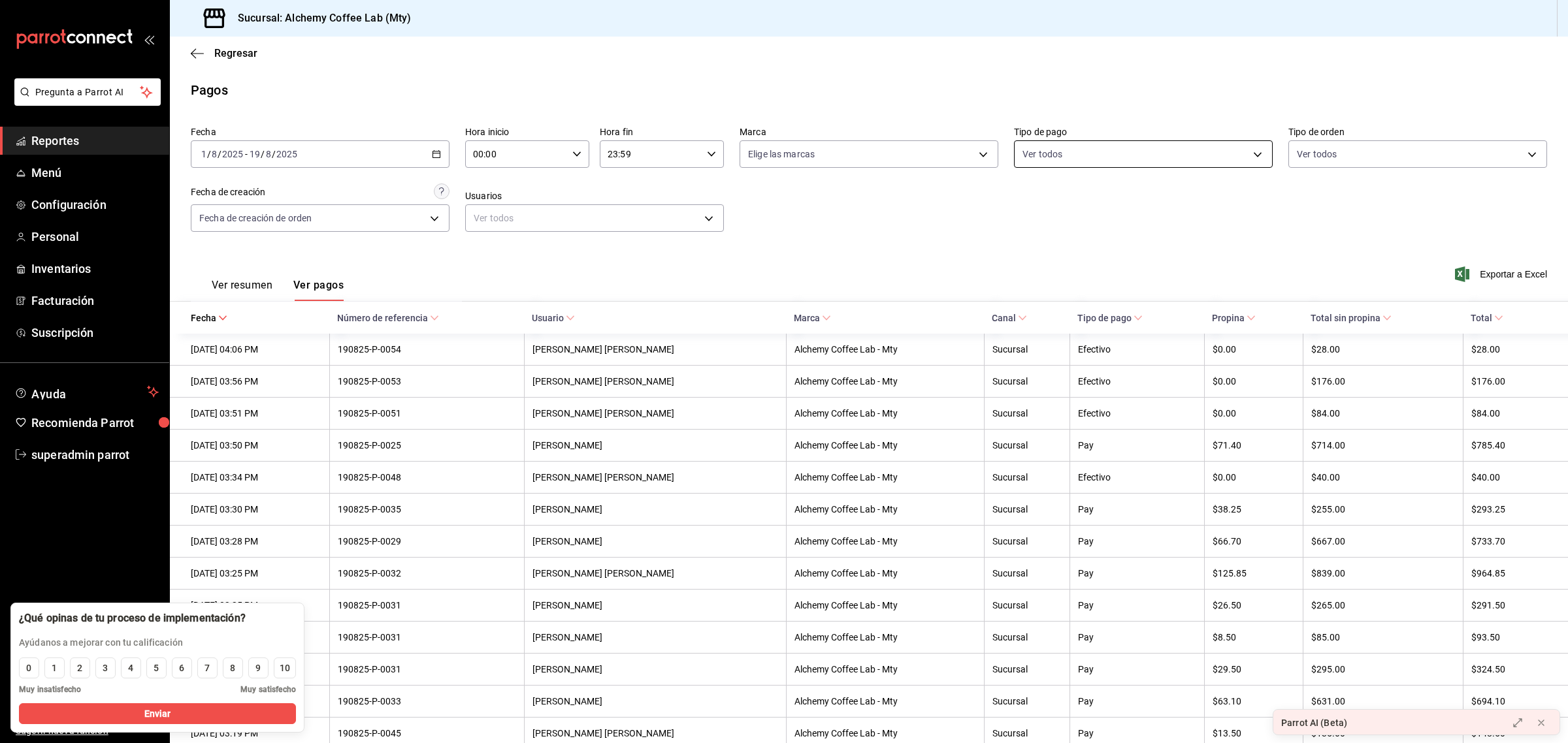
click at [1046, 155] on body "Pregunta a Parrot AI Reportes Menú Configuración Personal Inventarios Facturaci…" at bounding box center [784, 371] width 1568 height 743
click at [1023, 310] on input "checkbox" at bounding box center [1021, 307] width 11 height 11
checkbox input "true"
type input "61356a51-d45f-40e2-bce7-c8b9f568b24d"
click at [883, 194] on div at bounding box center [784, 371] width 1568 height 743
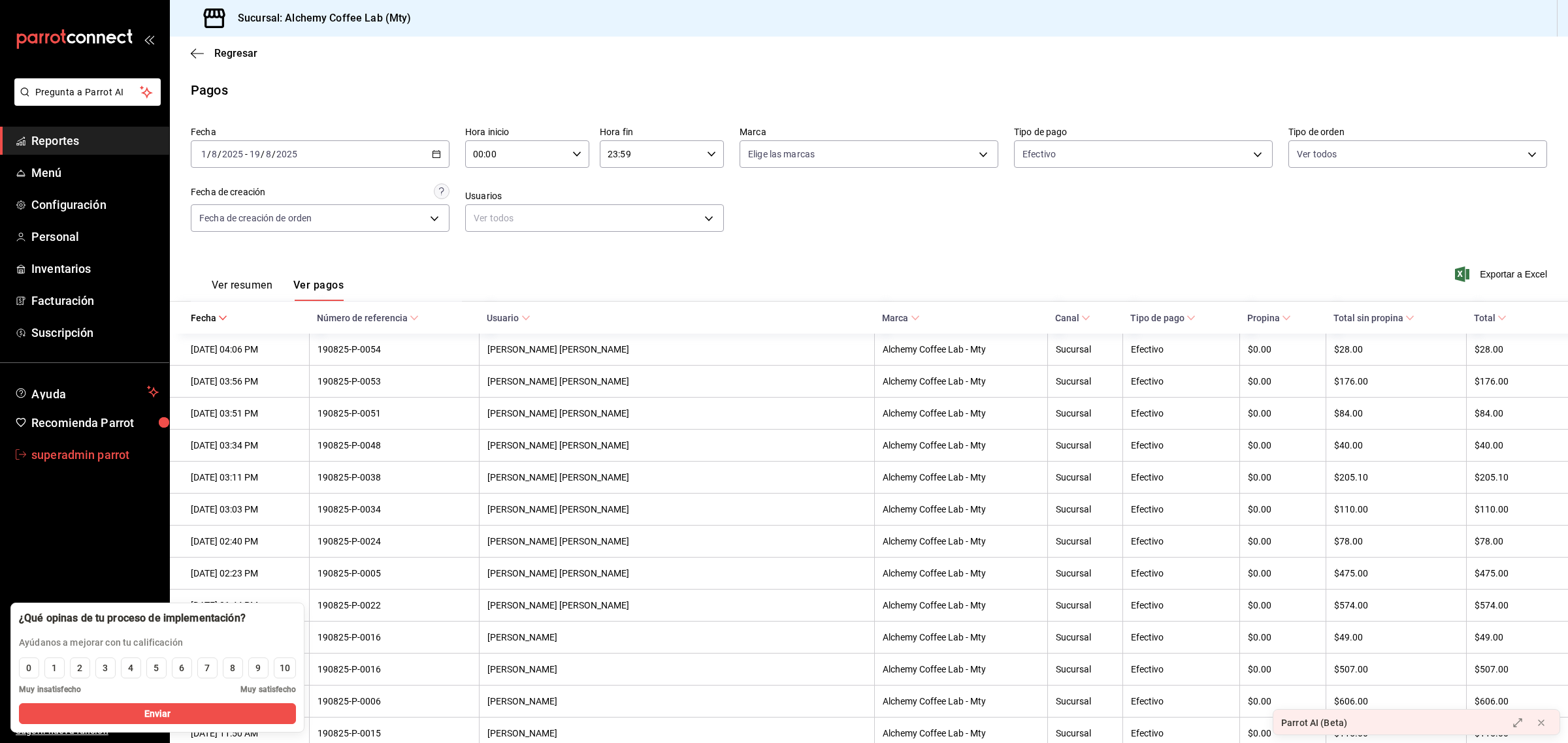
click at [114, 461] on span "superadmin parrot" at bounding box center [94, 455] width 127 height 18
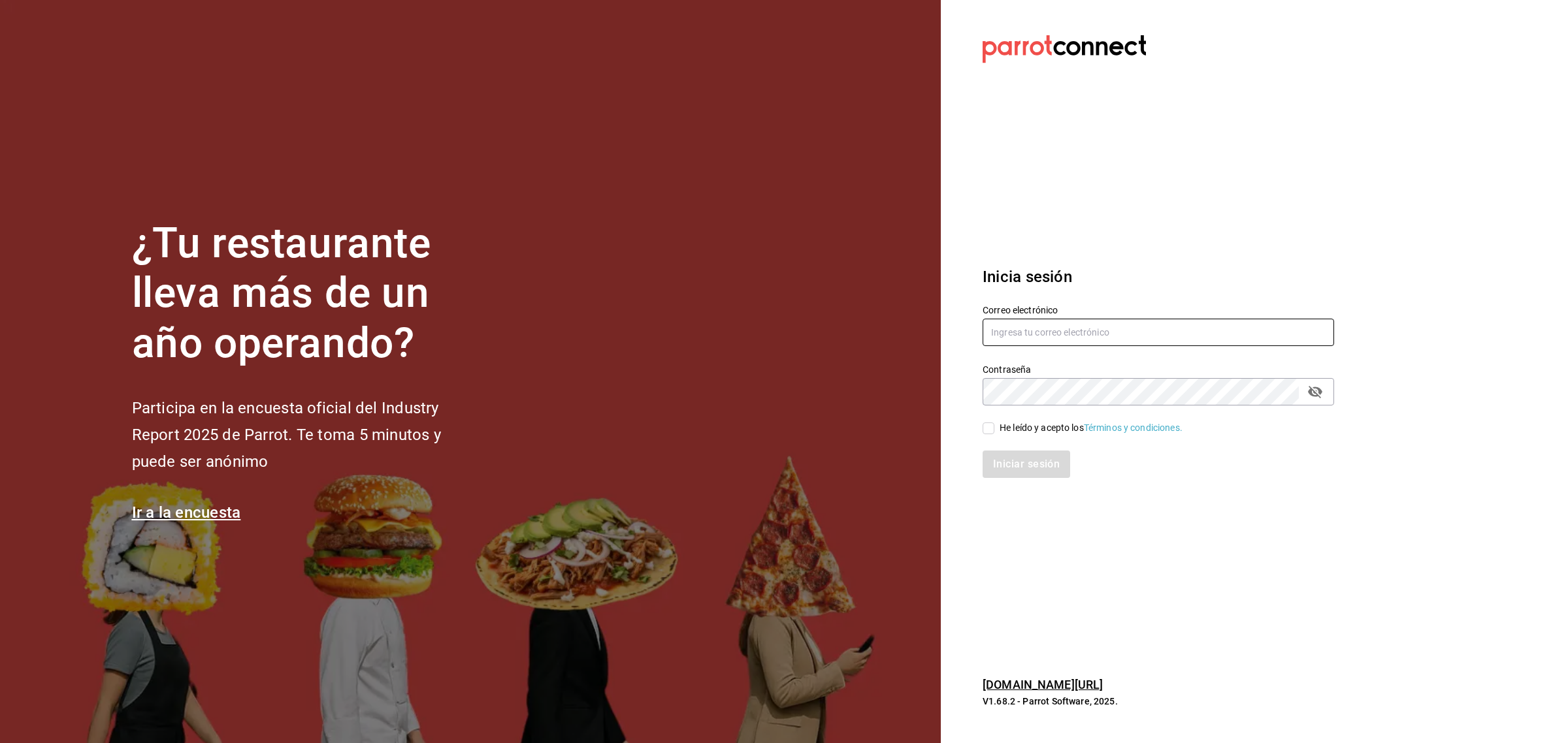
click at [1049, 334] on input "text" at bounding box center [1157, 331] width 351 height 27
type input "goldenespresso@bajacalifornia.com"
click at [992, 426] on input "He leído y acepto los Términos y condiciones." at bounding box center [988, 428] width 11 height 11
checkbox input "true"
click at [994, 466] on button "Iniciar sesión" at bounding box center [1026, 464] width 89 height 27
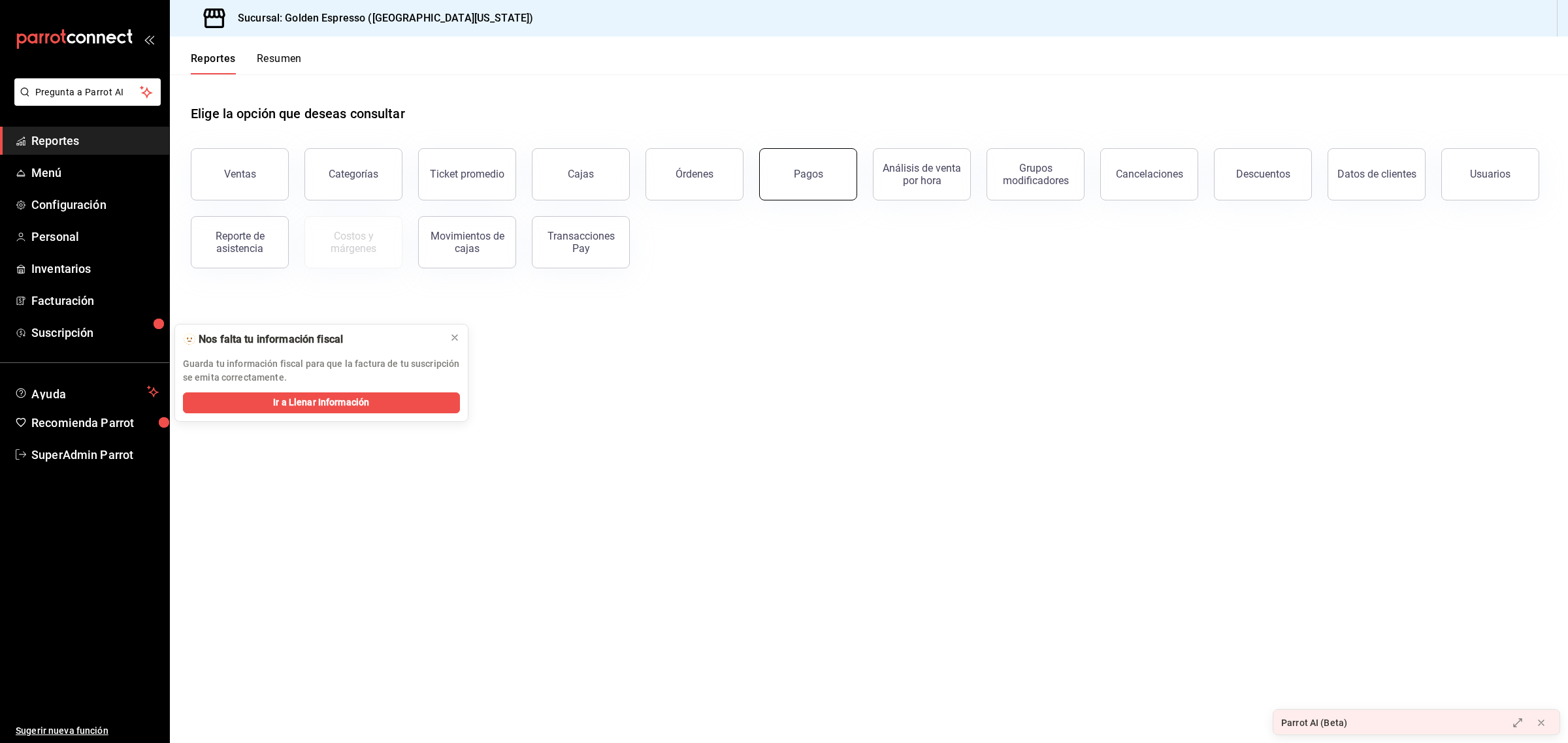
click at [824, 159] on button "Pagos" at bounding box center [808, 173] width 98 height 52
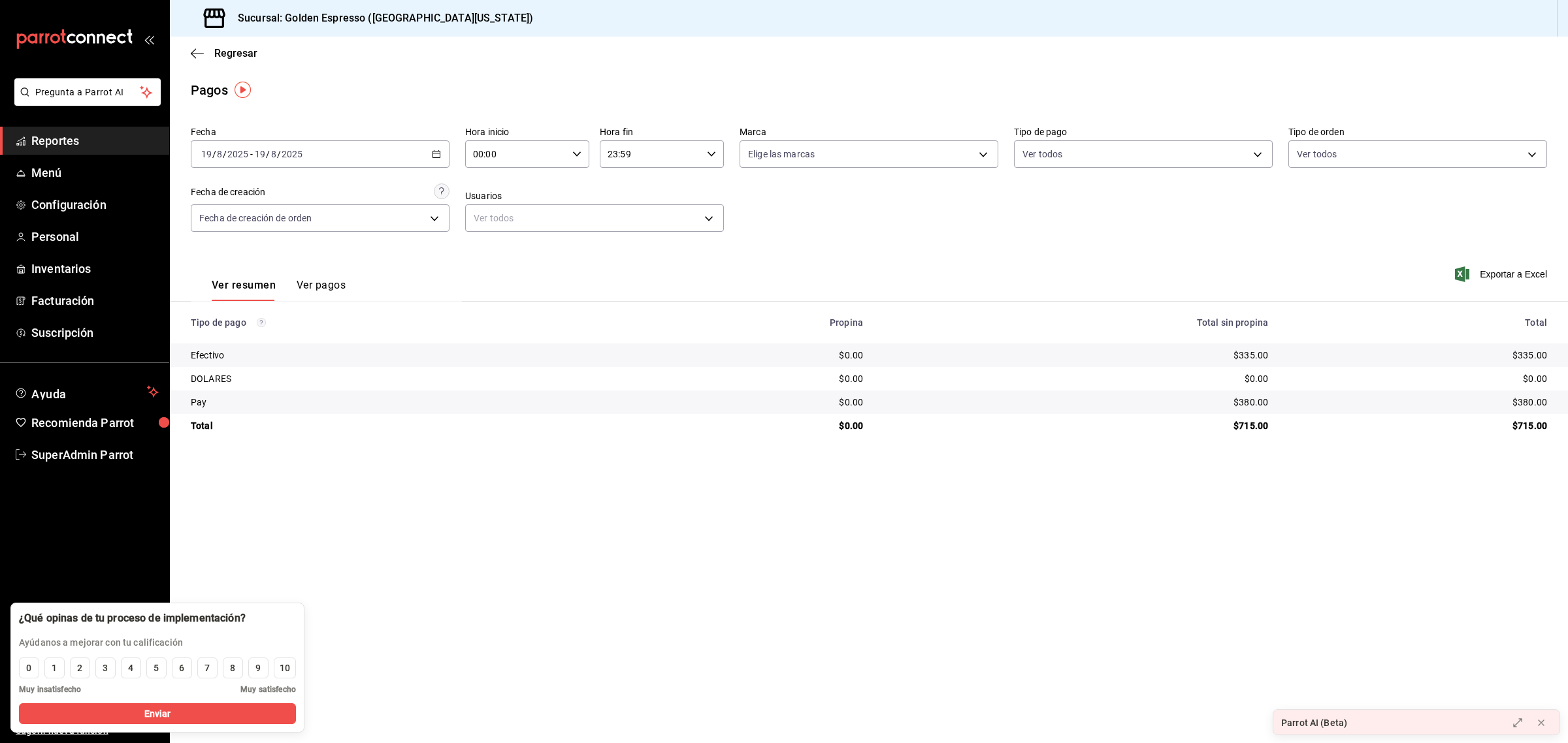
click at [327, 282] on button "Ver pagos" at bounding box center [321, 290] width 49 height 23
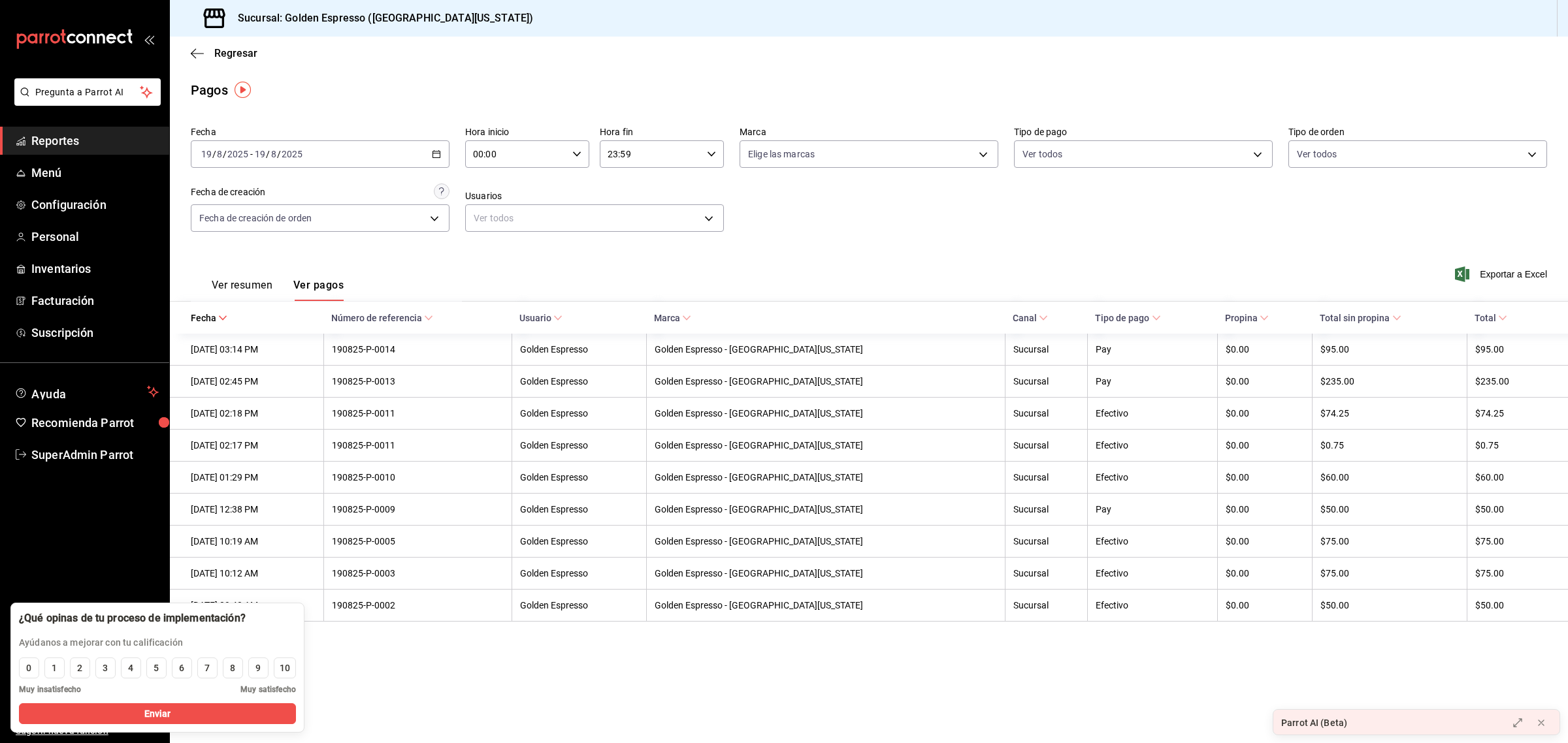
click at [439, 154] on icon "button" at bounding box center [436, 154] width 9 height 9
click at [225, 284] on span "Mes actual" at bounding box center [252, 282] width 102 height 14
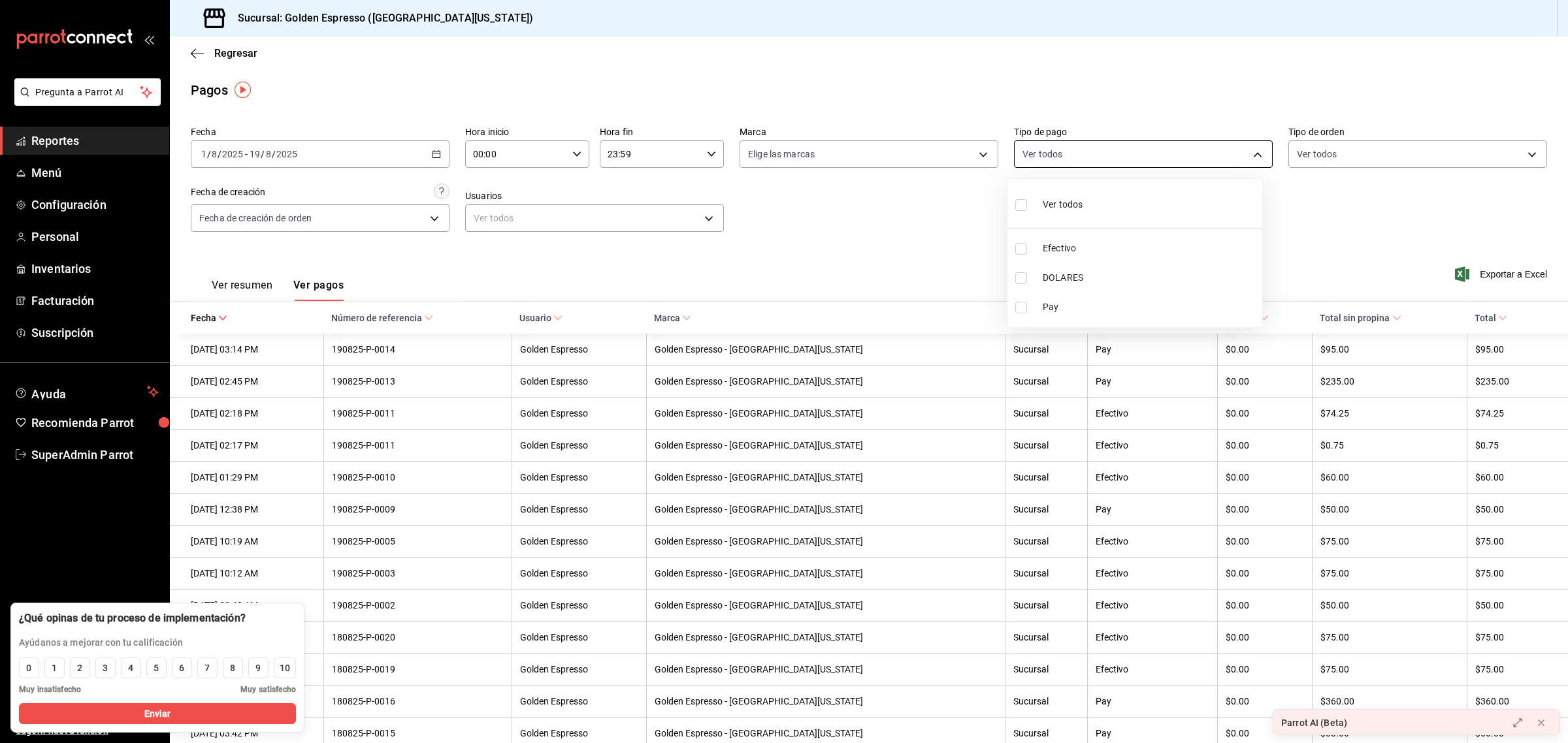
click at [1053, 161] on body "Pregunta a Parrot AI Reportes Menú Configuración Personal Inventarios Facturaci…" at bounding box center [784, 371] width 1568 height 743
click at [1021, 249] on input "checkbox" at bounding box center [1021, 249] width 11 height 11
checkbox input "true"
type input "d9025614-75fa-43ce-999a-8b7f3c69b2c3"
click at [898, 208] on div at bounding box center [784, 371] width 1568 height 743
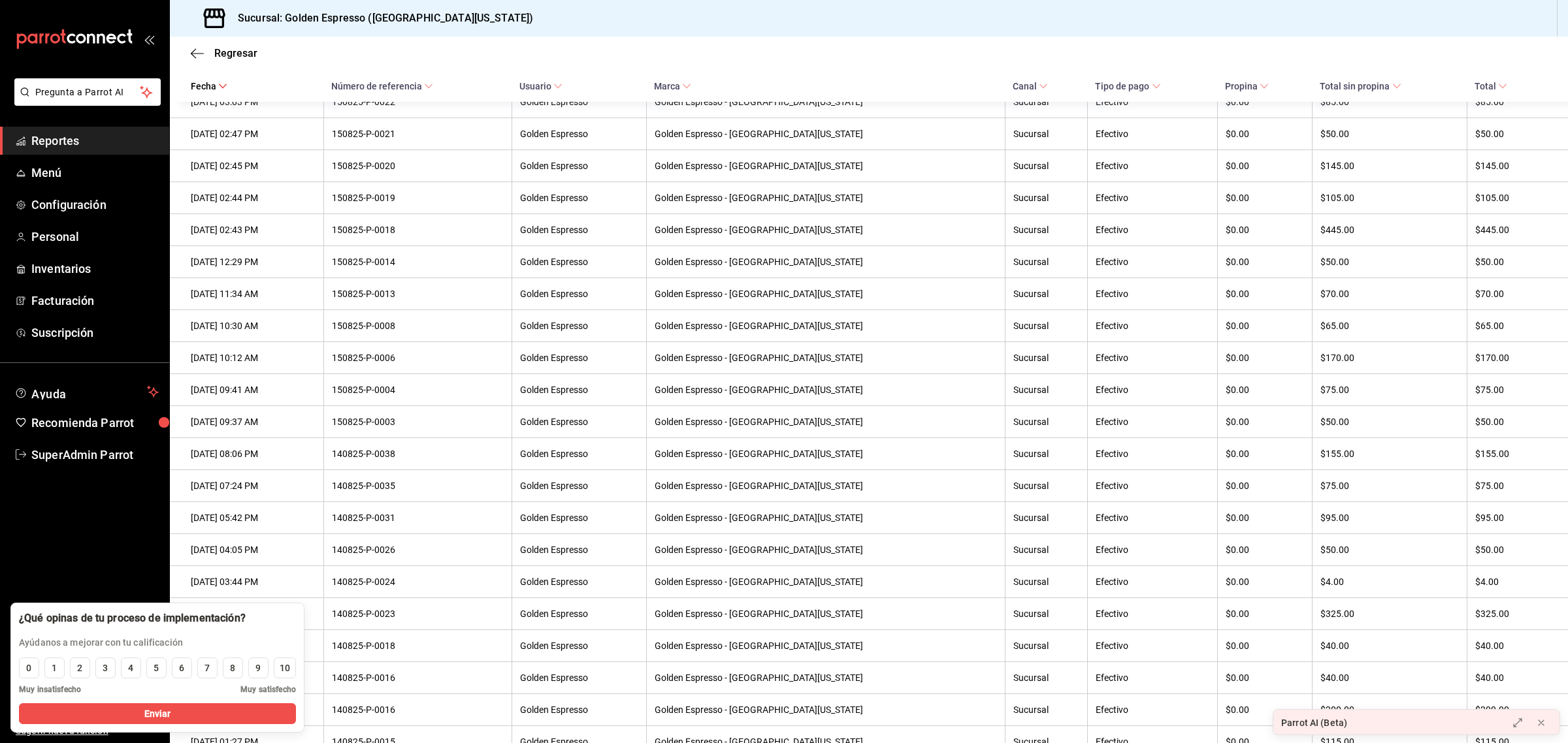
scroll to position [2137, 0]
click at [41, 452] on span "SuperAdmin Parrot" at bounding box center [94, 455] width 127 height 18
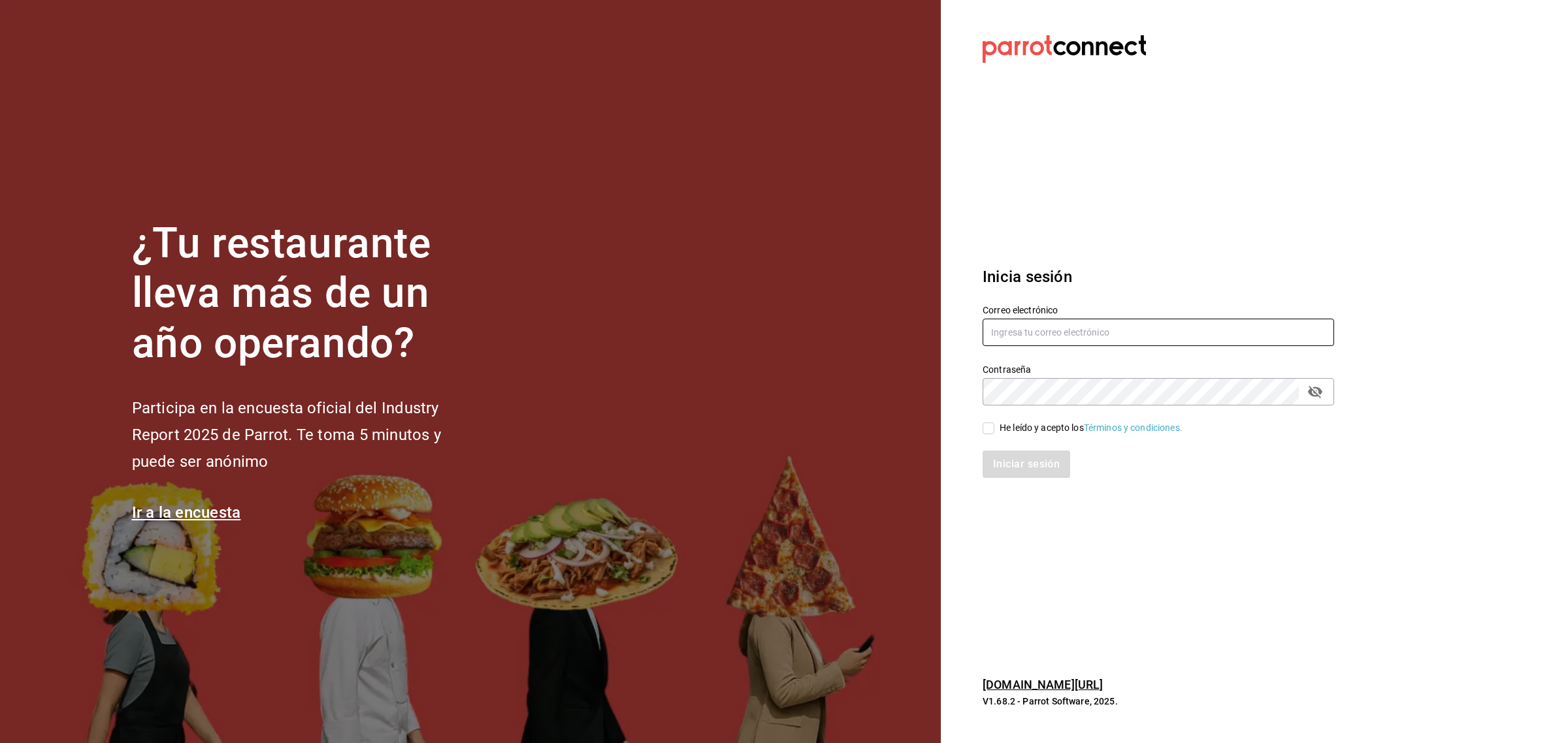
click at [1023, 333] on input "text" at bounding box center [1157, 331] width 351 height 27
type input "[EMAIL_ADDRESS][DOMAIN_NAME]"
click at [991, 428] on input "He leído y acepto los Términos y condiciones." at bounding box center [988, 428] width 11 height 11
checkbox input "true"
click at [994, 461] on button "Iniciar sesión" at bounding box center [1026, 464] width 89 height 27
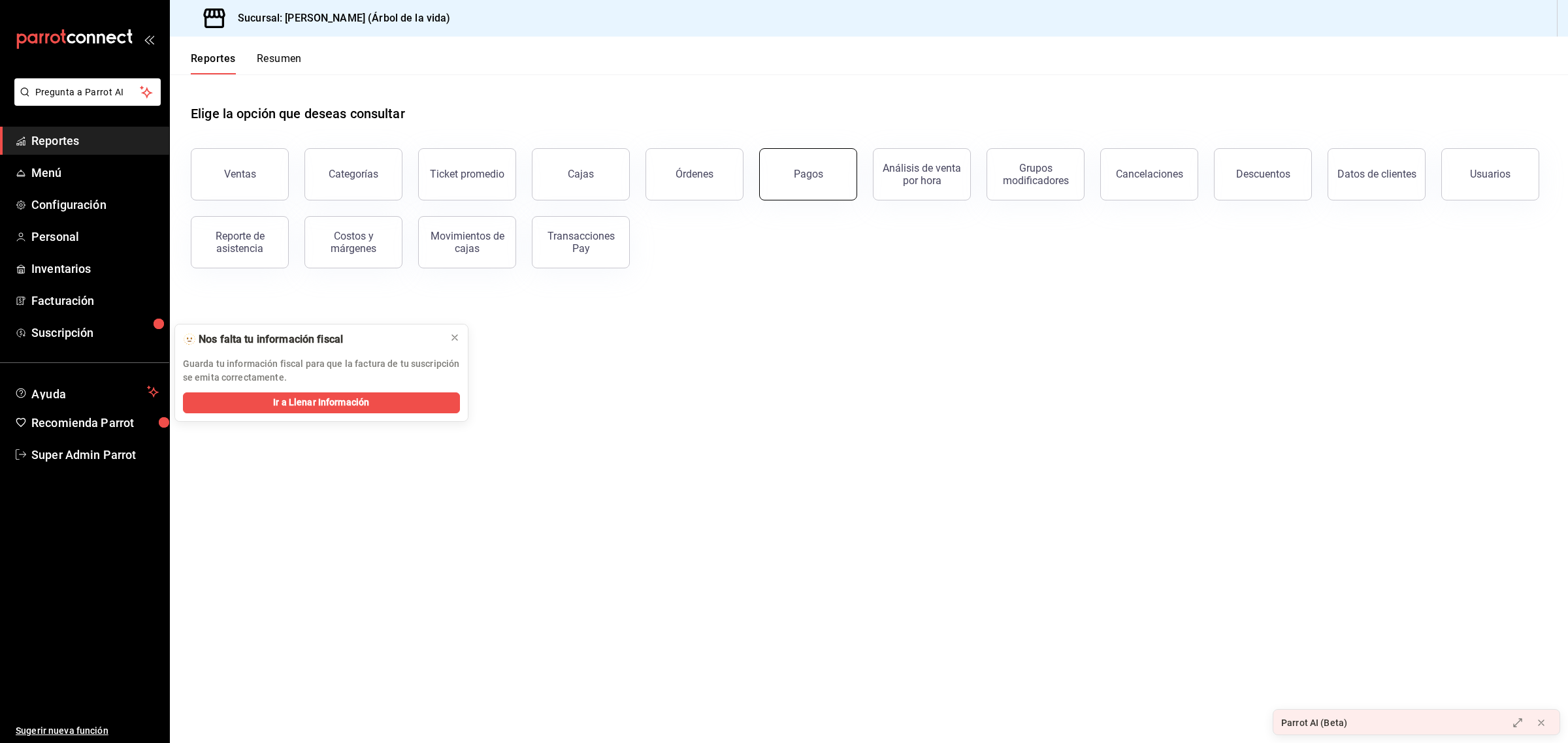
click at [805, 181] on button "Pagos" at bounding box center [808, 173] width 98 height 52
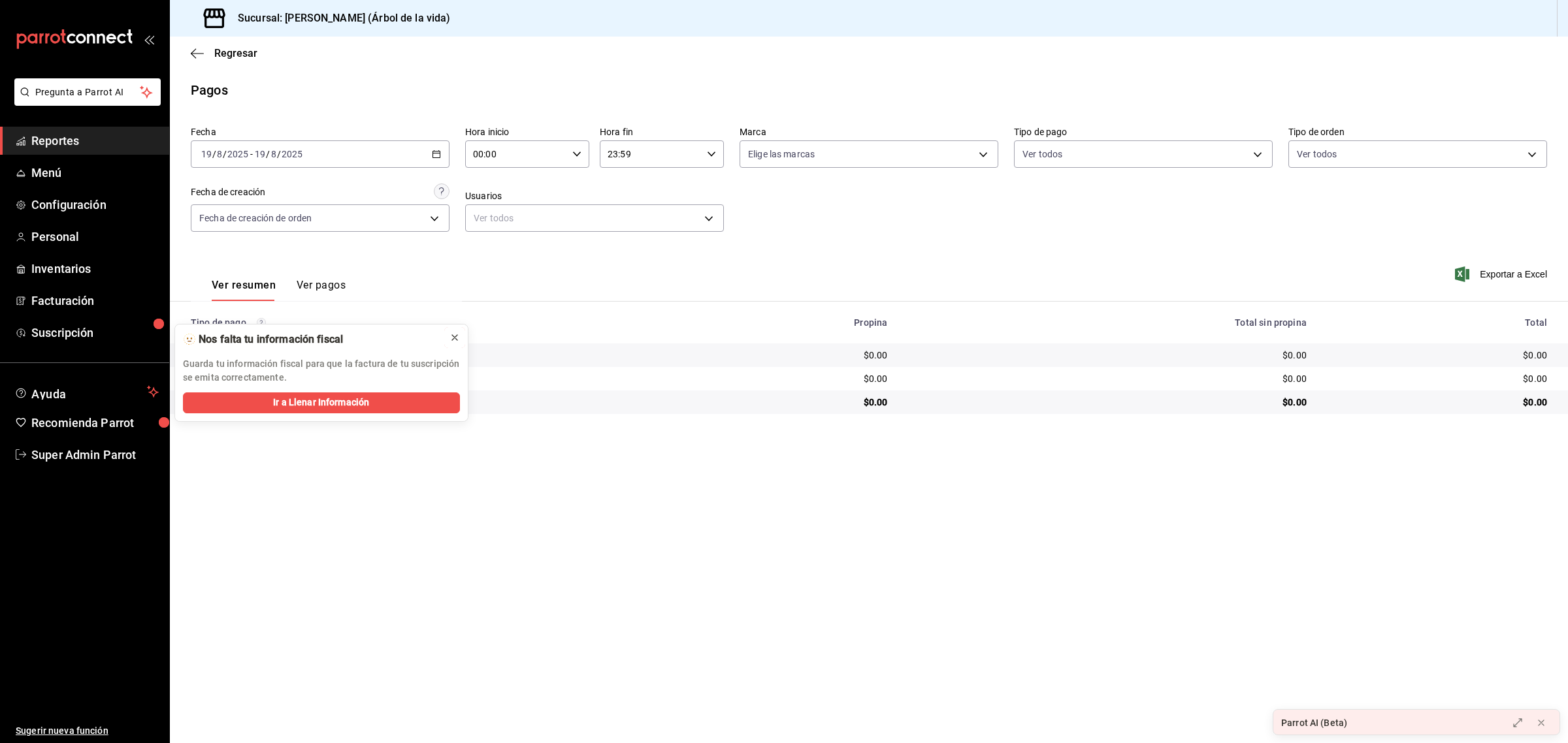
click at [453, 337] on icon at bounding box center [455, 338] width 6 height 6
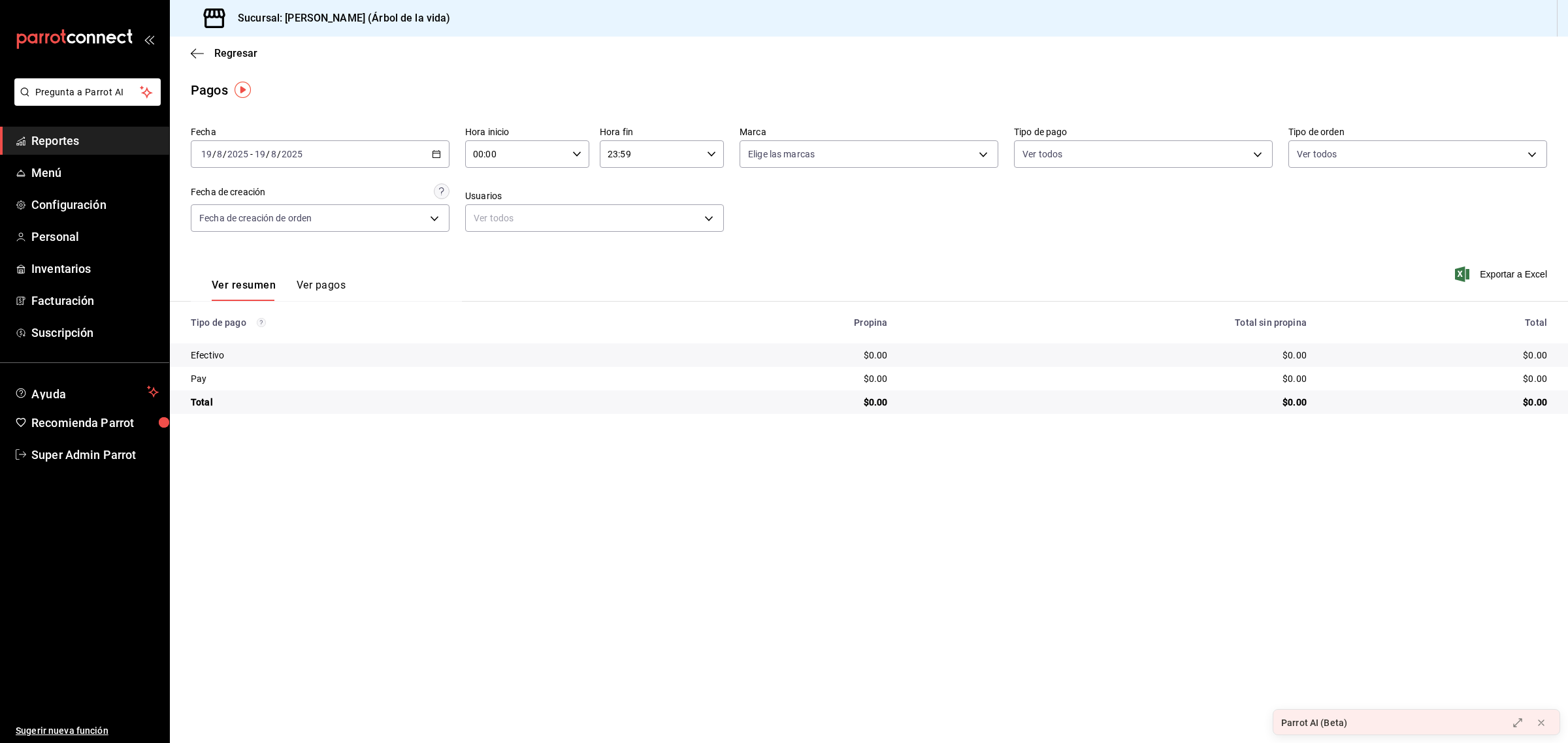
click at [330, 285] on button "Ver pagos" at bounding box center [321, 290] width 49 height 23
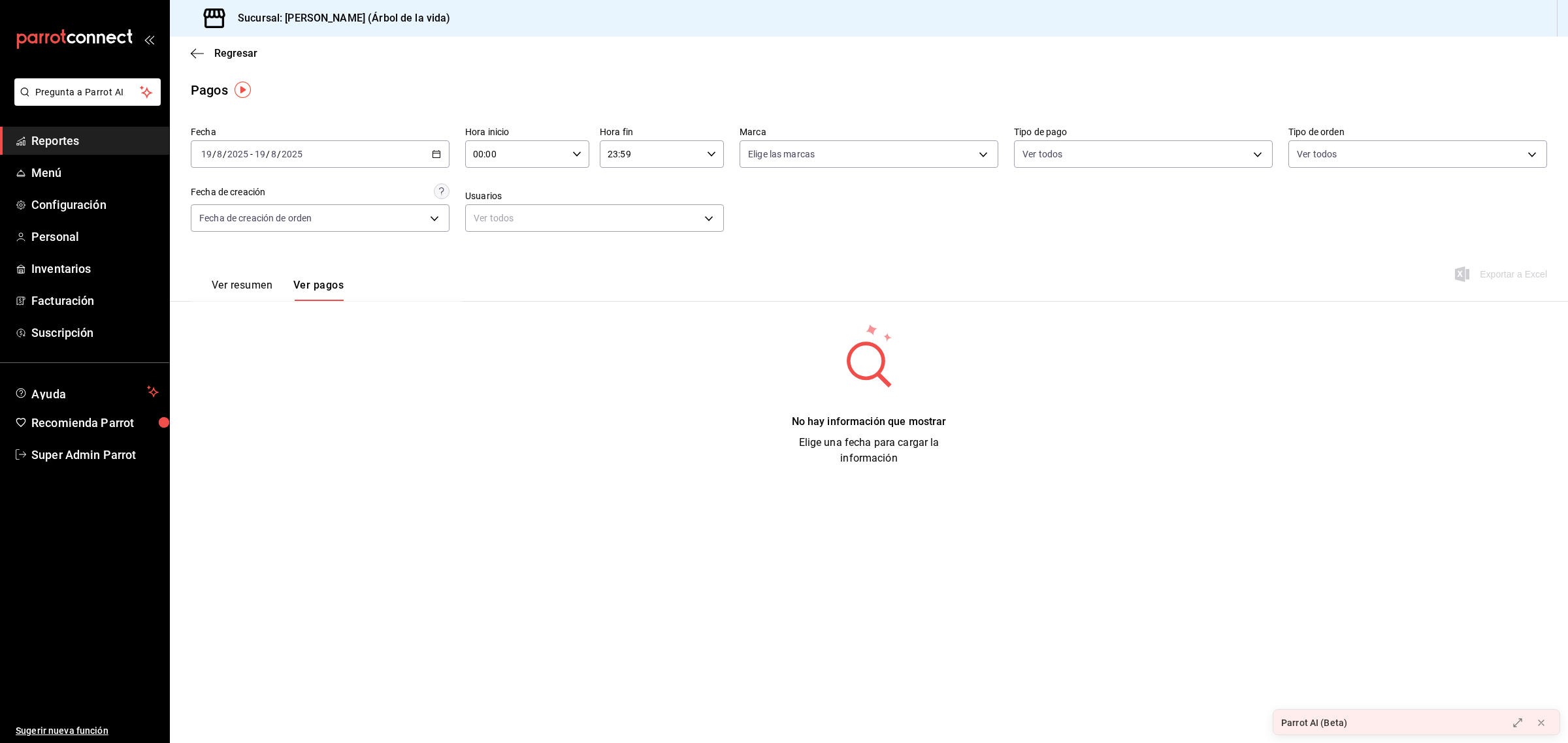
click at [272, 285] on button "Ver resumen" at bounding box center [242, 290] width 61 height 23
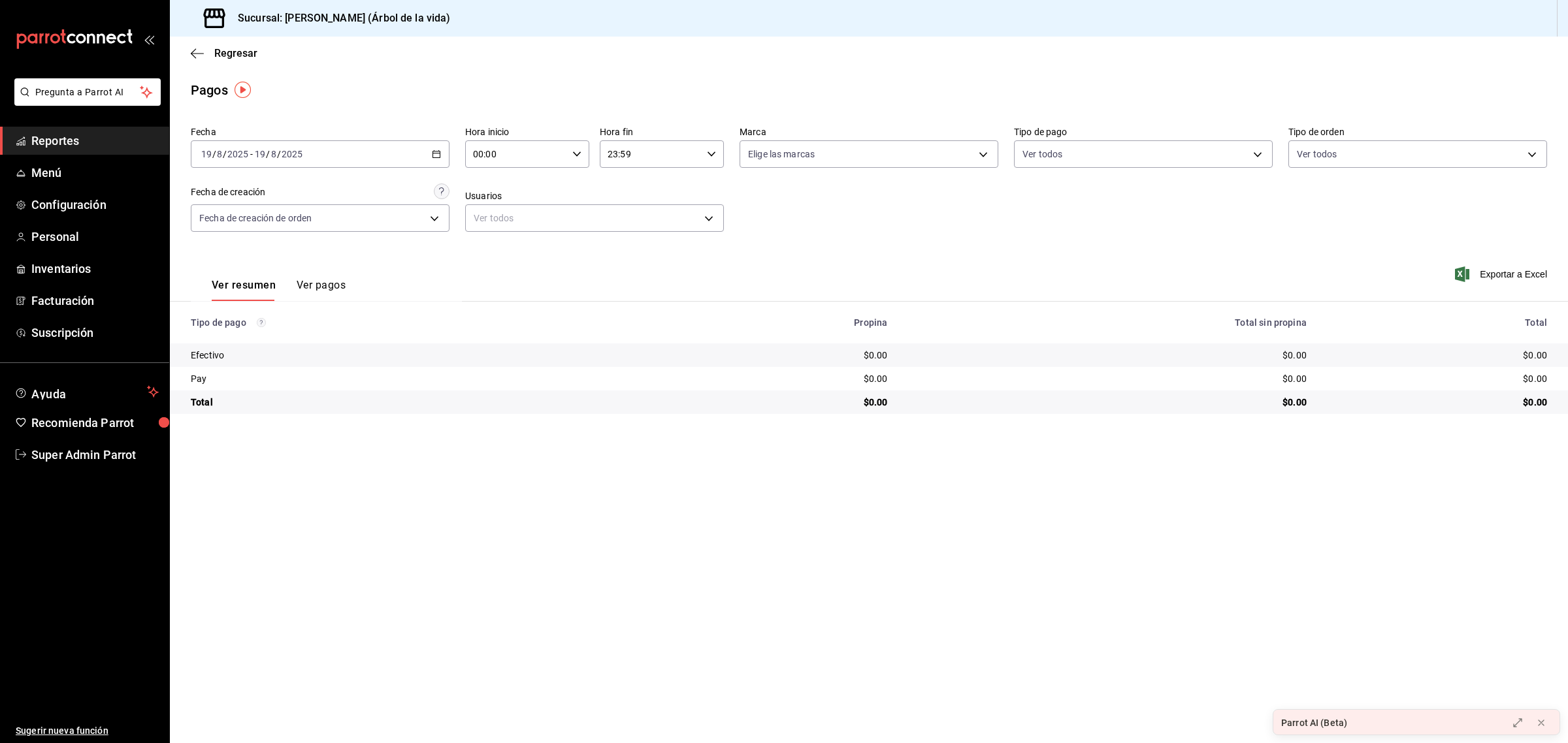
click at [299, 286] on button "Ver pagos" at bounding box center [321, 290] width 49 height 23
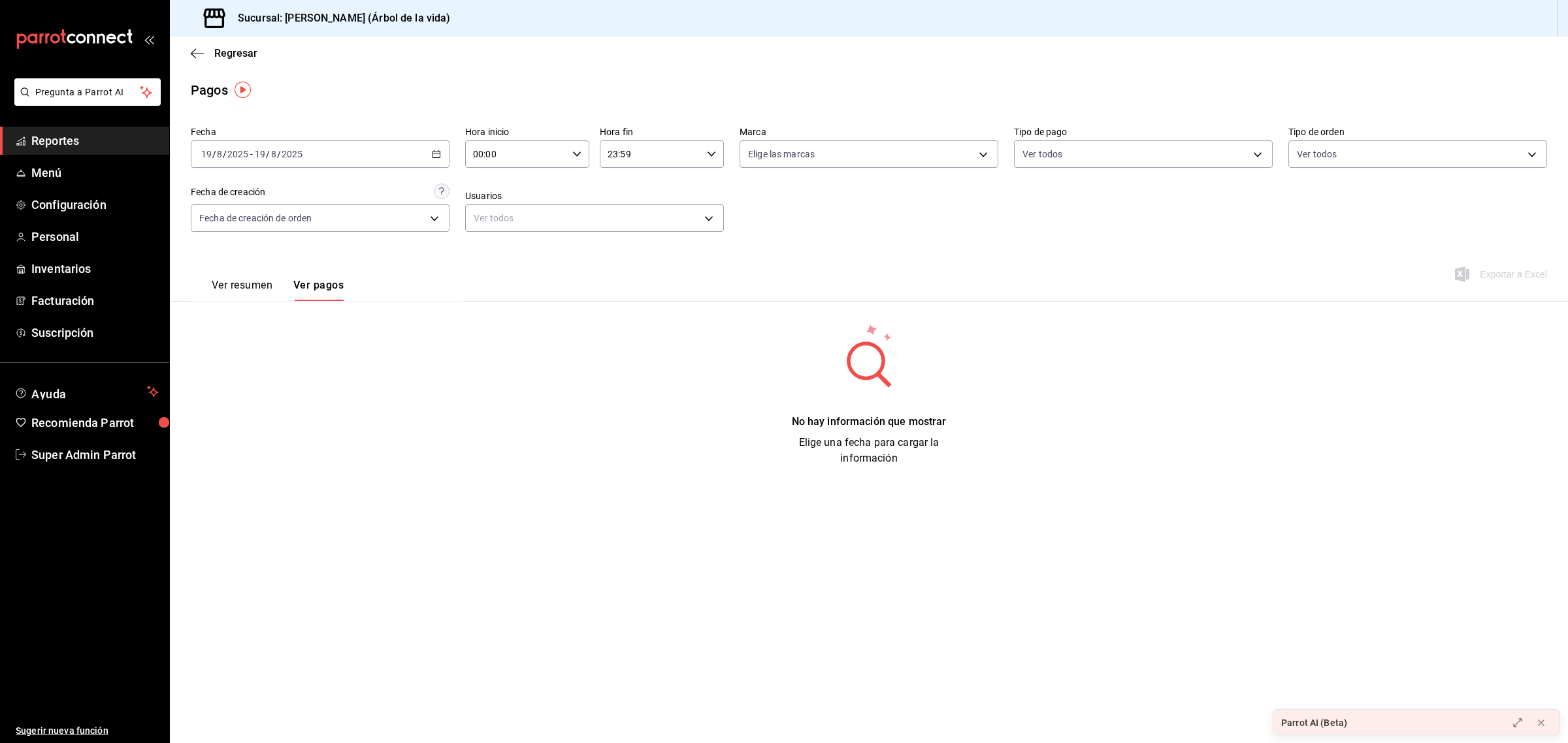
click at [261, 286] on button "Ver resumen" at bounding box center [242, 290] width 61 height 23
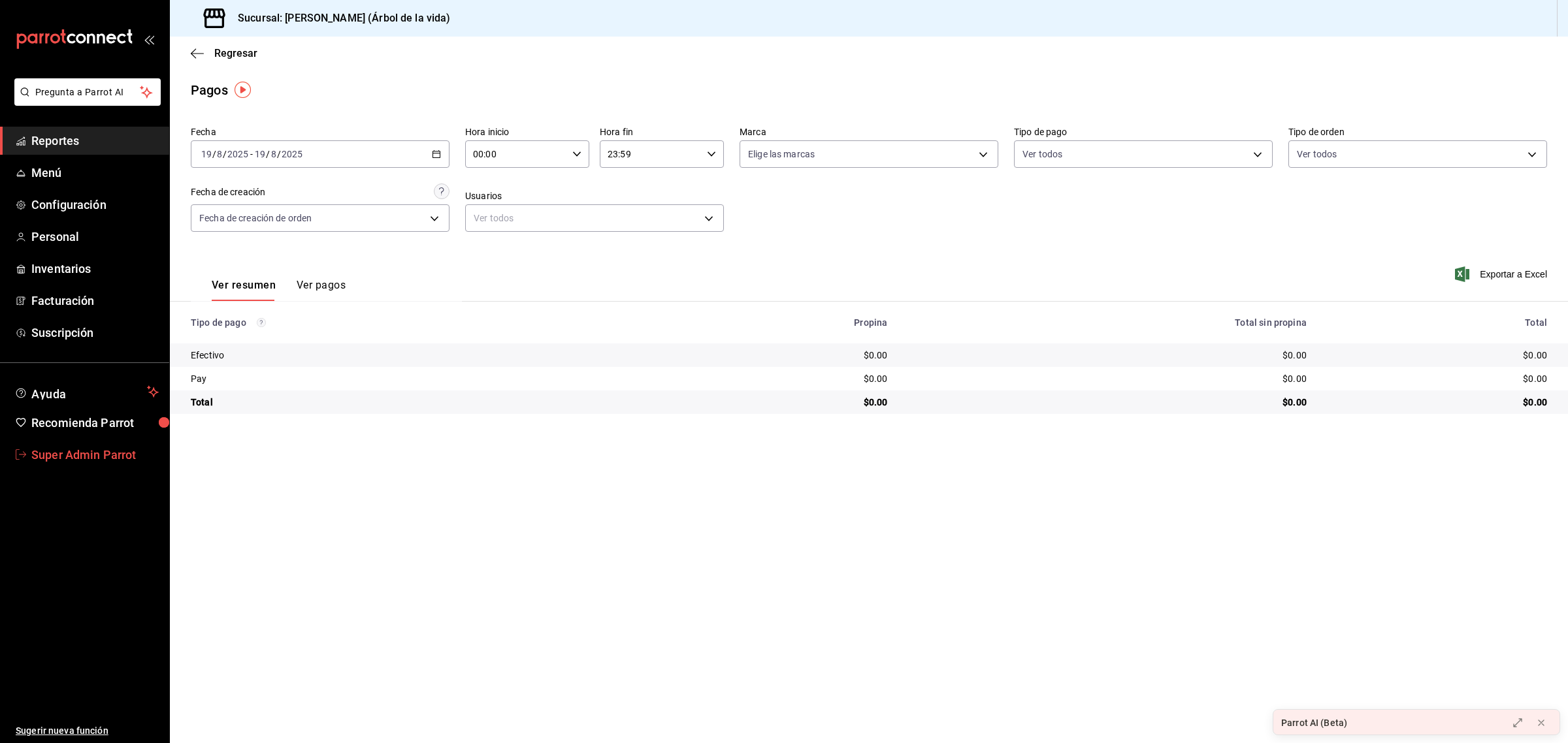
click at [124, 454] on span "Super Admin Parrot" at bounding box center [94, 455] width 127 height 18
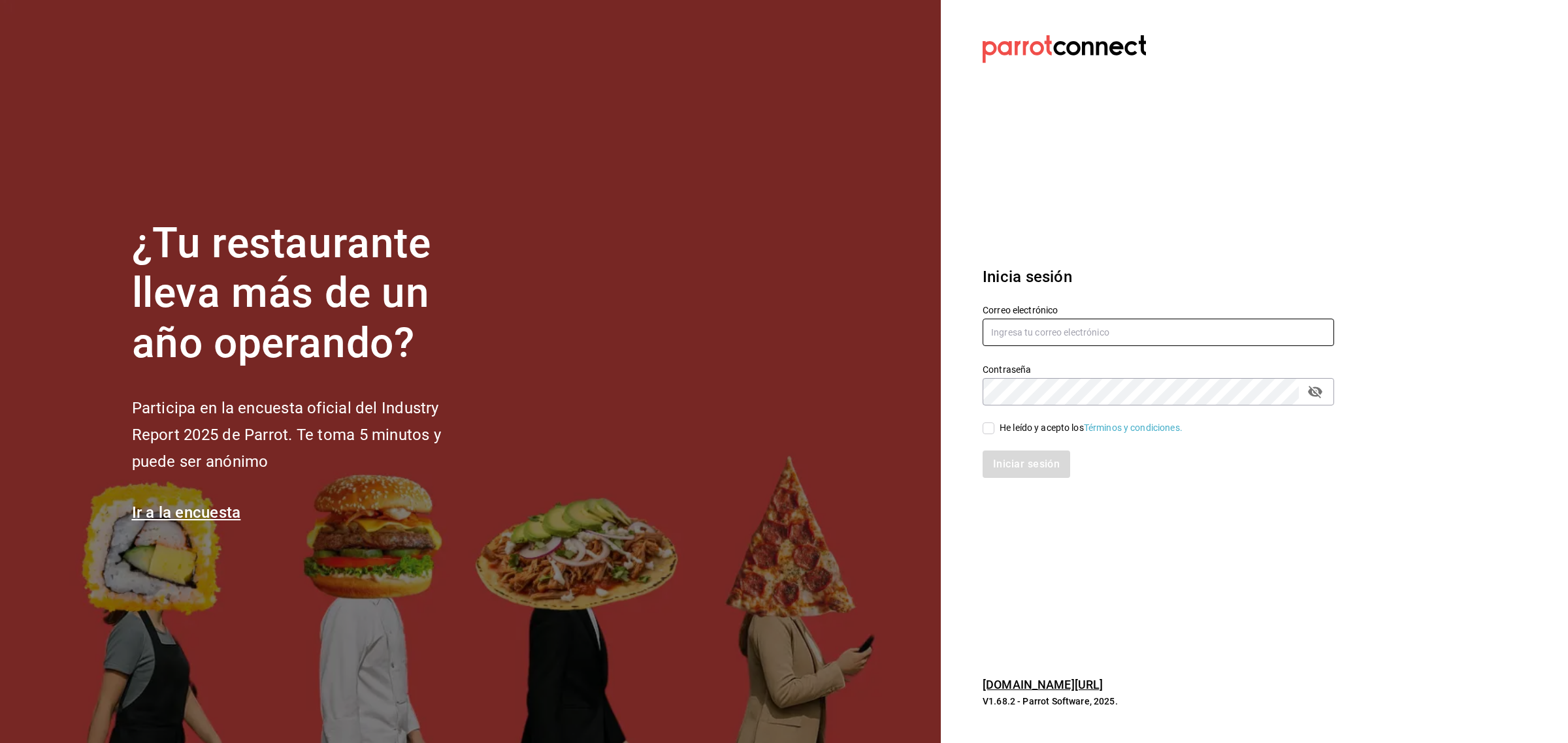
click at [1043, 329] on input "text" at bounding box center [1157, 331] width 351 height 27
type input "bazar@cervecero.com"
click at [987, 429] on input "He leído y acepto los Términos y condiciones." at bounding box center [988, 428] width 11 height 11
checkbox input "true"
click at [1007, 465] on button "Iniciar sesión" at bounding box center [1026, 464] width 89 height 27
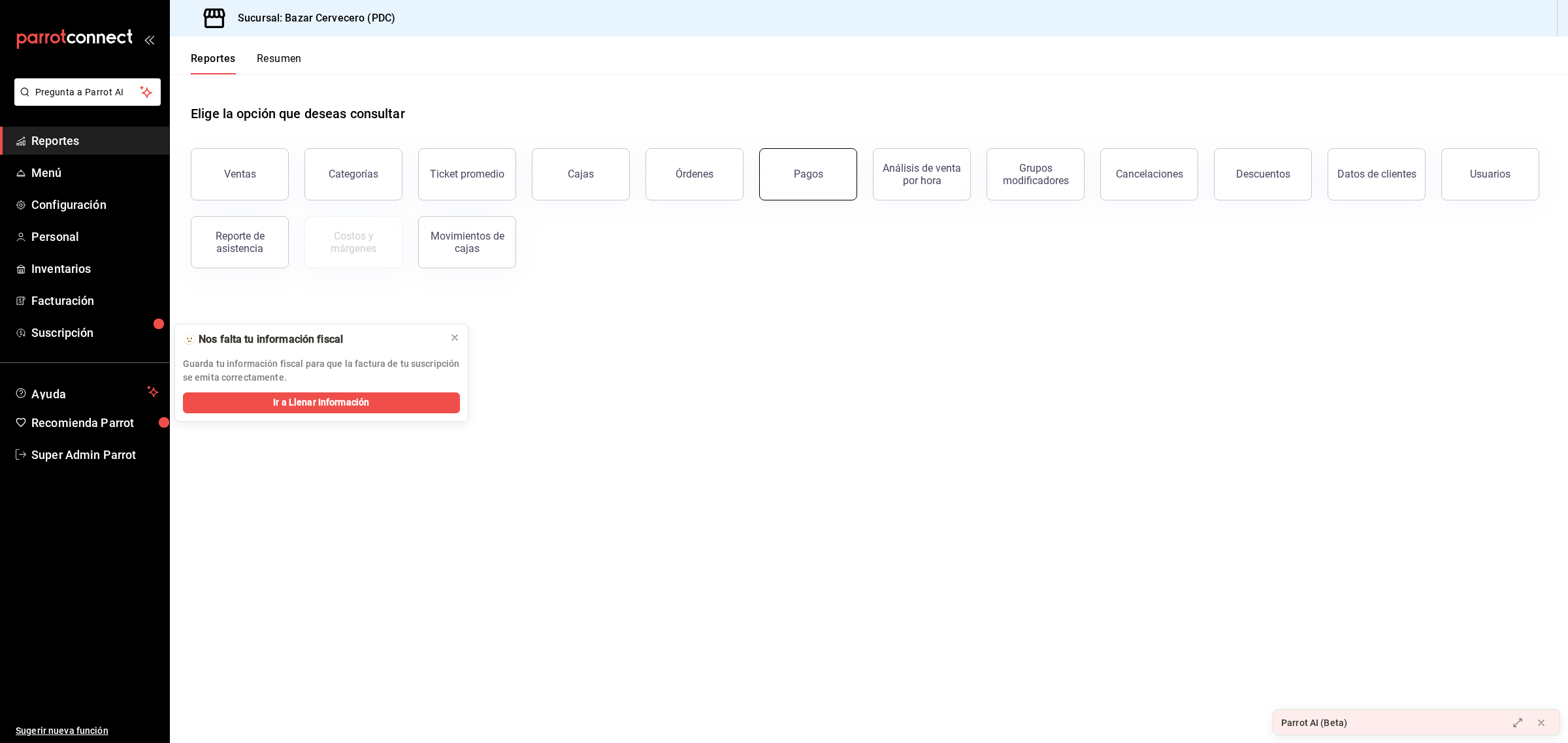
click at [788, 174] on button "Pagos" at bounding box center [808, 173] width 98 height 52
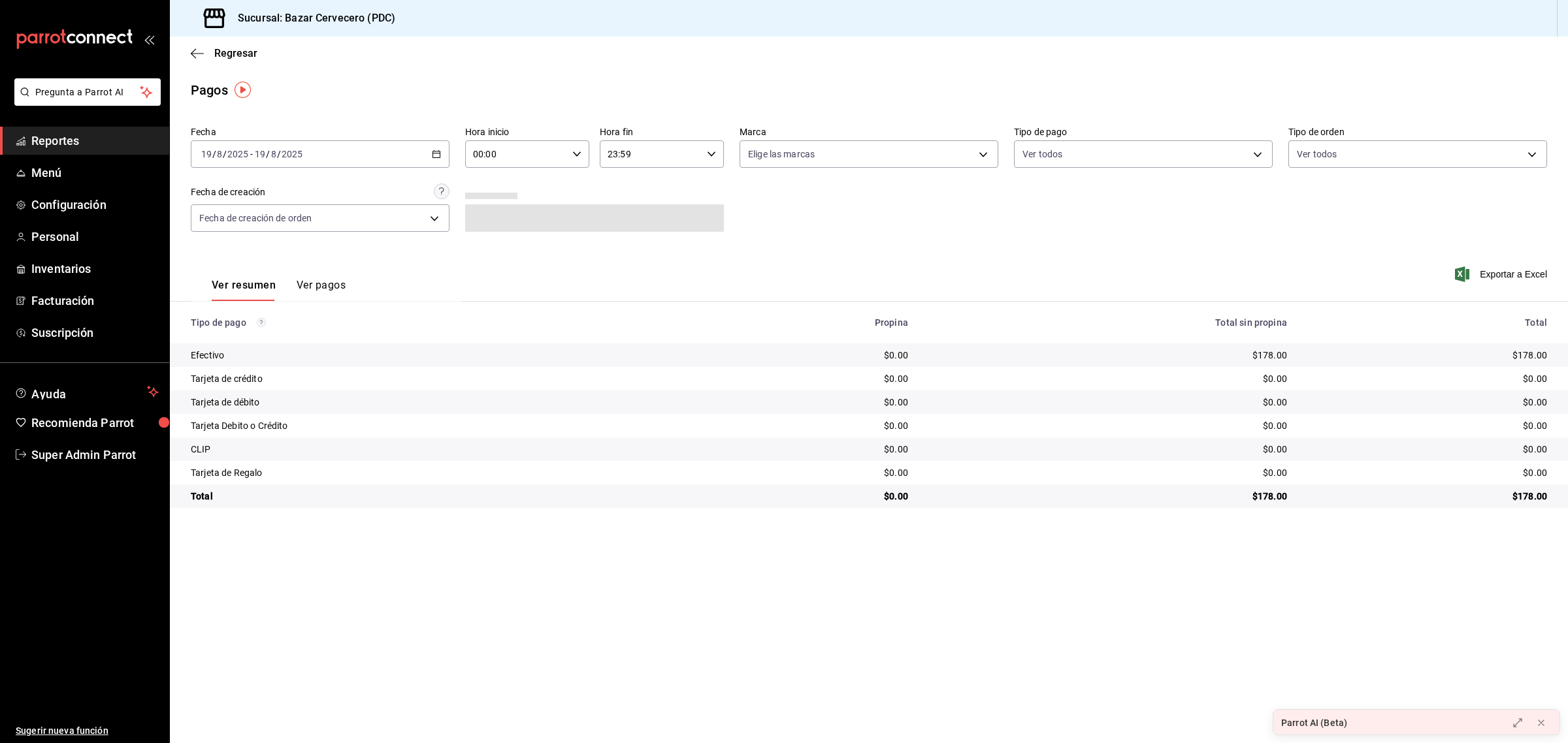
click at [399, 152] on div "[DATE] [DATE] - [DATE] [DATE]" at bounding box center [320, 153] width 259 height 27
click at [249, 275] on span "Mes actual" at bounding box center [252, 282] width 102 height 14
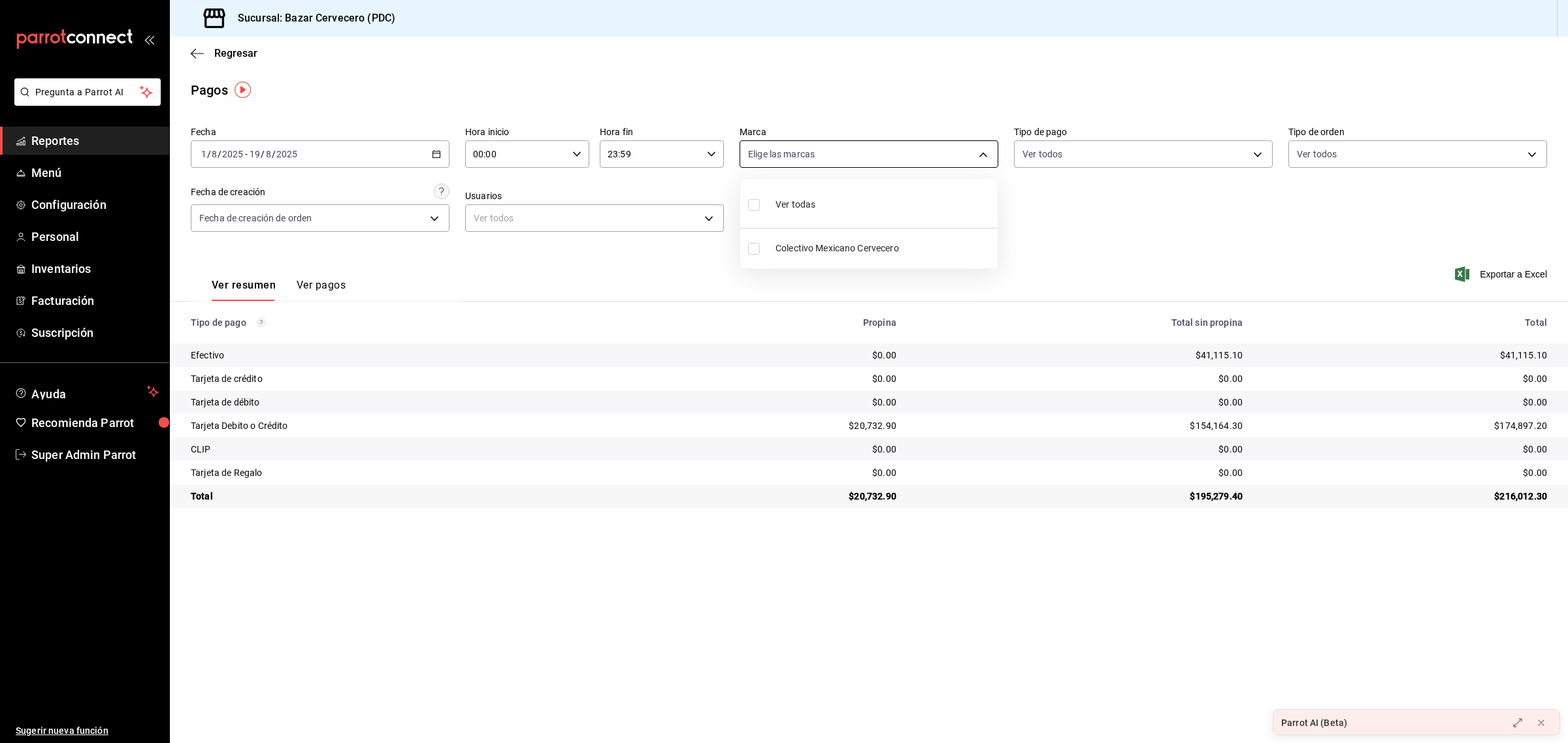
click at [782, 156] on body "Pregunta a Parrot AI Reportes Menú Configuración Personal Inventarios Facturaci…" at bounding box center [784, 371] width 1568 height 743
click at [782, 156] on div at bounding box center [784, 371] width 1568 height 743
click at [440, 152] on \(Stroke\) "button" at bounding box center [436, 154] width 8 height 8
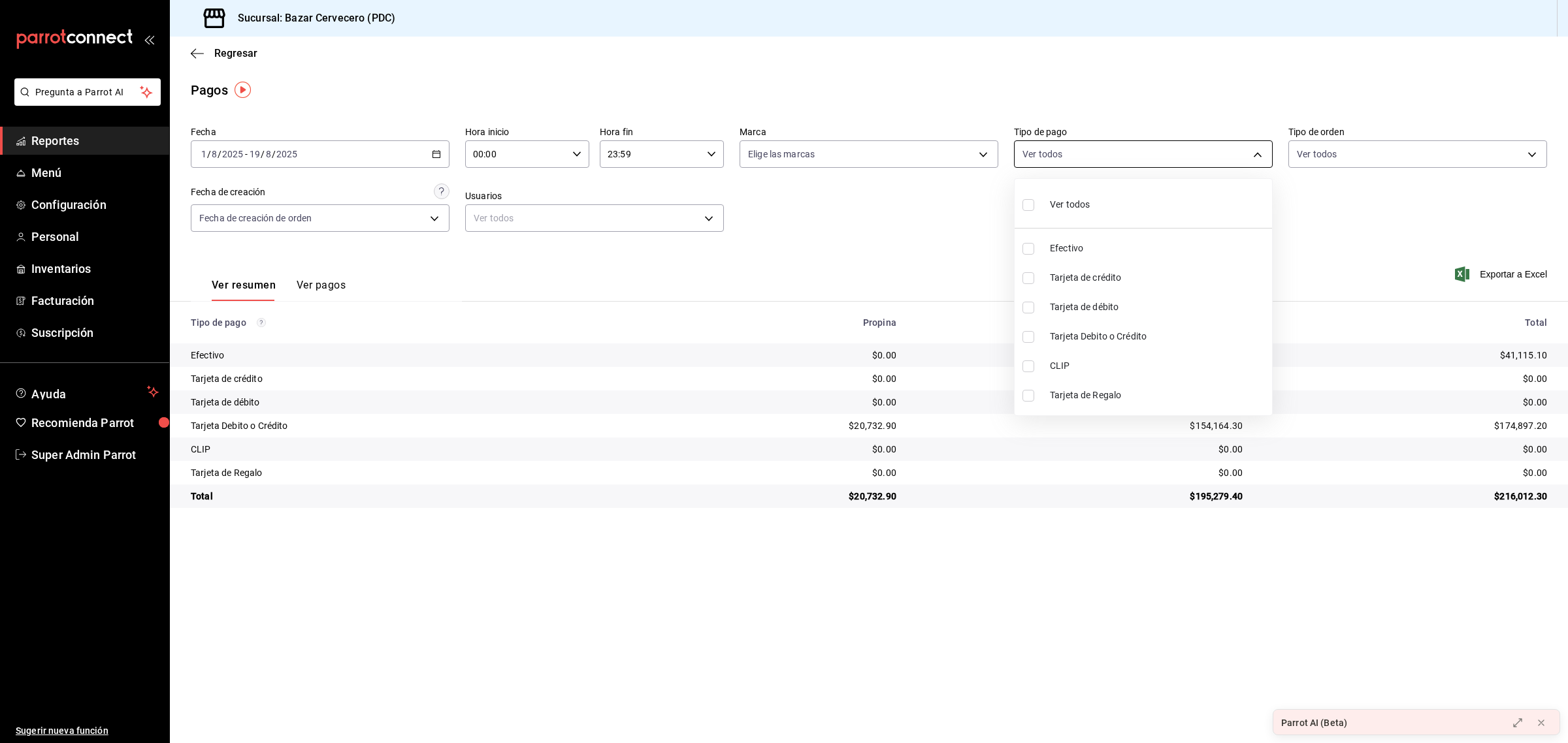
click at [1097, 161] on body "Pregunta a Parrot AI Reportes Menú Configuración Personal Inventarios Facturaci…" at bounding box center [784, 371] width 1568 height 743
click at [1067, 249] on span "Efectivo" at bounding box center [1158, 249] width 217 height 14
type input "4c9723c2-fddc-47b9-9f2e-457797746523"
checkbox input "true"
click at [894, 227] on div at bounding box center [784, 371] width 1568 height 743
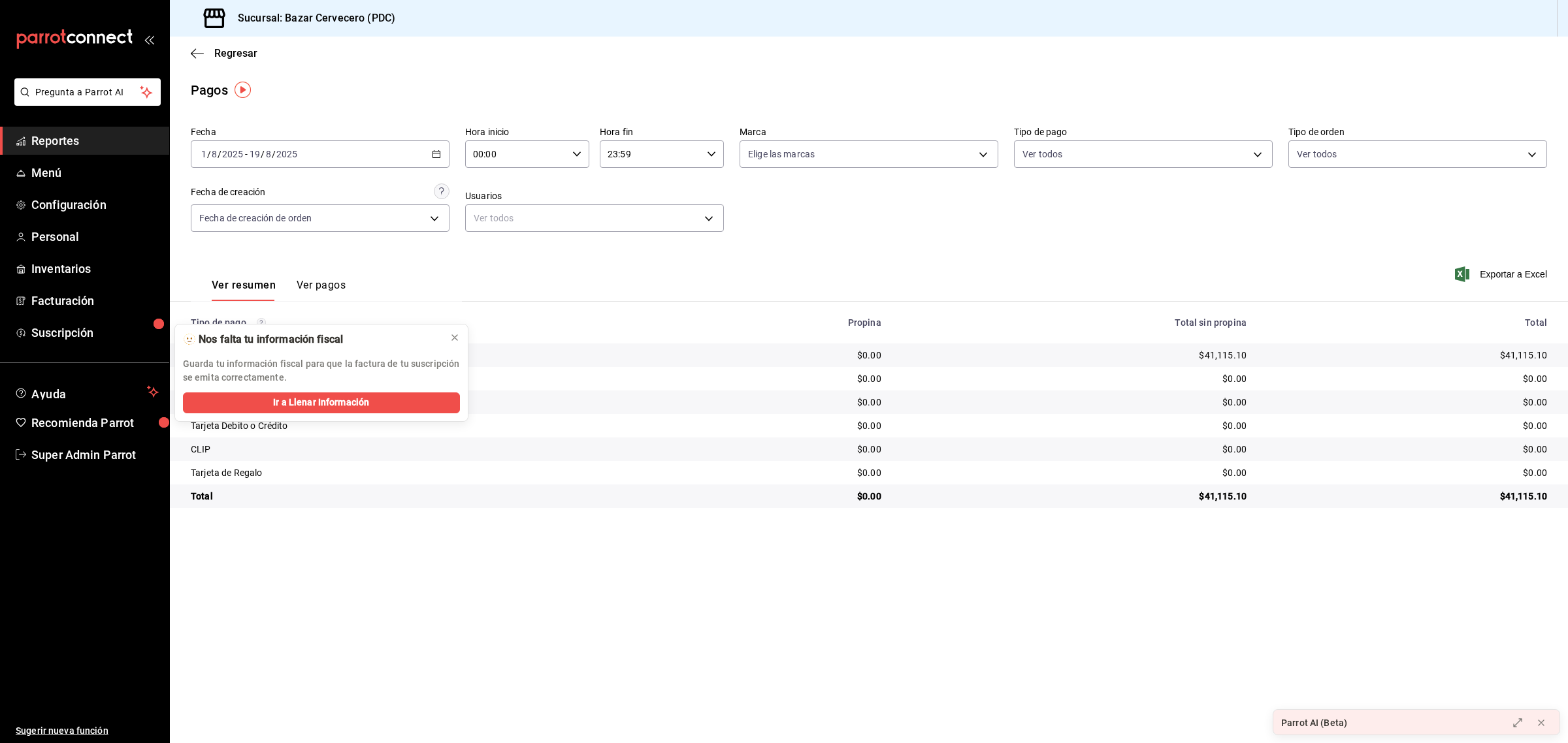
click at [400, 156] on div "[DATE] [DATE] - [DATE] [DATE]" at bounding box center [320, 153] width 259 height 27
click at [249, 196] on span "Hoy" at bounding box center [252, 193] width 102 height 14
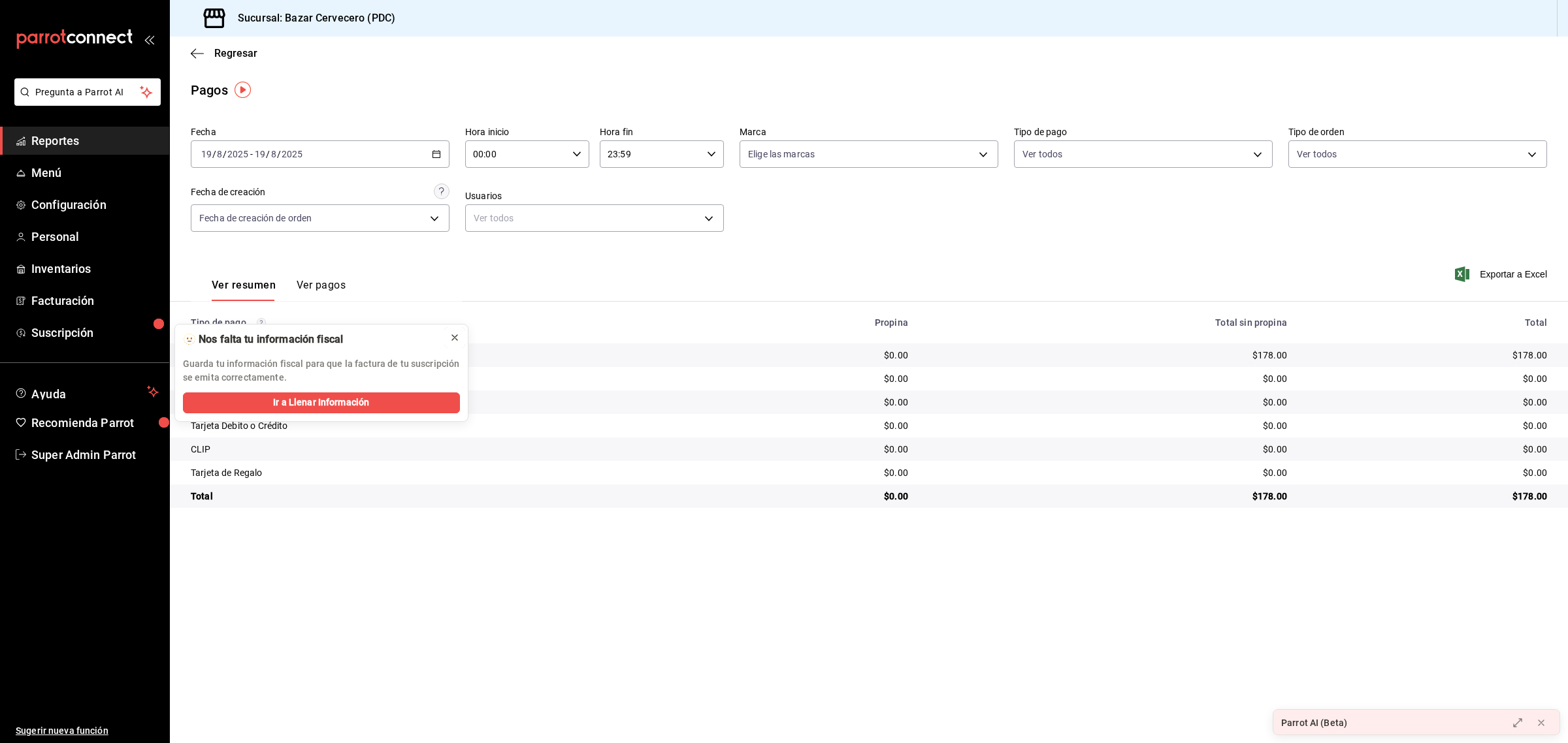
click at [458, 340] on icon at bounding box center [455, 338] width 6 height 6
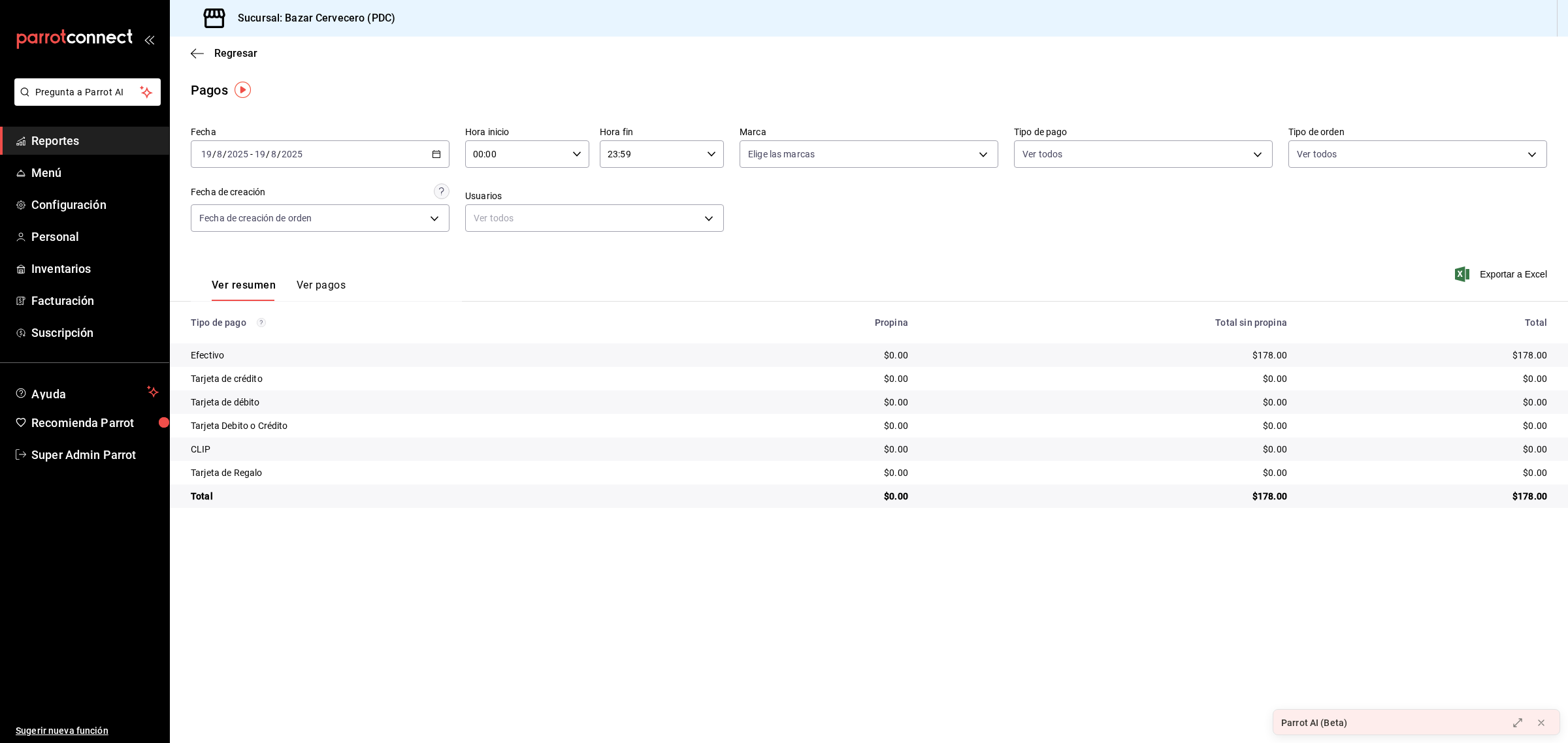
click at [337, 287] on button "Ver pagos" at bounding box center [321, 290] width 49 height 23
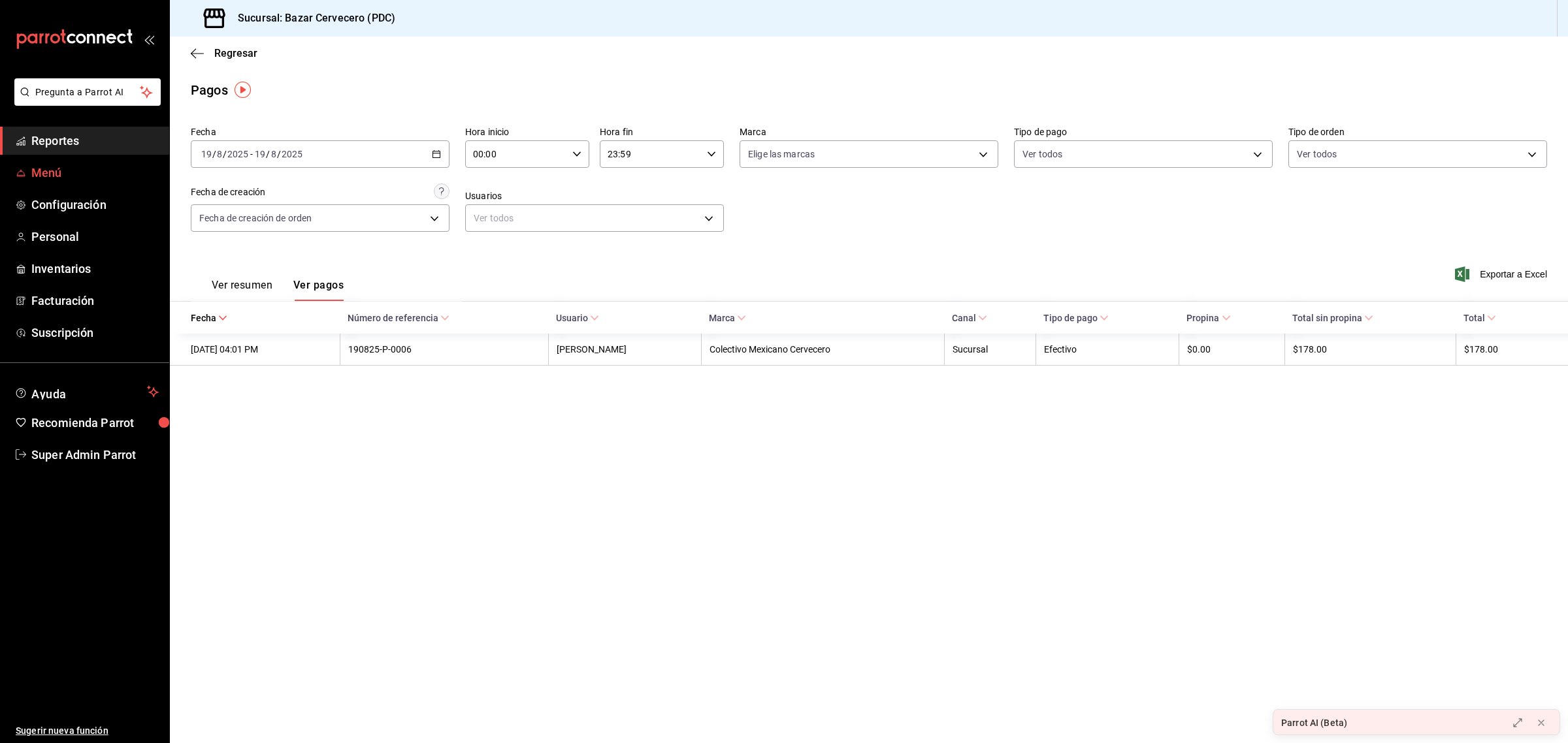
click at [79, 167] on span "Menú" at bounding box center [94, 172] width 127 height 18
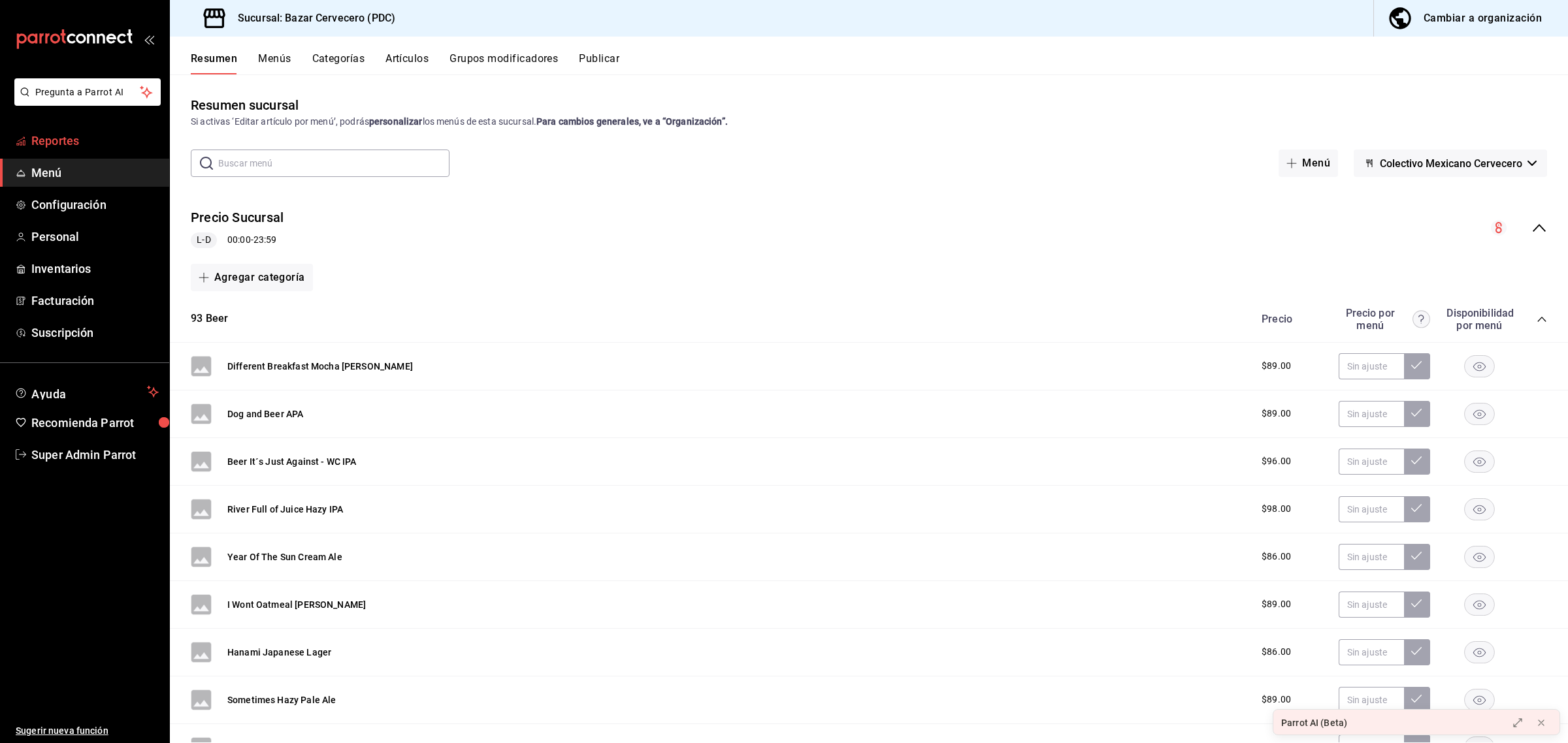
click at [72, 141] on span "Reportes" at bounding box center [94, 140] width 127 height 18
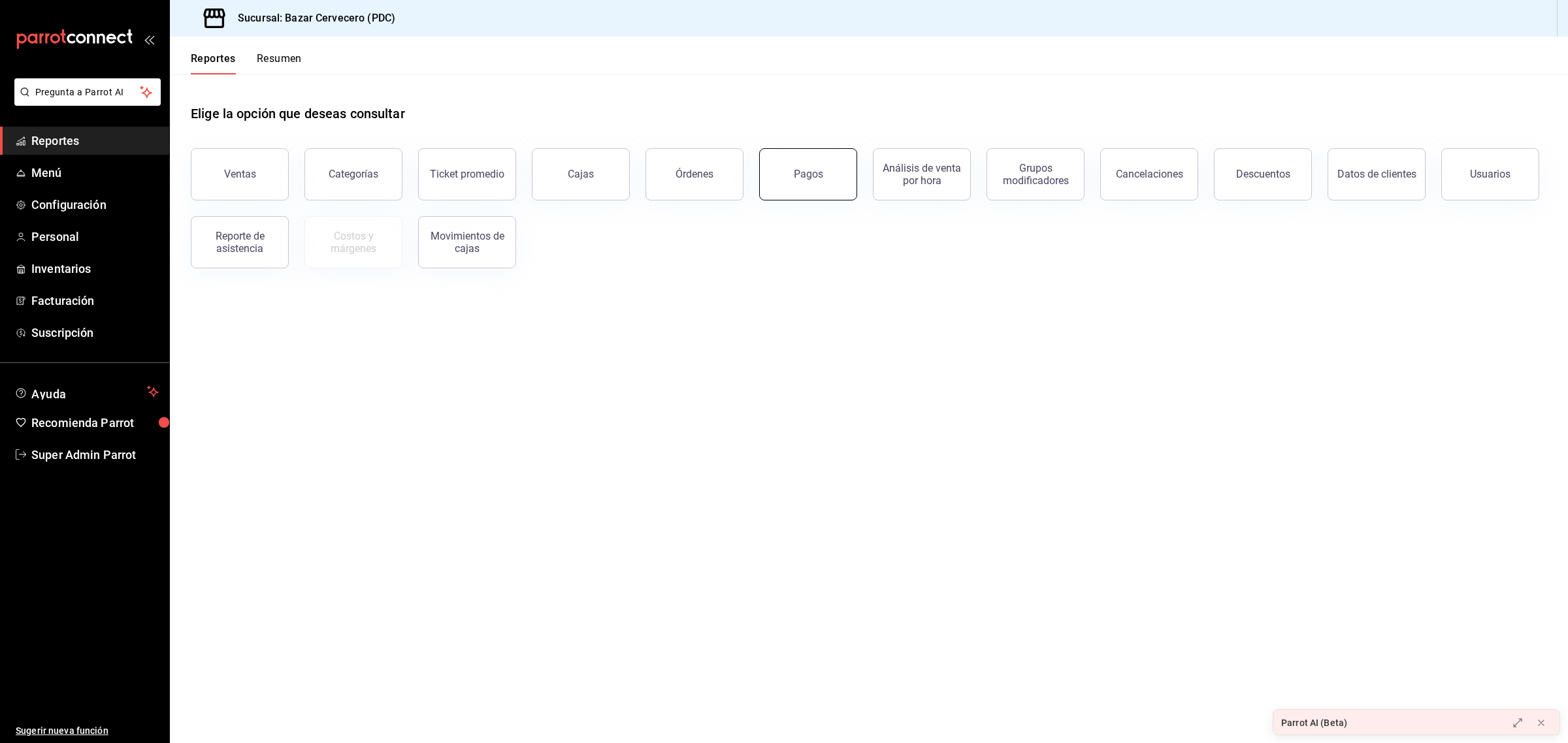
click at [785, 176] on button "Pagos" at bounding box center [808, 173] width 98 height 52
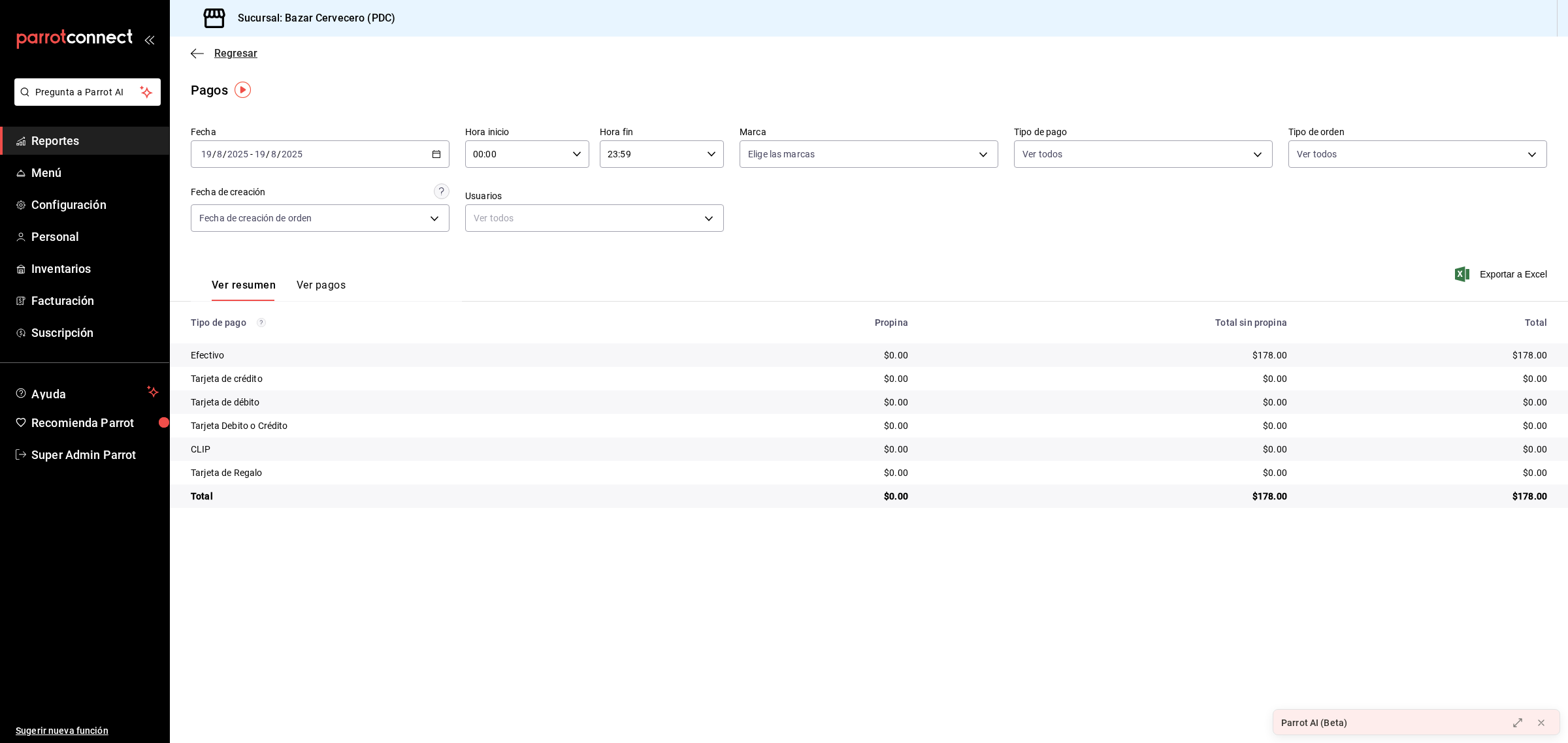
click at [218, 57] on span "Regresar" at bounding box center [236, 53] width 43 height 12
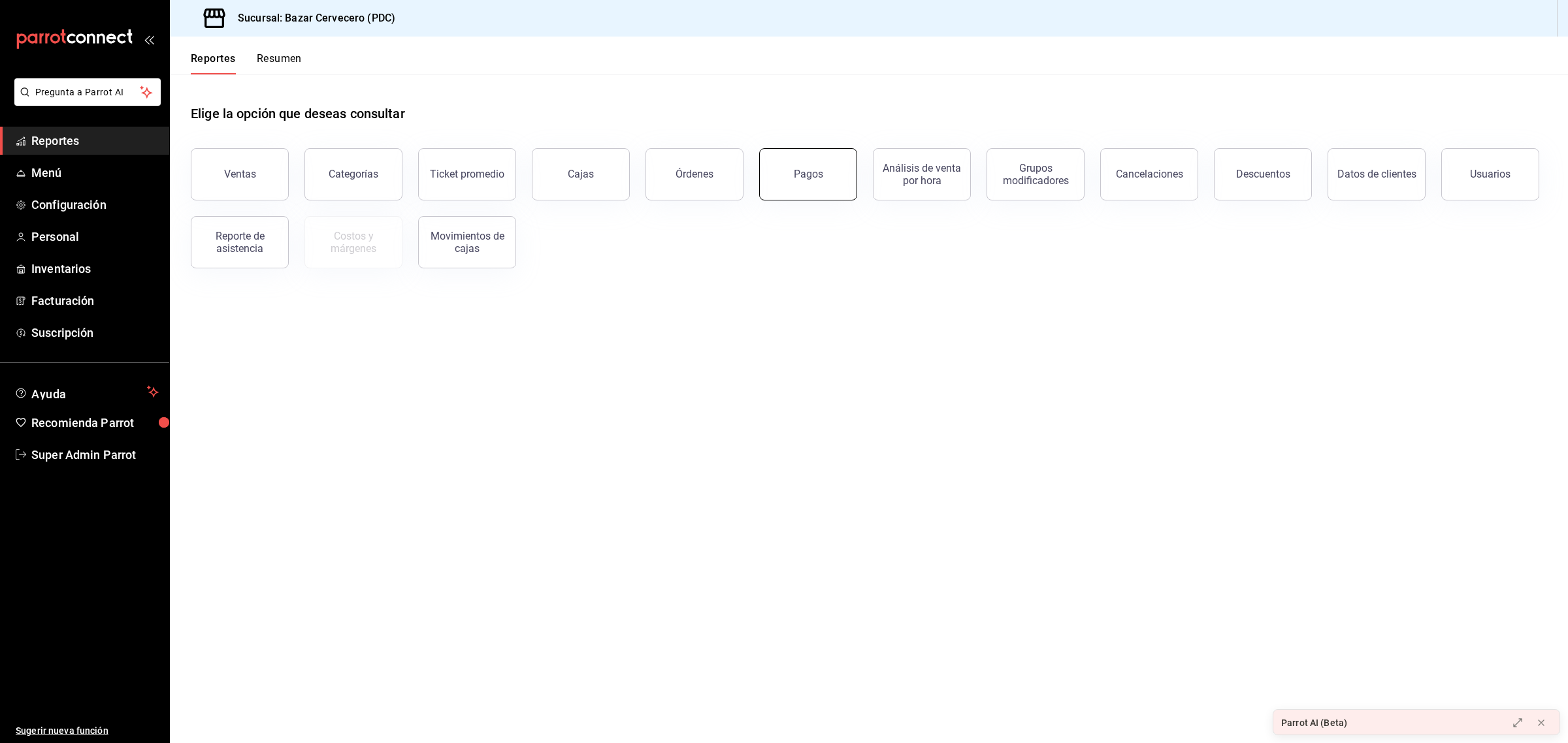
click at [819, 168] on button "Pagos" at bounding box center [808, 173] width 98 height 52
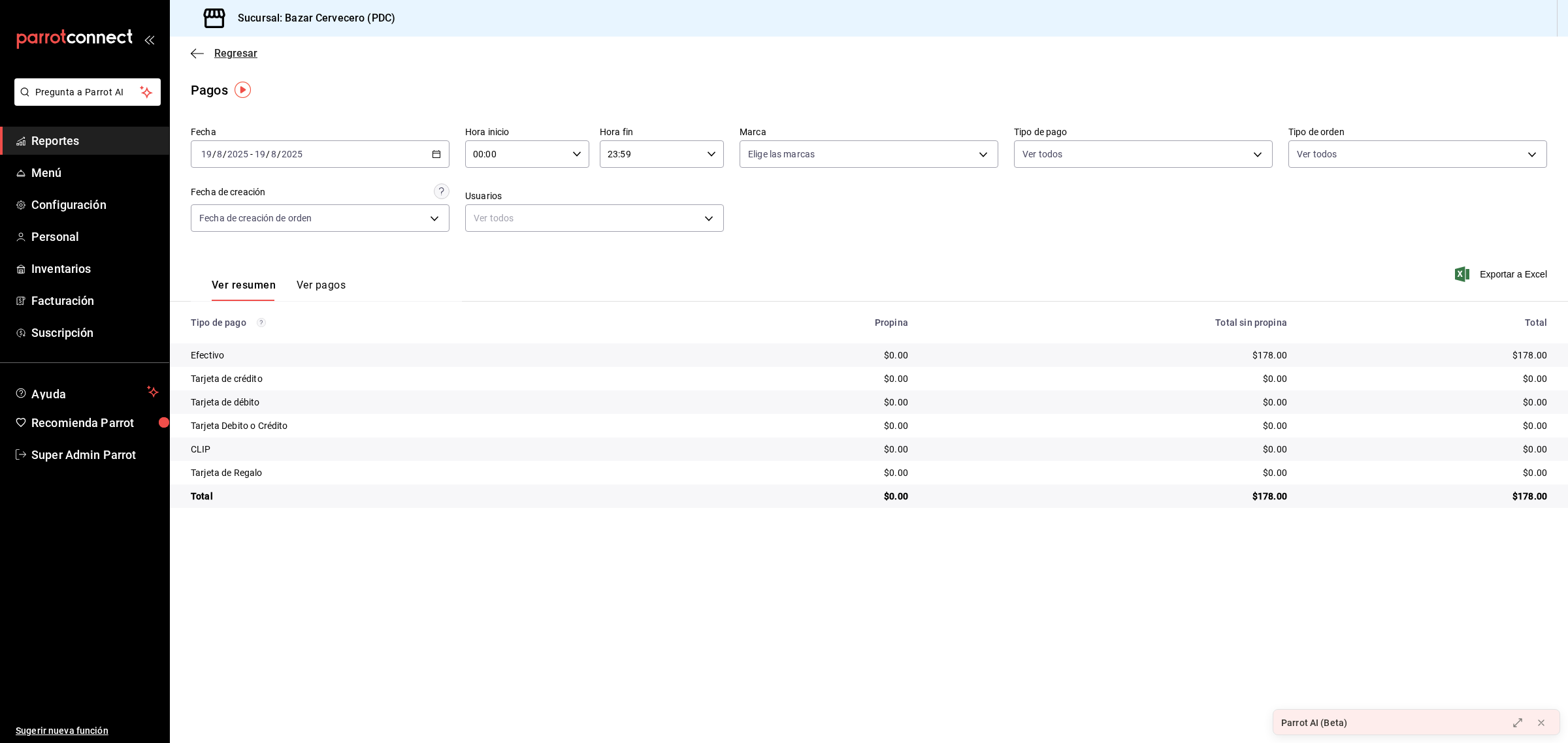
click at [195, 49] on icon "button" at bounding box center [194, 53] width 6 height 9
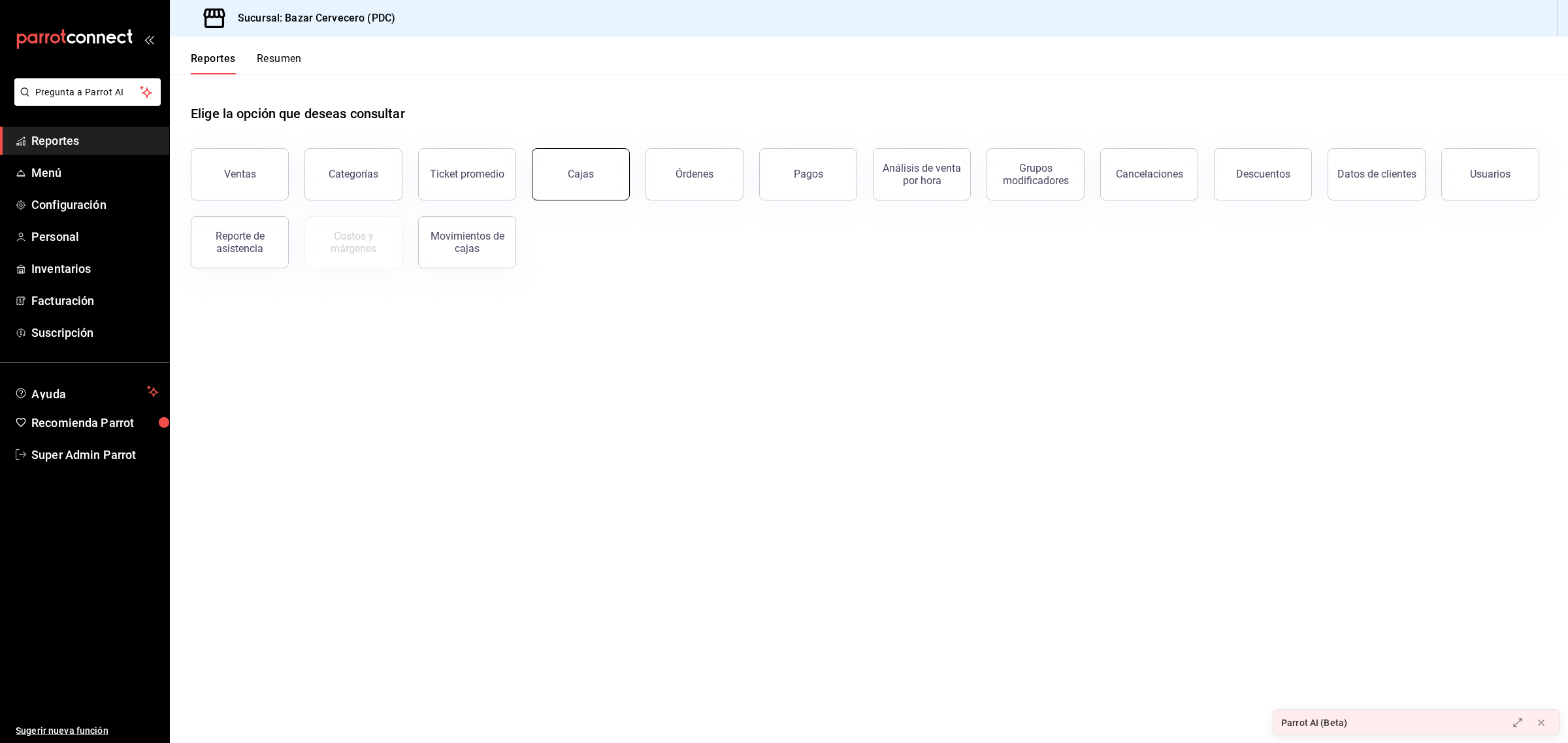
click at [553, 171] on button "Cajas" at bounding box center [581, 173] width 98 height 52
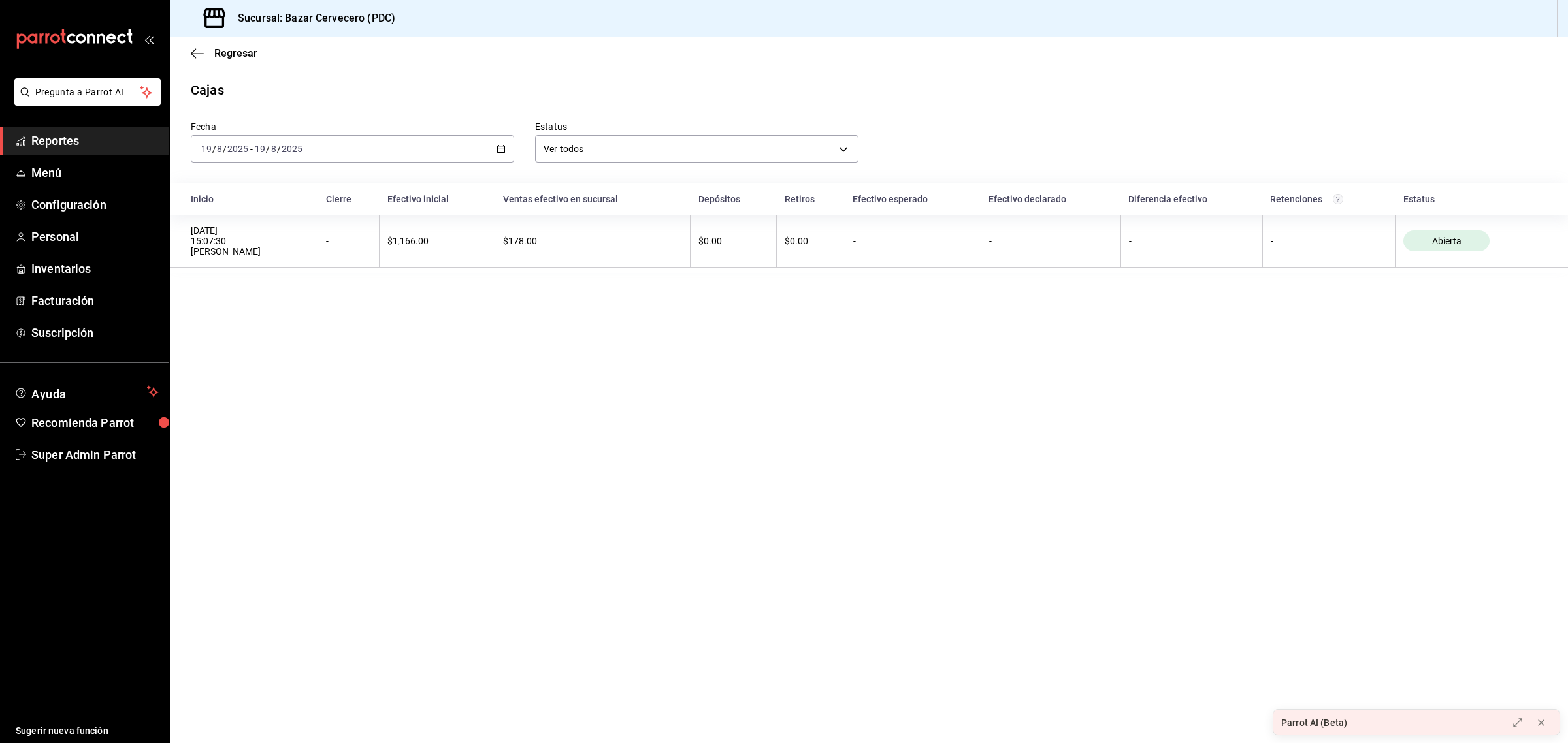
click at [284, 144] on input "2025" at bounding box center [292, 149] width 23 height 10
click at [493, 148] on div "[DATE] [DATE] - [DATE] [DATE]" at bounding box center [352, 149] width 323 height 27
click at [210, 215] on span "Ayer" at bounding box center [252, 218] width 102 height 14
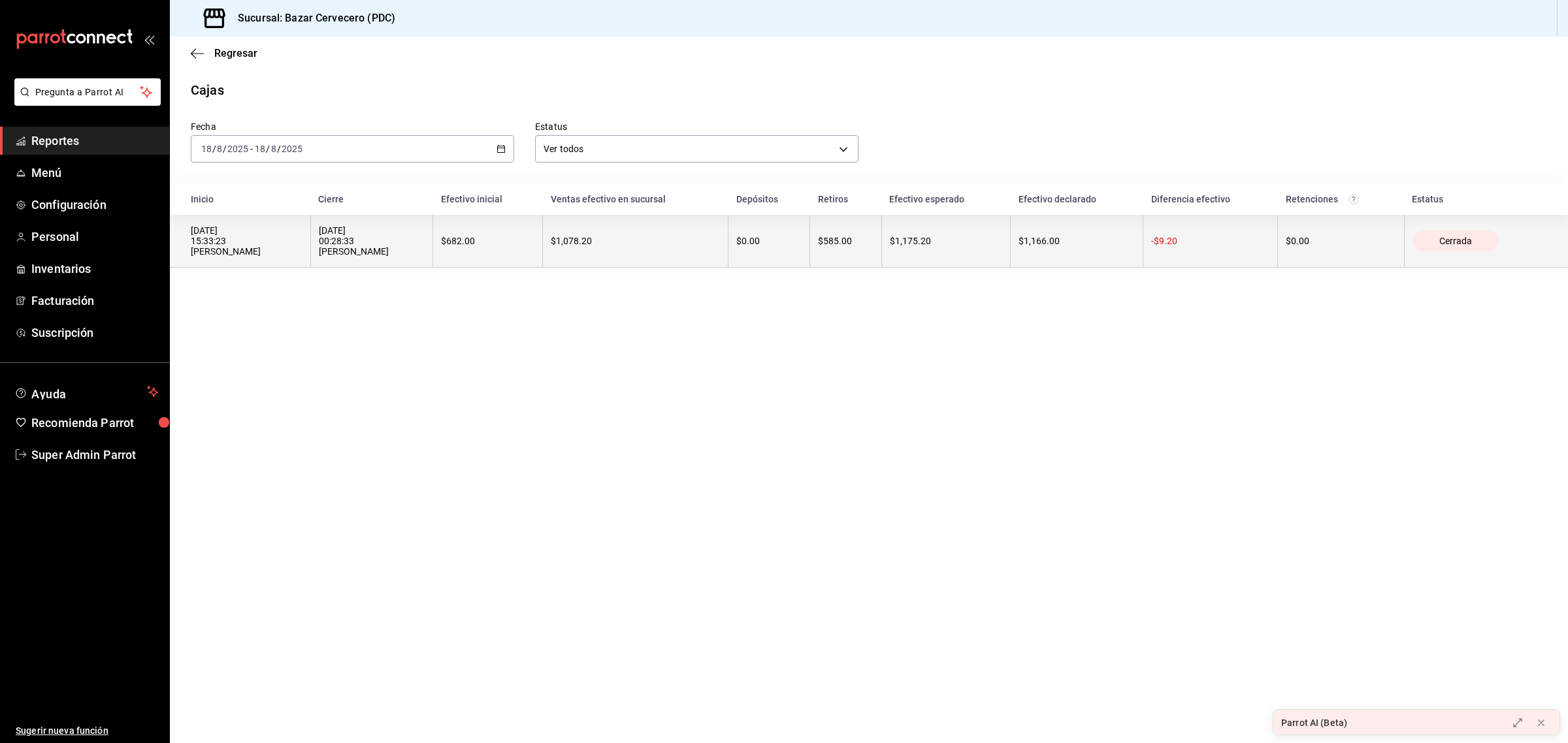
click at [216, 237] on div "[DATE] 15:33:23 [PERSON_NAME]" at bounding box center [247, 240] width 112 height 31
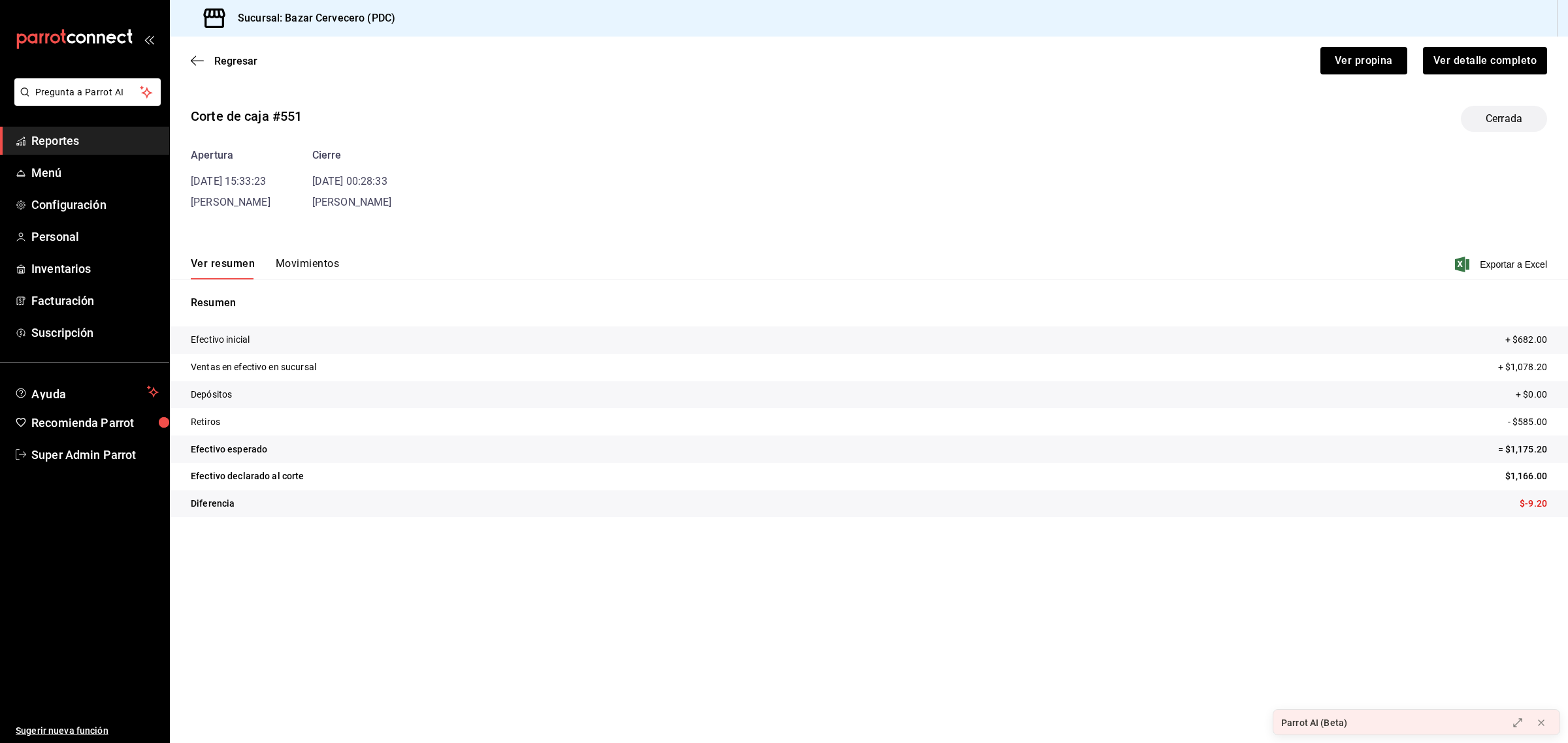
click at [305, 267] on button "Movimientos" at bounding box center [307, 268] width 63 height 23
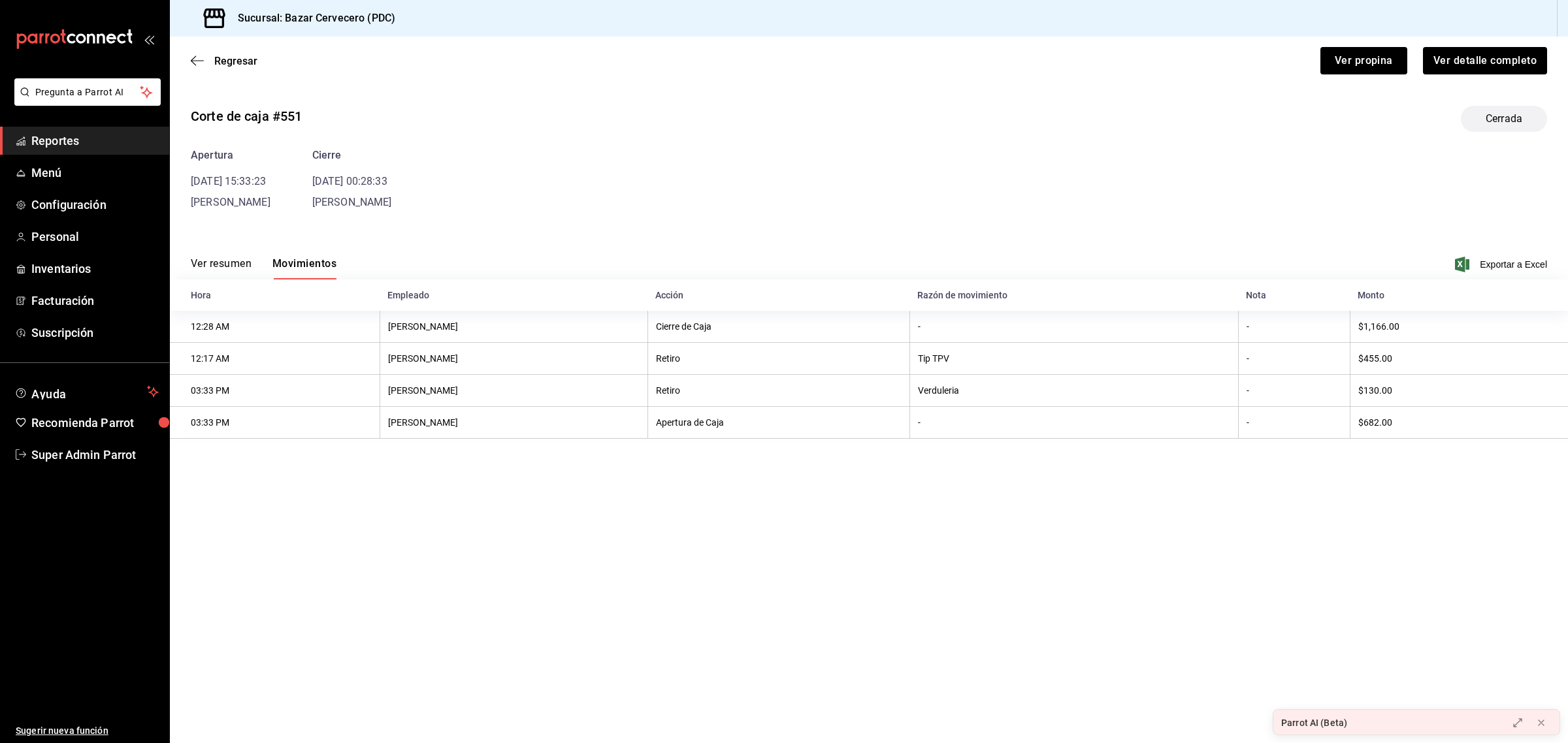
click at [43, 142] on span "Reportes" at bounding box center [94, 140] width 127 height 18
